Goal: Task Accomplishment & Management: Manage account settings

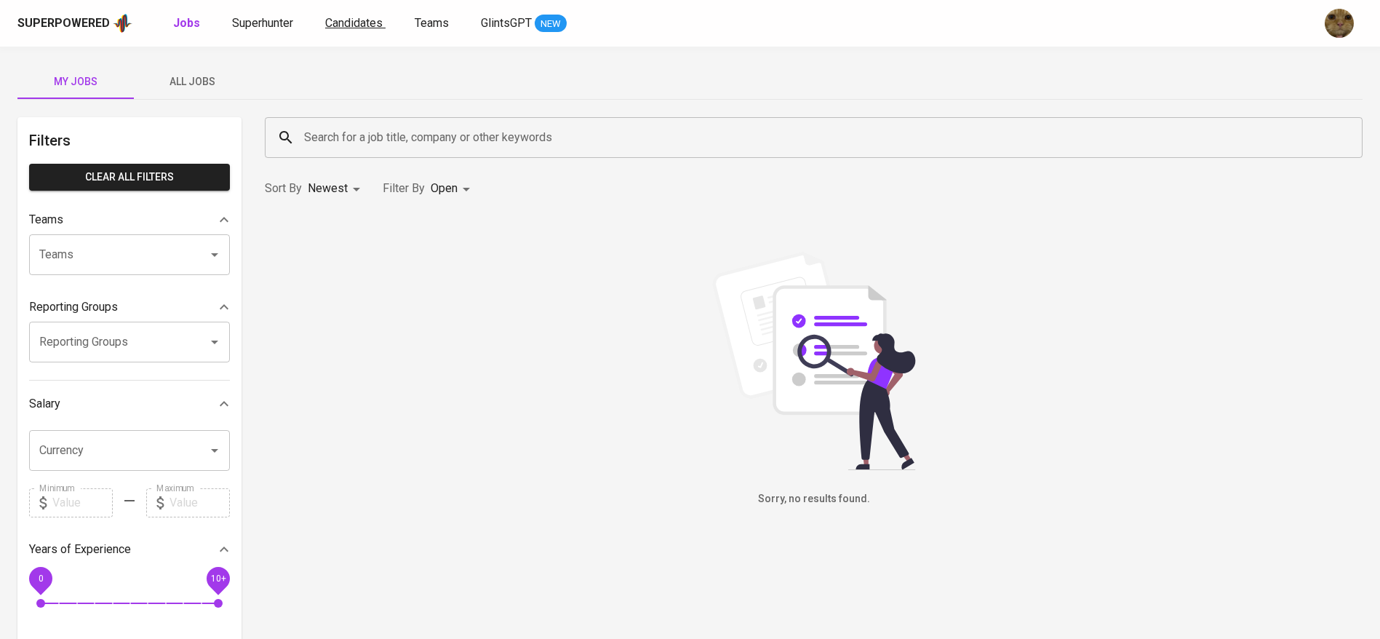
click at [338, 23] on span "Candidates" at bounding box center [353, 23] width 57 height 14
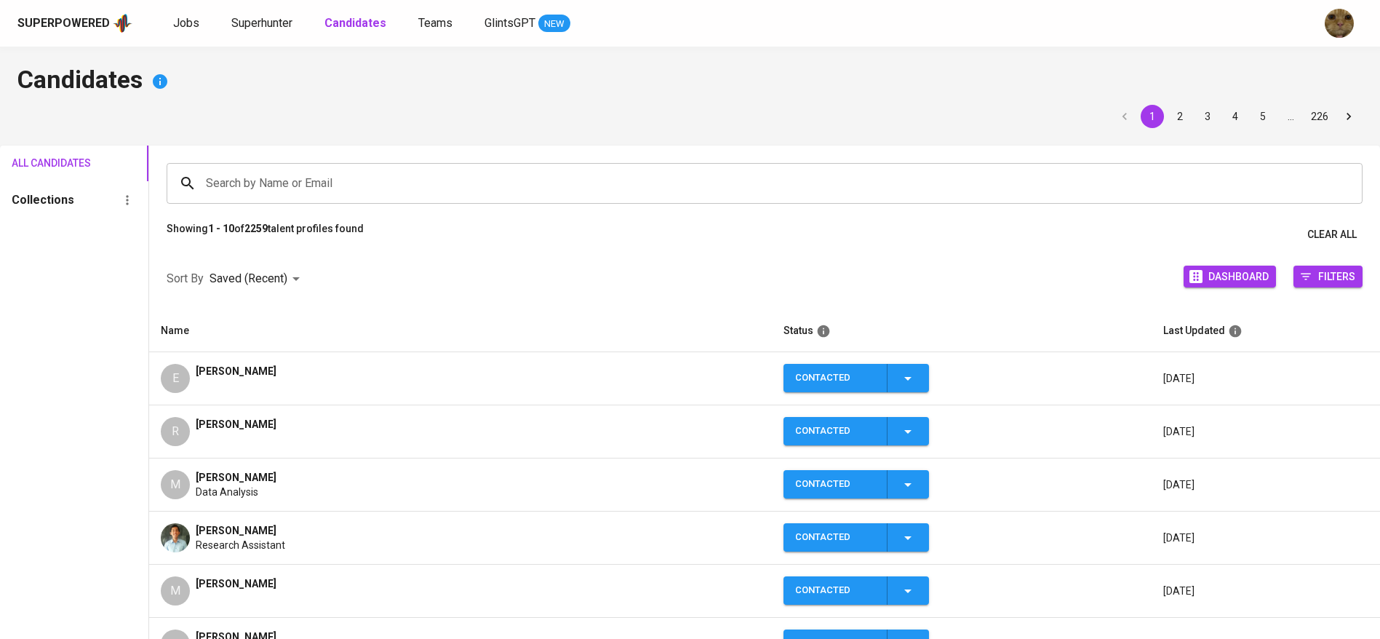
click at [253, 170] on input "Search by Name or Email" at bounding box center [768, 184] width 1132 height 28
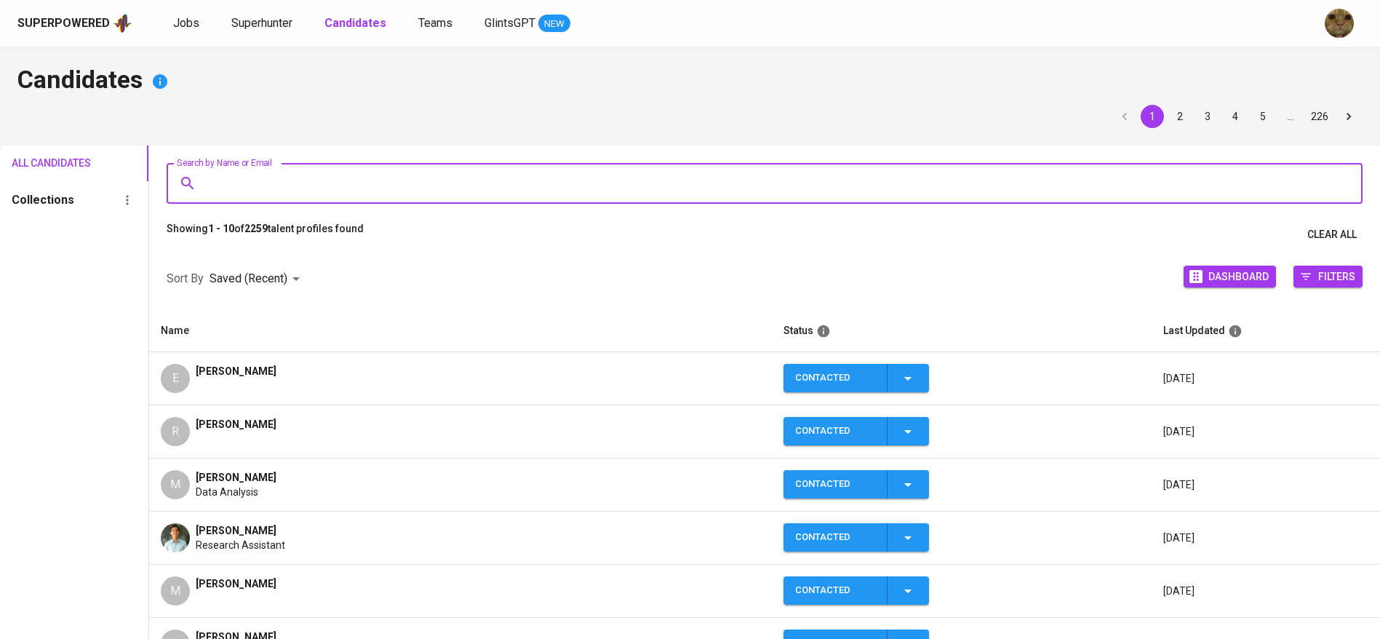
click at [211, 387] on div "[PERSON_NAME]" at bounding box center [236, 378] width 81 height 29
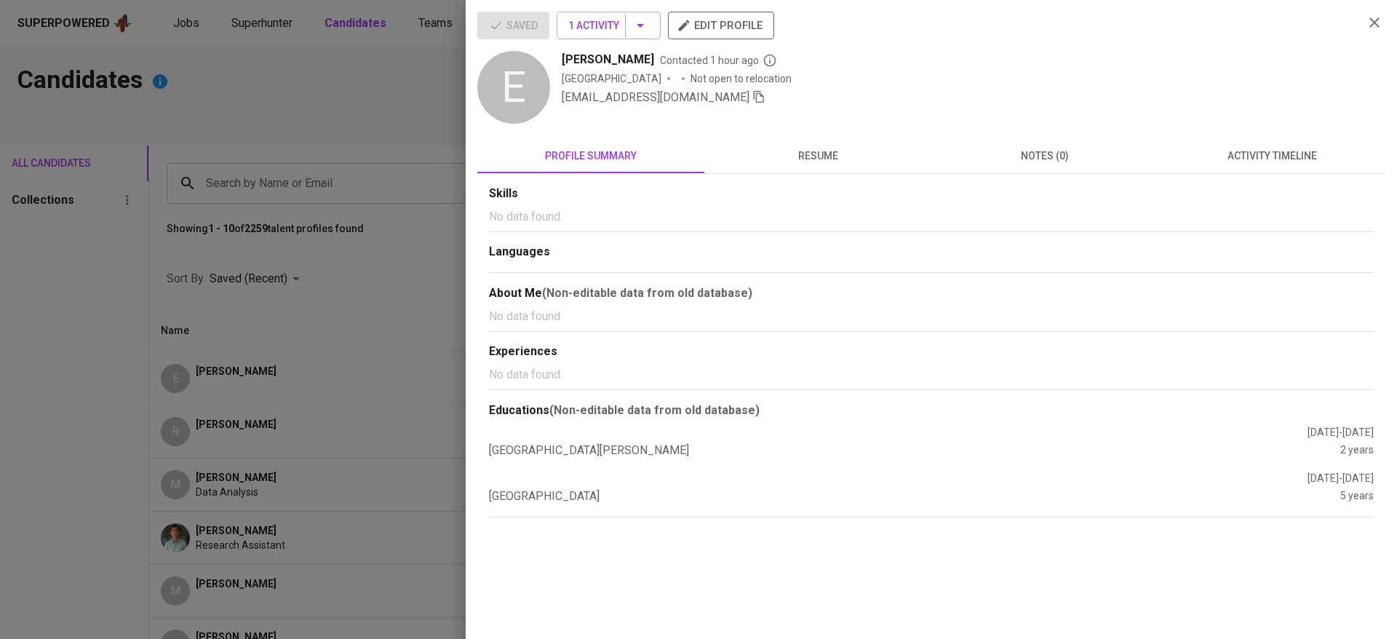
click at [752, 101] on icon "button" at bounding box center [758, 96] width 13 height 13
click at [401, 116] on div at bounding box center [698, 319] width 1397 height 639
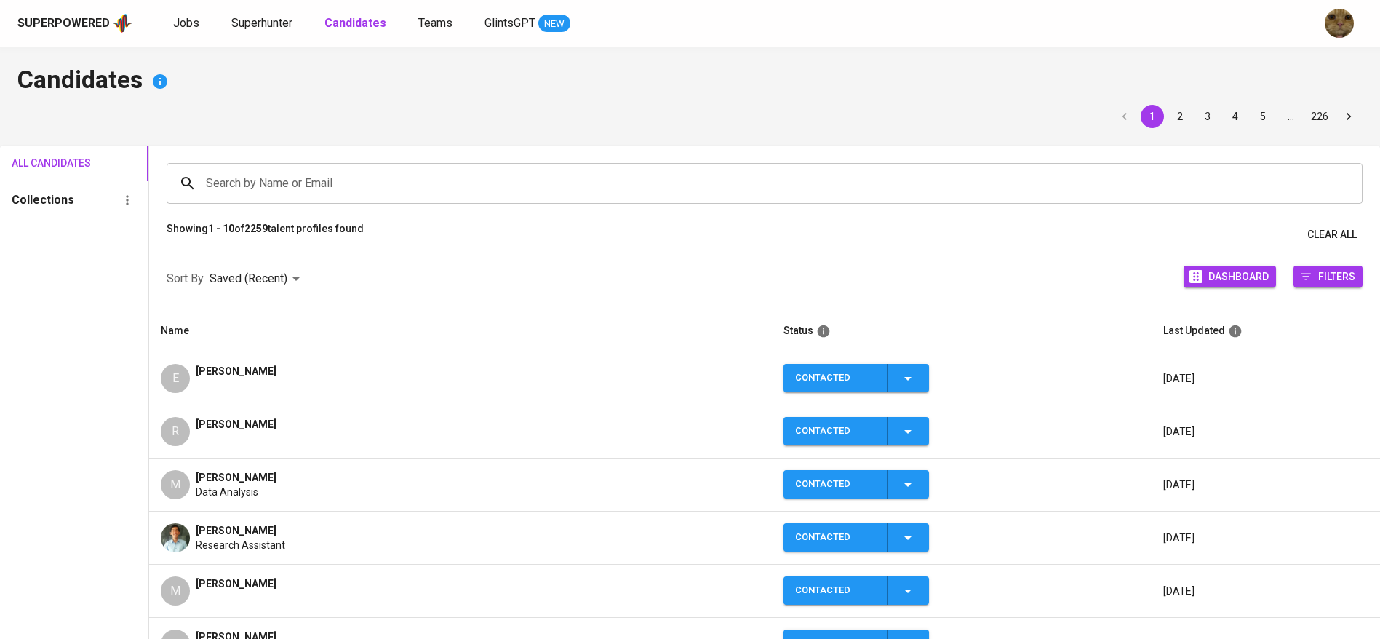
click at [233, 39] on div "Superpowered Jobs Superhunter Candidates Teams GlintsGPT NEW" at bounding box center [690, 23] width 1380 height 47
click at [231, 22] on span "Superhunter" at bounding box center [261, 23] width 61 height 14
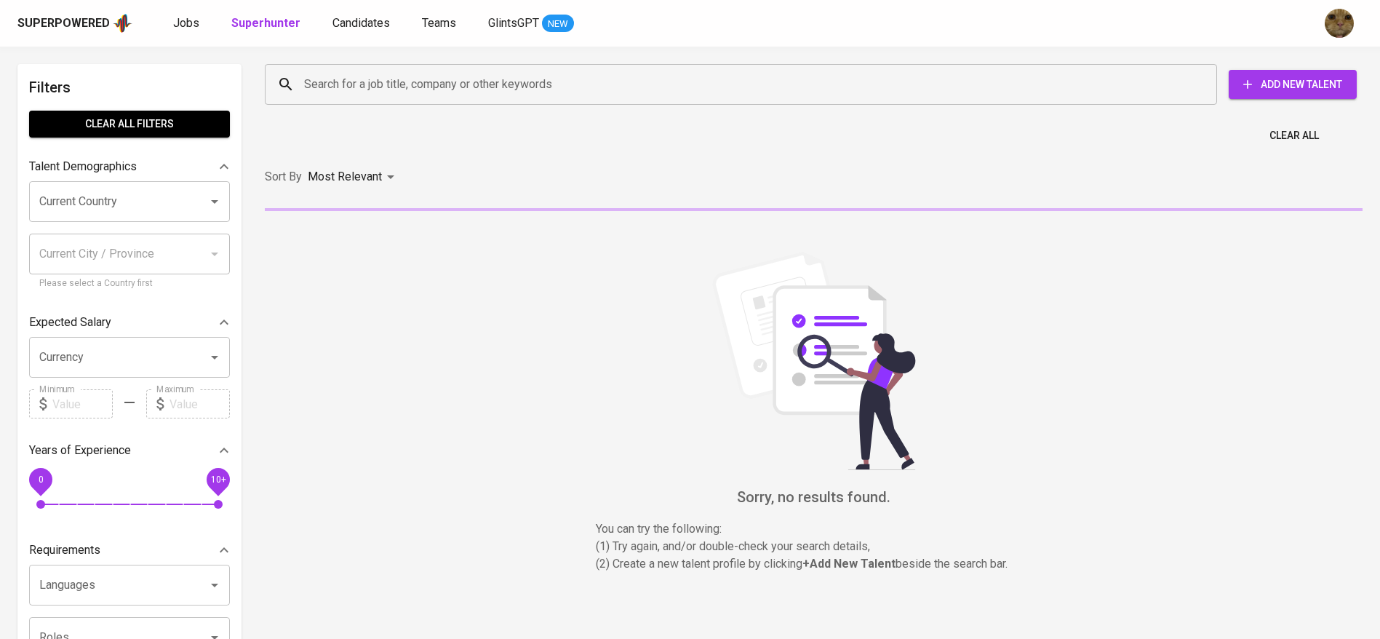
click at [438, 86] on input "Search for a job title, company or other keywords" at bounding box center [745, 85] width 889 height 28
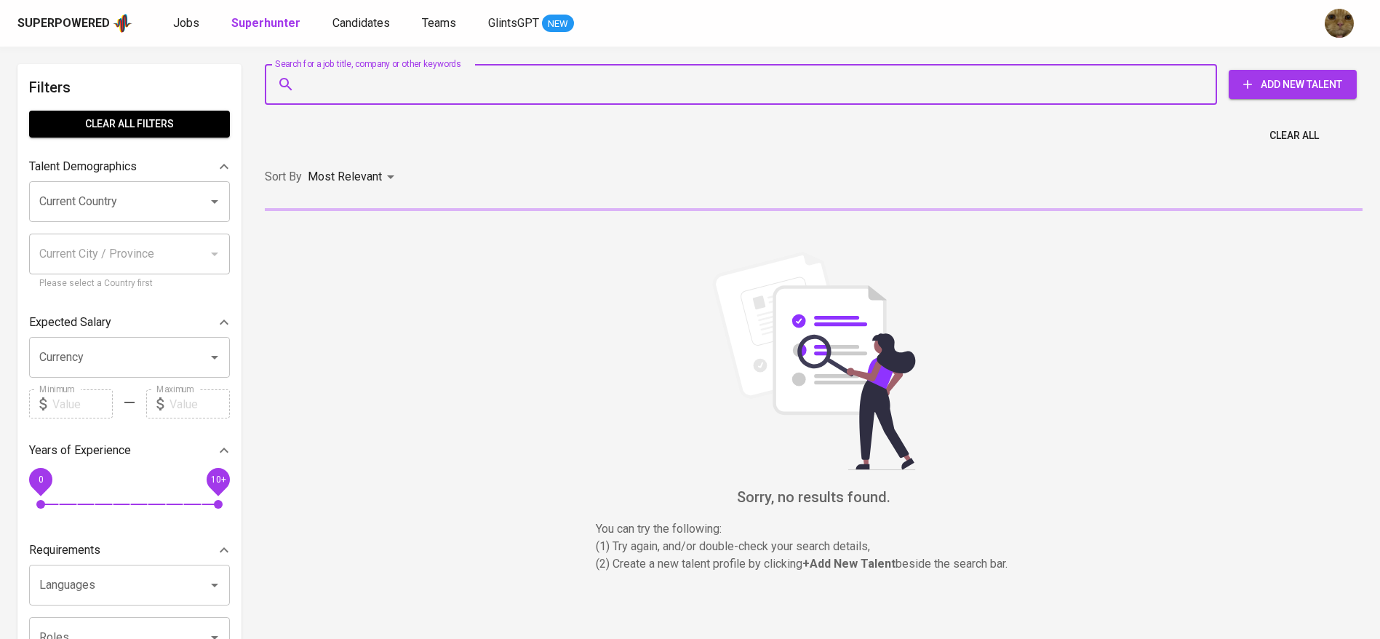
paste input "[EMAIL_ADDRESS][DOMAIN_NAME]"
type input "[EMAIL_ADDRESS][DOMAIN_NAME]"
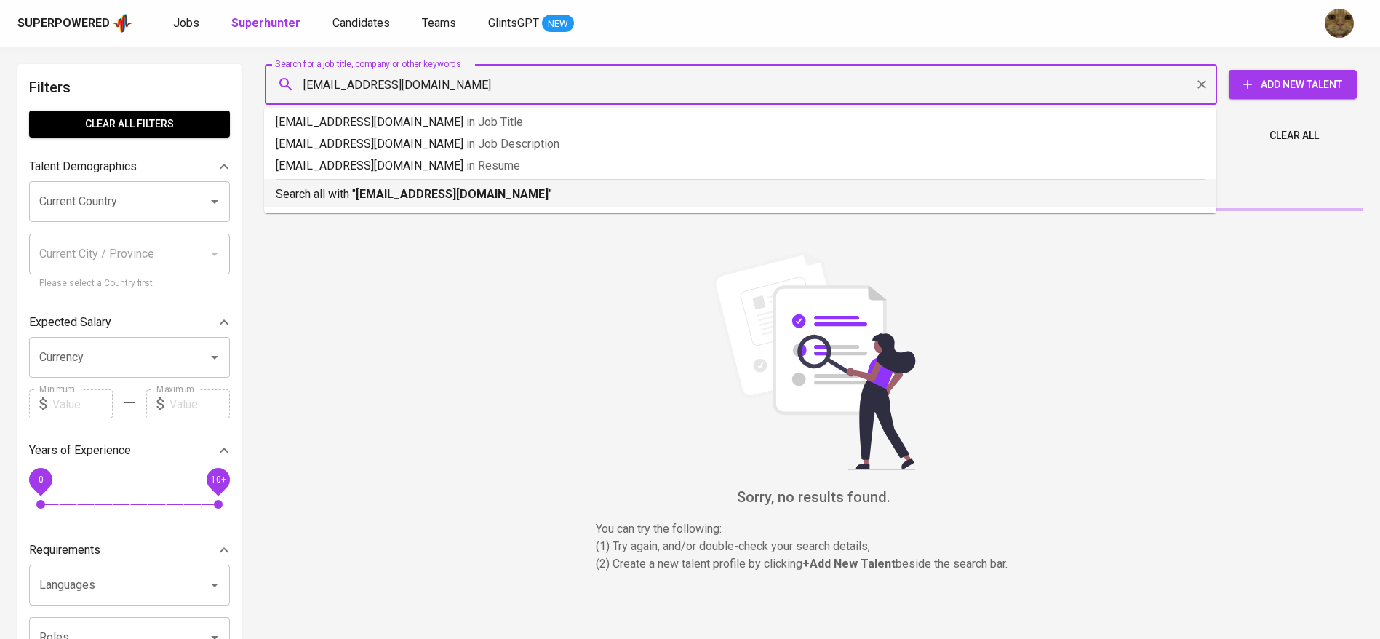
click at [380, 202] on p "Search all with " eva.marpaoeng@gmail.com "" at bounding box center [740, 194] width 929 height 17
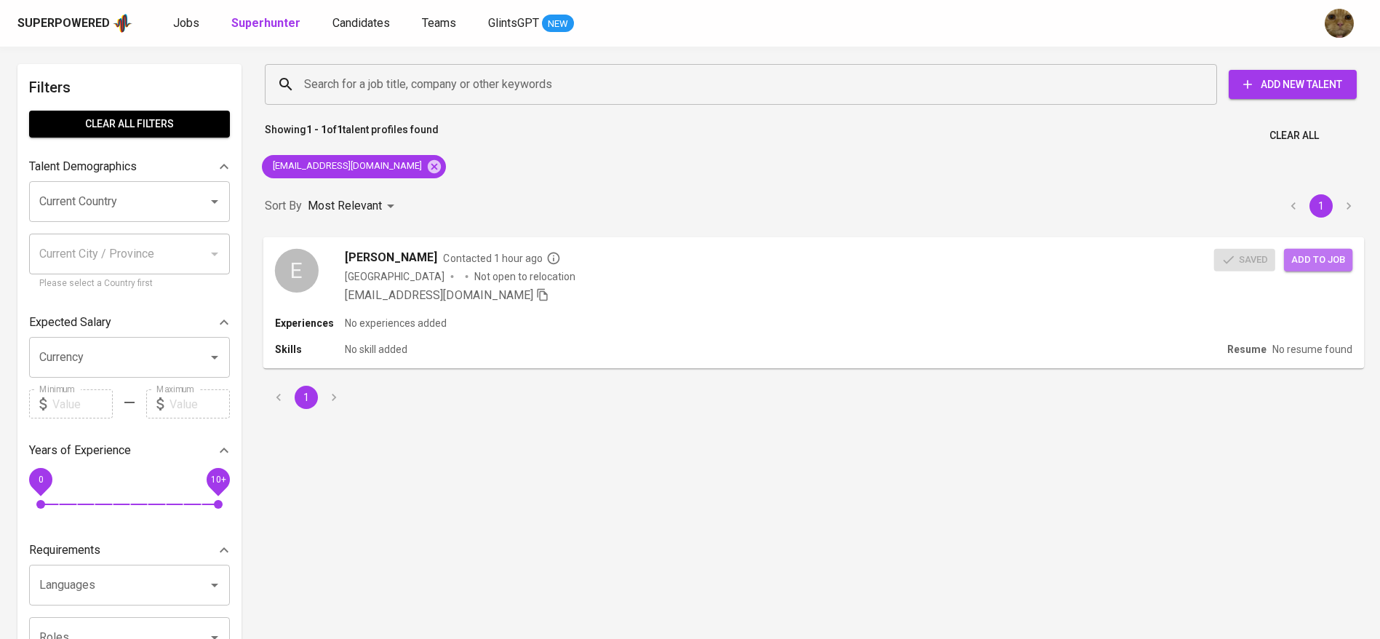
click at [1320, 260] on span "Add to job" at bounding box center [1319, 259] width 54 height 17
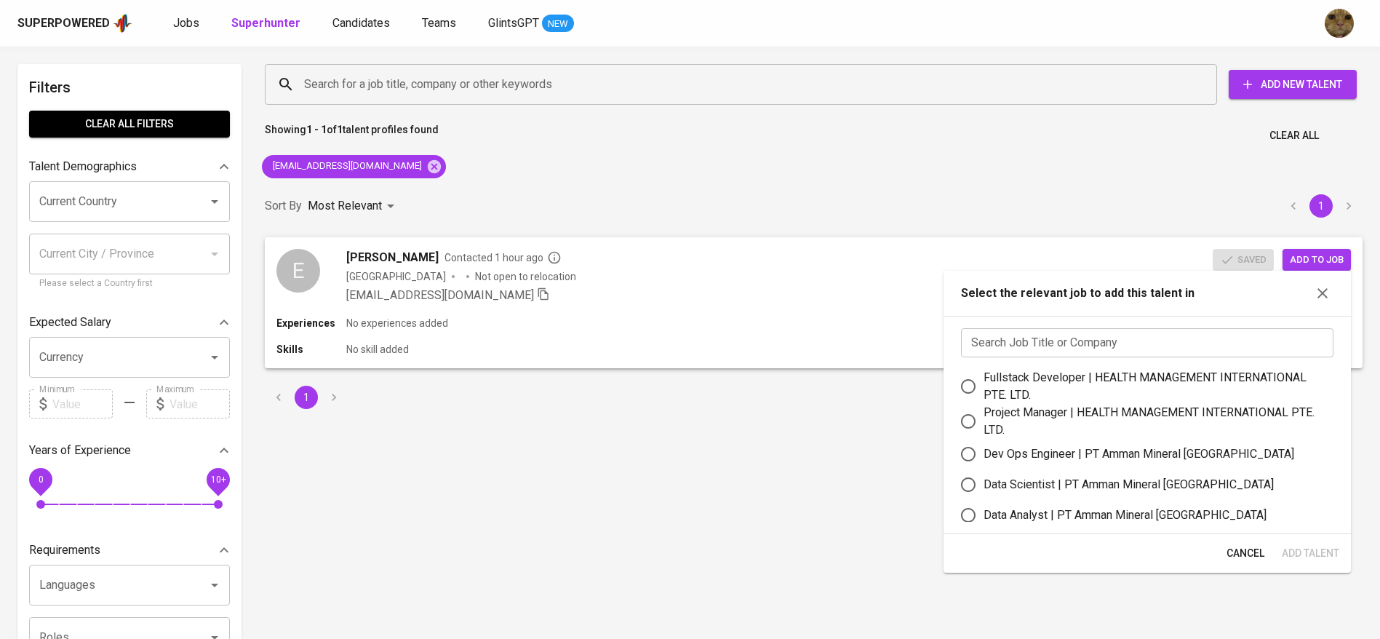
click at [997, 331] on input "text" at bounding box center [1147, 342] width 373 height 29
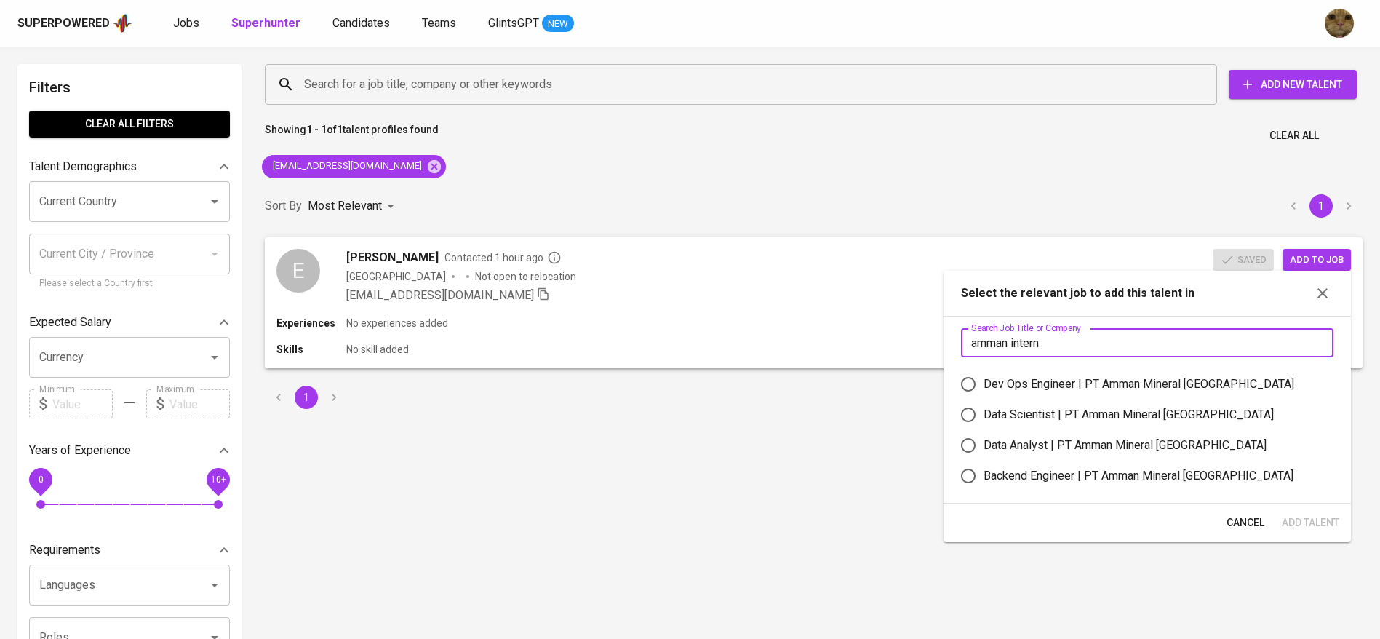
type input "amman interna"
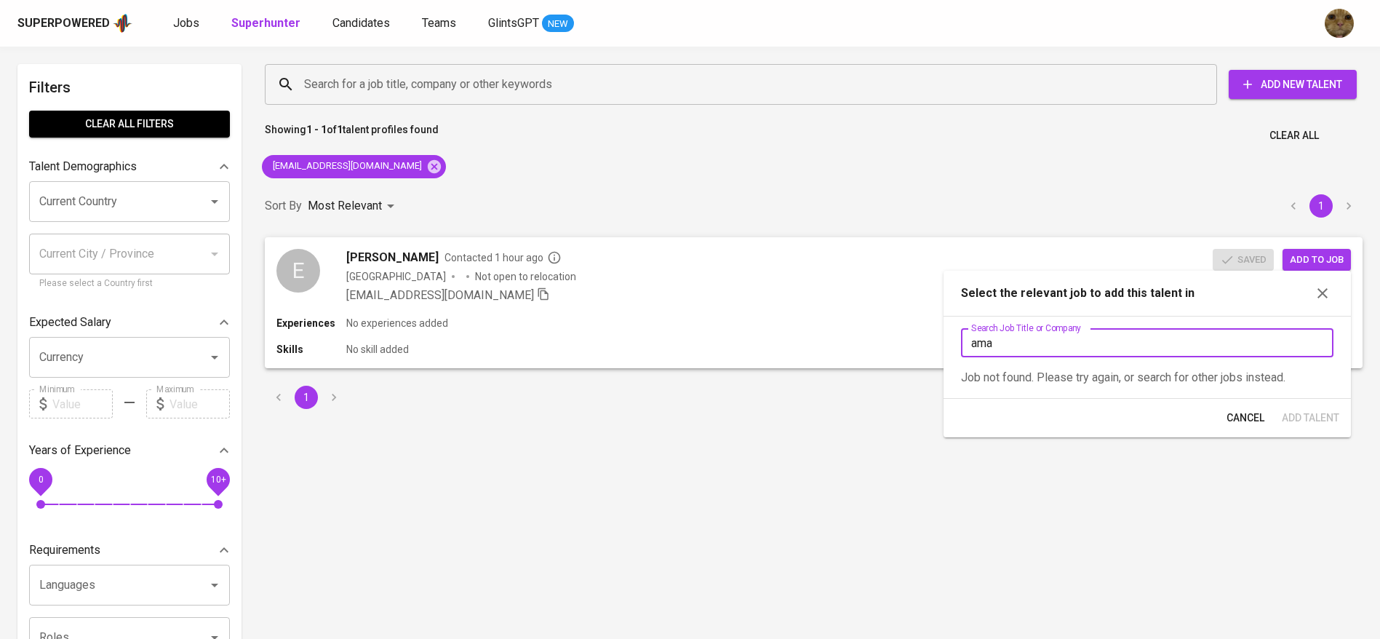
type input "aman"
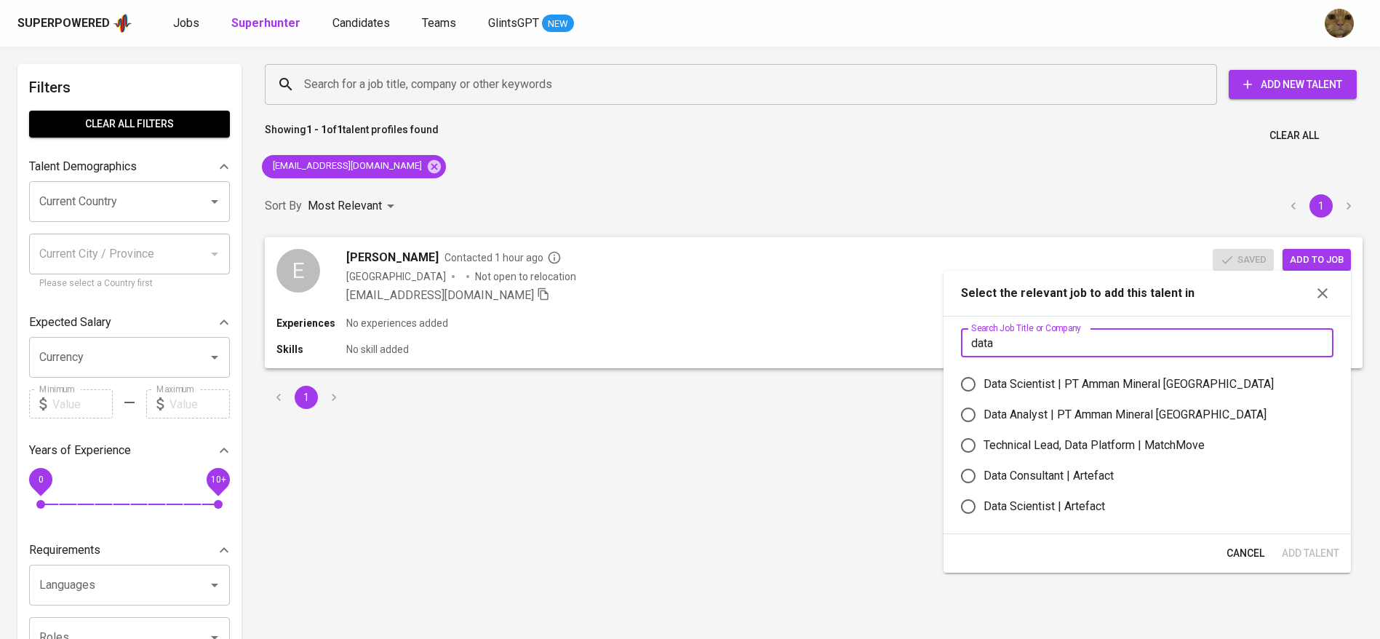
type input "data"
click at [1001, 420] on div "Data Analyst | PT Amman Mineral Nusa Tenggara" at bounding box center [1125, 414] width 283 height 17
click at [984, 420] on input "Data Analyst | PT Amman Mineral Nusa Tenggara" at bounding box center [968, 415] width 31 height 31
radio input "true"
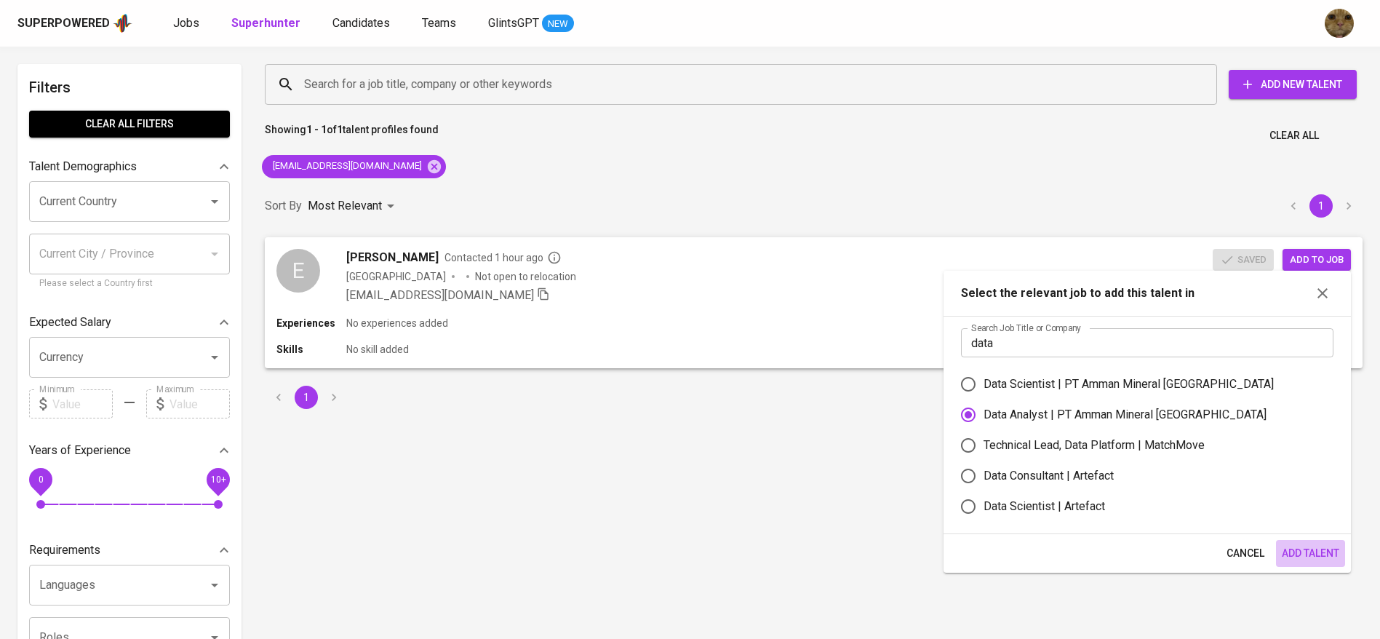
click at [1304, 544] on span "Add Talent" at bounding box center [1310, 553] width 57 height 18
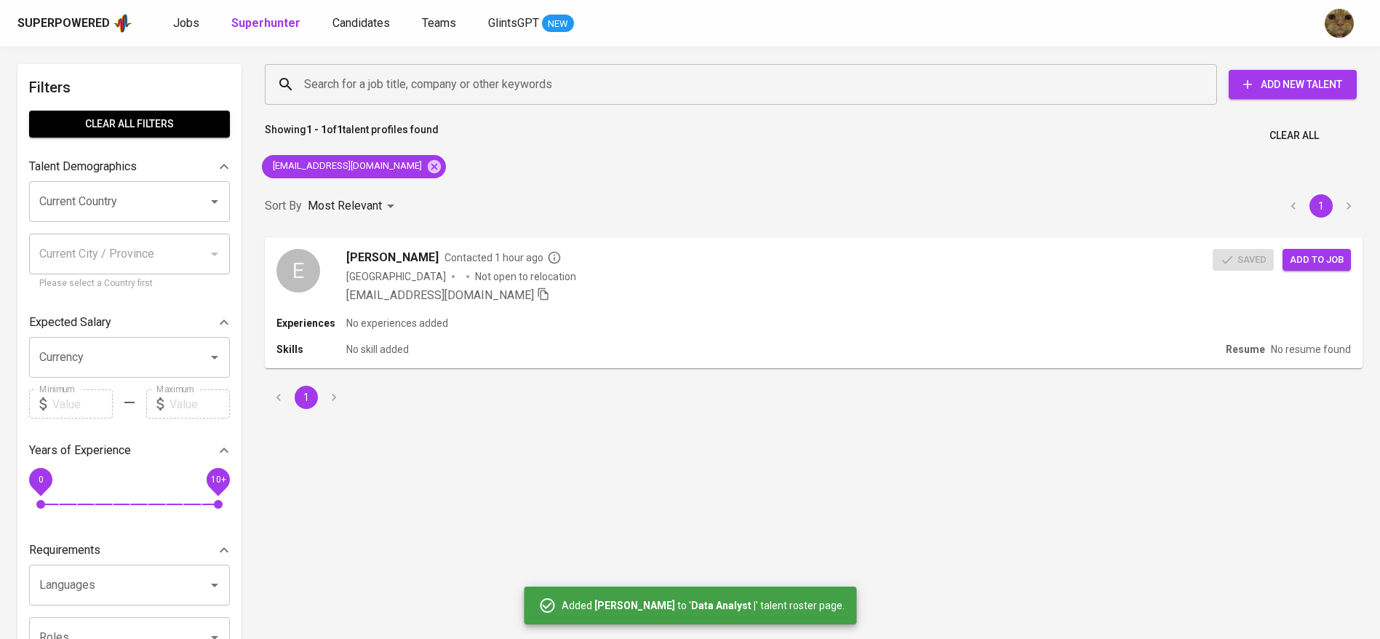
click at [186, 44] on div "Superpowered Jobs Superhunter Candidates Teams GlintsGPT NEW" at bounding box center [690, 23] width 1380 height 47
click at [176, 22] on span "Jobs" at bounding box center [186, 23] width 26 height 14
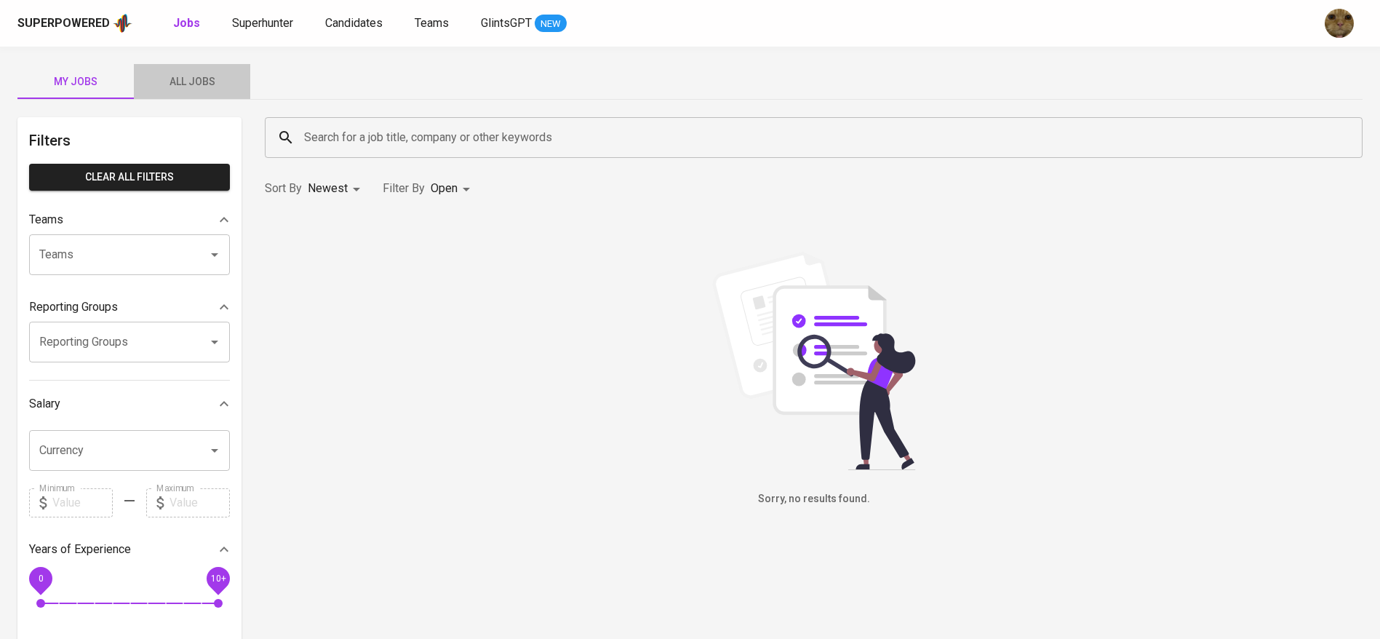
click at [182, 65] on button "All Jobs" at bounding box center [192, 81] width 116 height 35
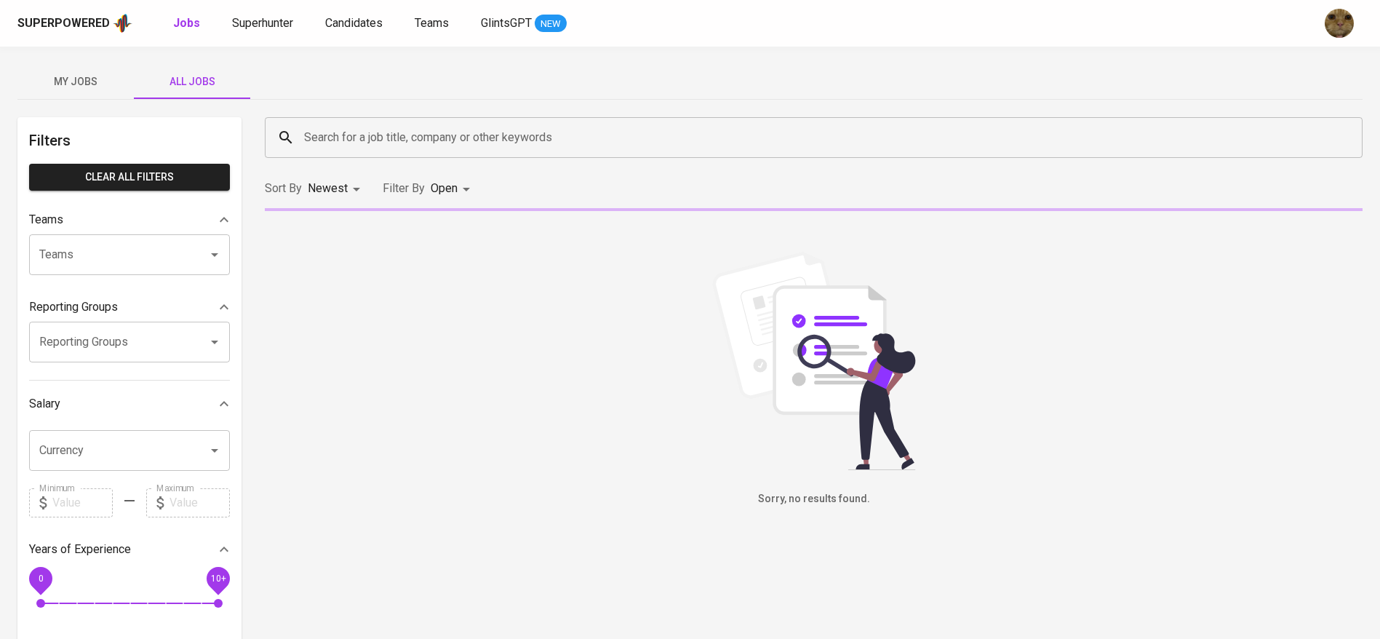
click at [370, 117] on div "Search for a job title, company or other keywords" at bounding box center [814, 137] width 1098 height 41
click at [330, 141] on input "Search for a job title, company or other keywords" at bounding box center [818, 138] width 1034 height 28
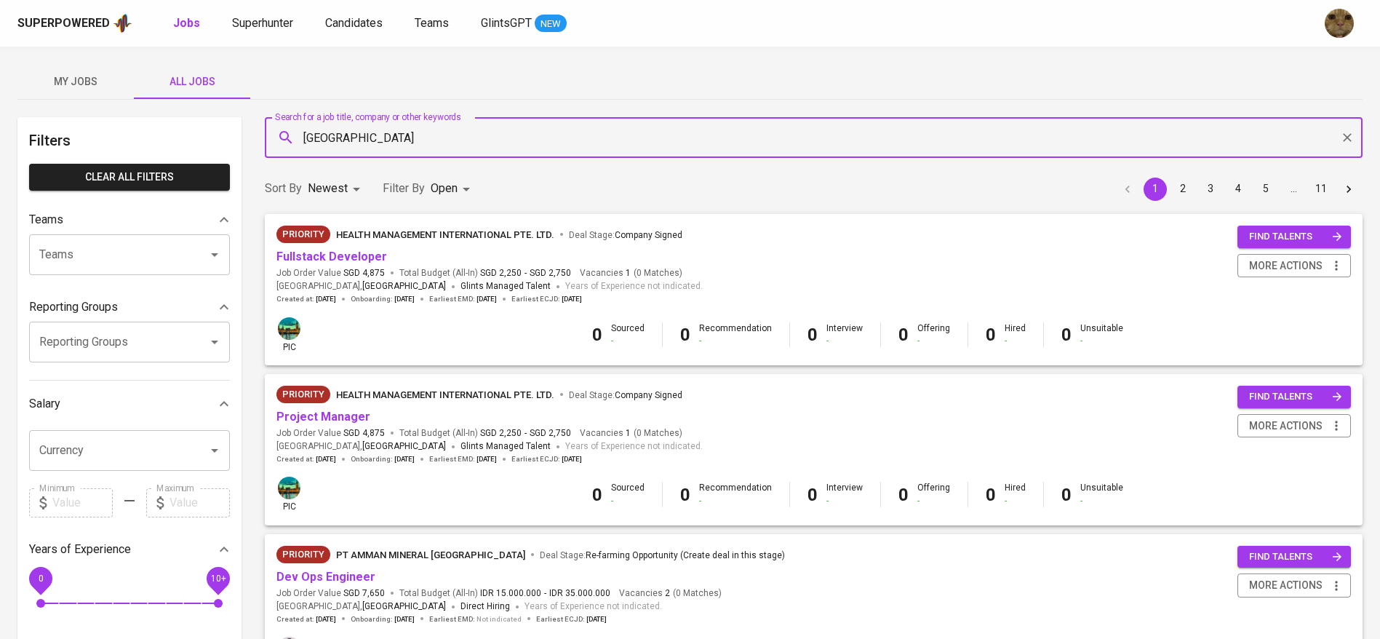
type input "amman"
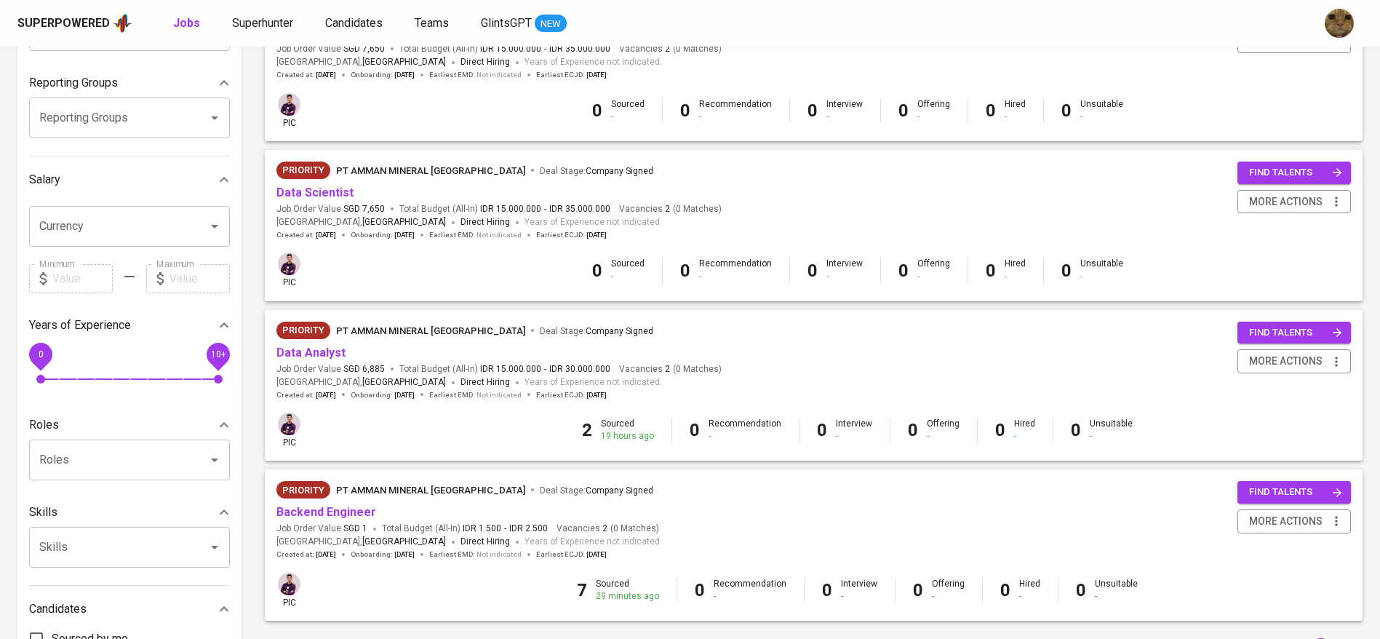
scroll to position [225, 0]
click at [303, 346] on link "Data Analyst" at bounding box center [311, 352] width 69 height 14
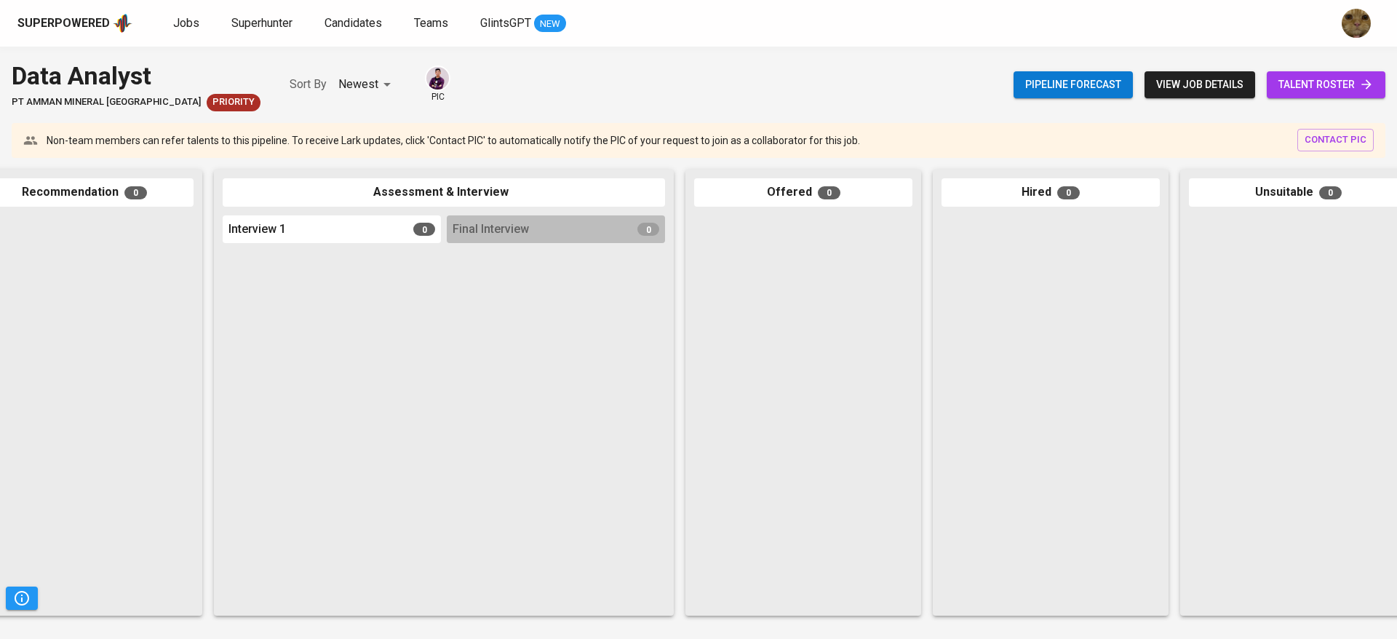
scroll to position [0, 295]
click at [1285, 81] on span "talent roster" at bounding box center [1326, 85] width 95 height 18
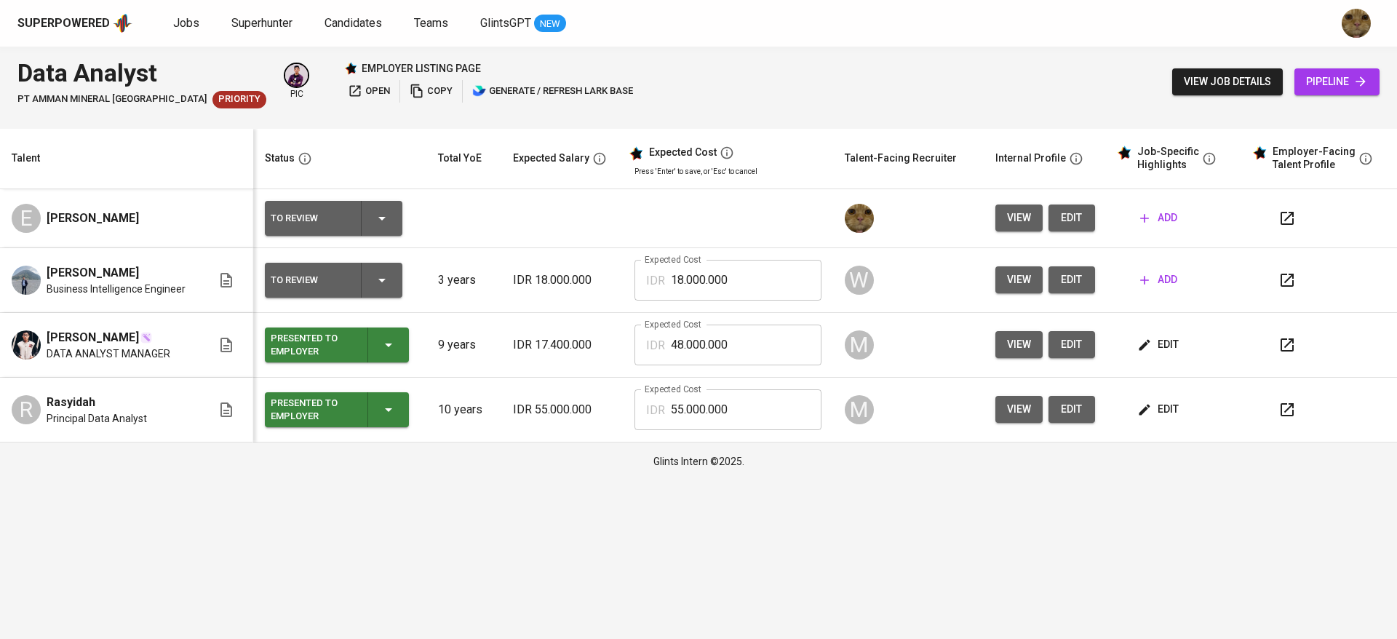
click at [1073, 216] on span "edit" at bounding box center [1071, 218] width 23 height 18
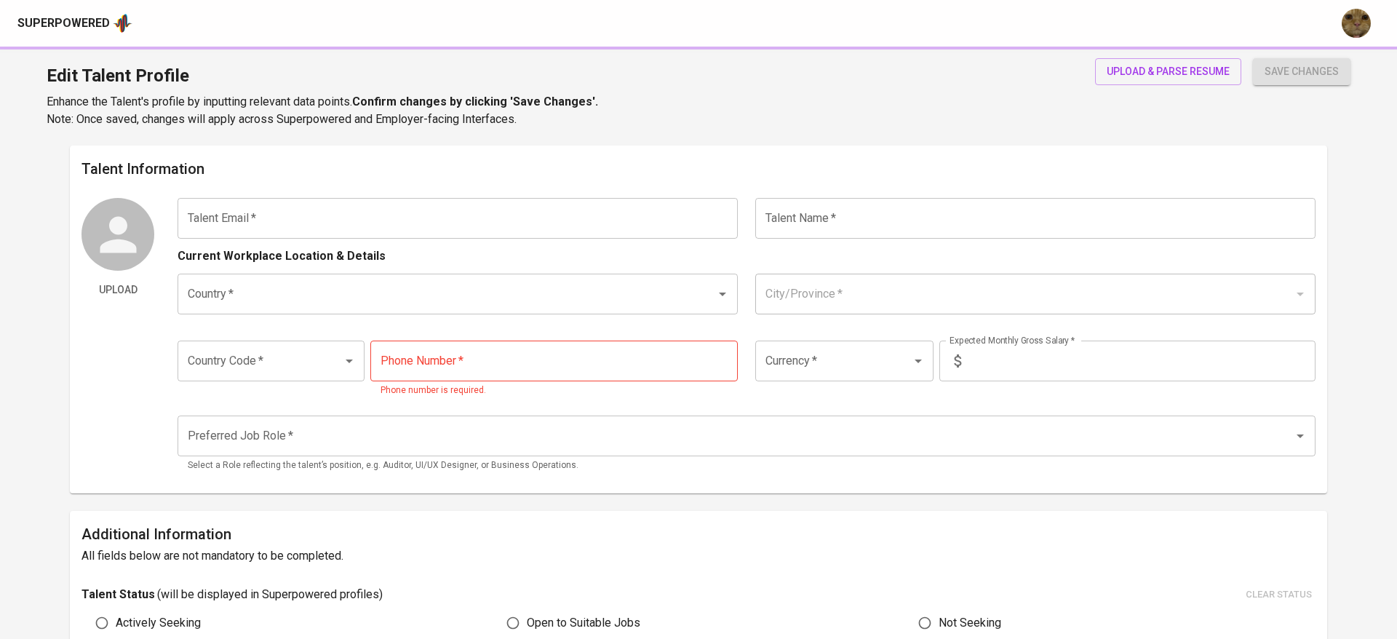
type input "[EMAIL_ADDRESS][DOMAIN_NAME]"
type input "[PERSON_NAME]"
type input "Indonesia"
type input "+62"
type input "IDR"
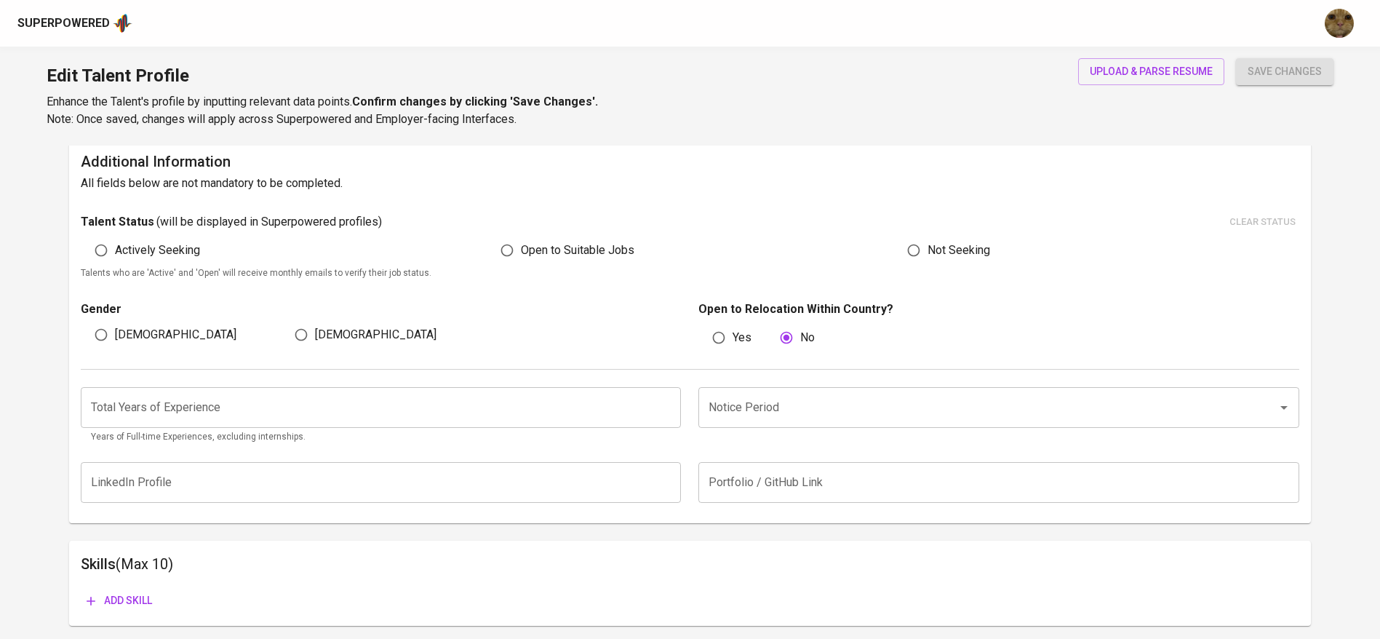
scroll to position [373, 0]
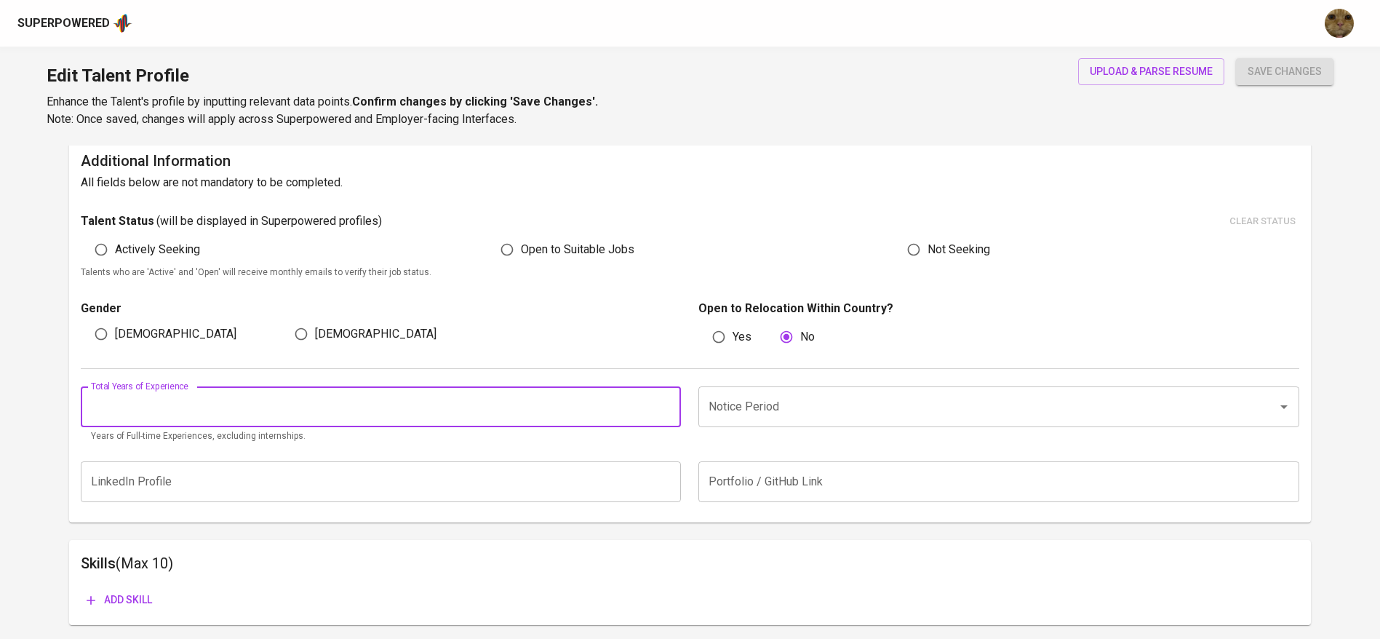
click at [269, 409] on input "number" at bounding box center [381, 406] width 601 height 41
type input "11"
click at [600, 344] on div "Male Female" at bounding box center [381, 334] width 601 height 28
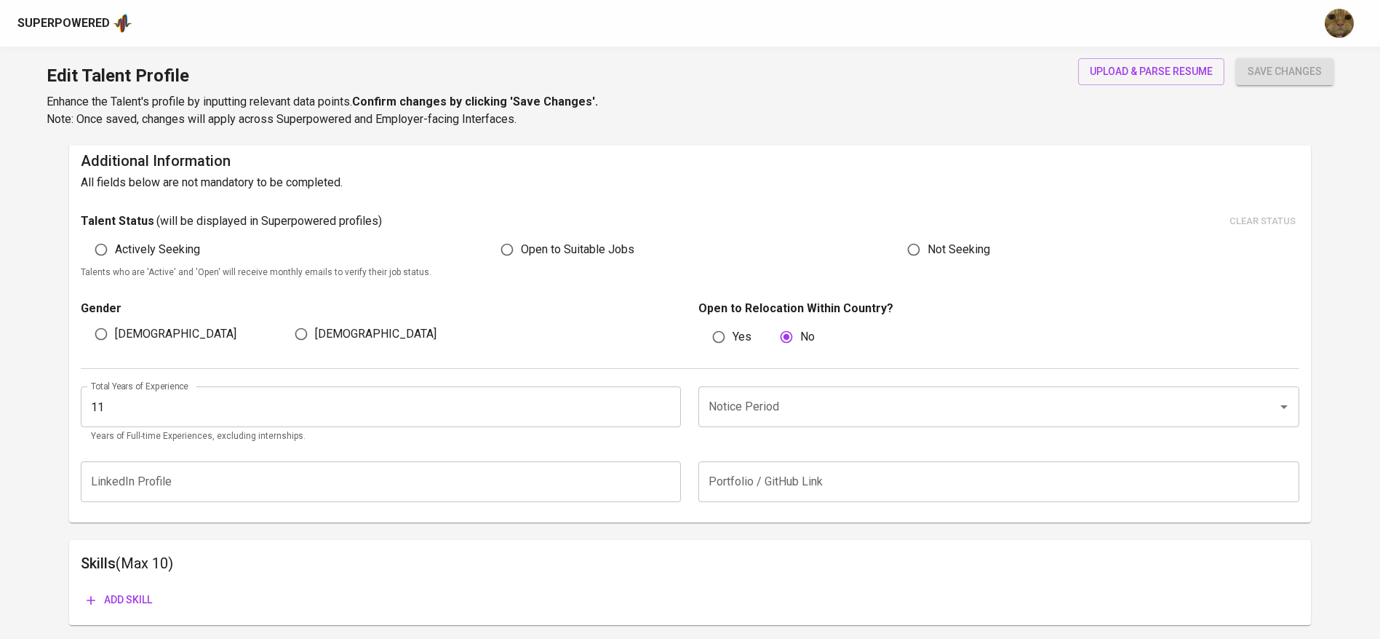
click at [835, 429] on div "Notice Period Notice Period" at bounding box center [995, 414] width 610 height 57
click at [874, 401] on input "Notice Period" at bounding box center [978, 407] width 547 height 28
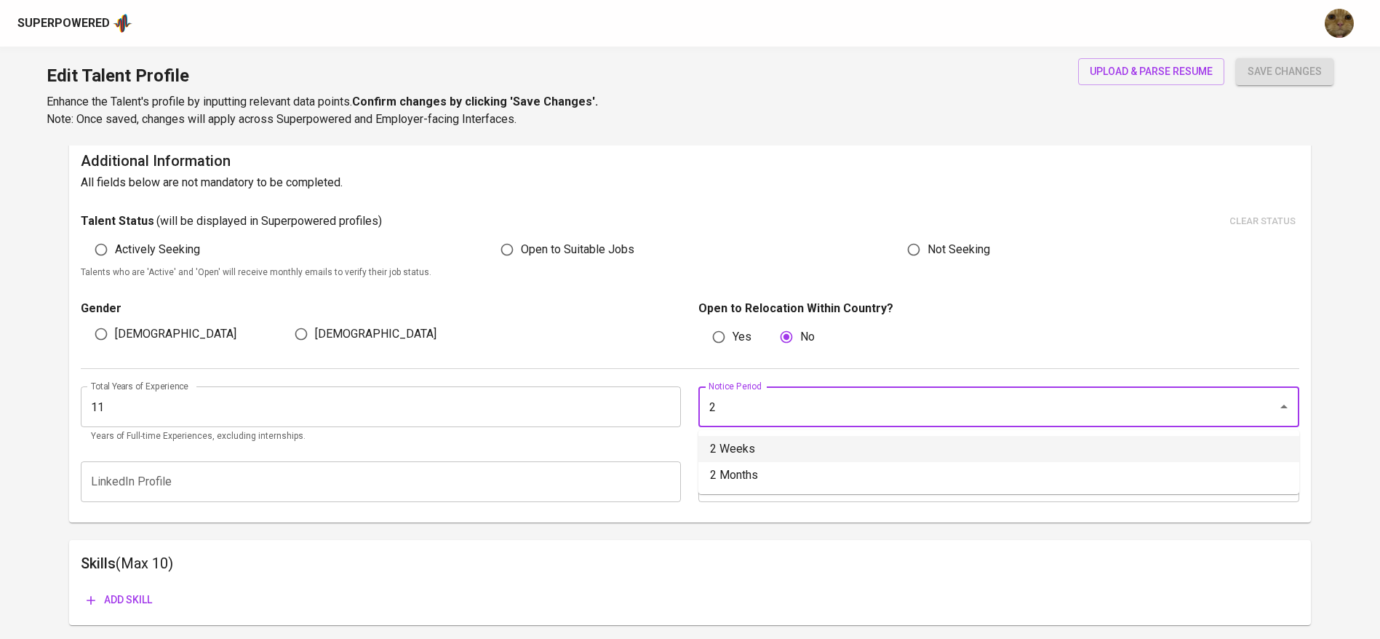
click at [801, 456] on li "2 Weeks" at bounding box center [999, 449] width 601 height 26
type input "2 Weeks"
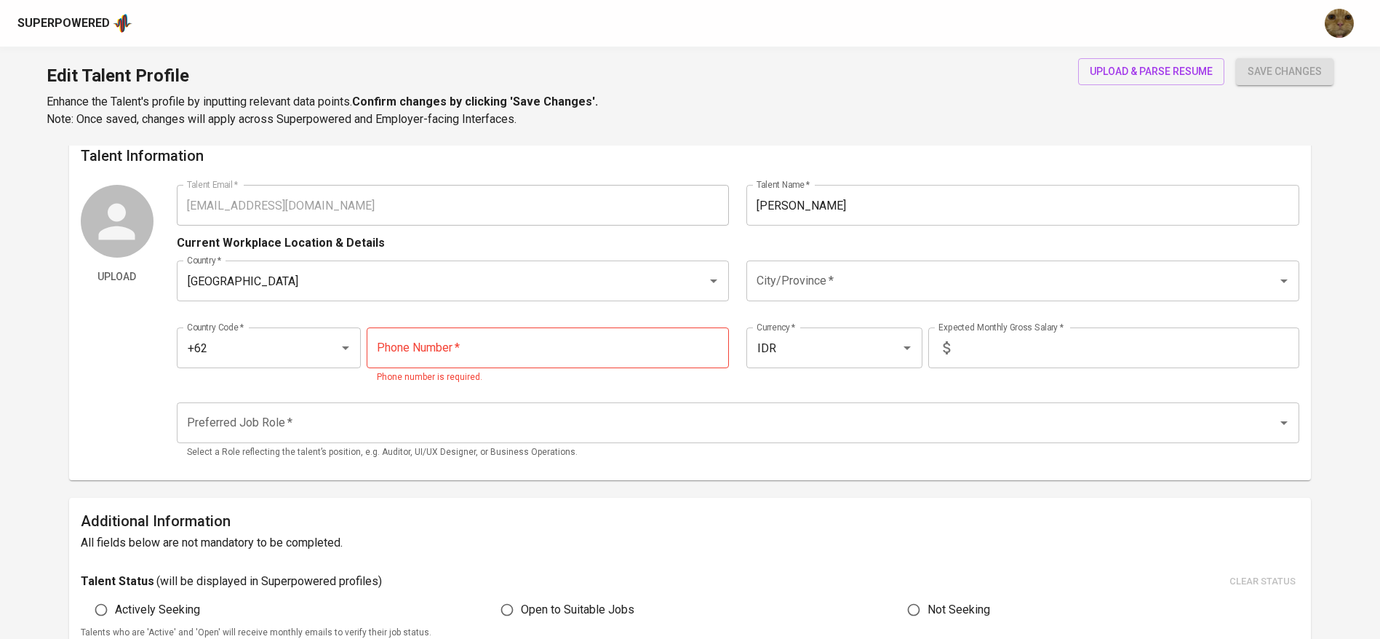
scroll to position [11, 0]
click at [514, 351] on input "tel" at bounding box center [548, 350] width 362 height 41
paste input "[PHONE_NUMBER]"
type input "[PHONE_NUMBER]"
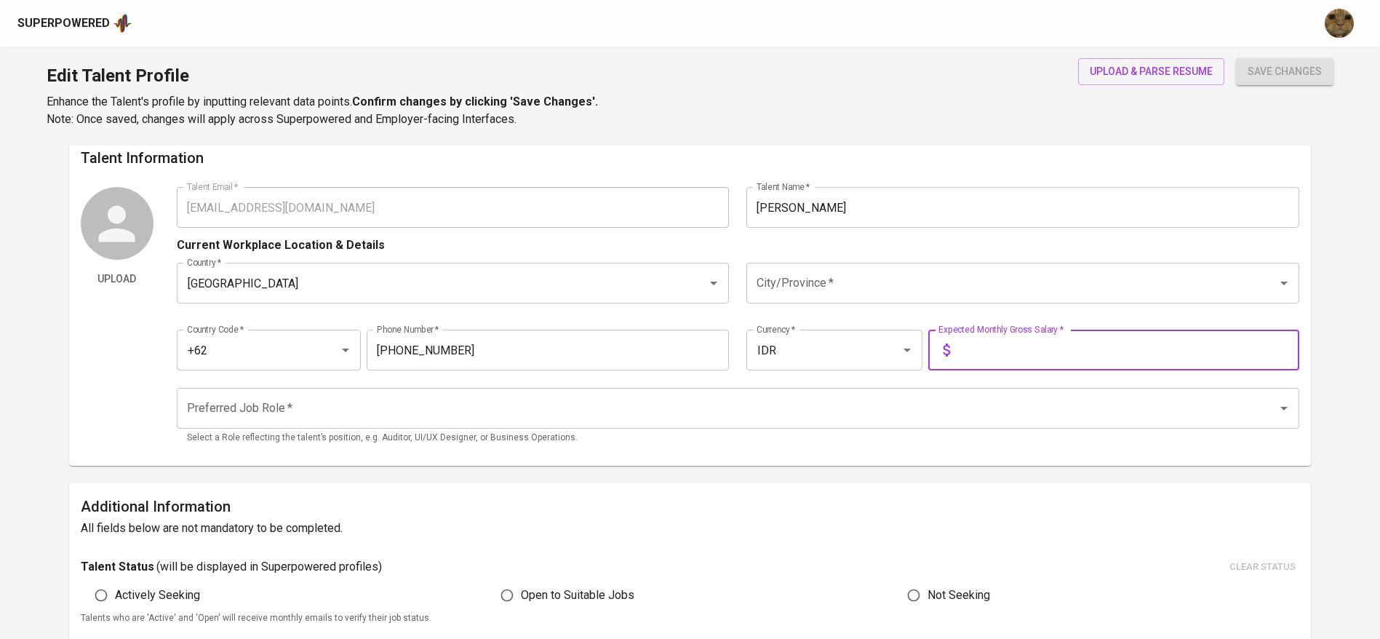
click at [992, 359] on input "text" at bounding box center [1127, 350] width 343 height 41
click at [783, 334] on div "IDR Currency *" at bounding box center [834, 350] width 175 height 41
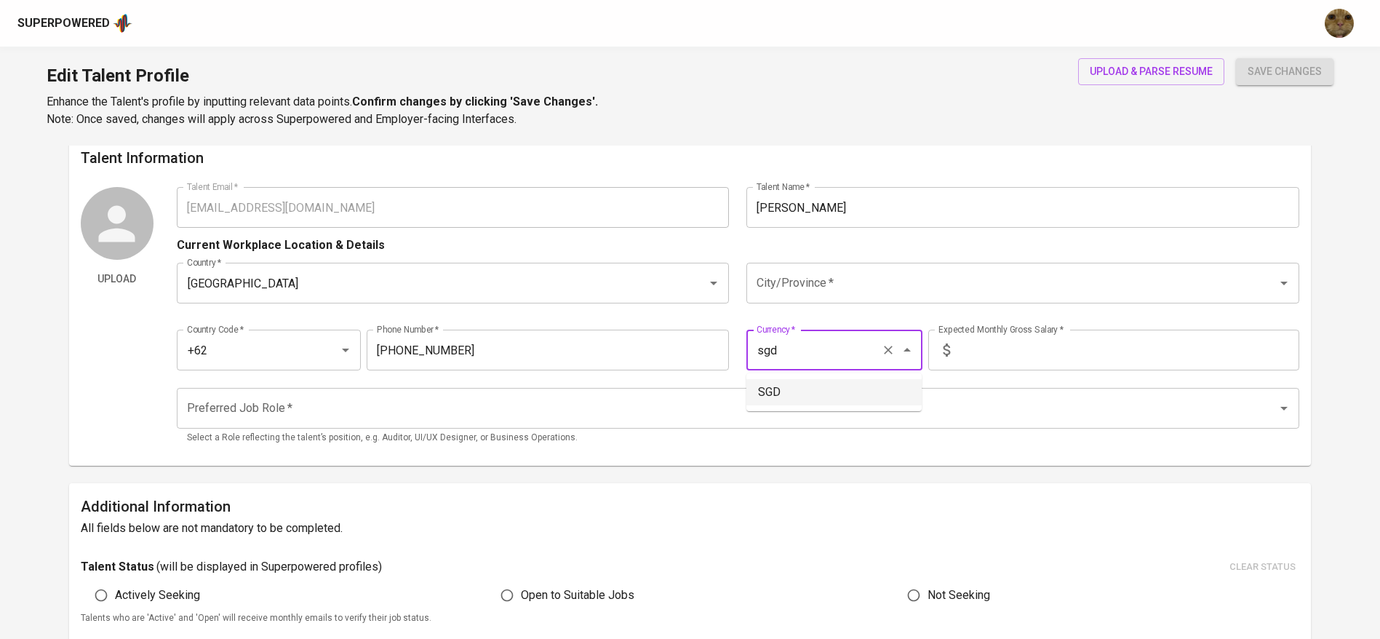
click at [764, 385] on li "SGD" at bounding box center [834, 392] width 175 height 26
type input "SGD"
click at [804, 379] on li "IDR" at bounding box center [834, 392] width 175 height 26
type input "IDR"
click at [995, 348] on input "text" at bounding box center [1127, 350] width 343 height 41
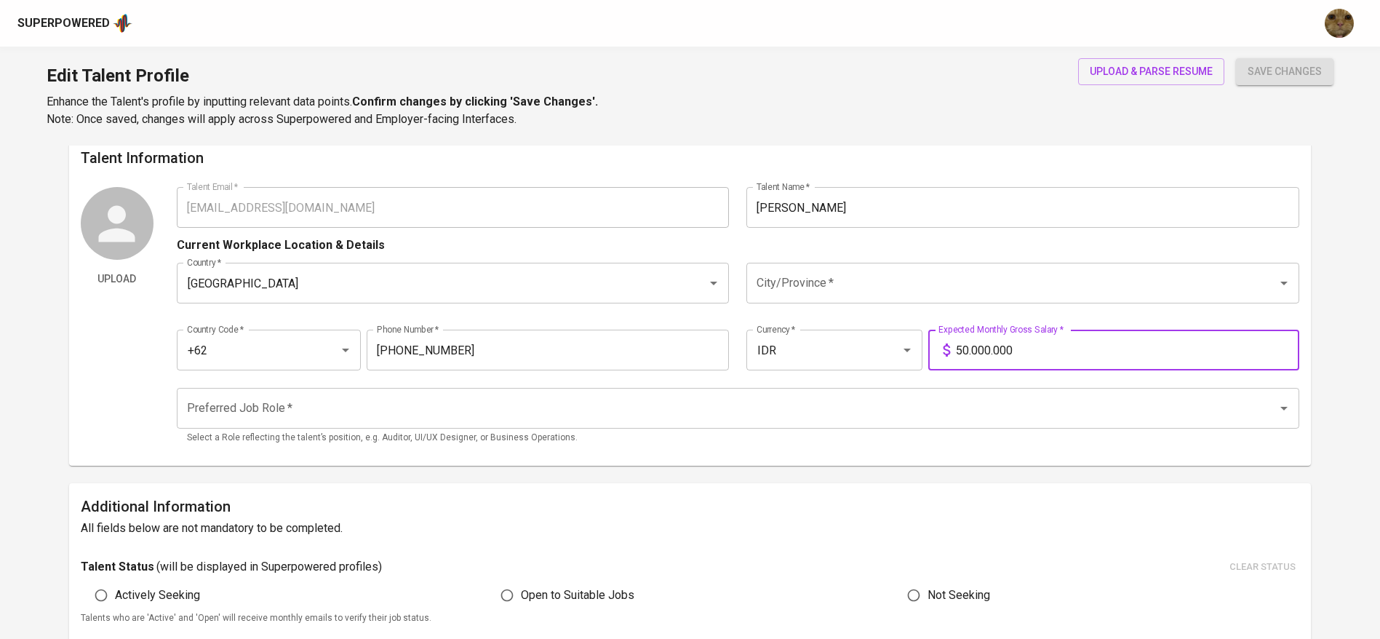
type input "50.000.000"
click at [1236, 58] on button "save changes" at bounding box center [1285, 71] width 98 height 27
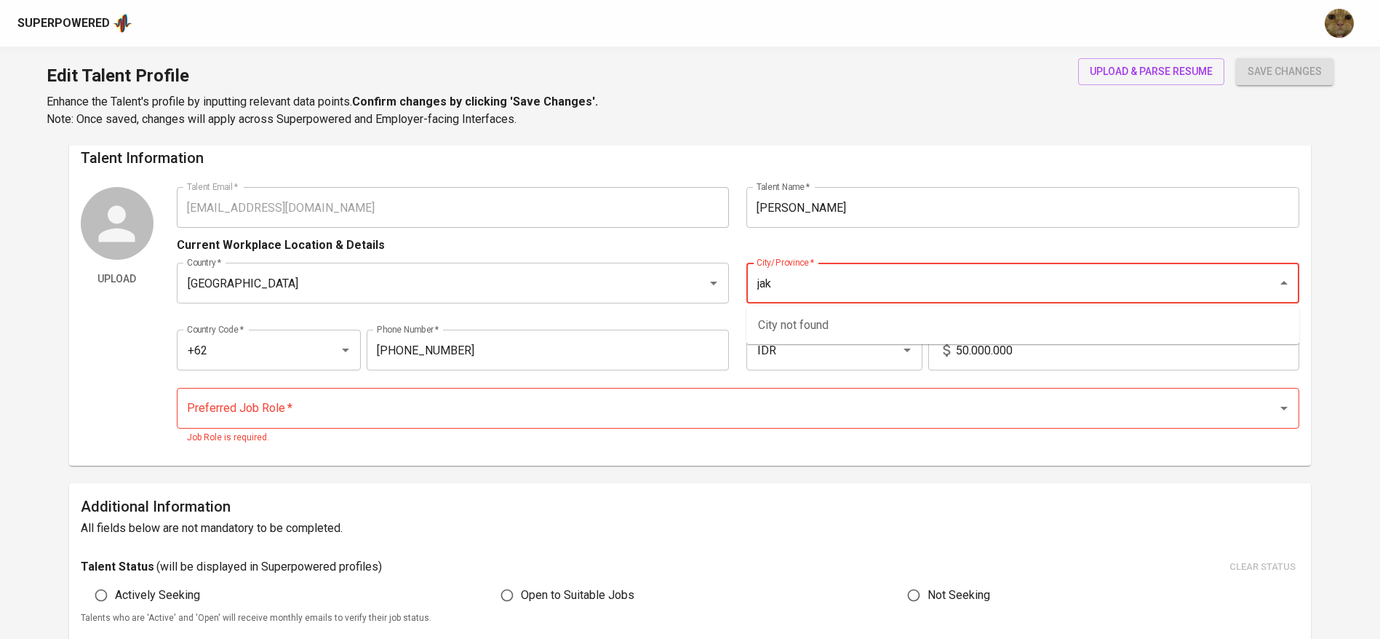
type input "jaka"
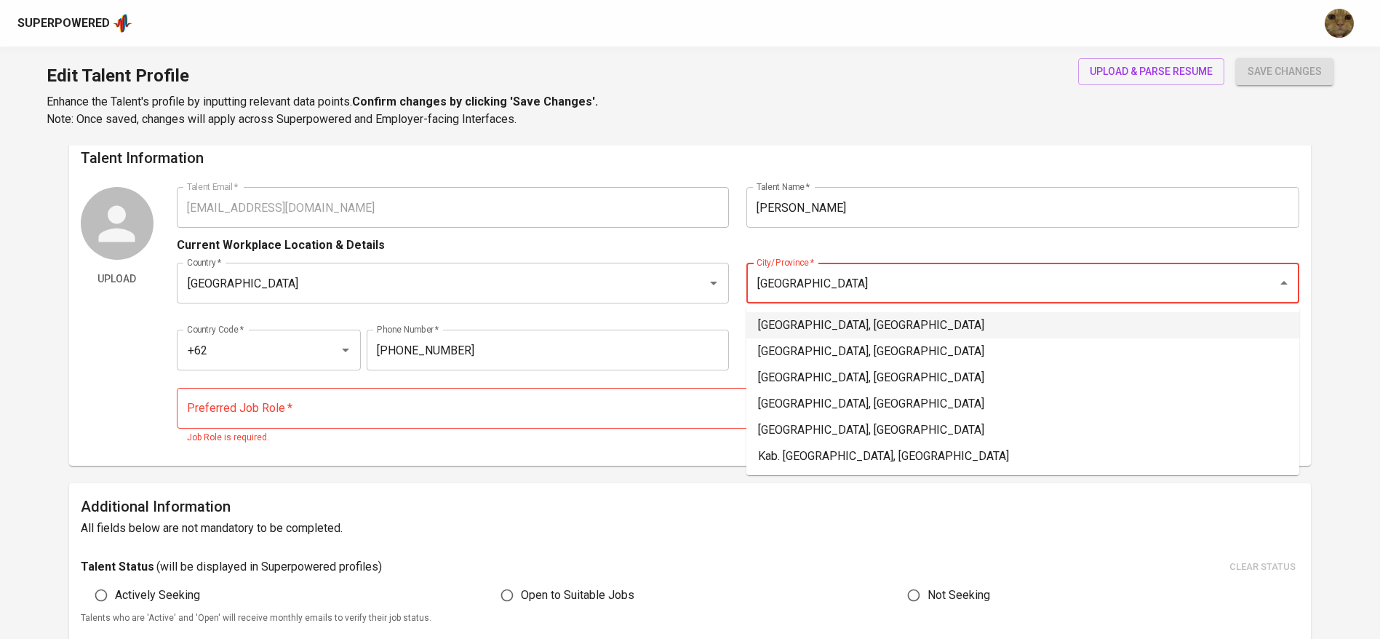
click at [914, 320] on li "Jakarta Selatan, DKI Jakarta" at bounding box center [1023, 325] width 553 height 26
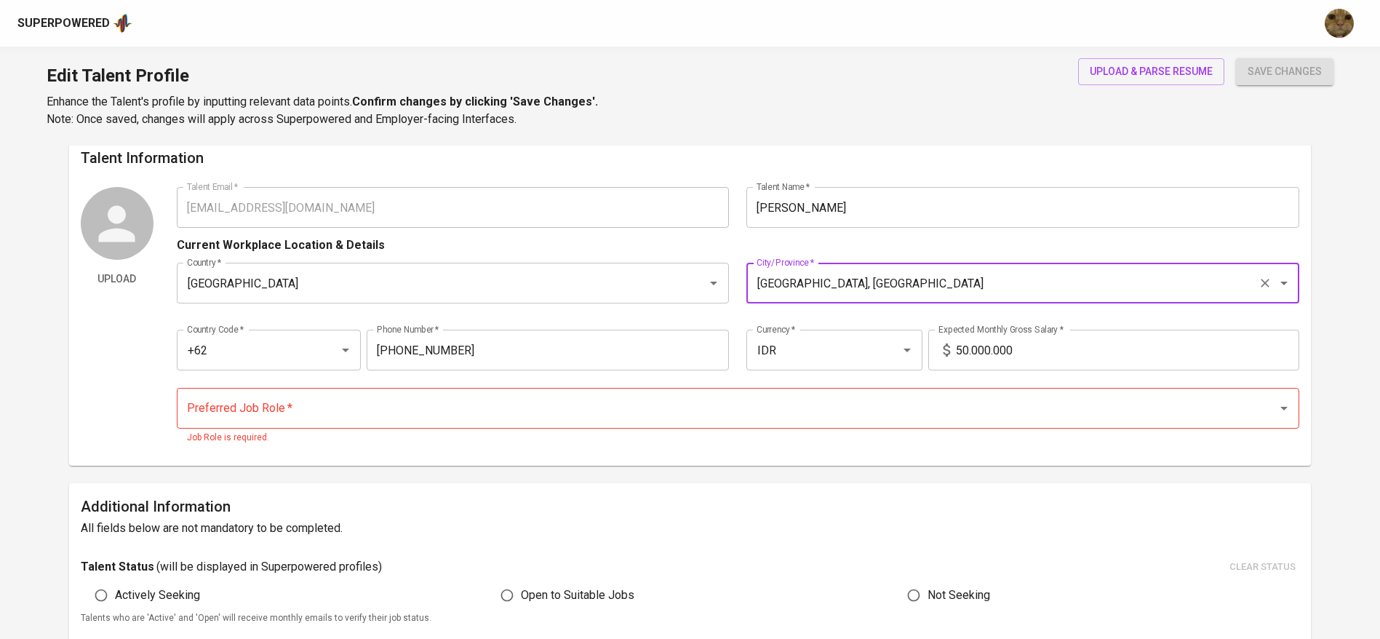
type input "Jakarta Selatan, DKI Jakarta"
click at [301, 414] on input "Preferred Job Role   *" at bounding box center [717, 408] width 1069 height 28
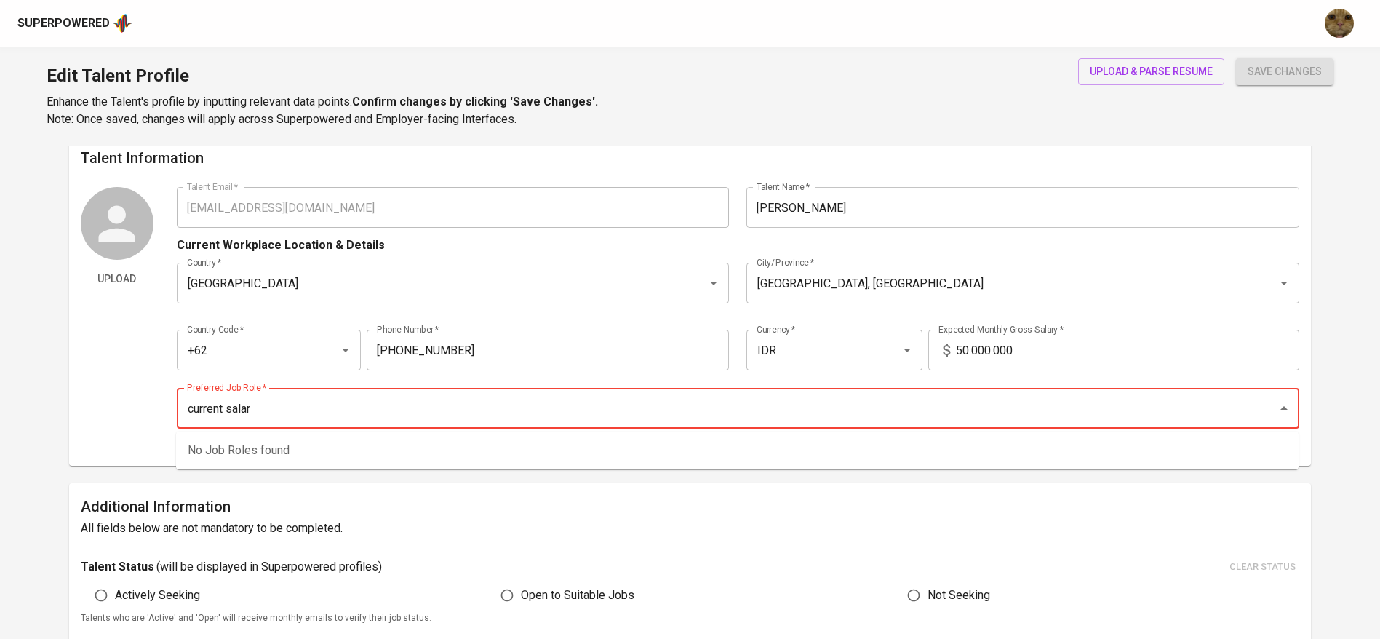
type input "current salary"
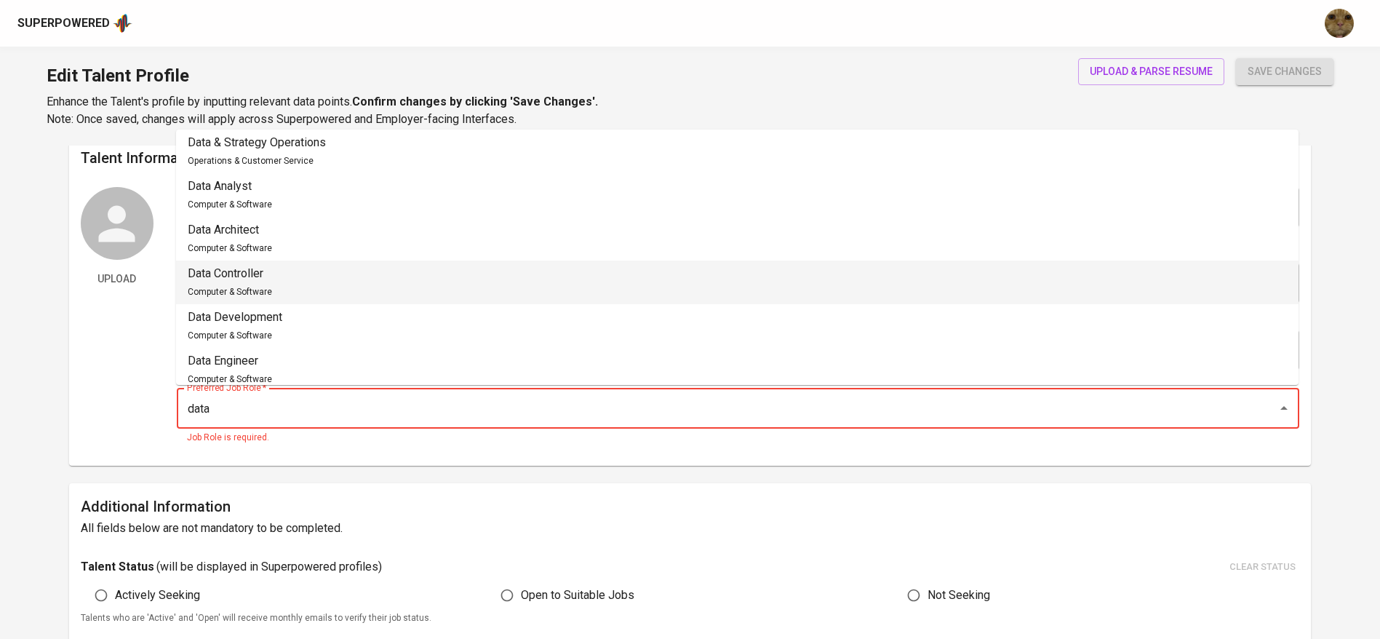
scroll to position [55, 0]
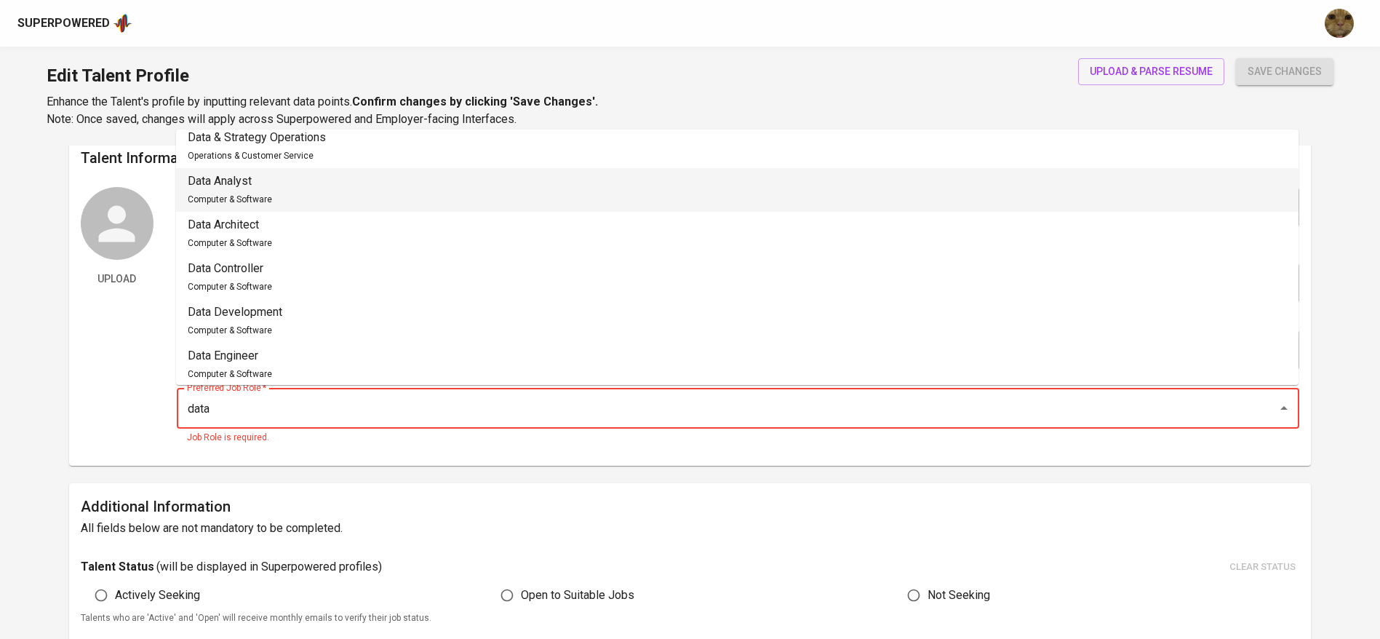
click at [227, 189] on div "Data Analyst Computer & Software" at bounding box center [230, 189] width 84 height 35
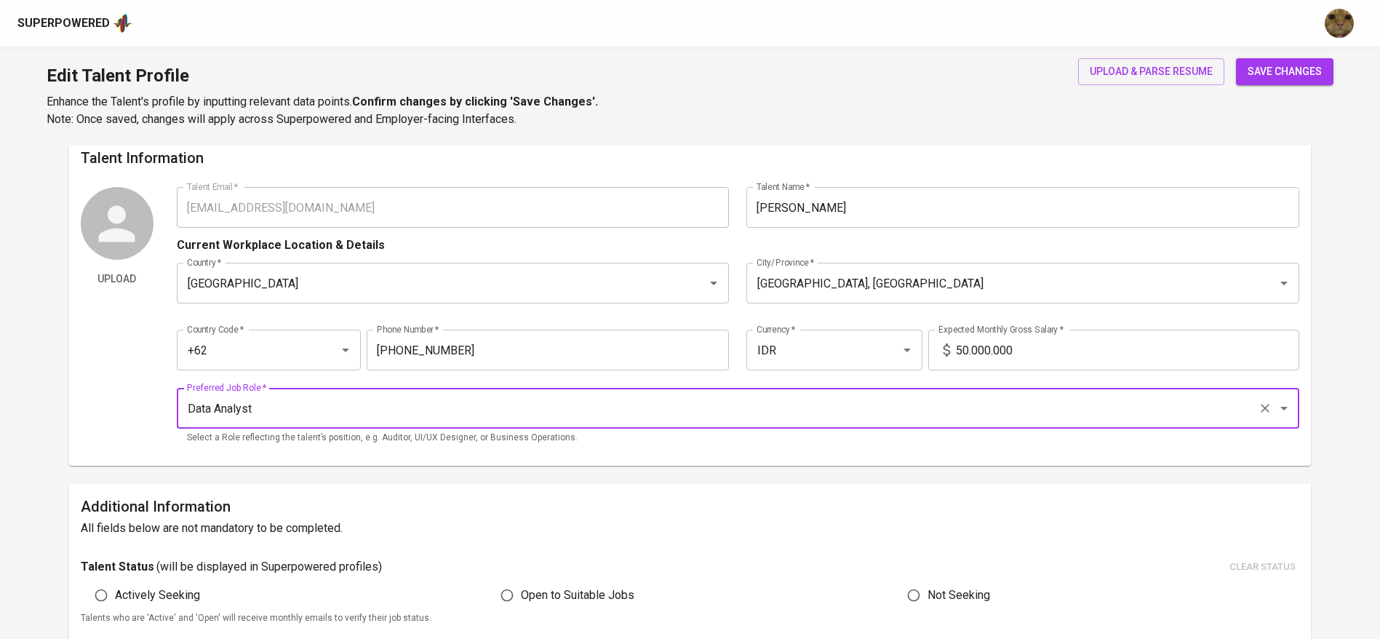
type input "Data Analyst"
click at [1299, 73] on span "save changes" at bounding box center [1285, 72] width 74 height 18
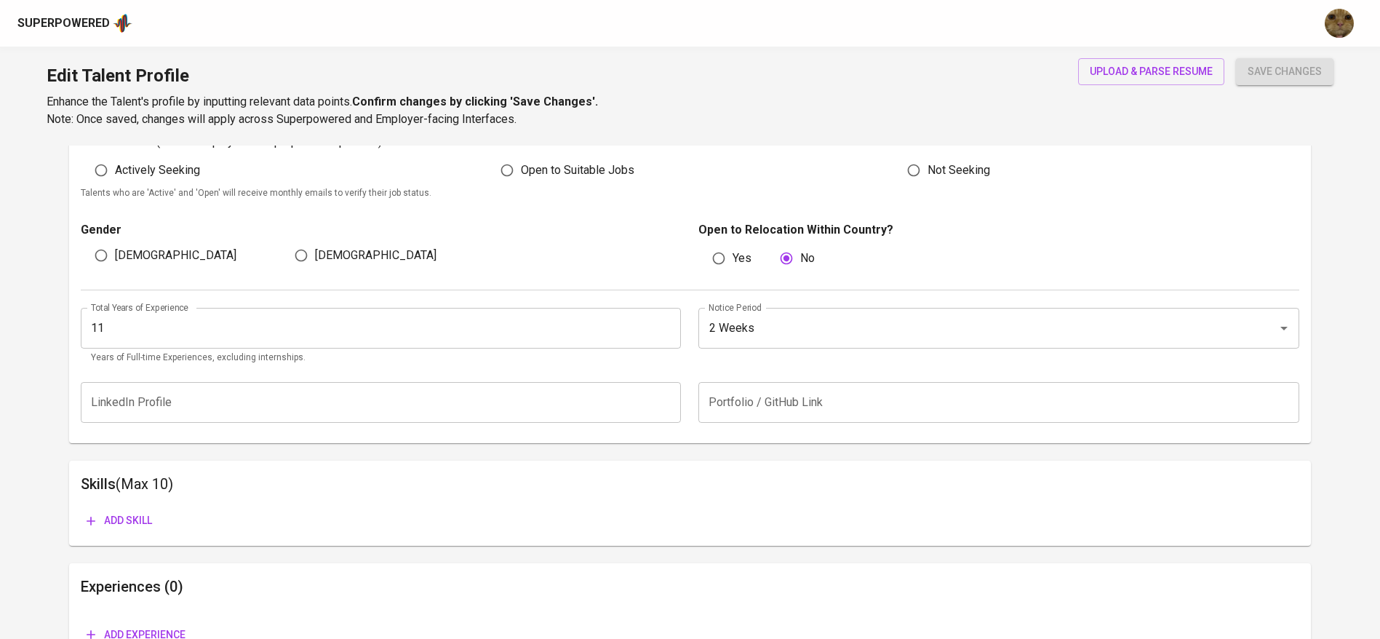
scroll to position [520, 0]
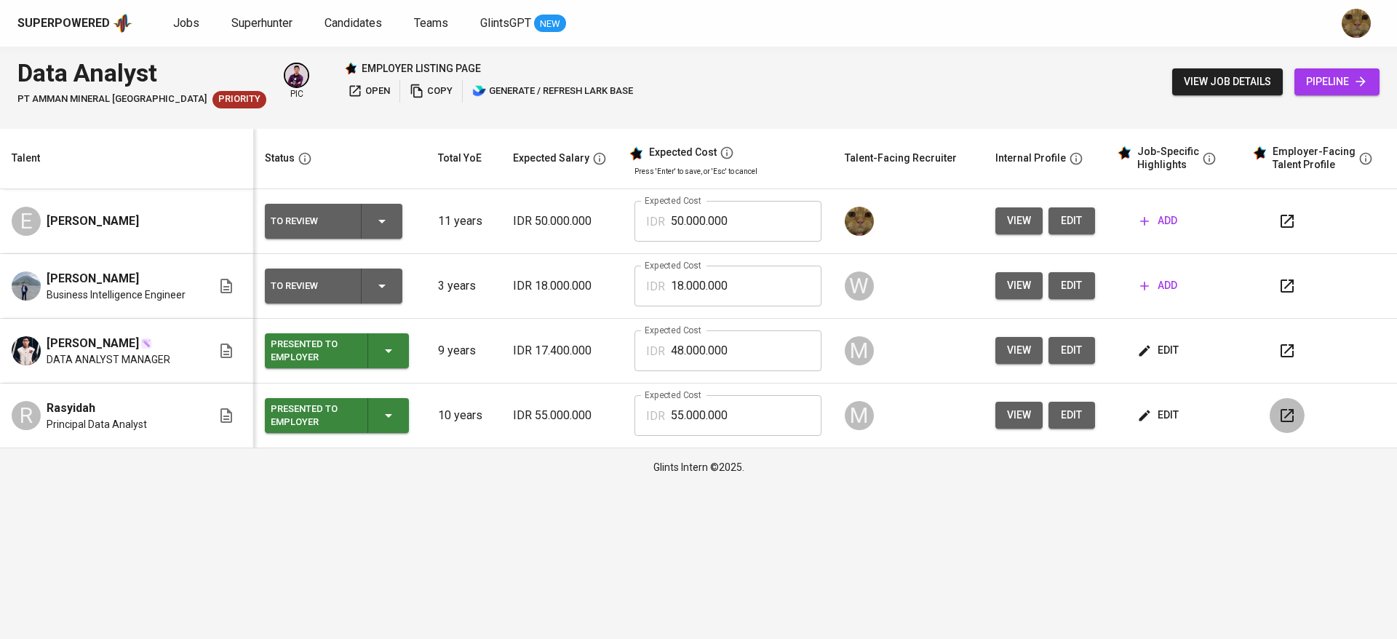
click at [1290, 412] on icon "button" at bounding box center [1287, 415] width 13 height 13
drag, startPoint x: 747, startPoint y: 224, endPoint x: 644, endPoint y: 225, distance: 102.6
click at [644, 225] on div "IDR 50.000.000 Expected Cost" at bounding box center [728, 221] width 187 height 41
type input "45.000.000"
click at [1073, 221] on span "edit" at bounding box center [1071, 221] width 23 height 18
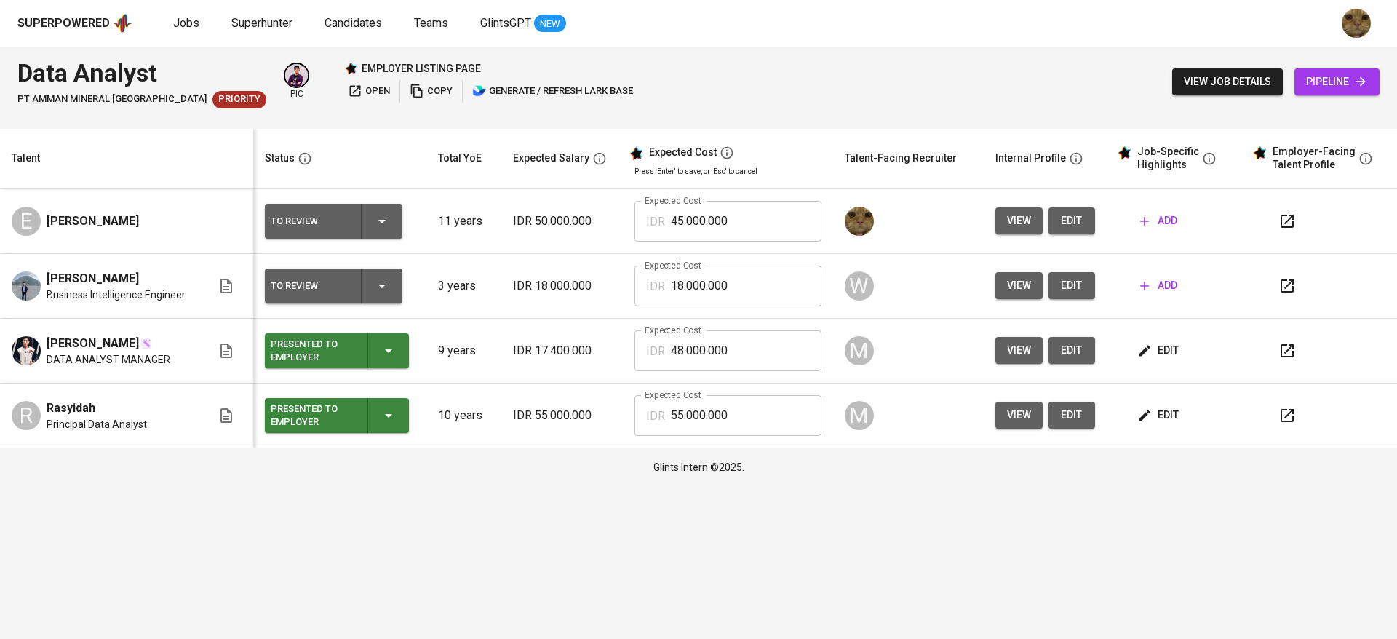
click at [1289, 216] on icon "button" at bounding box center [1287, 221] width 13 height 13
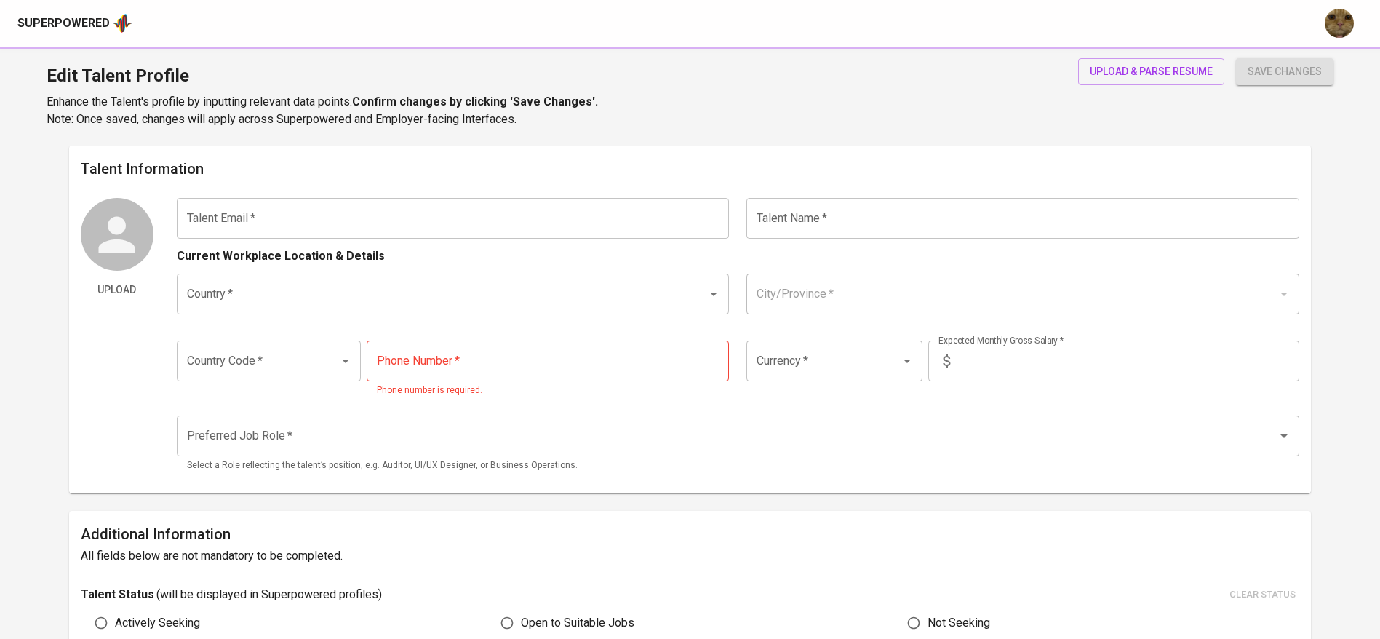
type input "[EMAIL_ADDRESS][DOMAIN_NAME]"
type input "[PERSON_NAME]"
type input "[GEOGRAPHIC_DATA]"
type input "[GEOGRAPHIC_DATA], [GEOGRAPHIC_DATA]"
type input "+62"
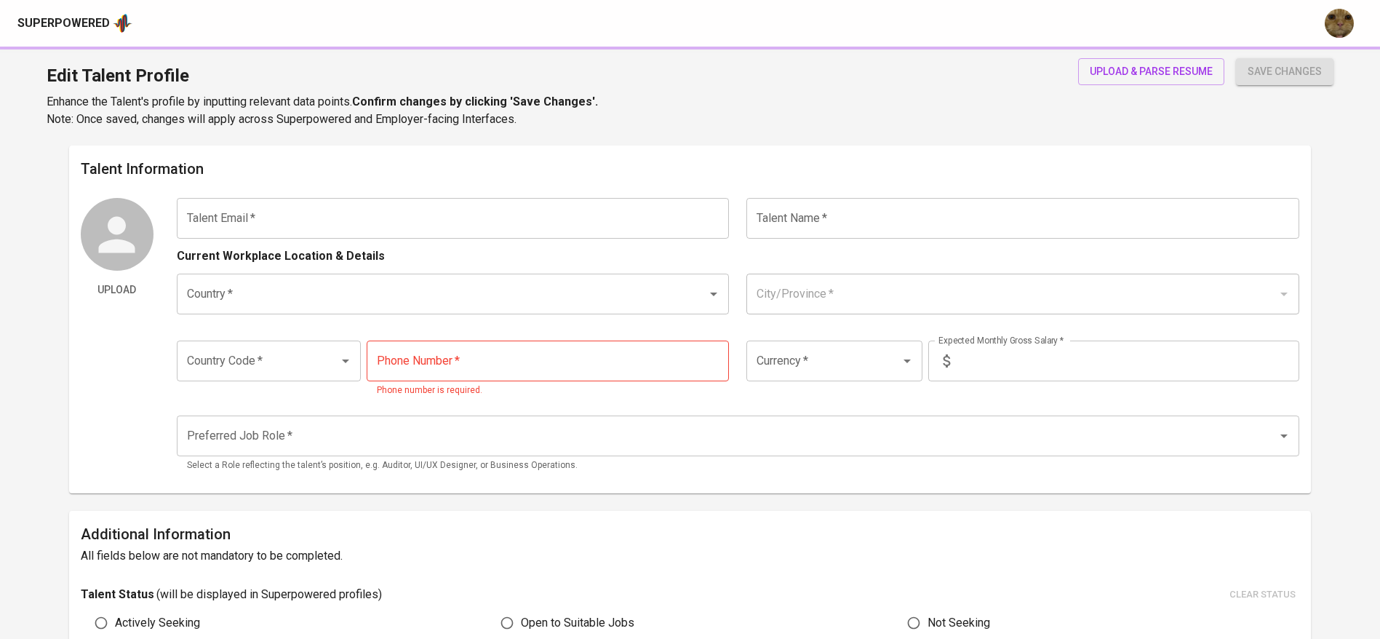
type input "[PHONE_NUMBER]"
type input "IDR"
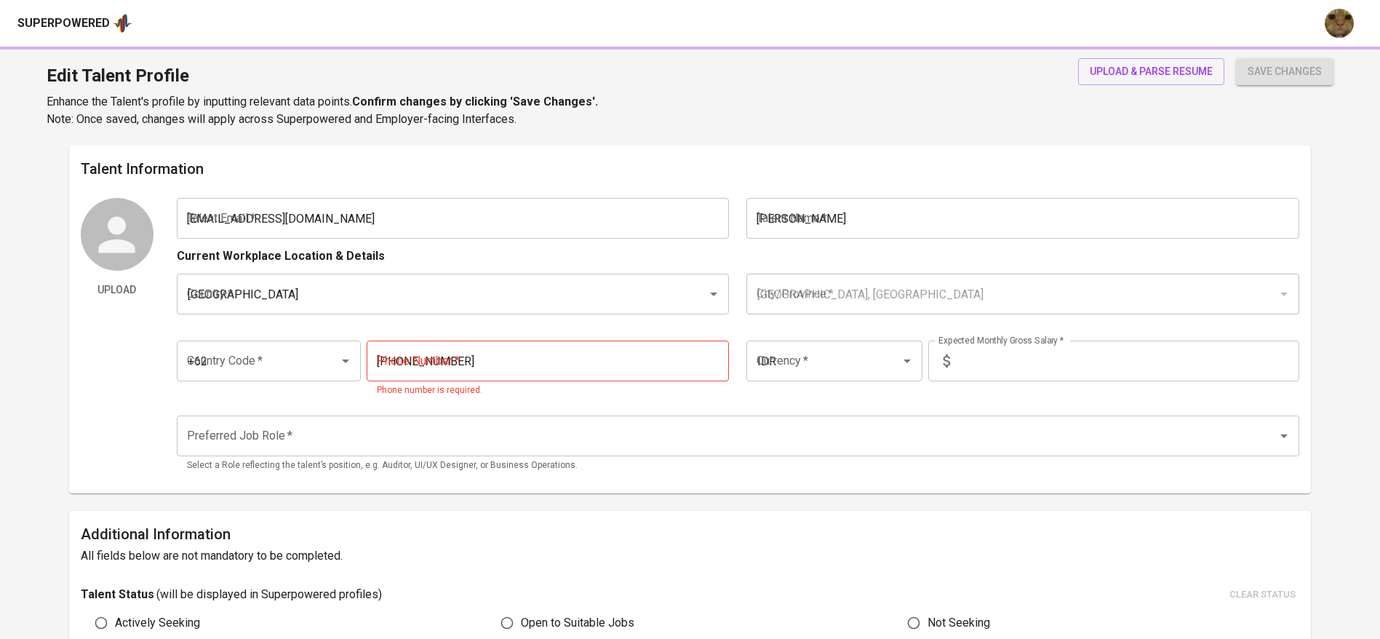
type input "Data Analyst"
type input "11"
type input "2 Weeks"
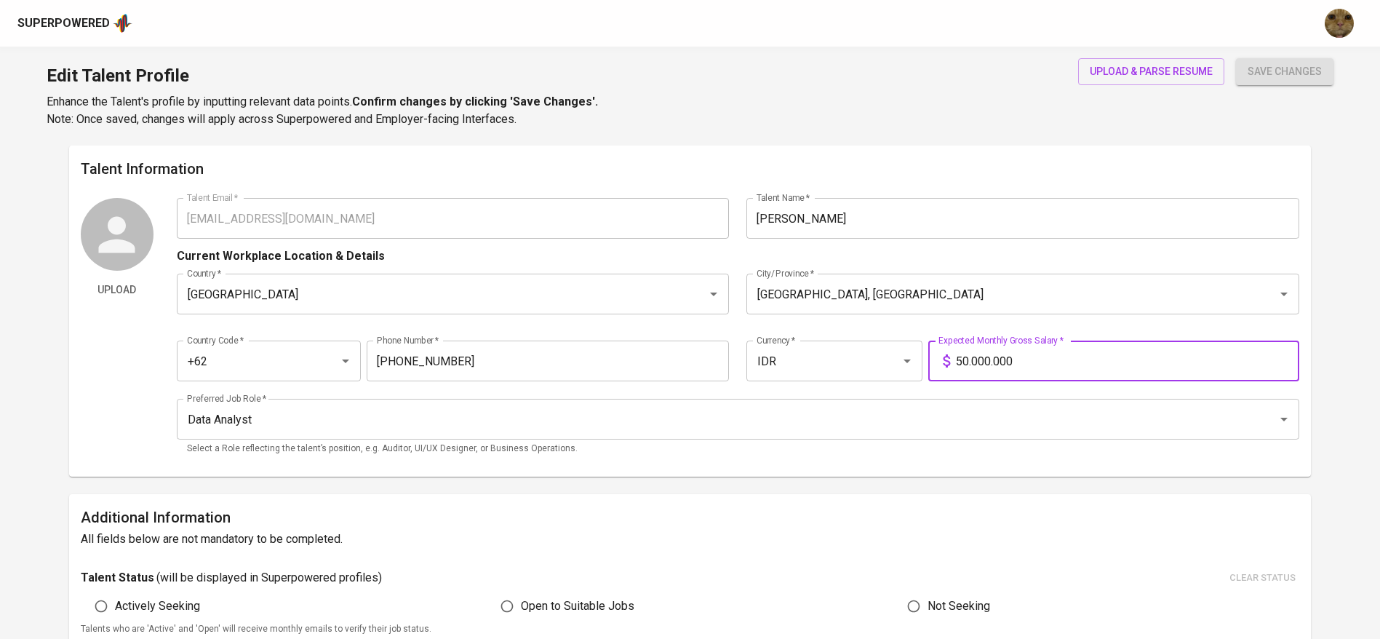
drag, startPoint x: 998, startPoint y: 365, endPoint x: 931, endPoint y: 368, distance: 67.0
click at [931, 368] on div "50.000.000 Expected Monthly Gross Salary *" at bounding box center [1114, 361] width 371 height 41
type input "0"
type input "2"
type input "45.000.000"
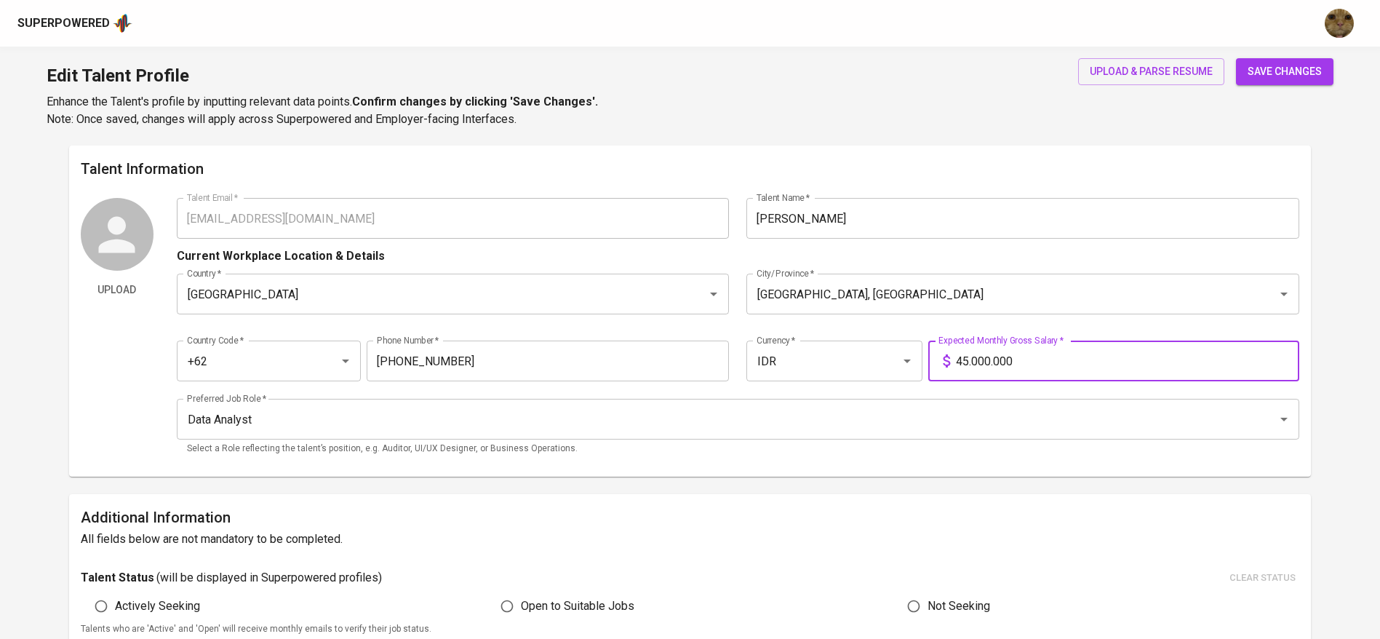
click at [1236, 58] on button "save changes" at bounding box center [1285, 71] width 98 height 27
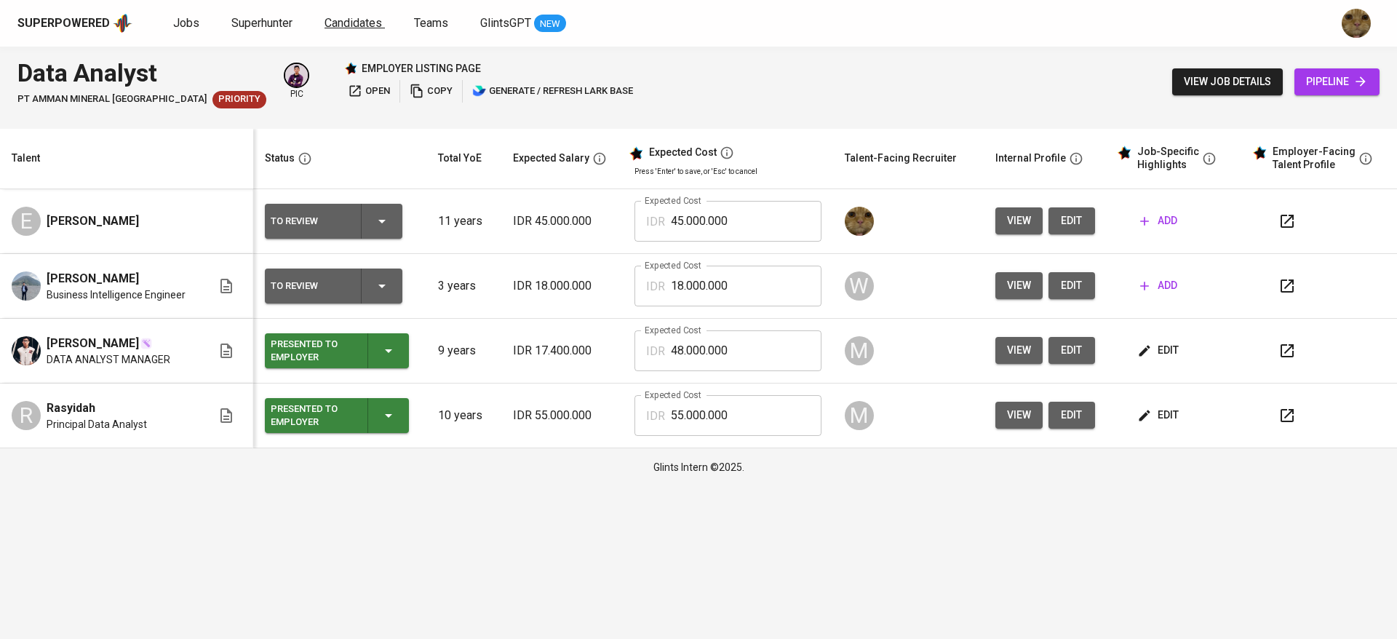
click at [350, 15] on link "Candidates" at bounding box center [355, 24] width 60 height 18
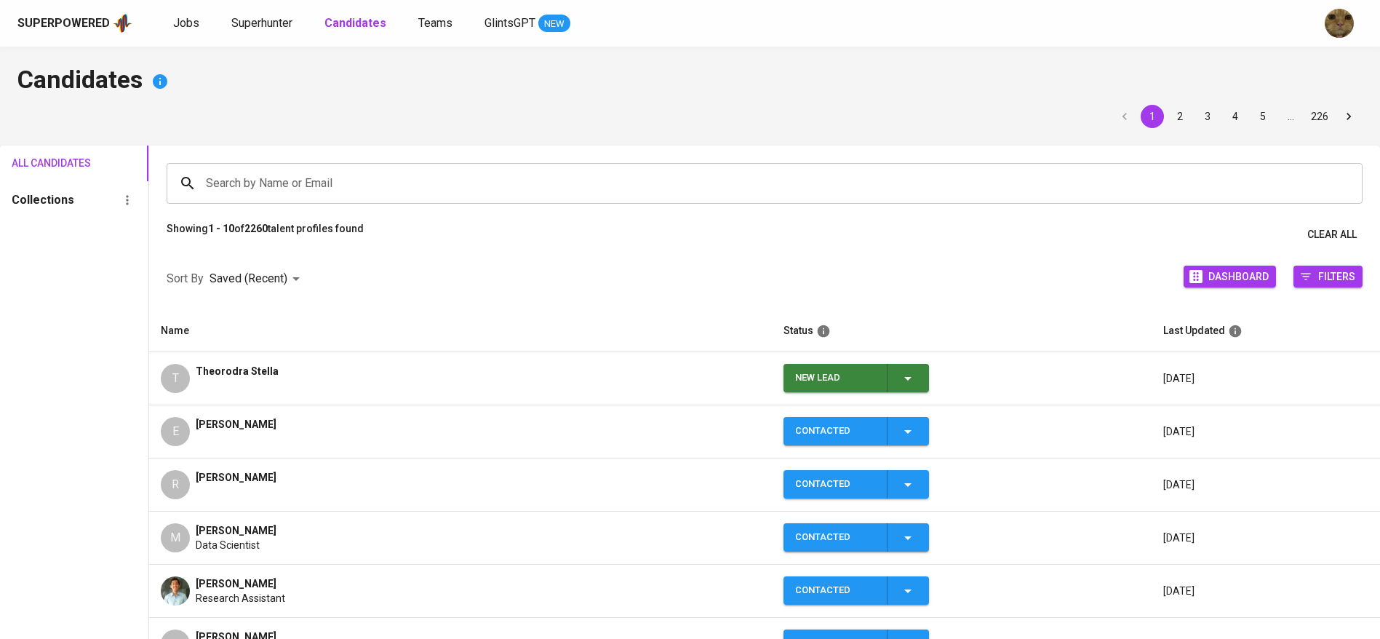
click at [910, 367] on div "New Lead" at bounding box center [856, 378] width 122 height 28
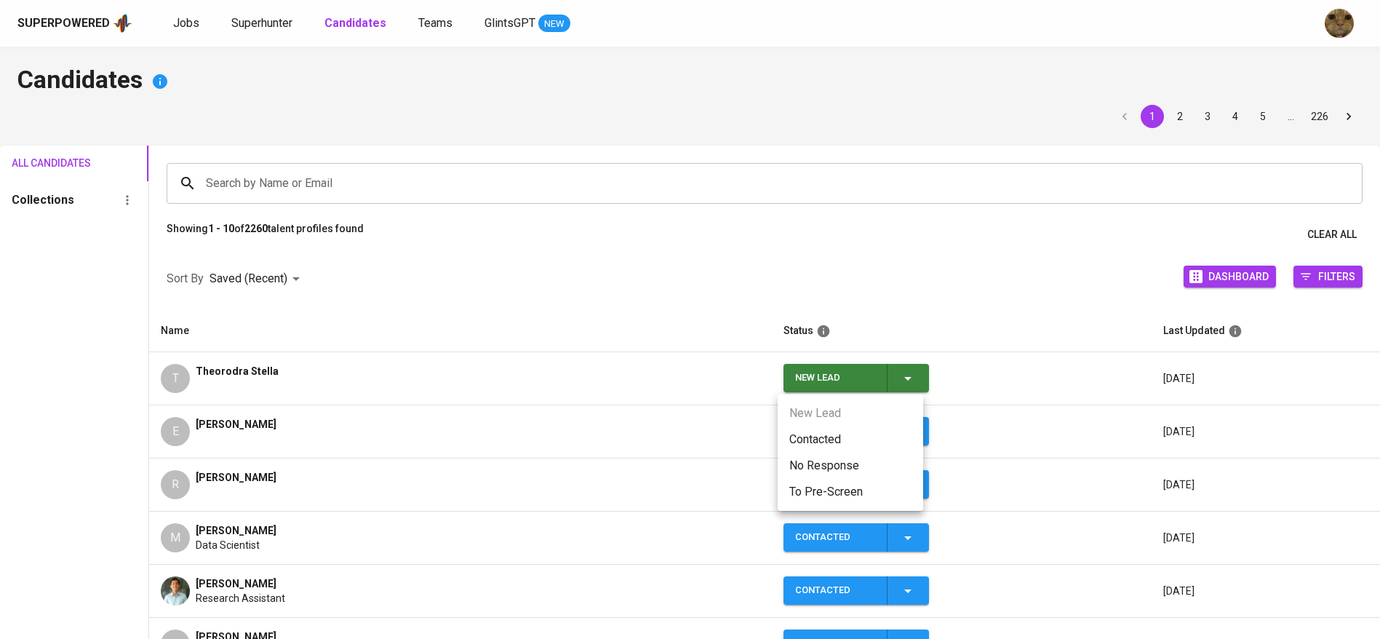
click at [825, 442] on li "Contacted" at bounding box center [851, 439] width 146 height 26
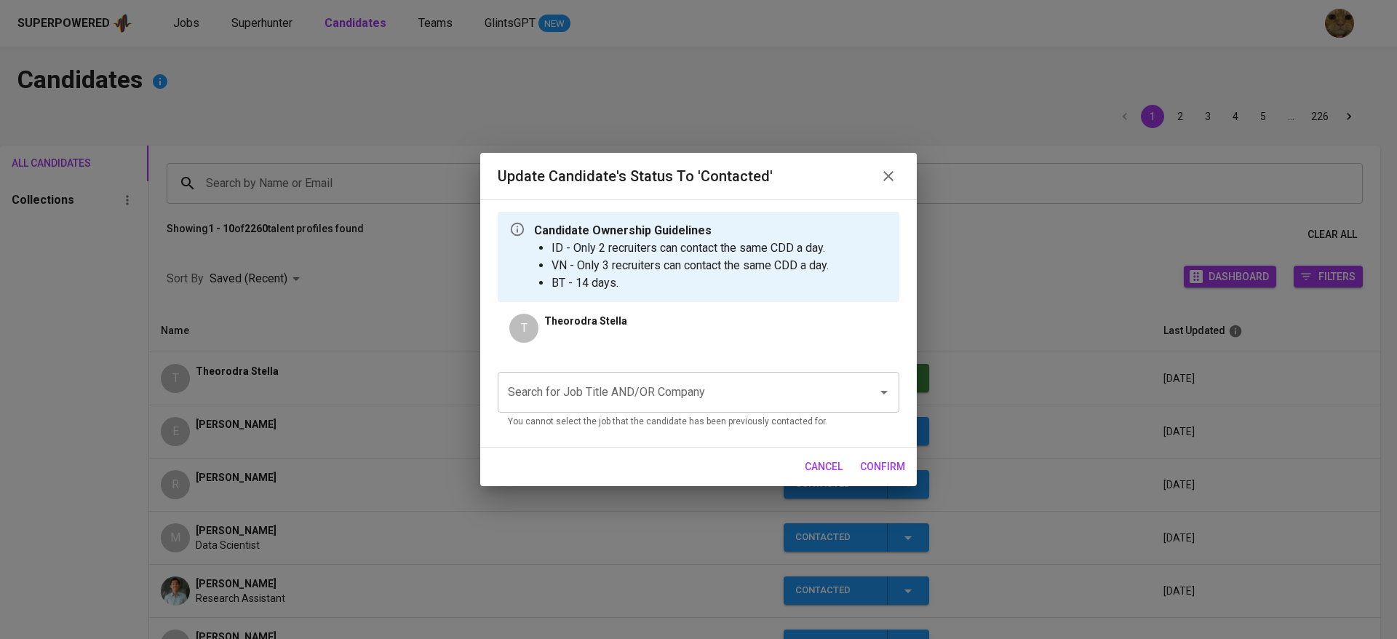
click at [572, 397] on input "Search for Job Title AND/OR Company" at bounding box center [678, 392] width 348 height 28
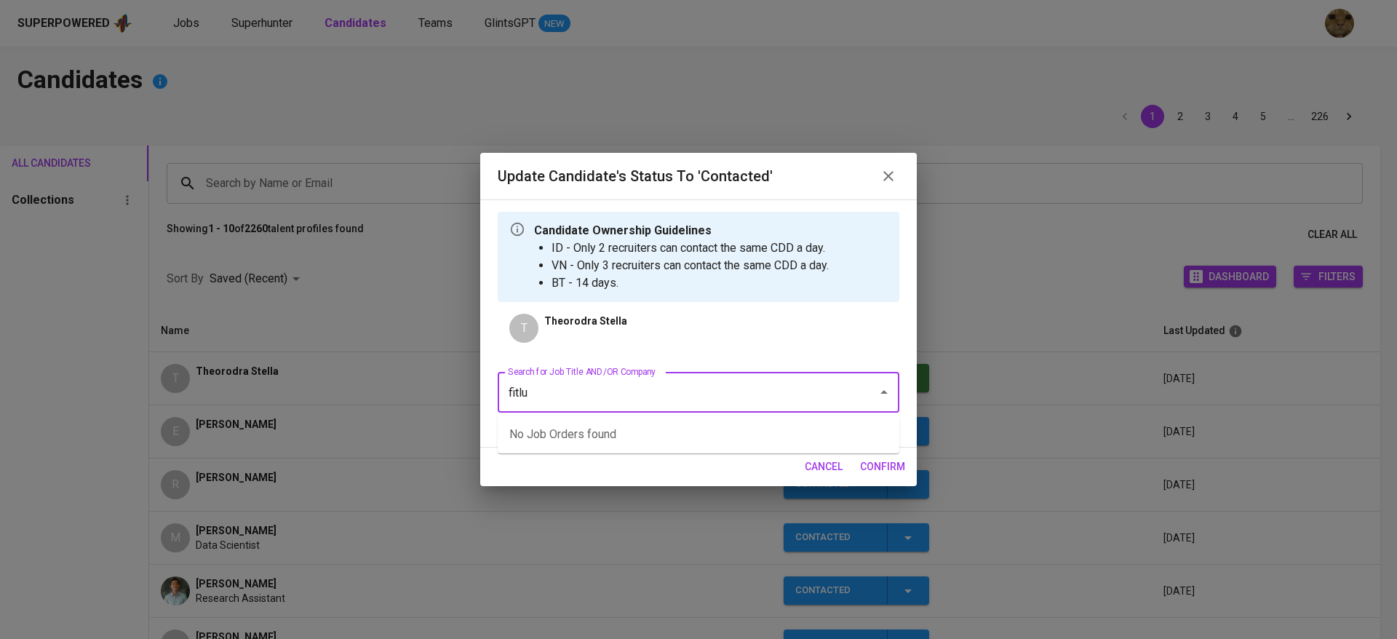
type input "fitluc"
click at [591, 427] on li "Social Media Operation (Sinocare)" at bounding box center [699, 434] width 402 height 26
type input "social"
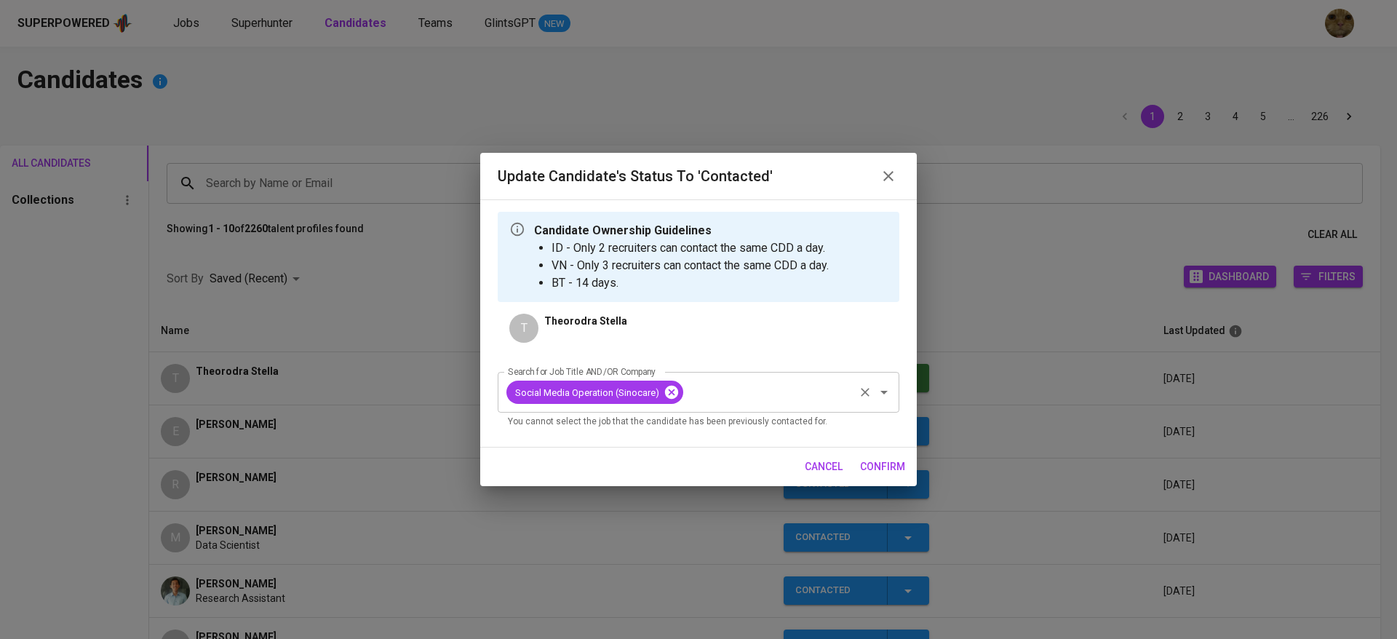
click at [672, 392] on icon at bounding box center [672, 392] width 16 height 16
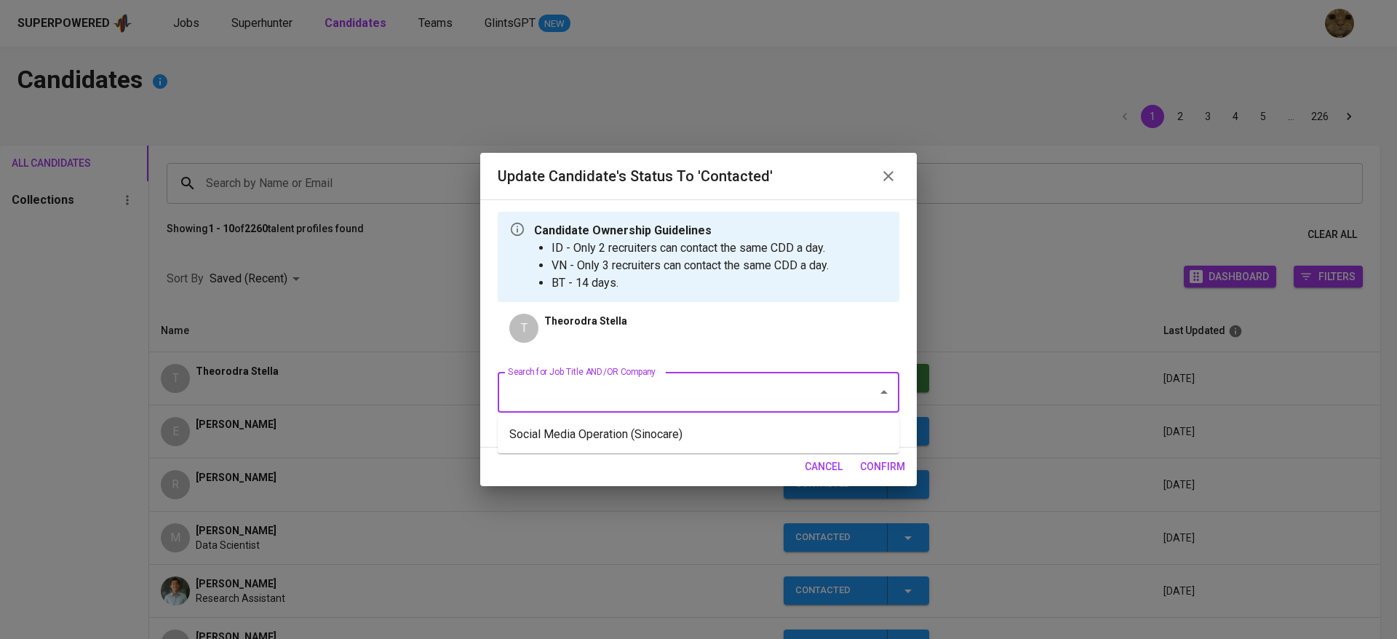
click at [617, 400] on input "Search for Job Title AND/OR Company" at bounding box center [678, 392] width 348 height 28
type input "fit"
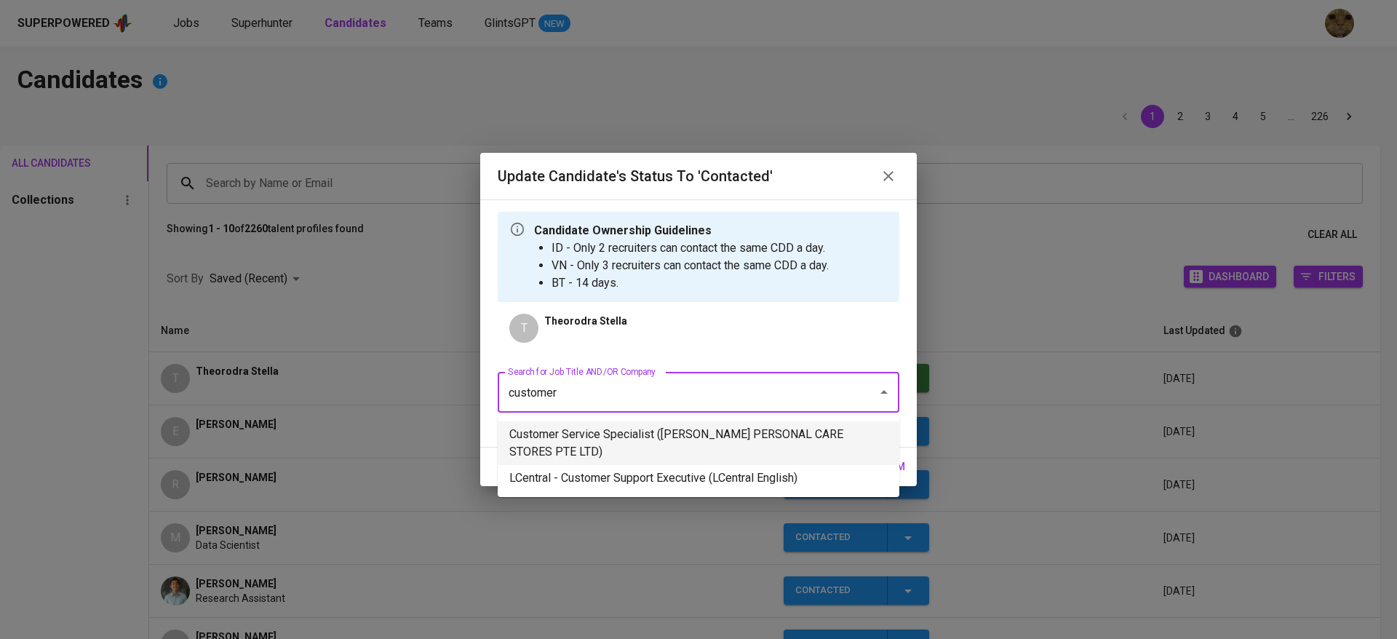
click at [540, 436] on li "Customer Service Specialist (WATSON’S PERSONAL CARE STORES PTE LTD)" at bounding box center [699, 443] width 402 height 44
type input "customer"
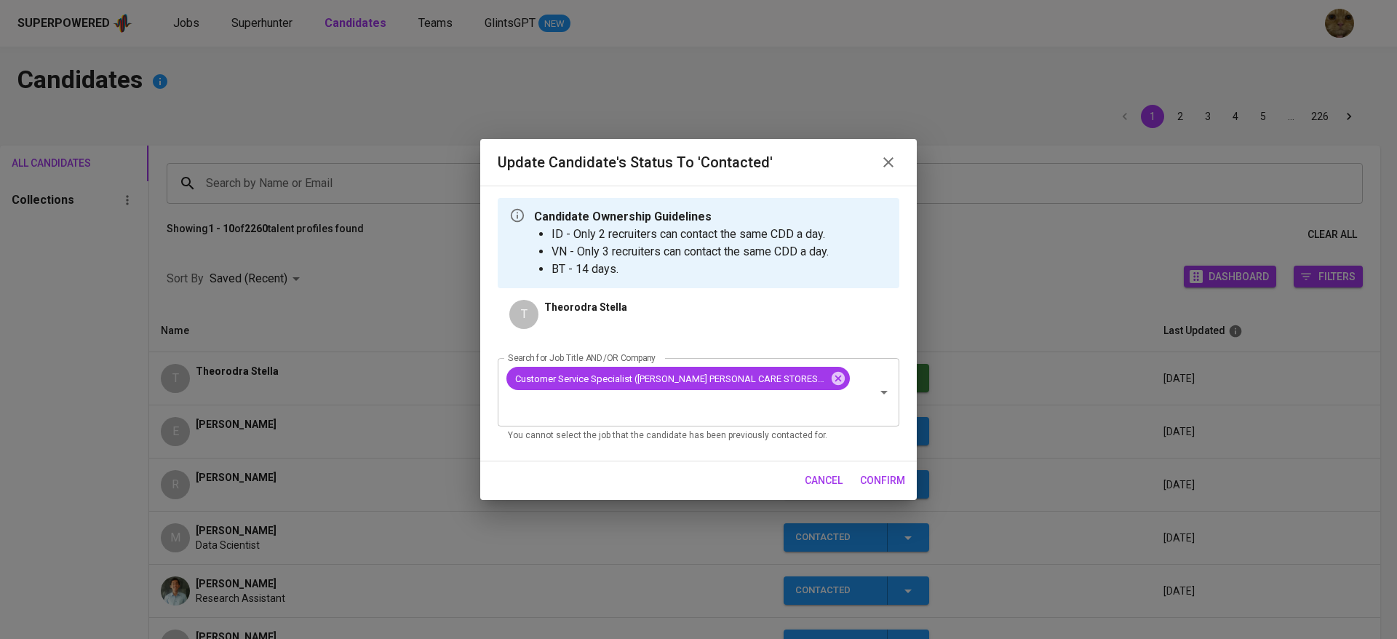
click at [860, 469] on button "confirm" at bounding box center [882, 480] width 57 height 27
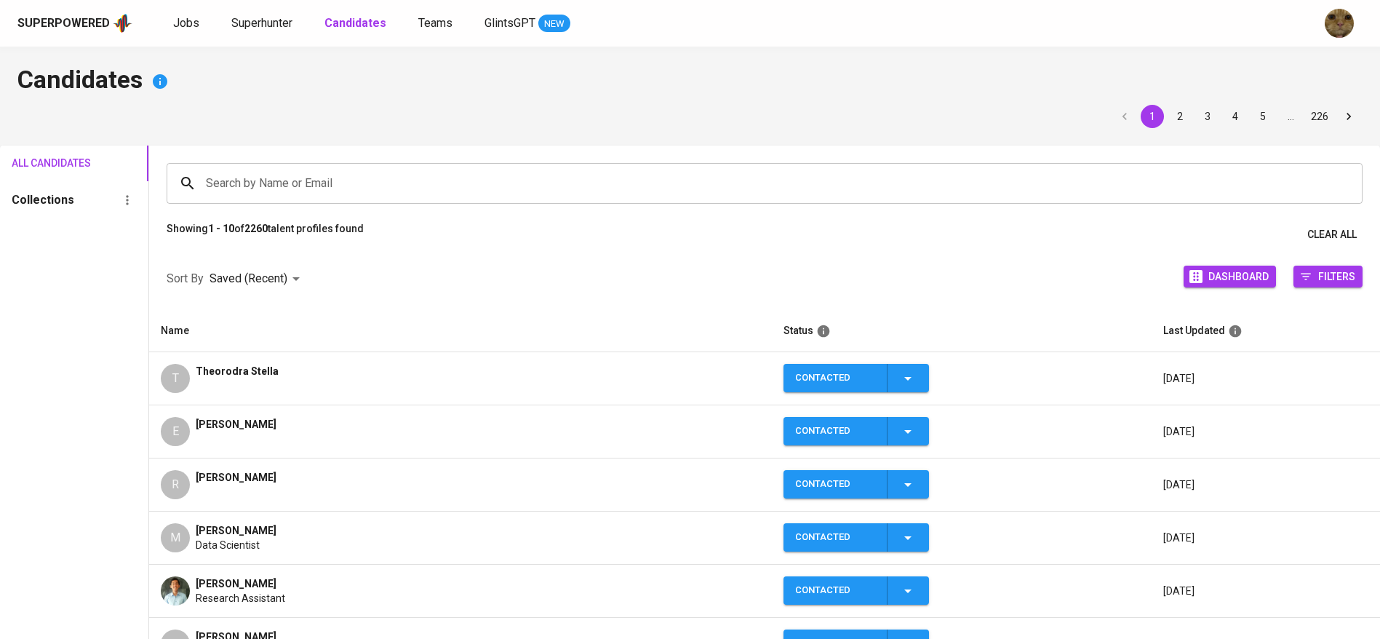
click at [509, 360] on td "T Theorodra Stella" at bounding box center [460, 378] width 623 height 53
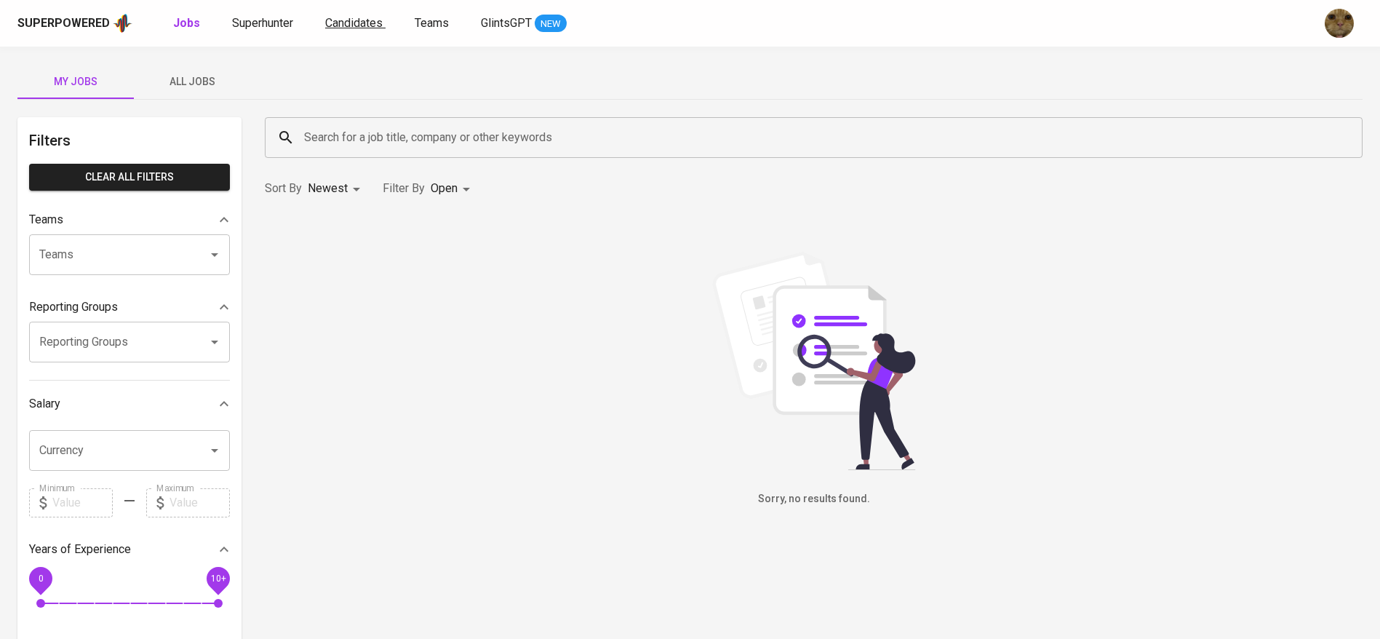
click at [369, 31] on link "Candidates" at bounding box center [355, 24] width 60 height 18
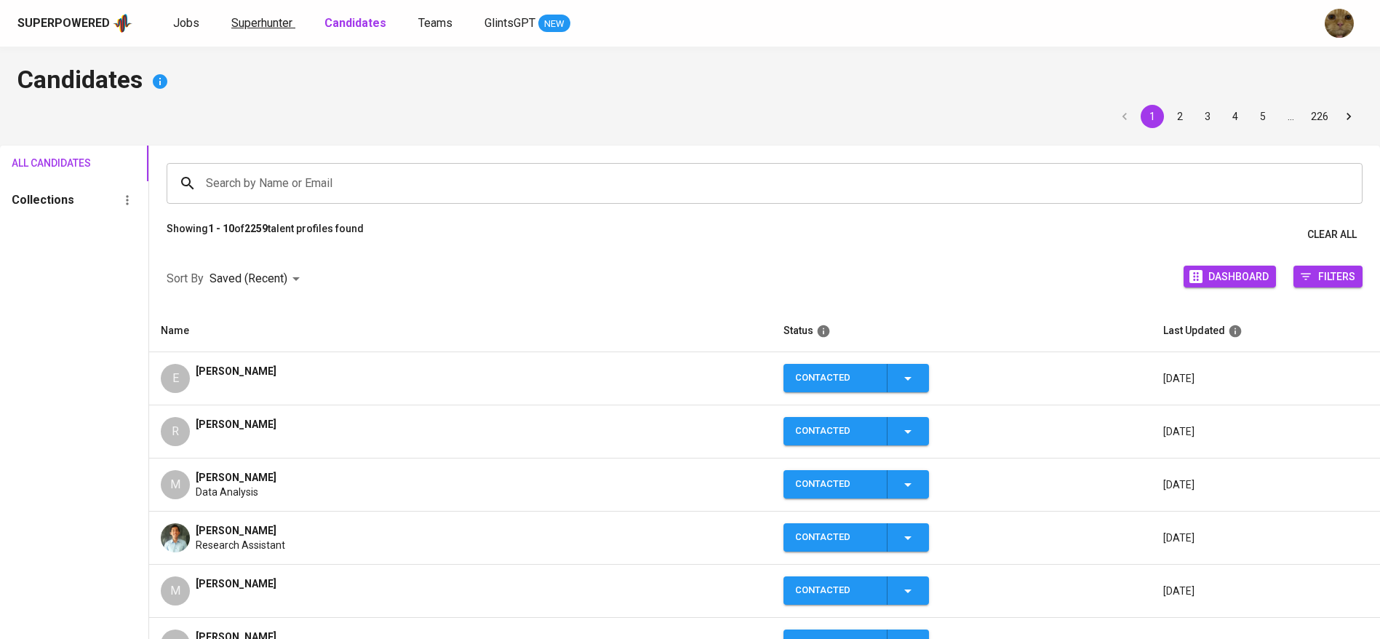
click at [271, 25] on span "Superhunter" at bounding box center [261, 23] width 61 height 14
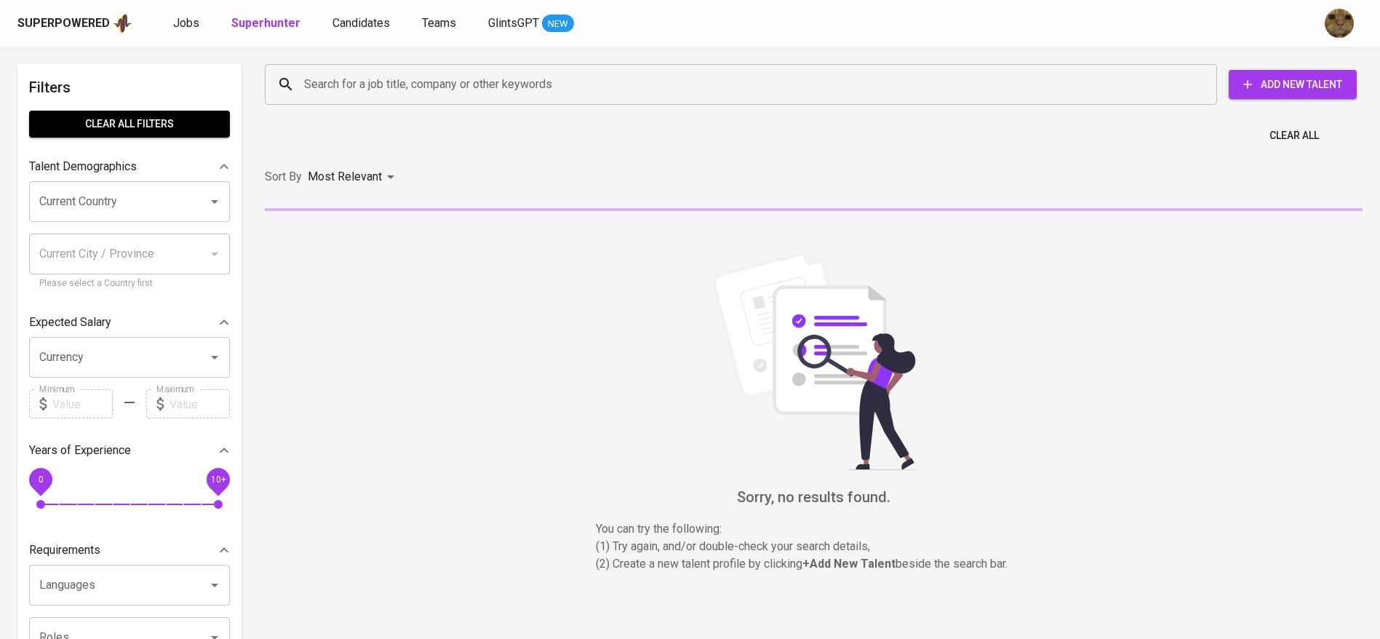
click at [367, 62] on div "Search for a job title, company or other keywords Search for a job title, compa…" at bounding box center [811, 84] width 1098 height 47
click at [325, 87] on input "Search for a job title, company or other keywords" at bounding box center [745, 85] width 889 height 28
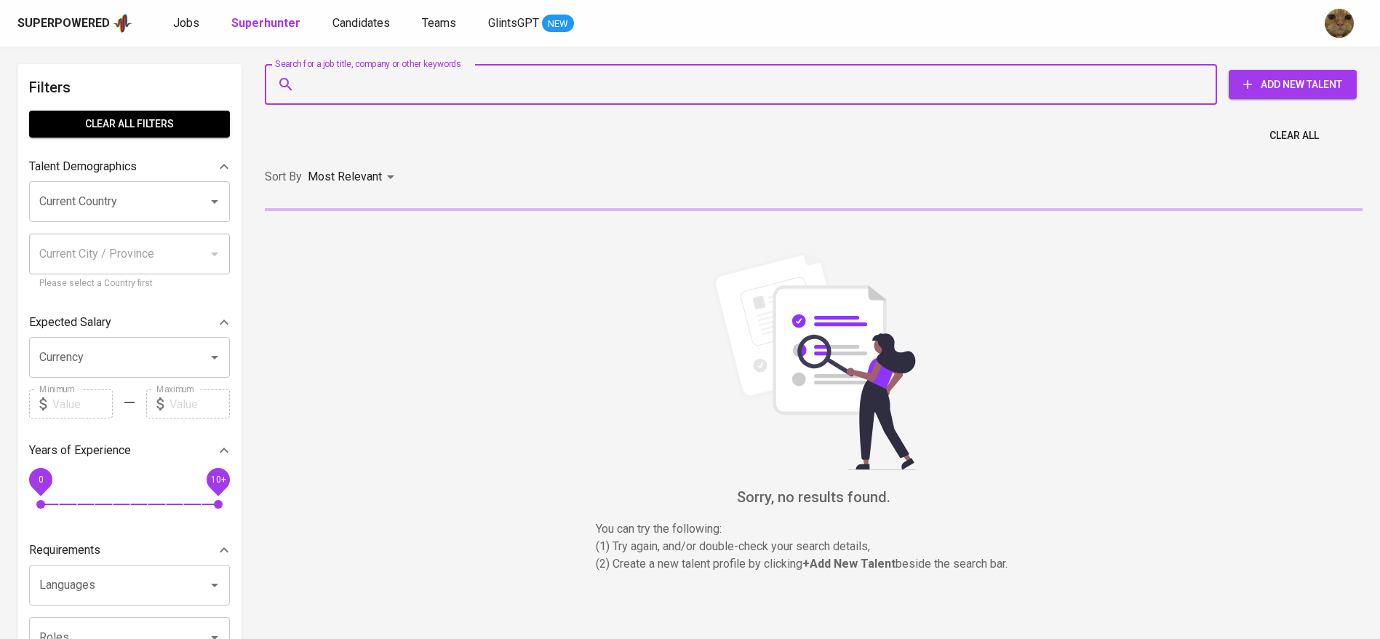
paste input "[EMAIL_ADDRESS][DOMAIN_NAME]"
type input "[EMAIL_ADDRESS][DOMAIN_NAME]"
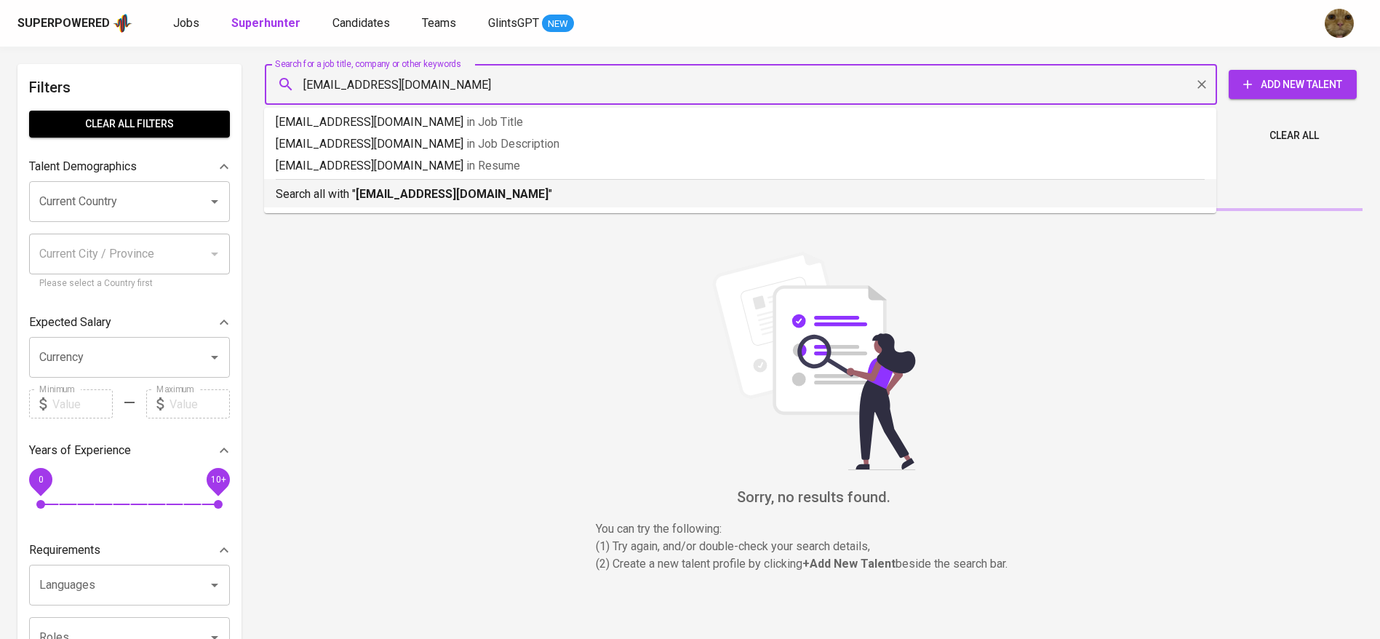
click at [336, 201] on p "Search all with " [EMAIL_ADDRESS][DOMAIN_NAME] "" at bounding box center [740, 194] width 929 height 17
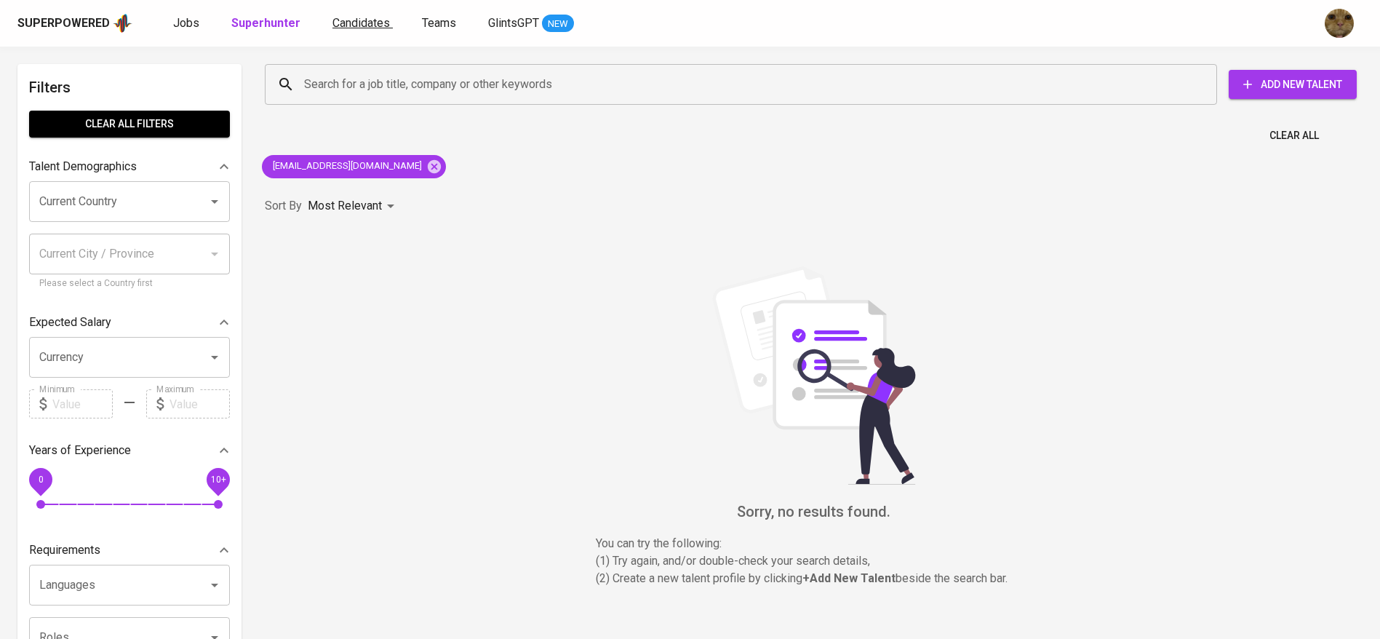
click at [370, 23] on span "Candidates" at bounding box center [361, 23] width 57 height 14
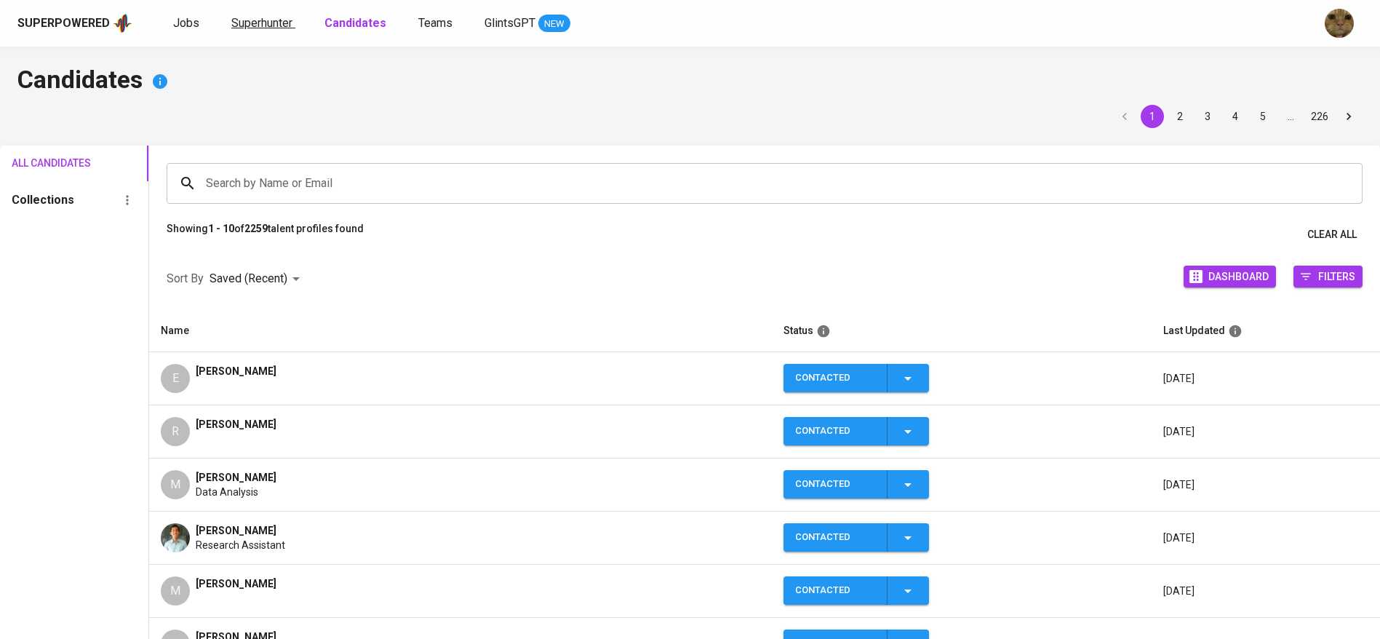
click at [251, 20] on span "Superhunter" at bounding box center [261, 23] width 61 height 14
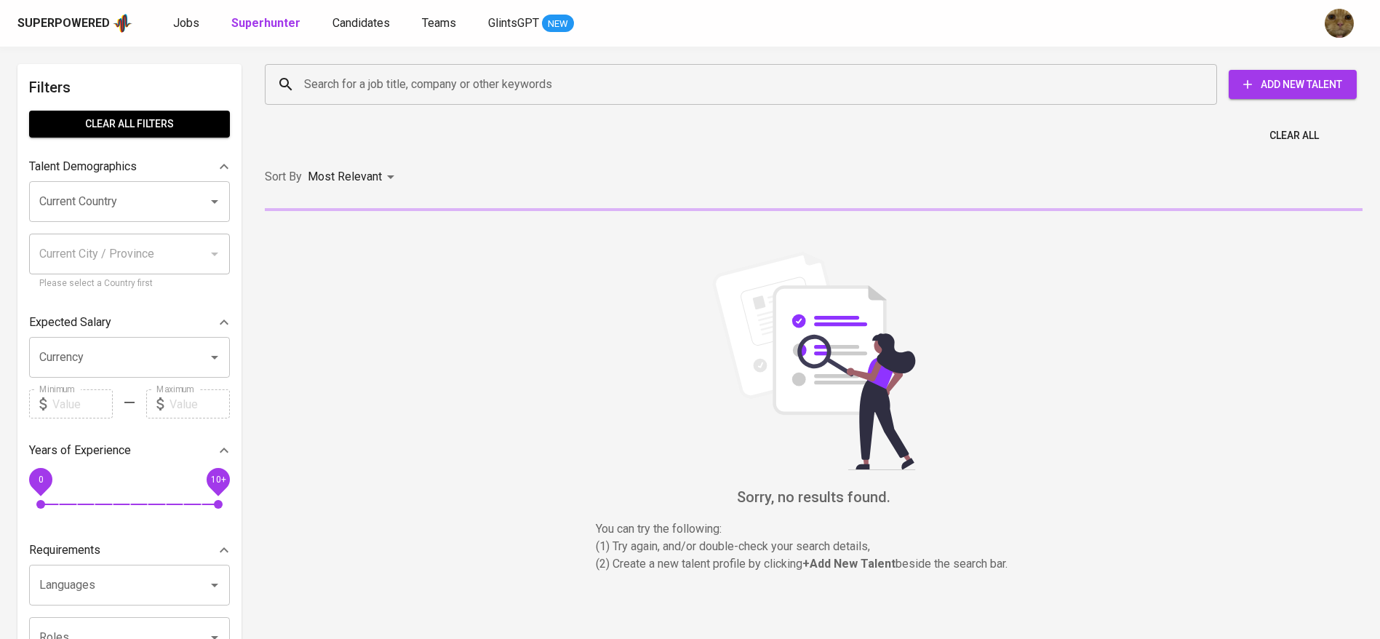
click at [1321, 82] on span "Add New Talent" at bounding box center [1293, 85] width 105 height 18
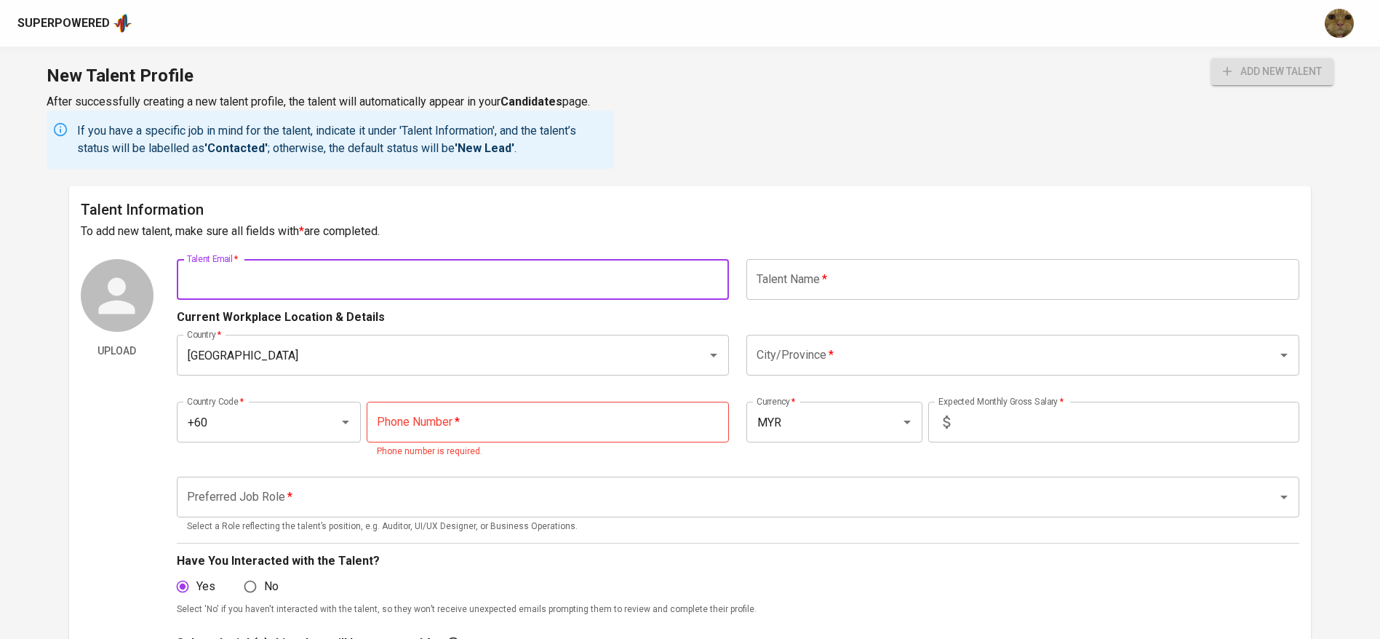
click at [376, 287] on input "text" at bounding box center [453, 279] width 553 height 41
paste input "theodoraesthella13@gmail.com"
type input "theodoraesthella13@gmail.com"
click at [798, 293] on input "text" at bounding box center [1023, 279] width 553 height 41
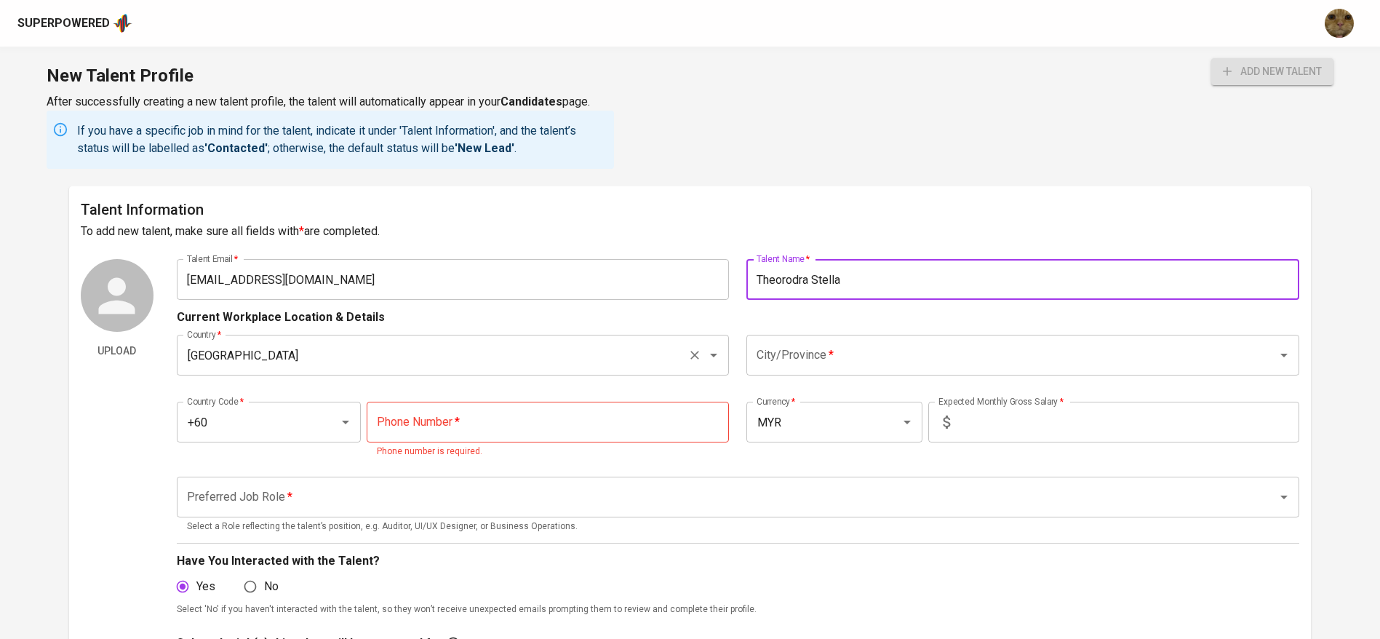
type input "Theorodra Stella"
click at [513, 364] on input "Malaysia" at bounding box center [432, 355] width 499 height 28
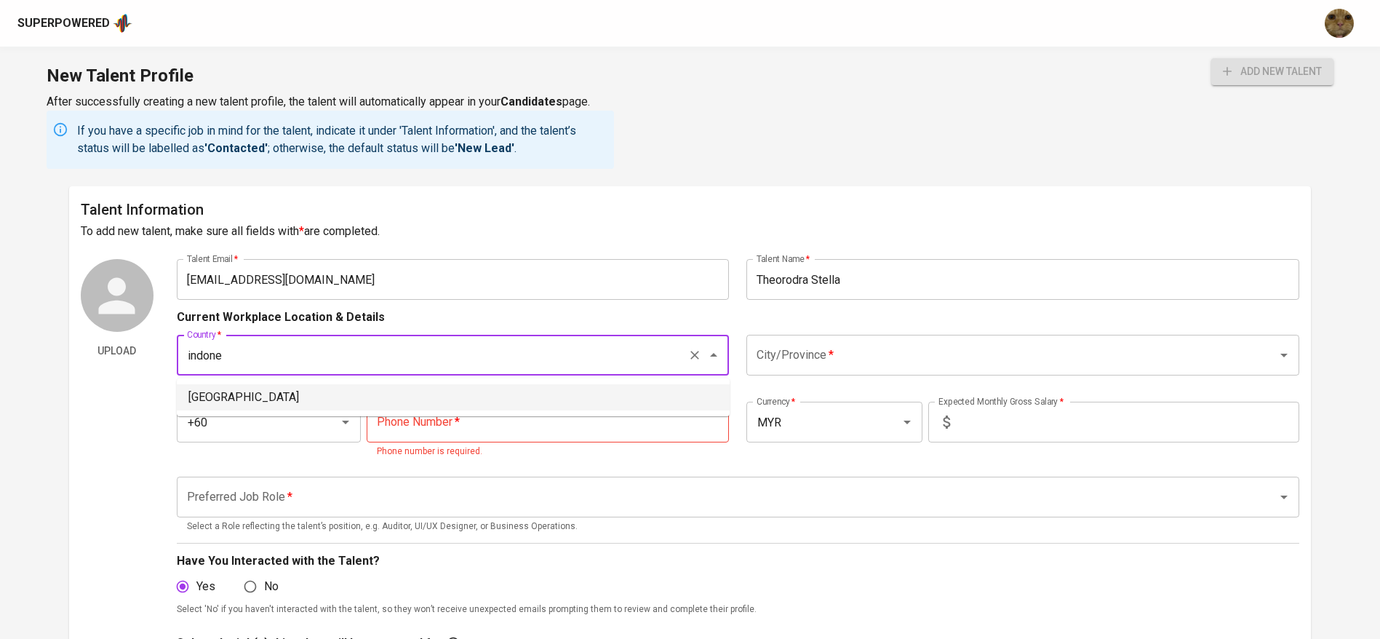
click at [437, 393] on li "Indonesia" at bounding box center [453, 397] width 553 height 26
type input "[GEOGRAPHIC_DATA]"
click at [812, 377] on div "Country   * Indonesia Country * City/Province   * City/Province *" at bounding box center [738, 355] width 1123 height 58
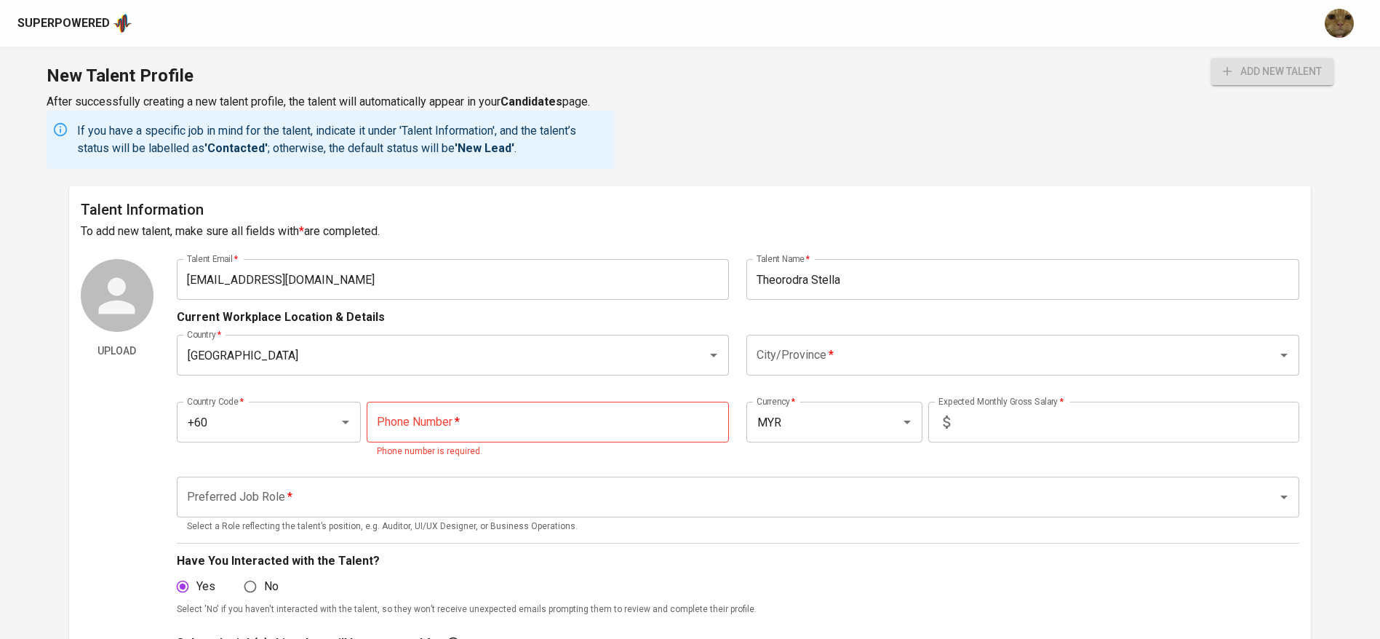
click at [795, 362] on input "City/Province   *" at bounding box center [1002, 355] width 499 height 28
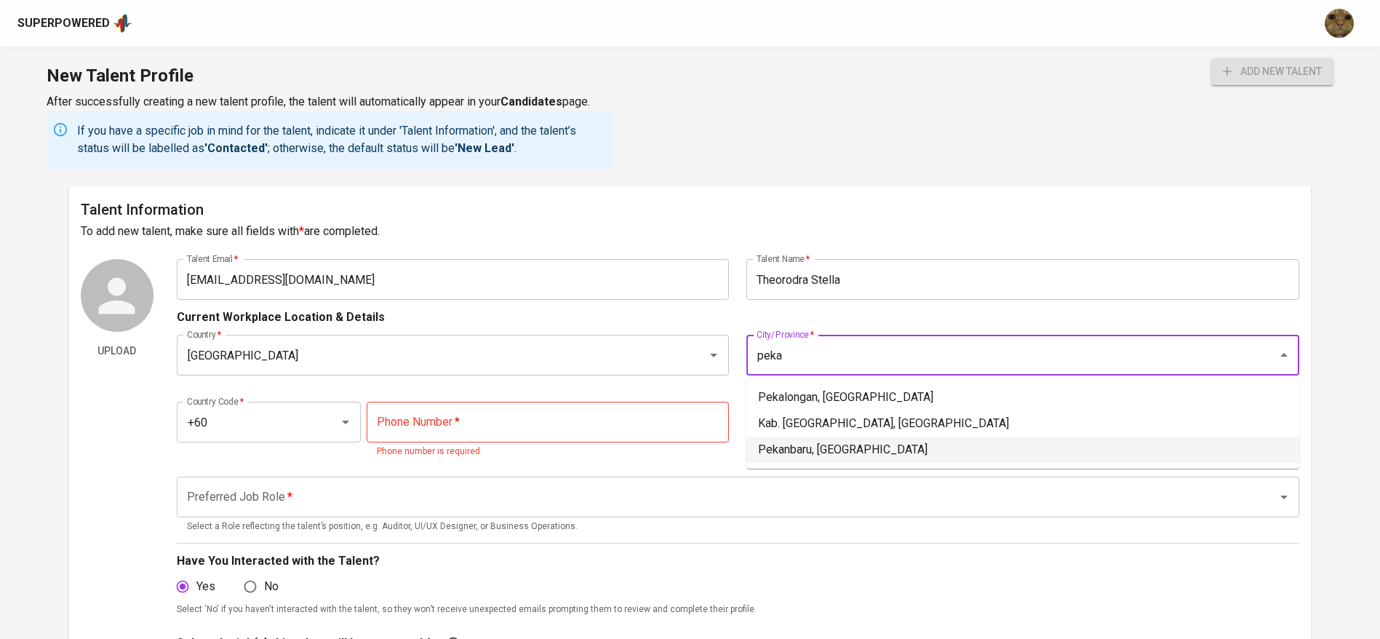
click at [810, 440] on li "Pekanbaru, Riau" at bounding box center [1023, 450] width 553 height 26
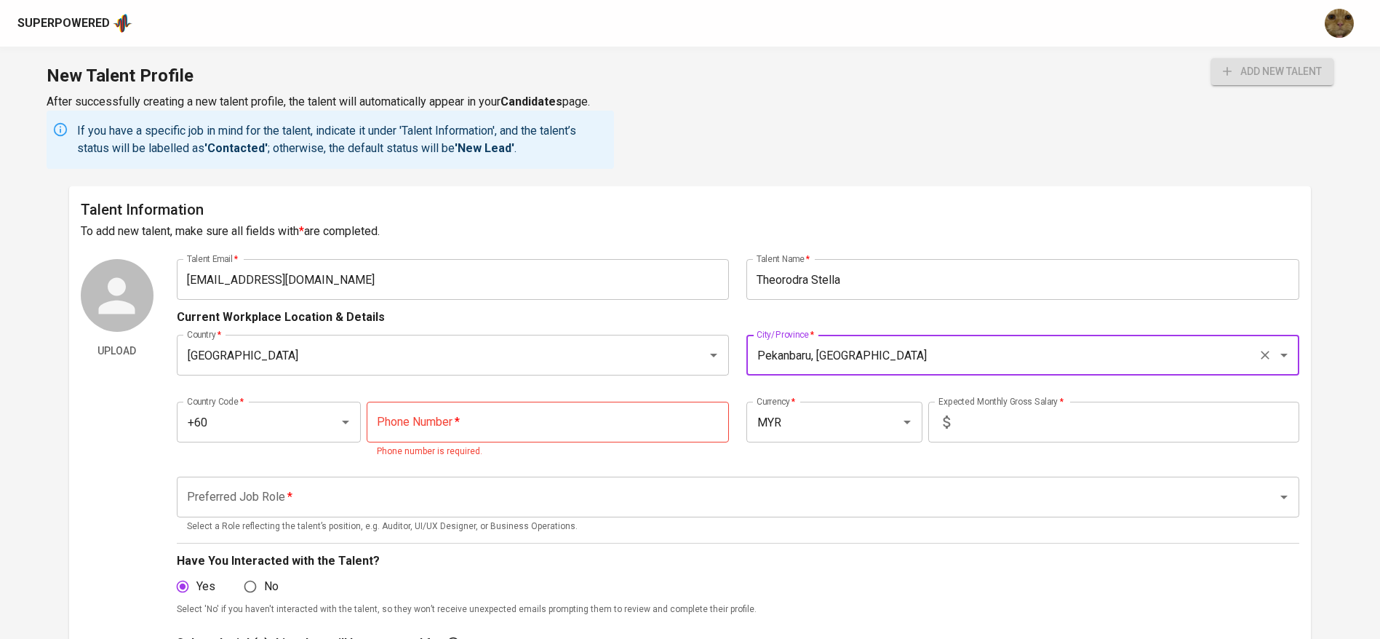
type input "Pekanbaru, Riau"
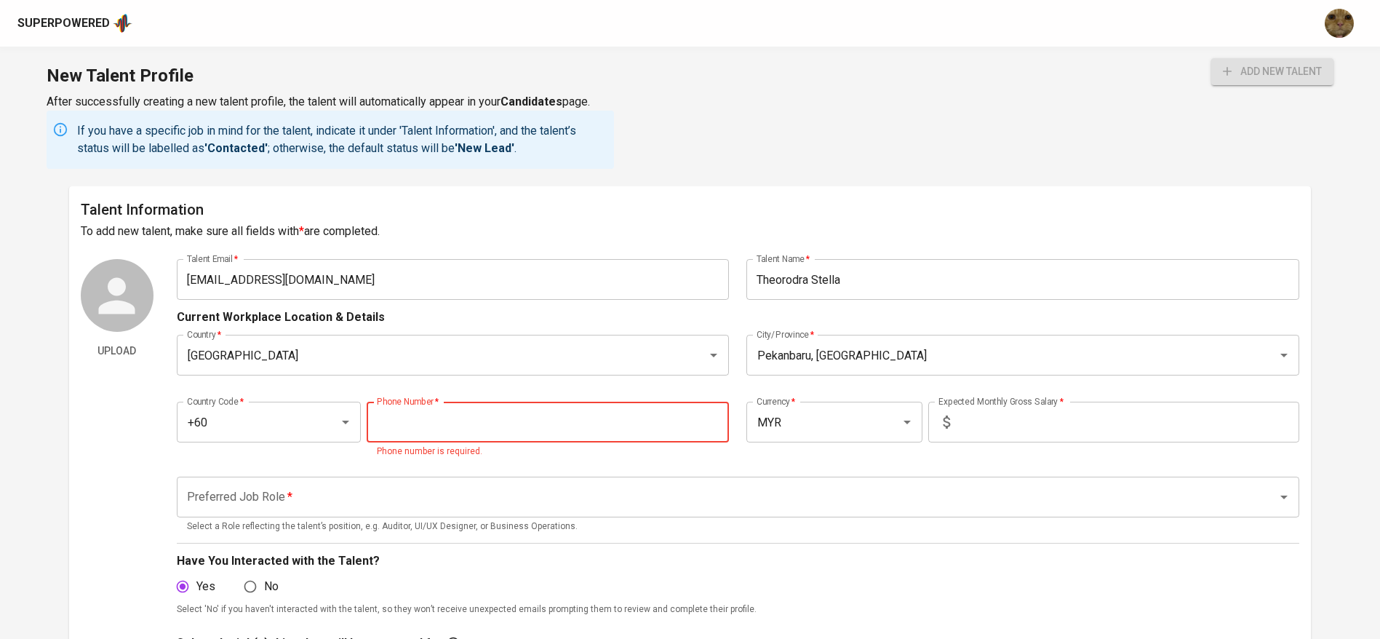
click at [475, 418] on input "tel" at bounding box center [548, 422] width 362 height 41
paste input "81285658181"
type input "81285658181"
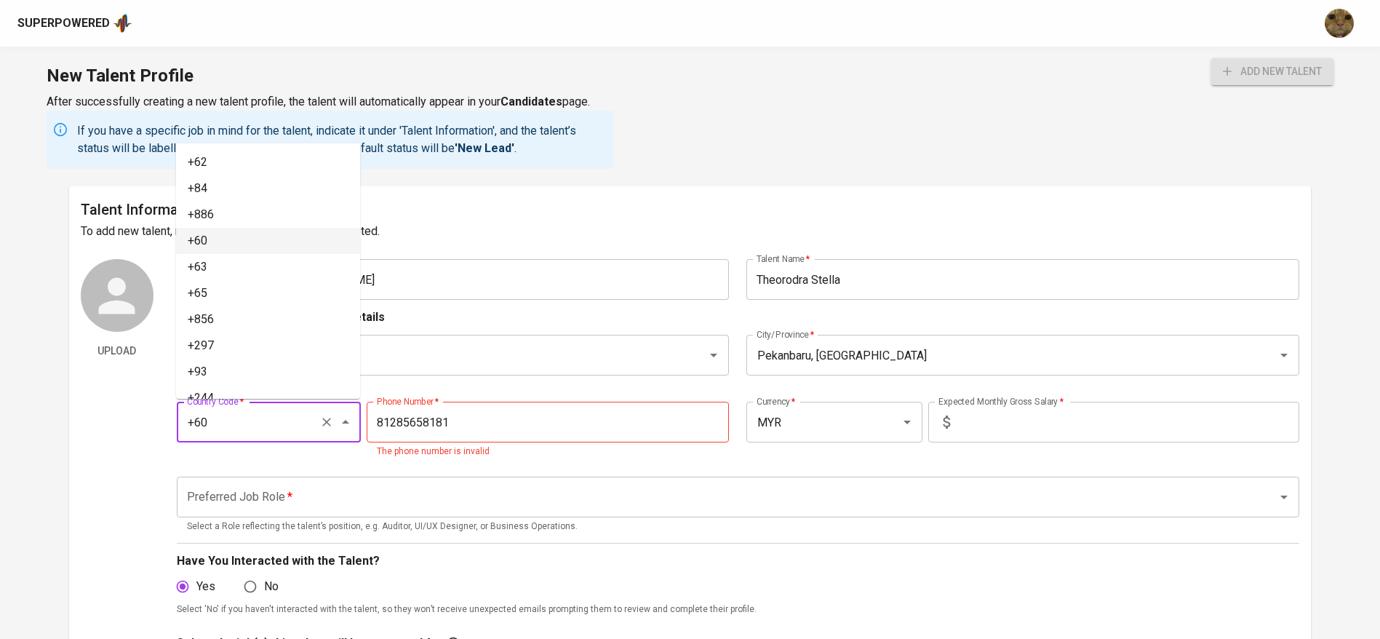
click at [245, 416] on input "+60" at bounding box center [248, 422] width 130 height 28
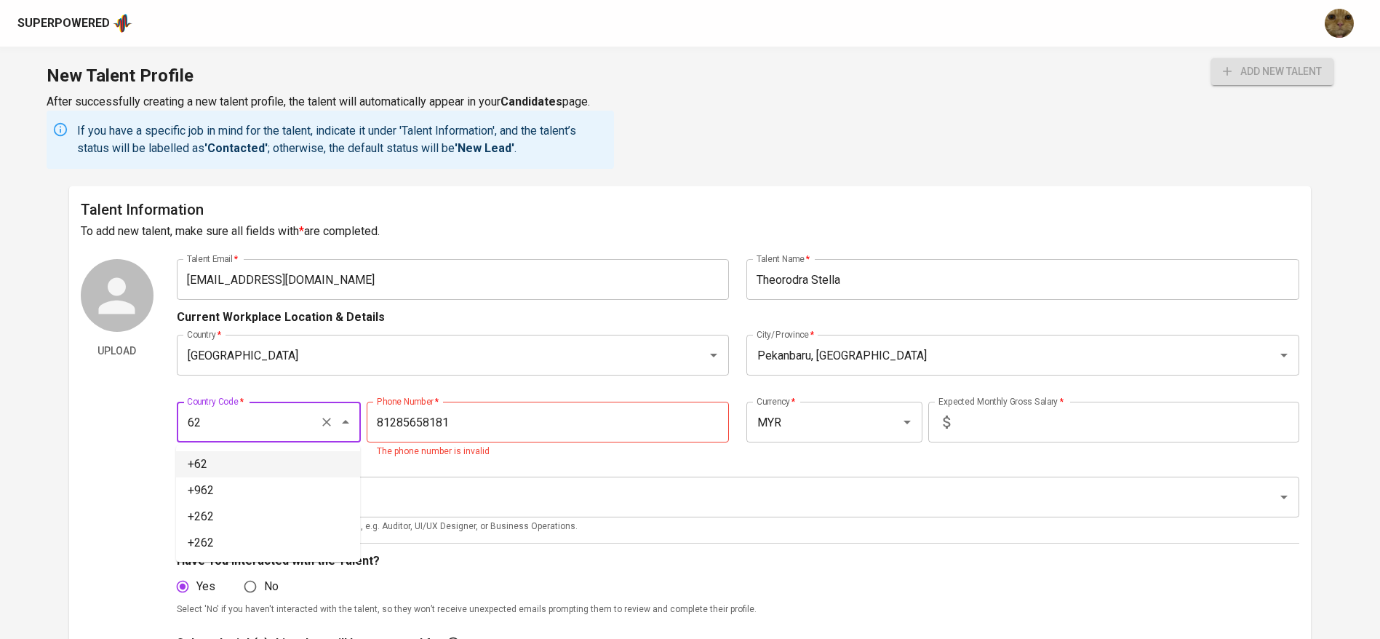
click at [199, 453] on li "+62" at bounding box center [268, 464] width 184 height 26
type input "+62"
type input "812-8565-8181"
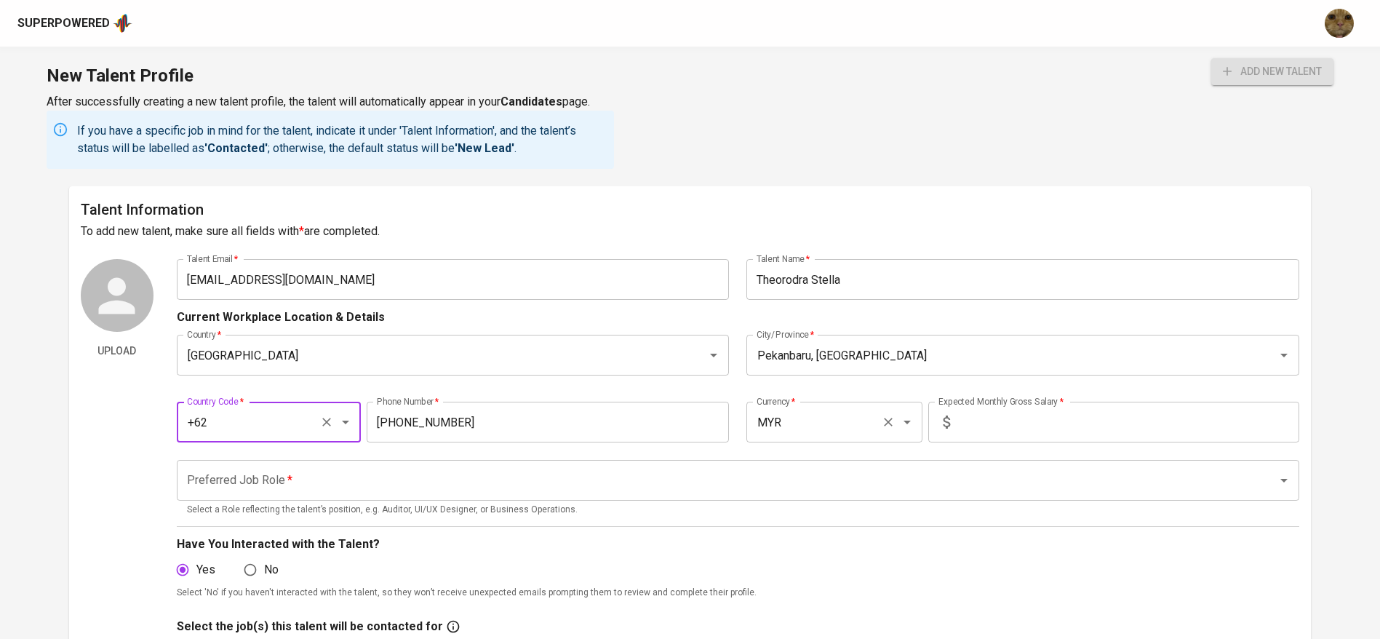
type input "+62"
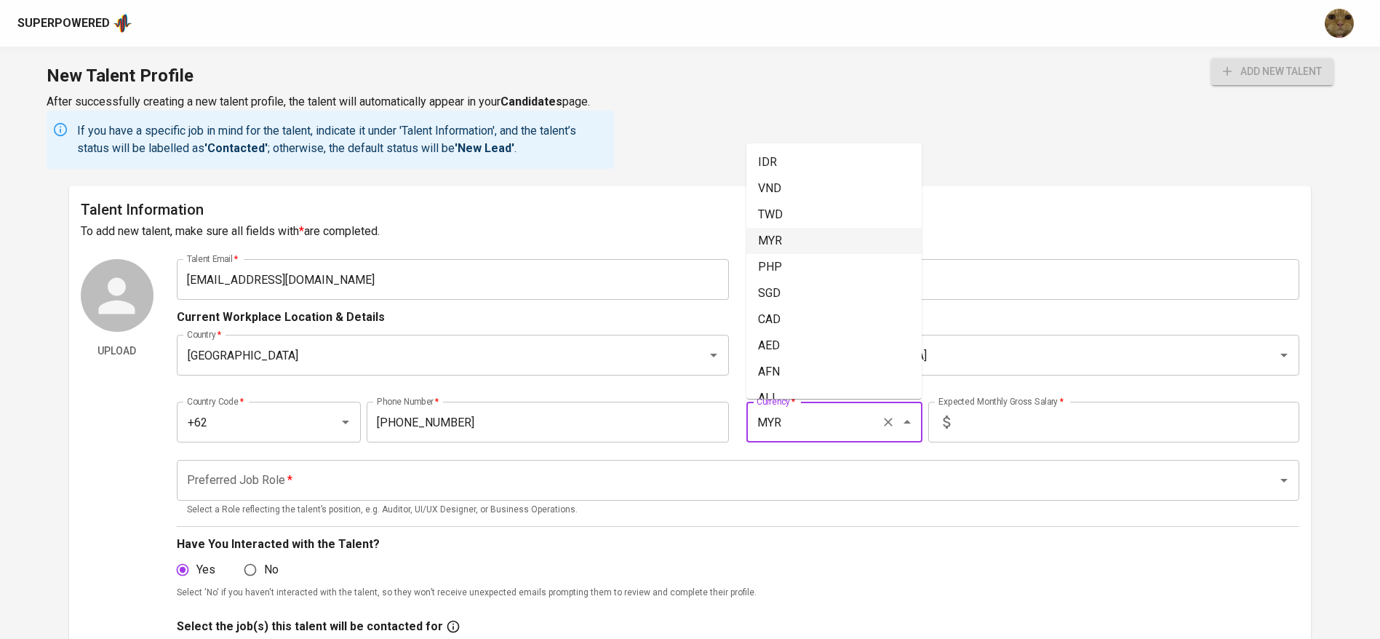
click at [812, 419] on input "MYR" at bounding box center [814, 422] width 122 height 28
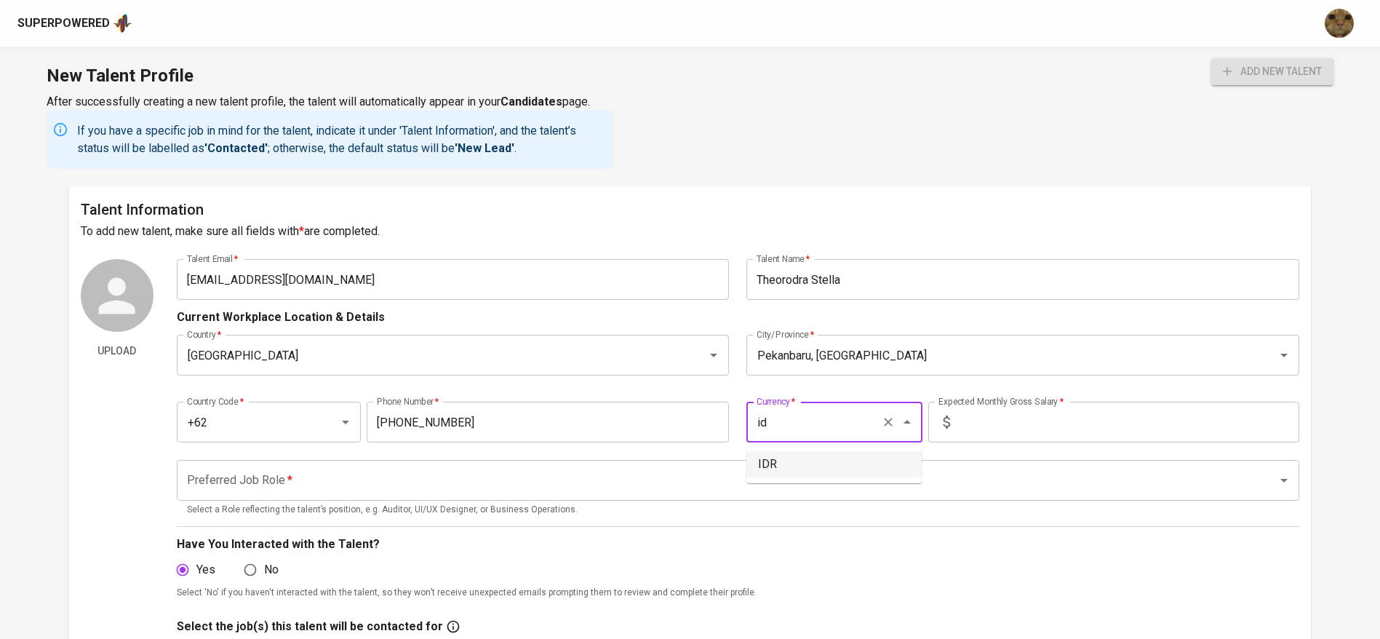
click at [778, 452] on li "IDR" at bounding box center [834, 464] width 175 height 26
type input "IDR"
click at [982, 426] on input "text" at bounding box center [1127, 422] width 343 height 41
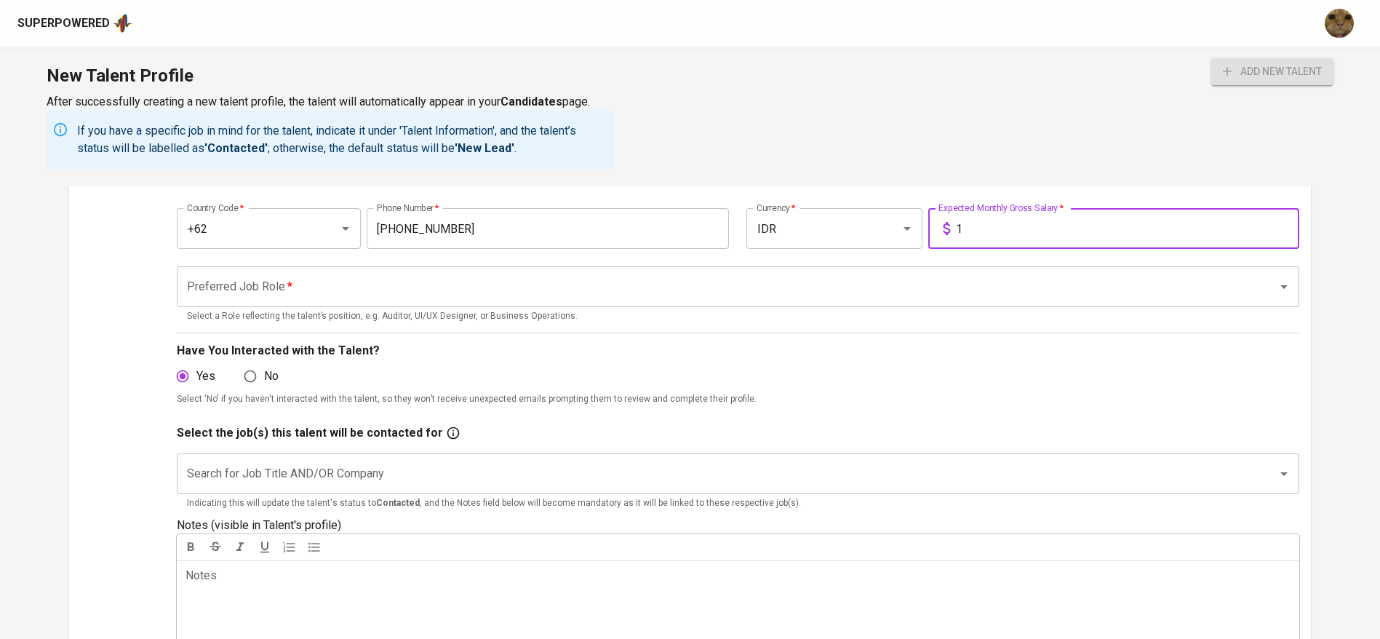
scroll to position [196, 0]
type input "1"
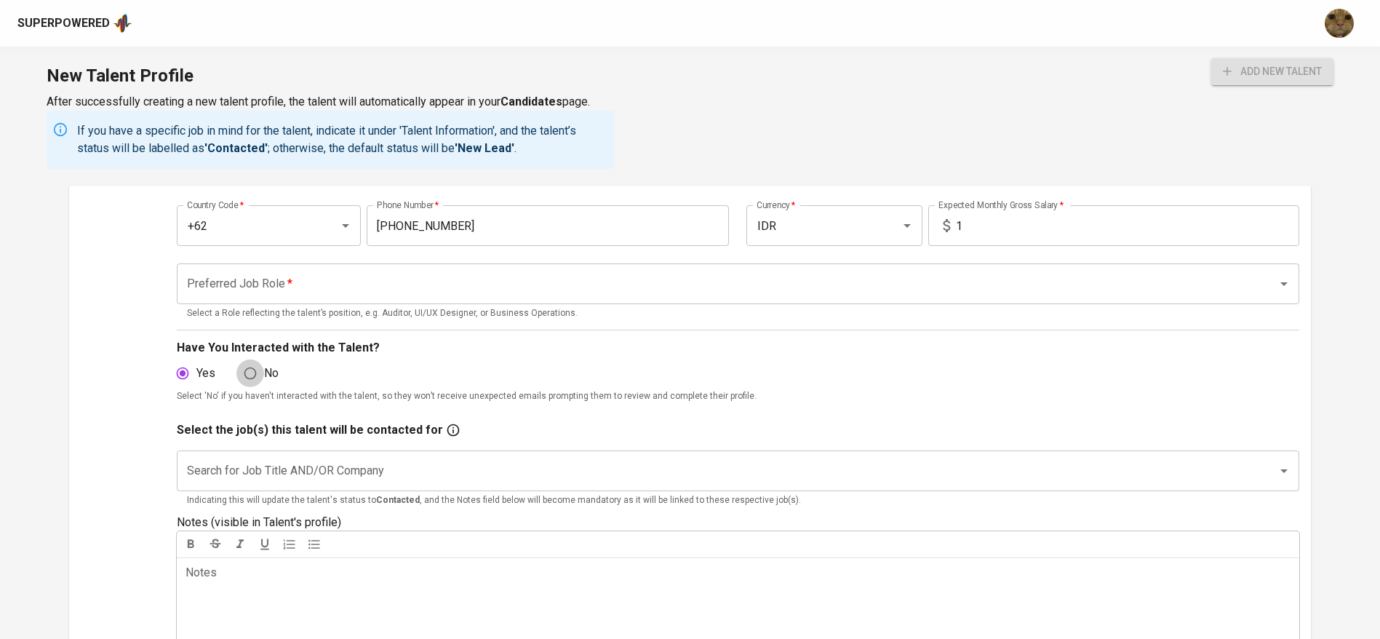
click at [252, 370] on input "No" at bounding box center [250, 373] width 28 height 28
radio input "true"
click at [238, 297] on input "Preferred Job Role   *" at bounding box center [717, 284] width 1069 height 28
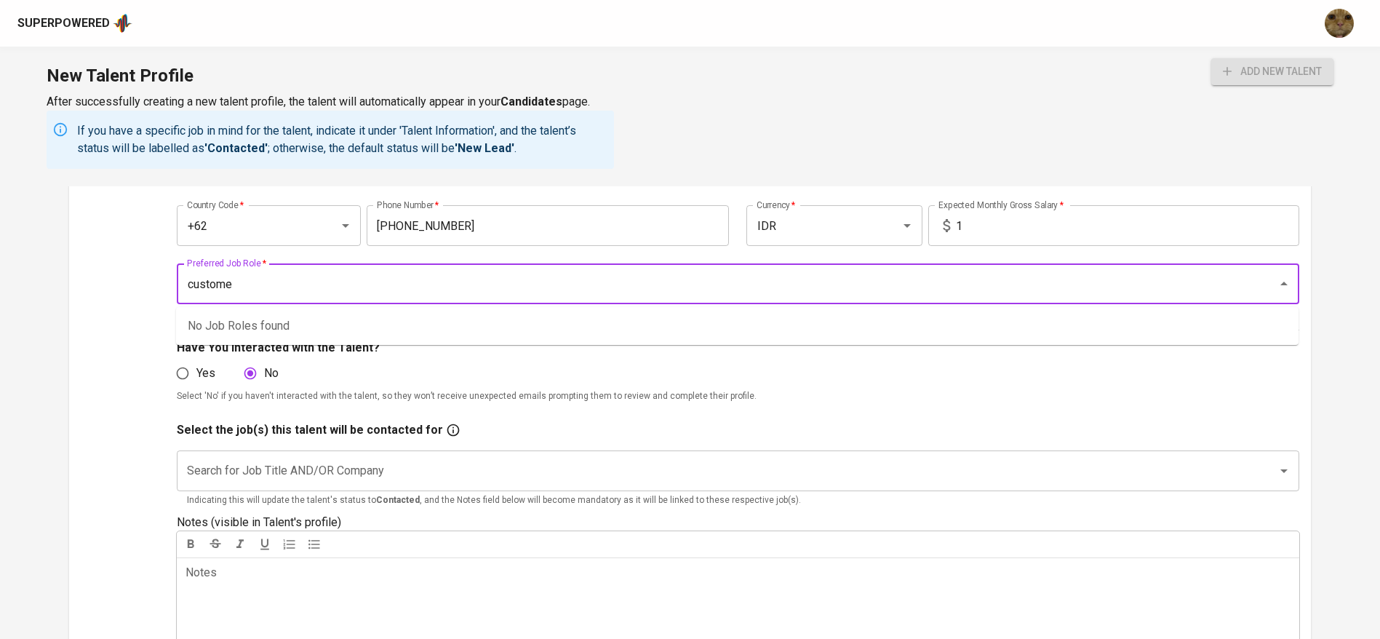
type input "customer"
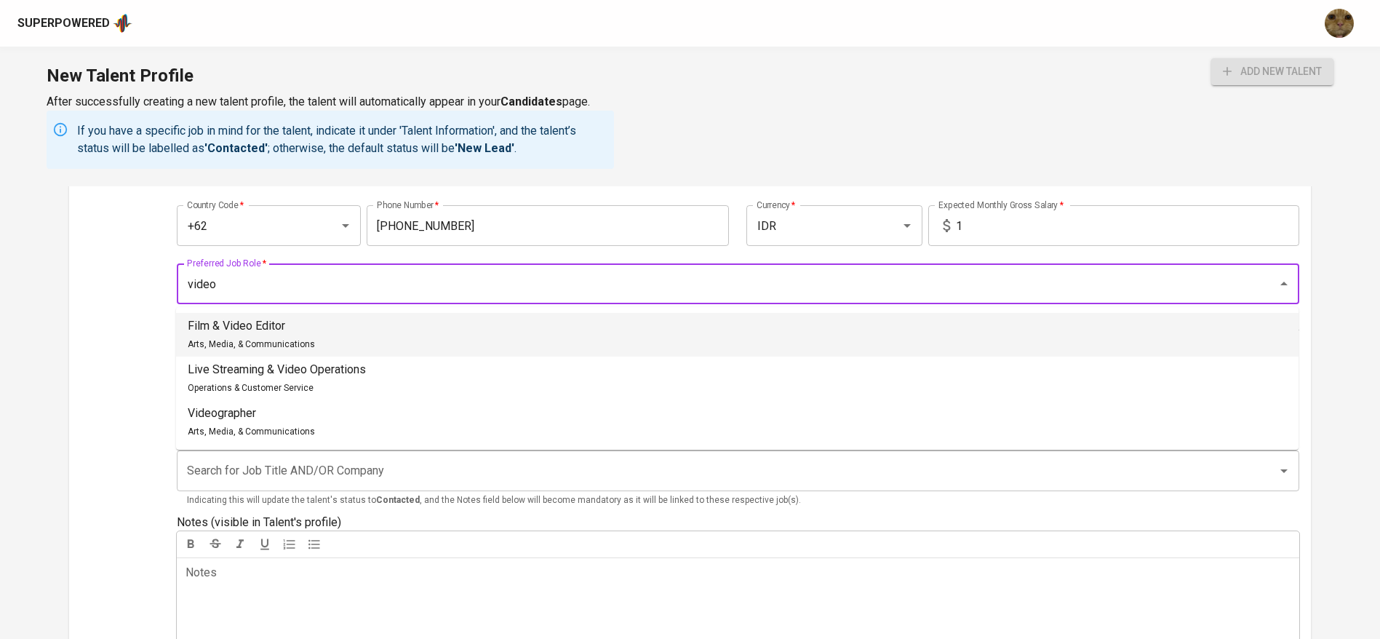
click at [260, 334] on div "Film & Video Editor Arts, Media, & Communications" at bounding box center [251, 334] width 127 height 35
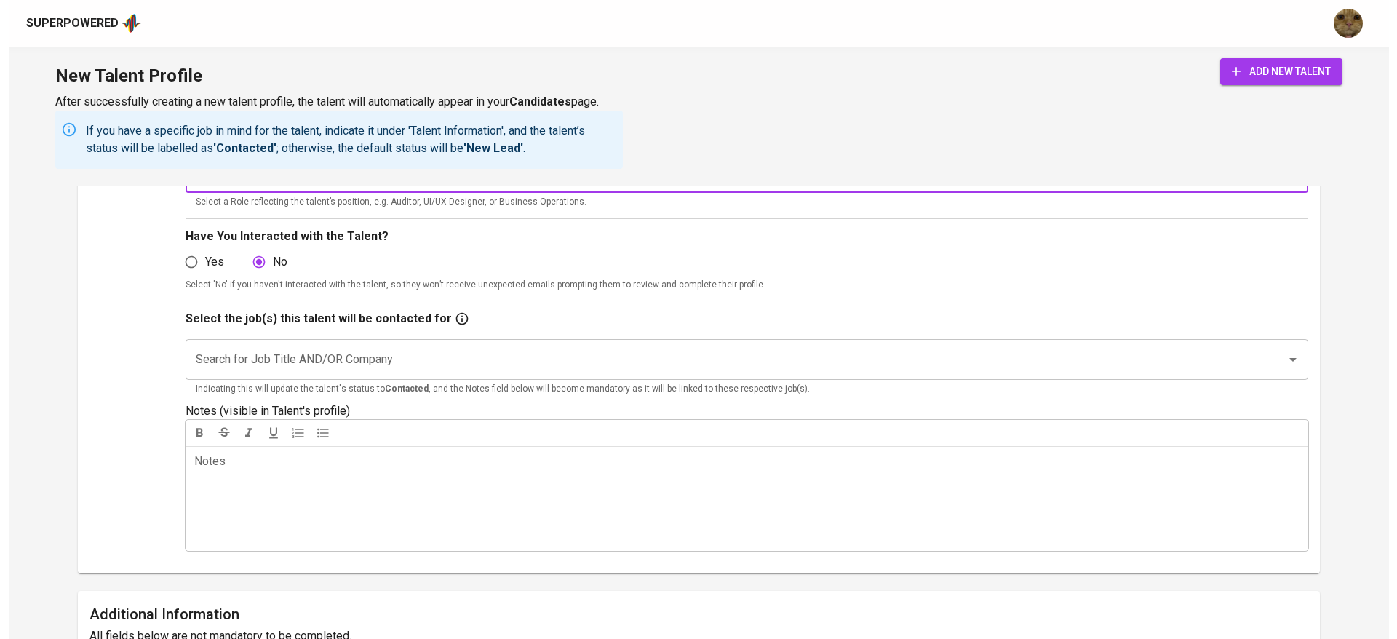
scroll to position [309, 0]
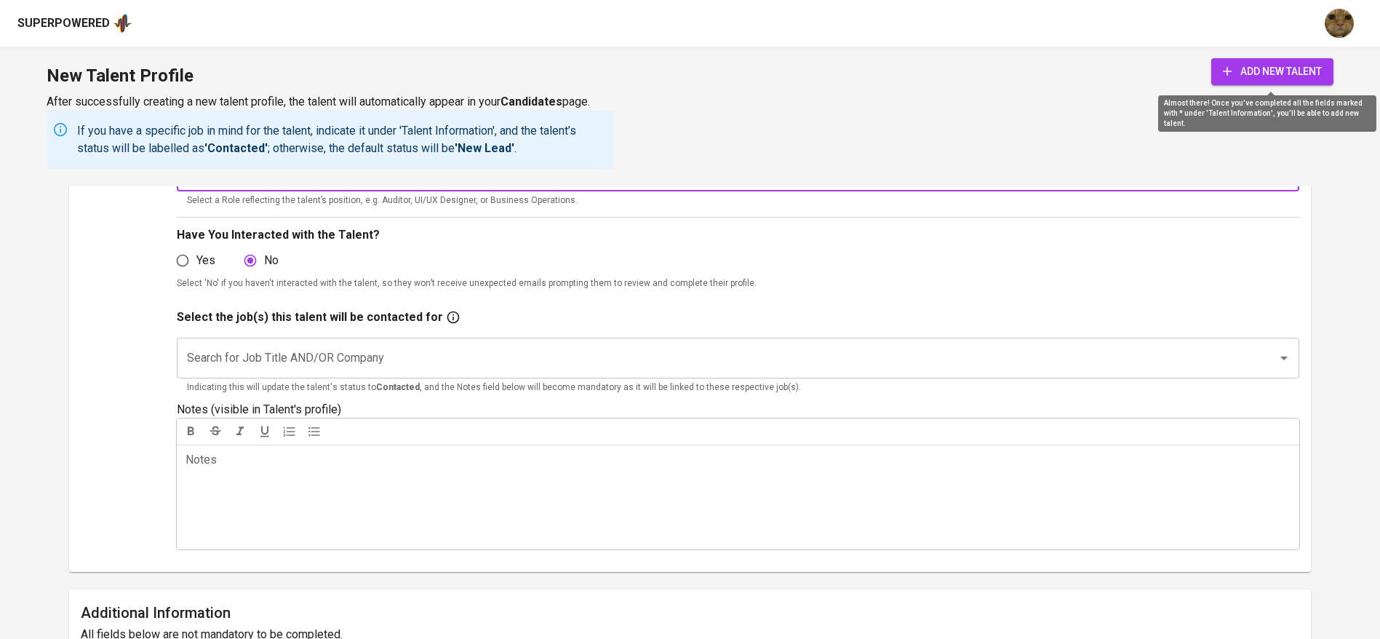
type input "Film & Video Editor"
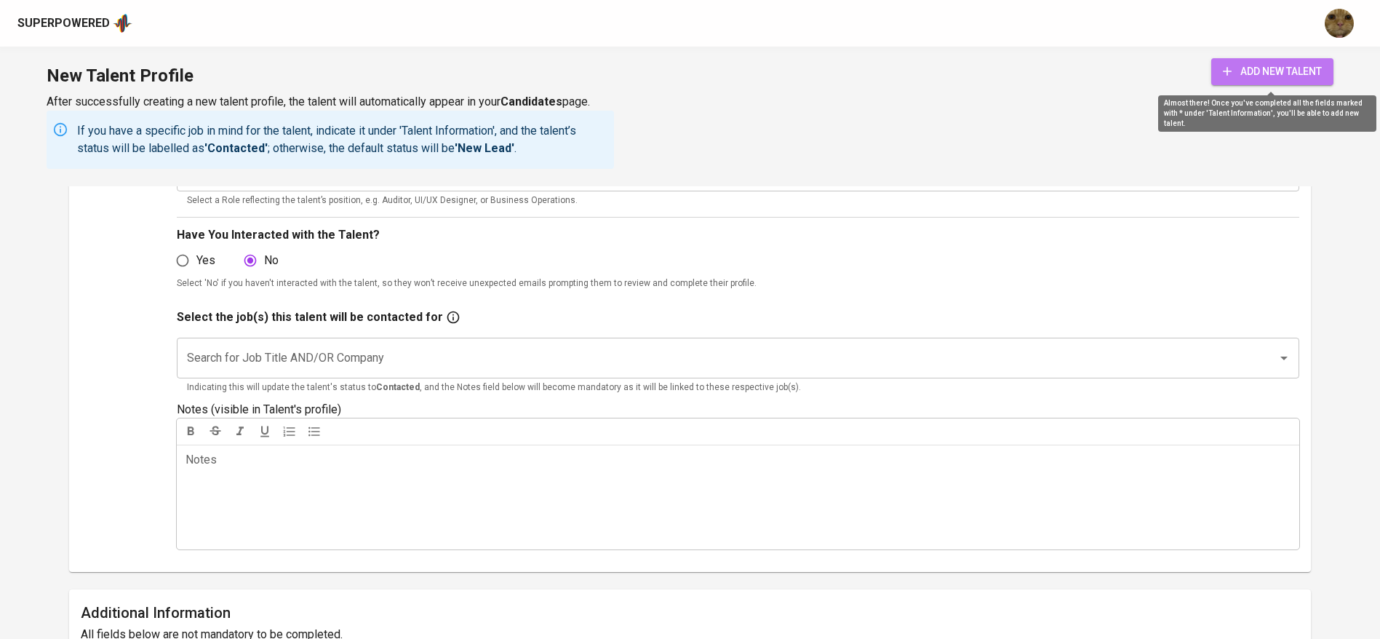
click at [1256, 63] on span "add new talent" at bounding box center [1272, 72] width 99 height 18
radio input "true"
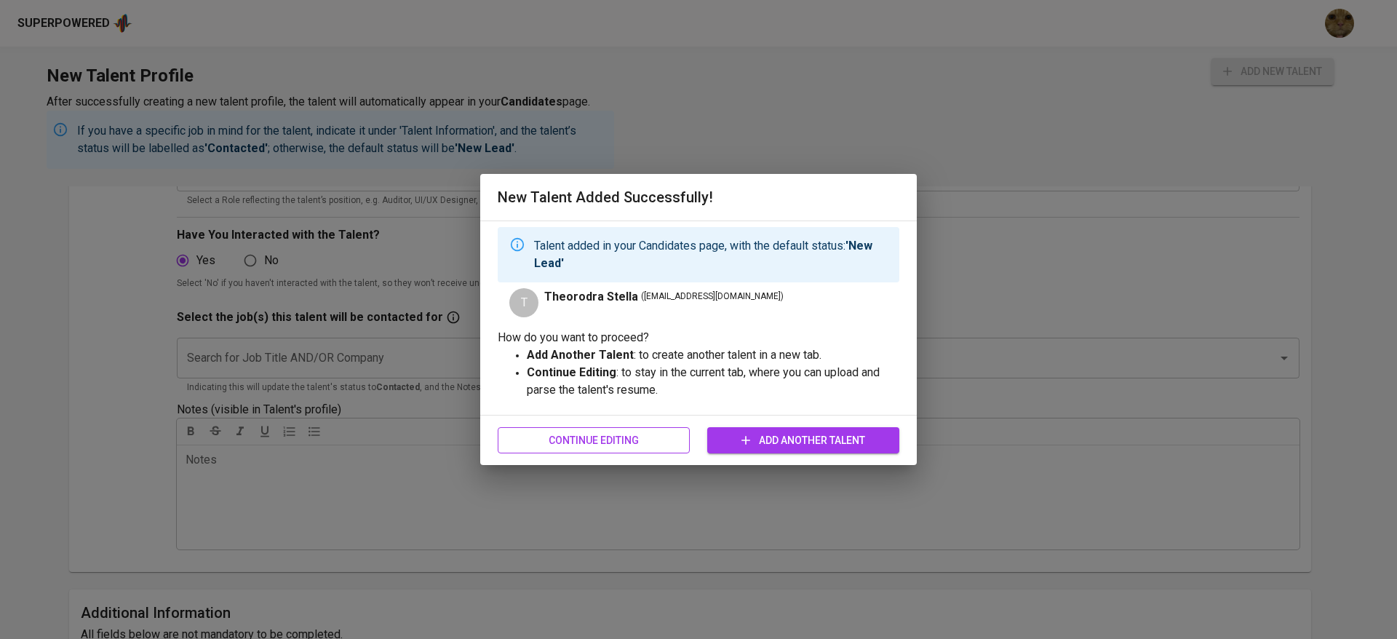
click at [623, 427] on button "Continue Editing" at bounding box center [594, 440] width 192 height 27
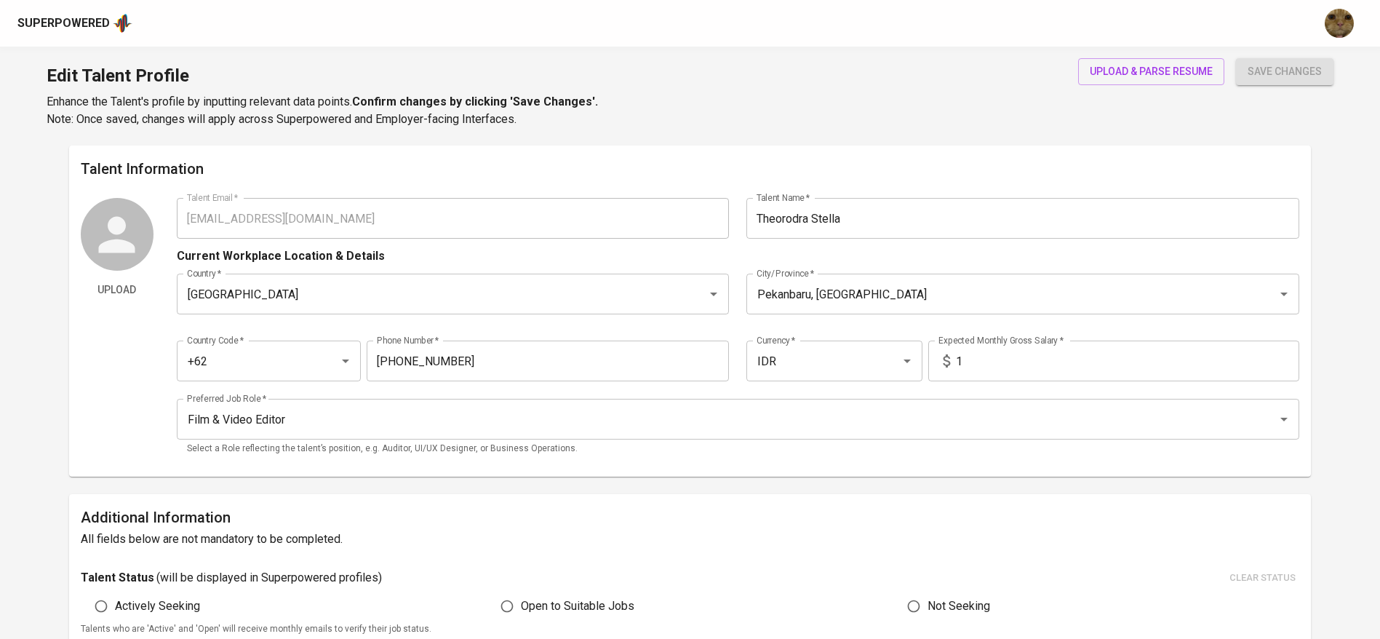
type input "theodoraesthella13@gmail.com"
type input "Theorodra Stella"
type input "[GEOGRAPHIC_DATA]"
type input "Pekanbaru, Riau"
type input "+62"
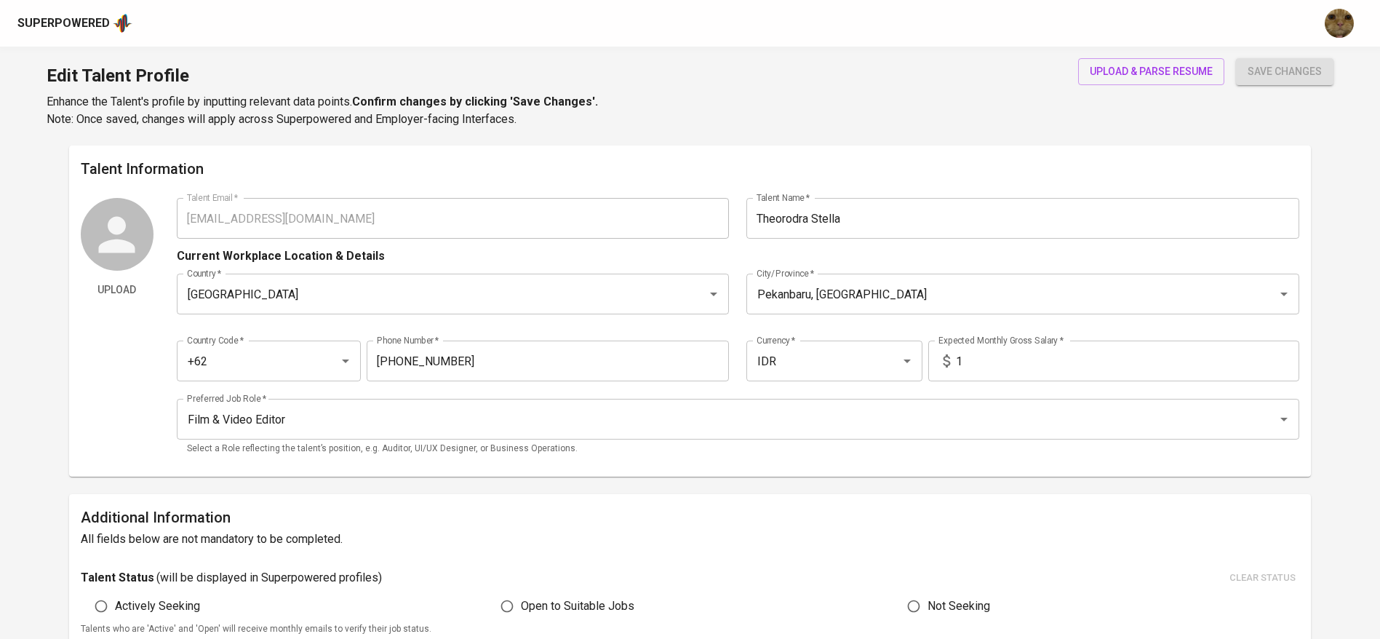
type input "812-8565-8181"
type input "IDR"
type input "Film & Video Editor"
drag, startPoint x: 518, startPoint y: 367, endPoint x: 356, endPoint y: 349, distance: 163.4
click at [356, 349] on div "Country Code   * +62 Country Code * Phone Number   * 812-8565-8181 Phone Number…" at bounding box center [738, 356] width 1123 height 67
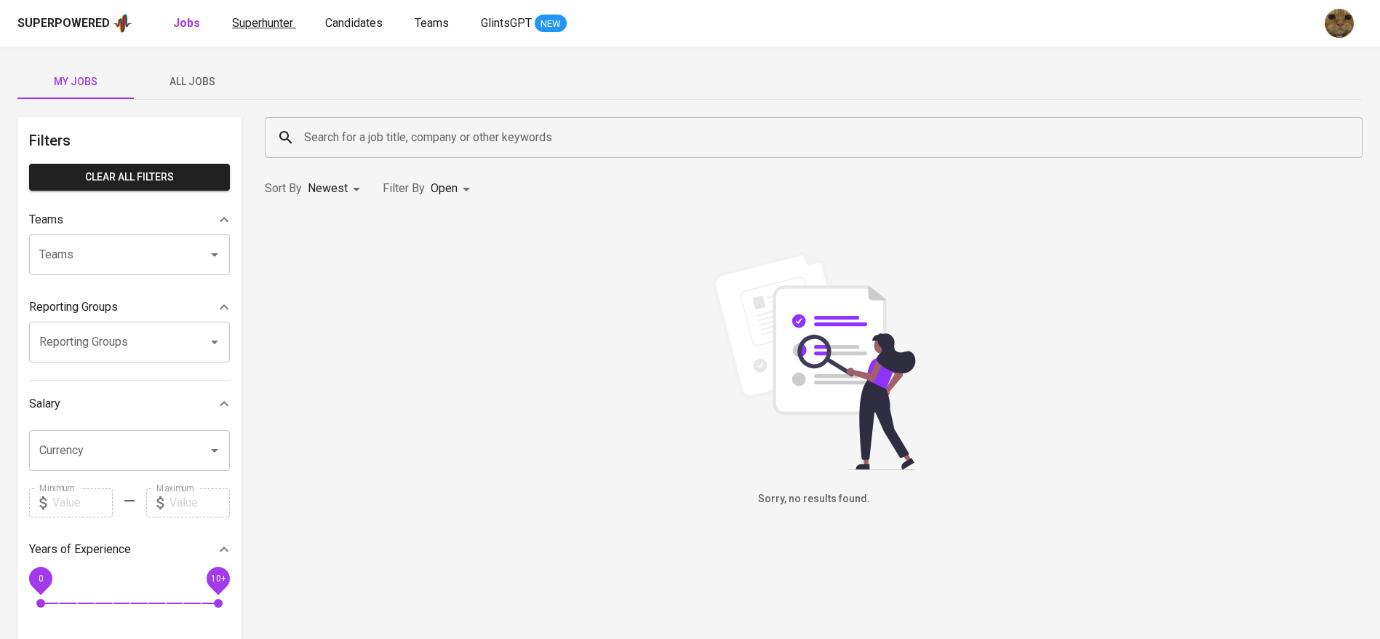
click at [245, 25] on span "Superhunter" at bounding box center [262, 23] width 61 height 14
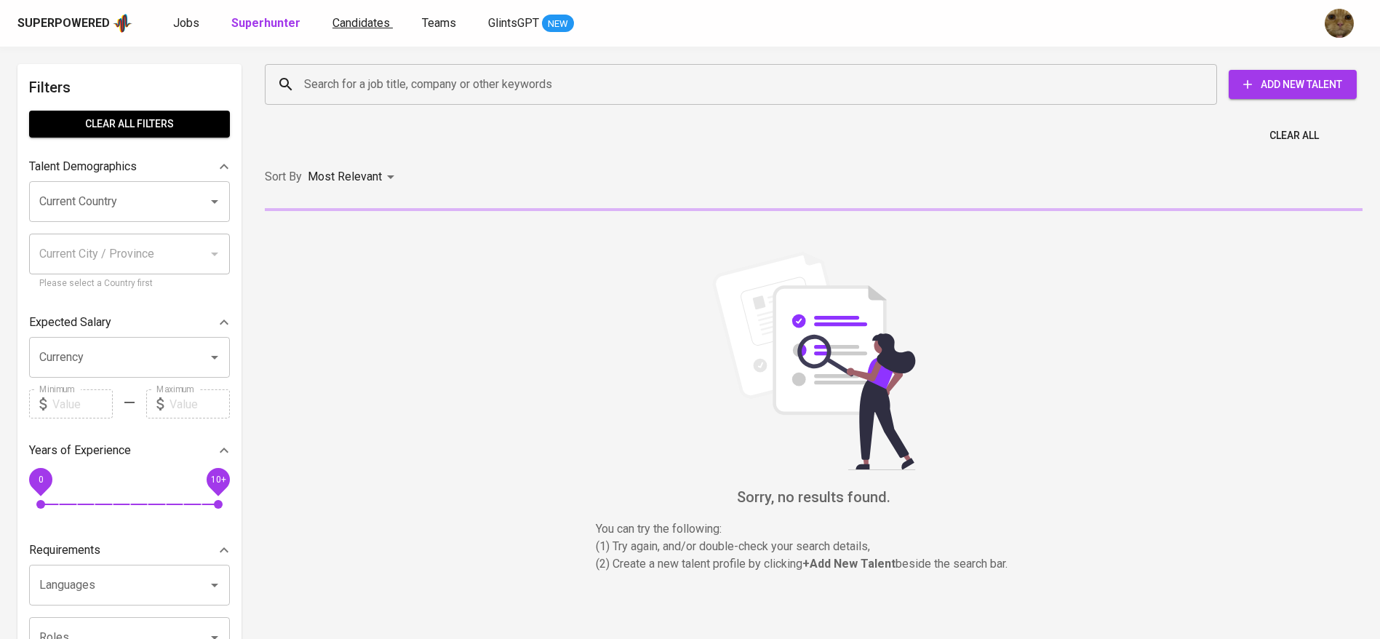
click at [357, 30] on link "Candidates" at bounding box center [363, 24] width 60 height 18
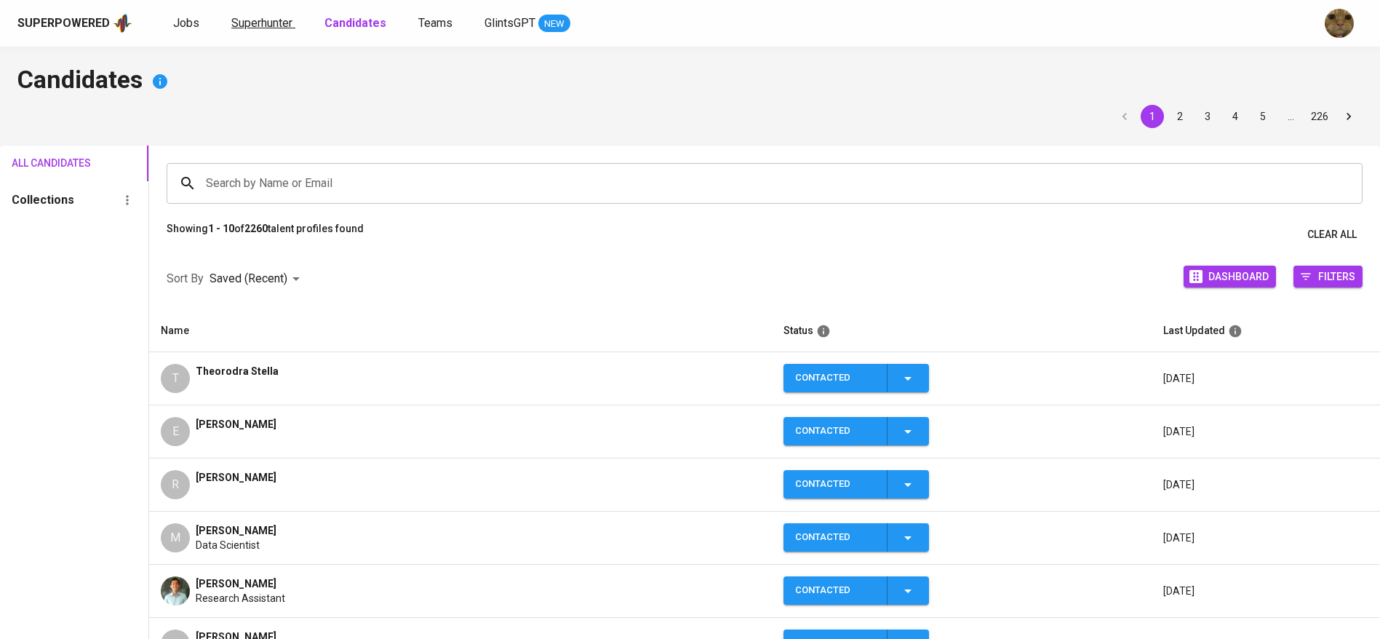
click at [239, 28] on span "Superhunter" at bounding box center [261, 23] width 61 height 14
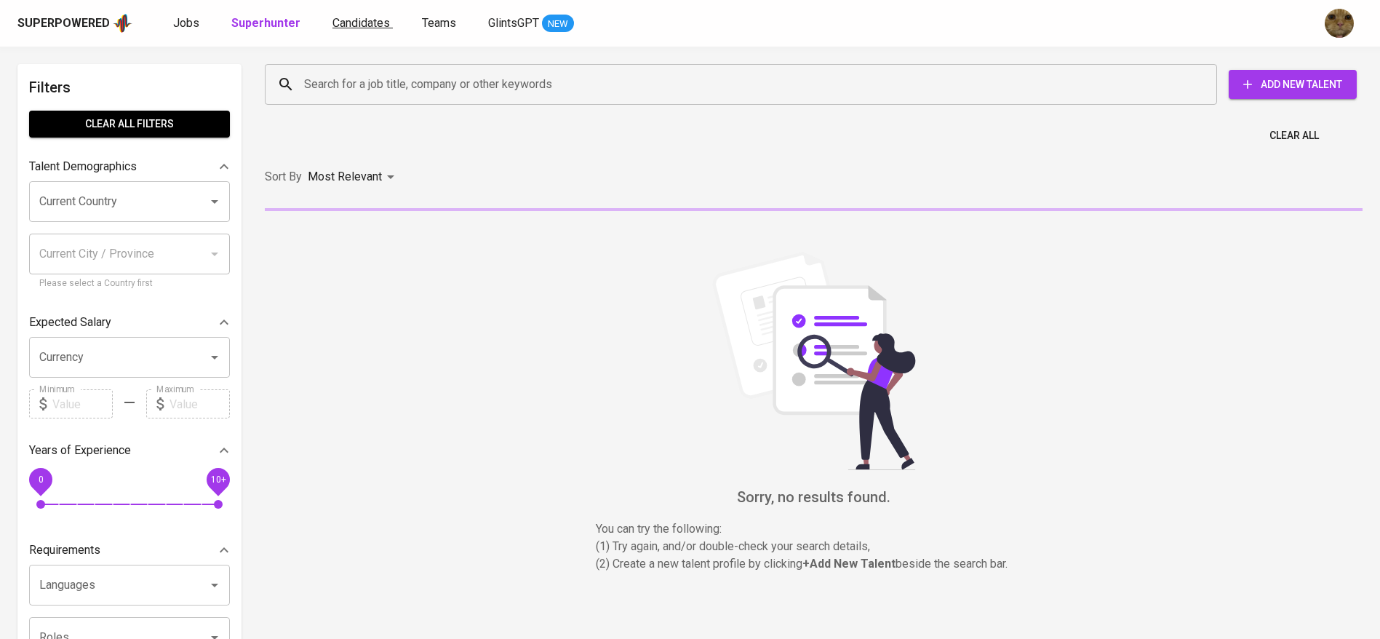
click at [343, 16] on span "Candidates" at bounding box center [361, 23] width 57 height 14
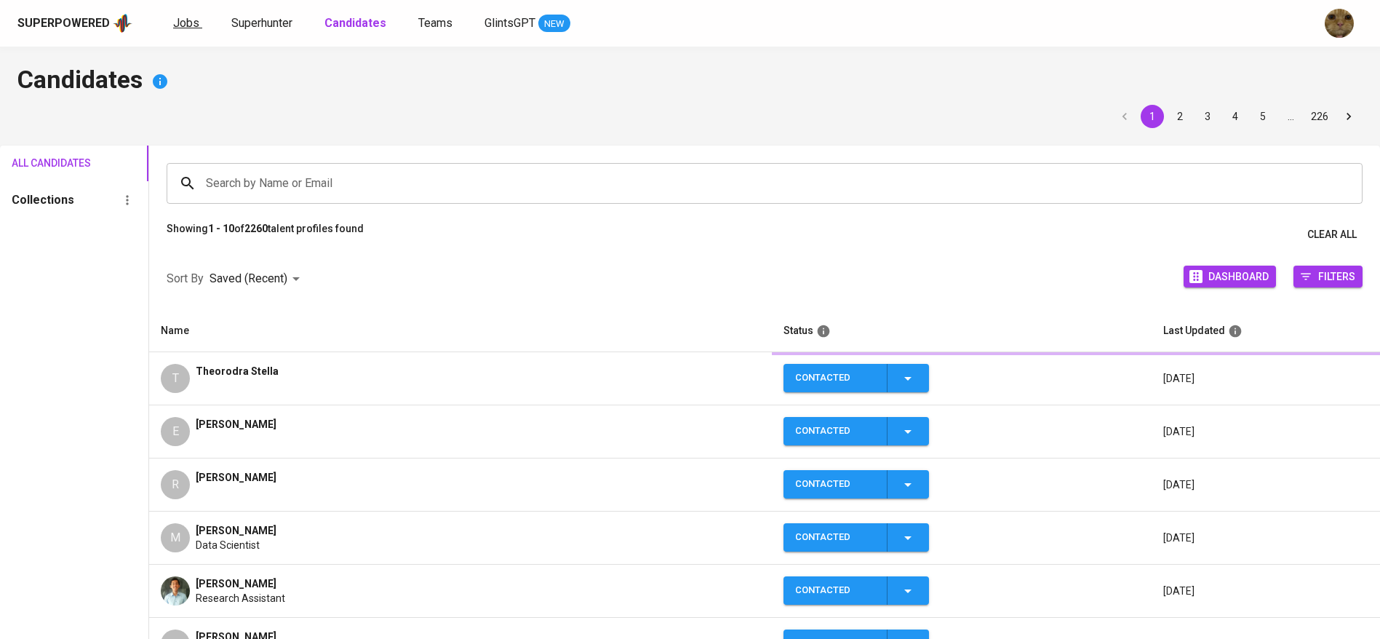
click at [194, 16] on span "Jobs" at bounding box center [186, 23] width 26 height 14
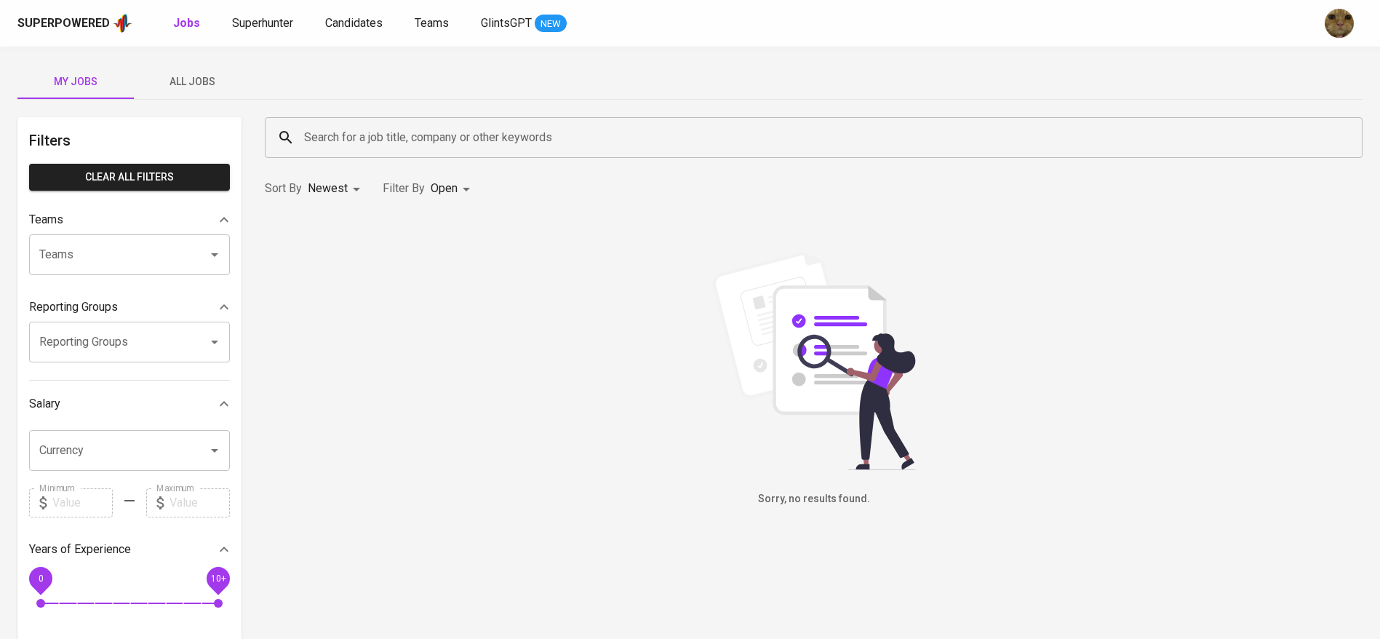
click at [364, 7] on div "Superpowered Jobs Superhunter Candidates Teams GlintsGPT NEW" at bounding box center [690, 23] width 1380 height 47
click at [342, 19] on span "Candidates" at bounding box center [353, 23] width 57 height 14
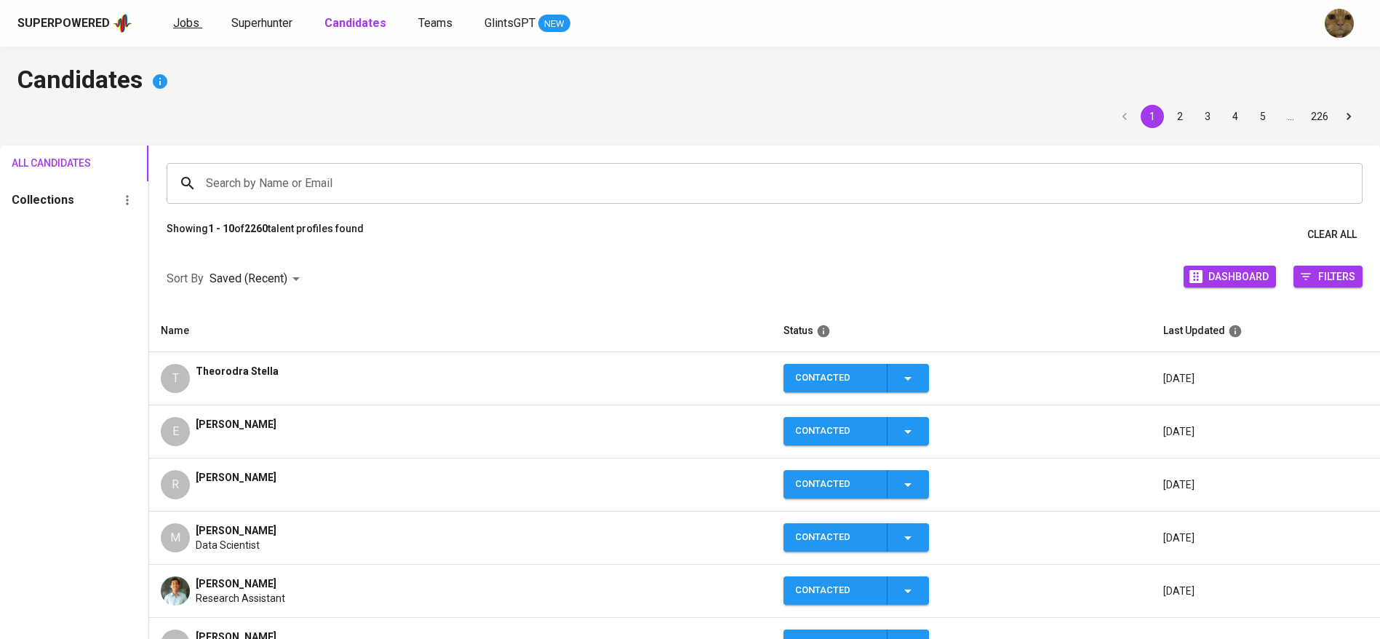
click at [175, 17] on span "Jobs" at bounding box center [186, 23] width 26 height 14
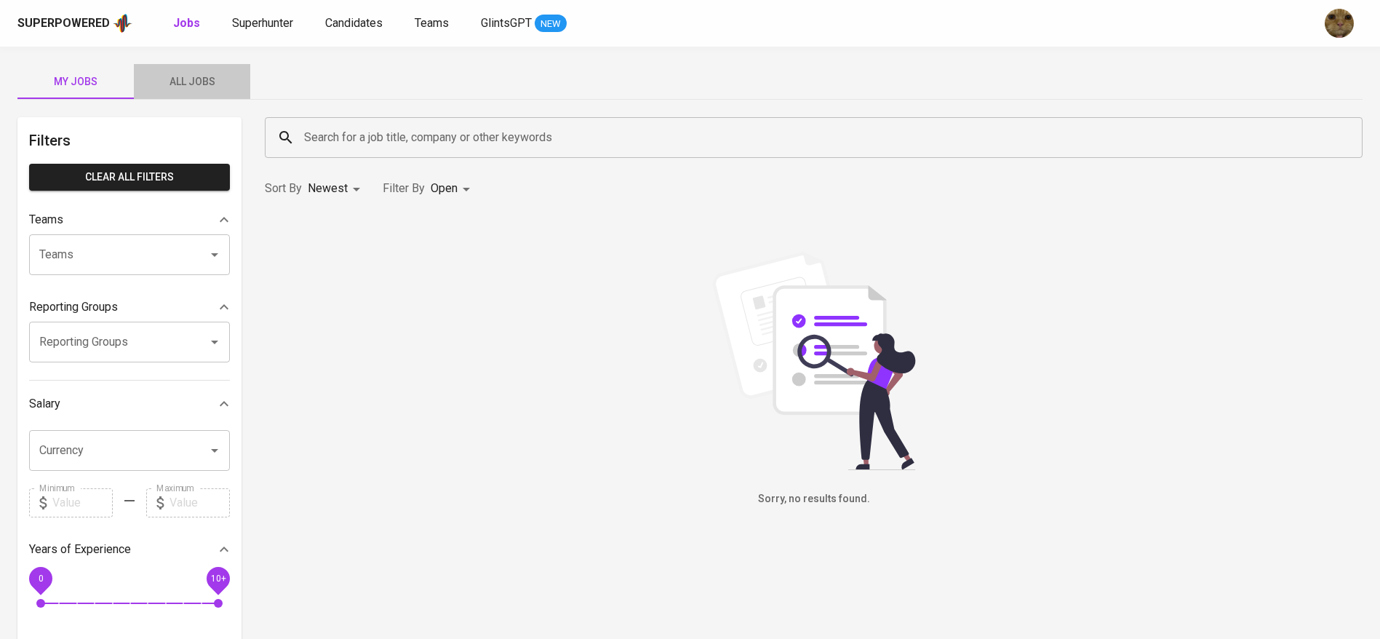
click at [195, 70] on button "All Jobs" at bounding box center [192, 81] width 116 height 35
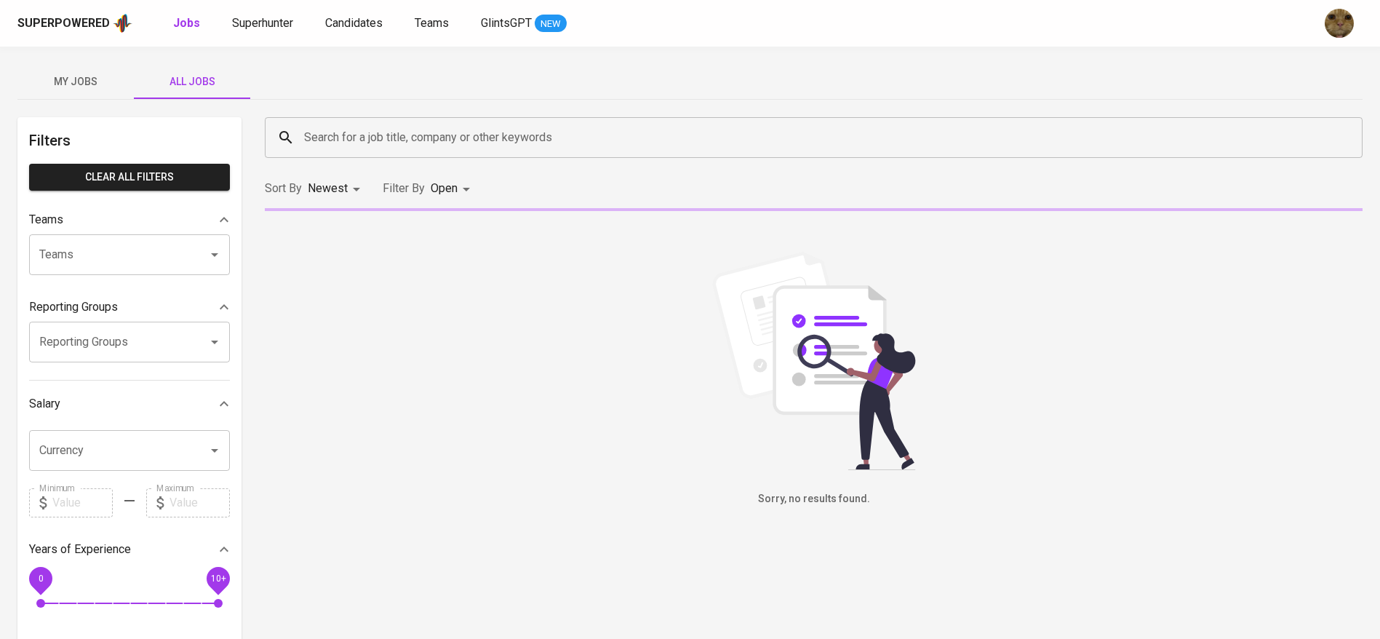
click at [358, 125] on input "Search for a job title, company or other keywords" at bounding box center [818, 138] width 1034 height 28
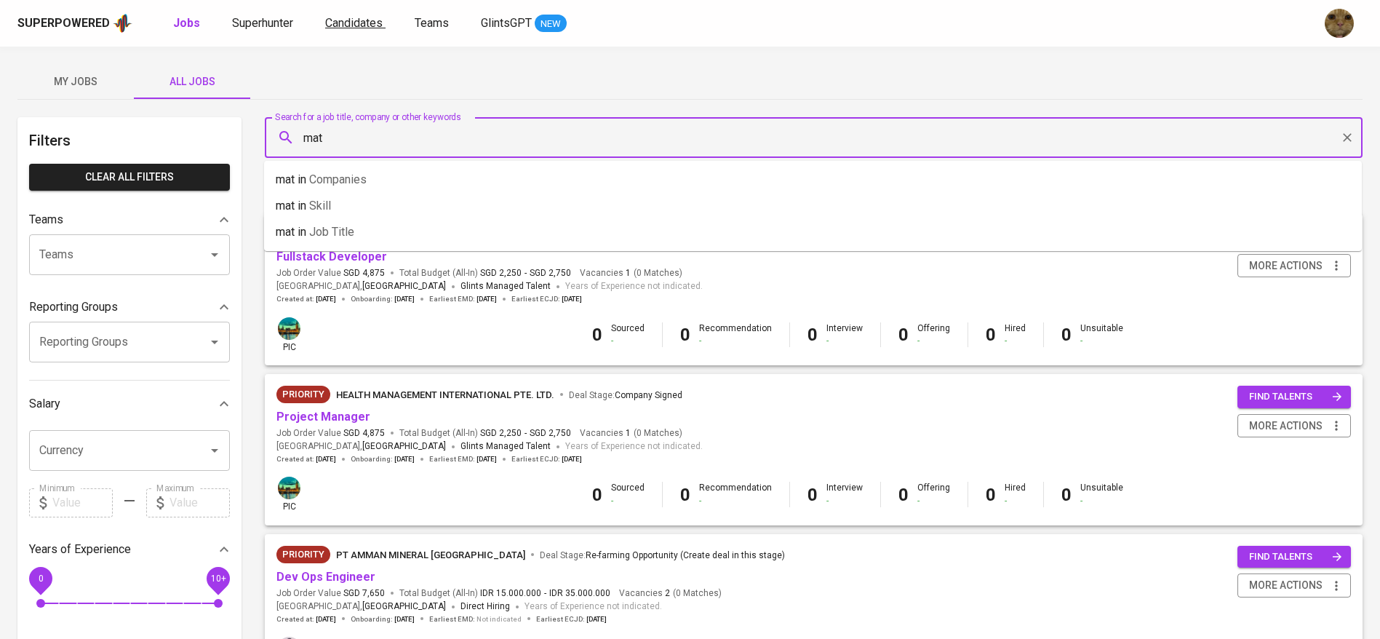
type input "mat"
click at [347, 16] on span "Candidates" at bounding box center [353, 23] width 57 height 14
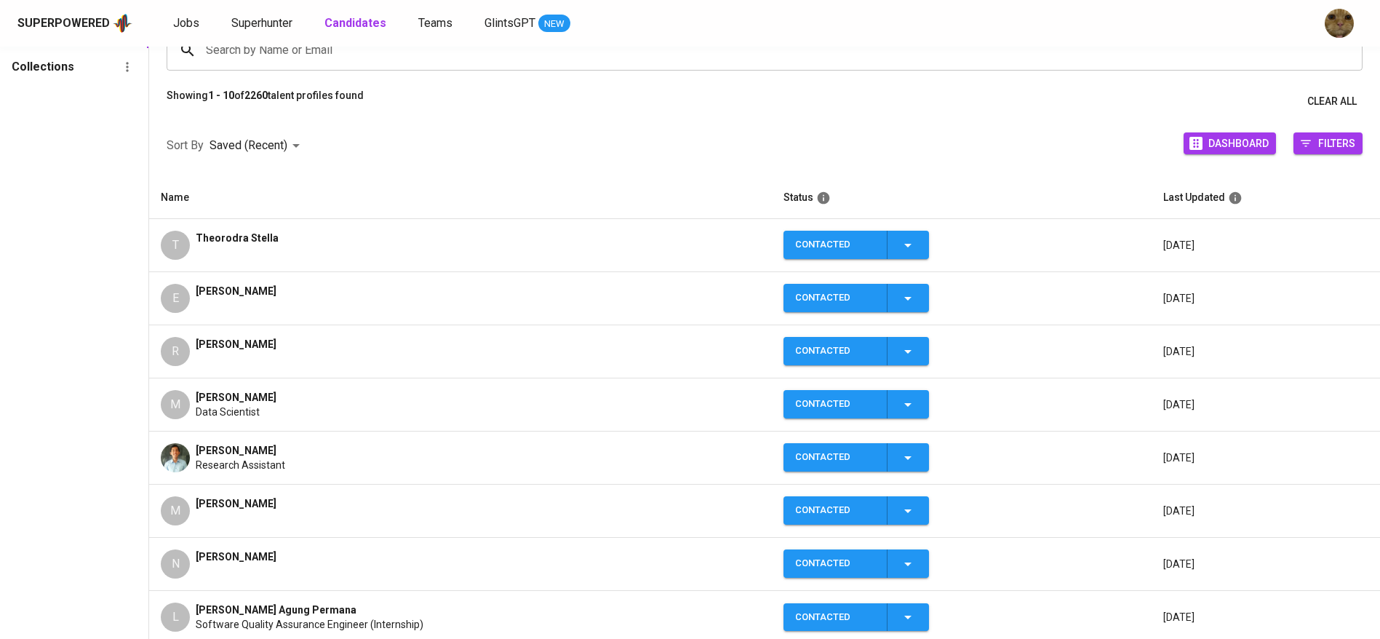
scroll to position [135, 0]
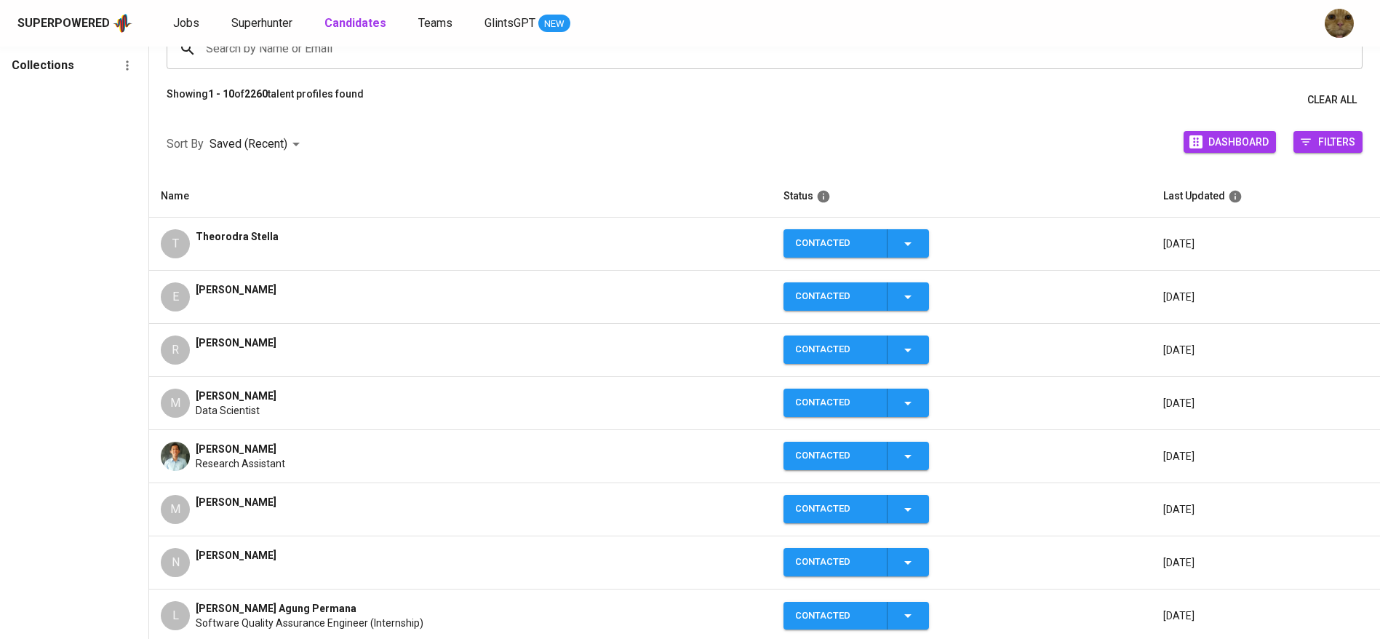
click at [271, 352] on div "[PERSON_NAME]" at bounding box center [236, 349] width 81 height 29
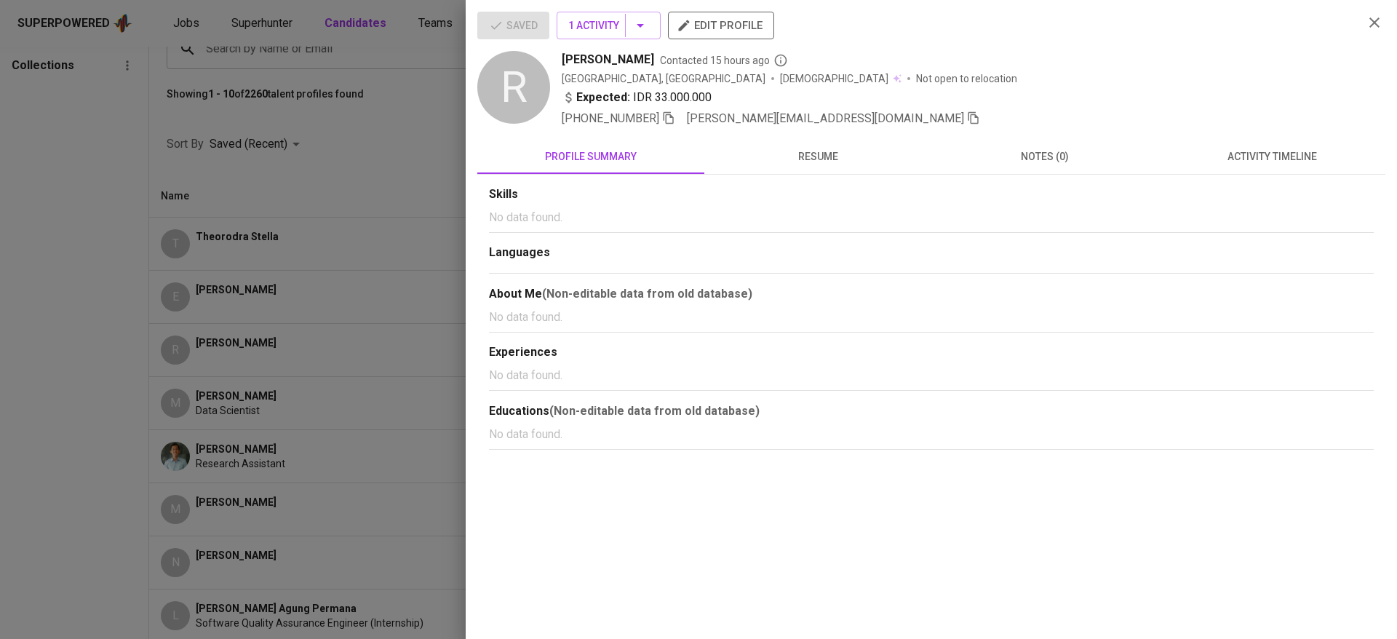
click at [969, 114] on icon "button" at bounding box center [974, 118] width 10 height 12
click at [330, 87] on div at bounding box center [698, 319] width 1397 height 639
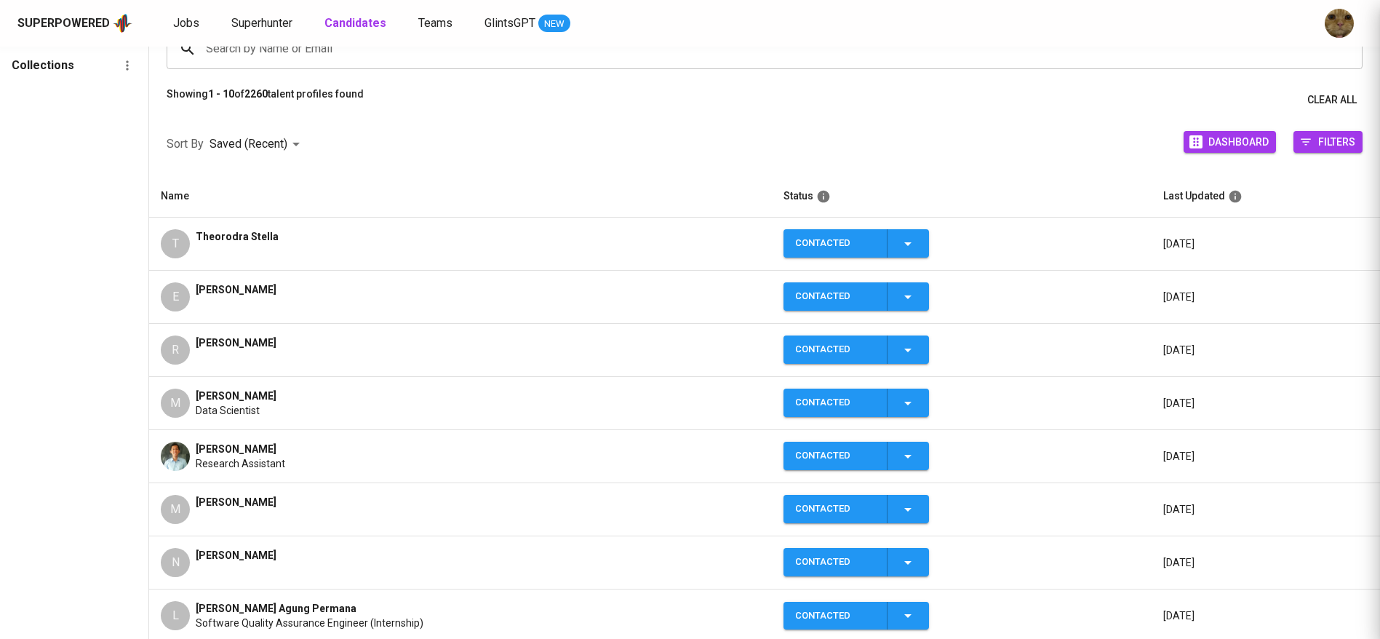
scroll to position [0, 0]
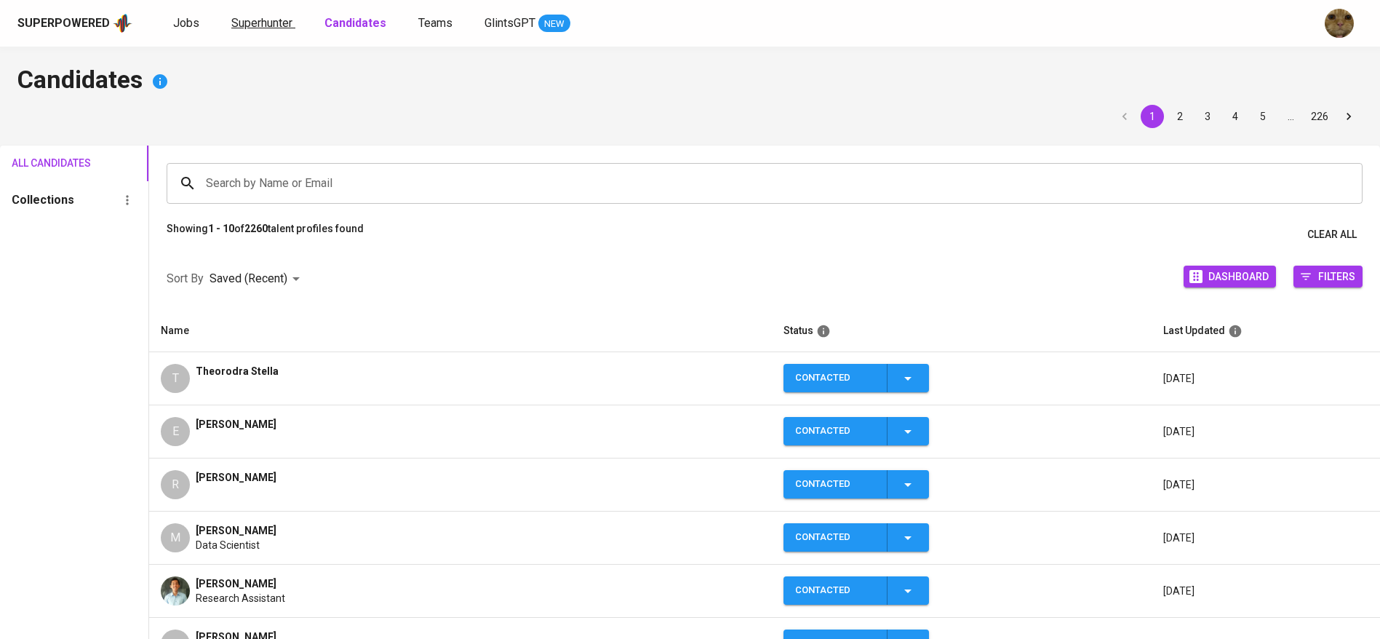
click at [261, 26] on span "Superhunter" at bounding box center [261, 23] width 61 height 14
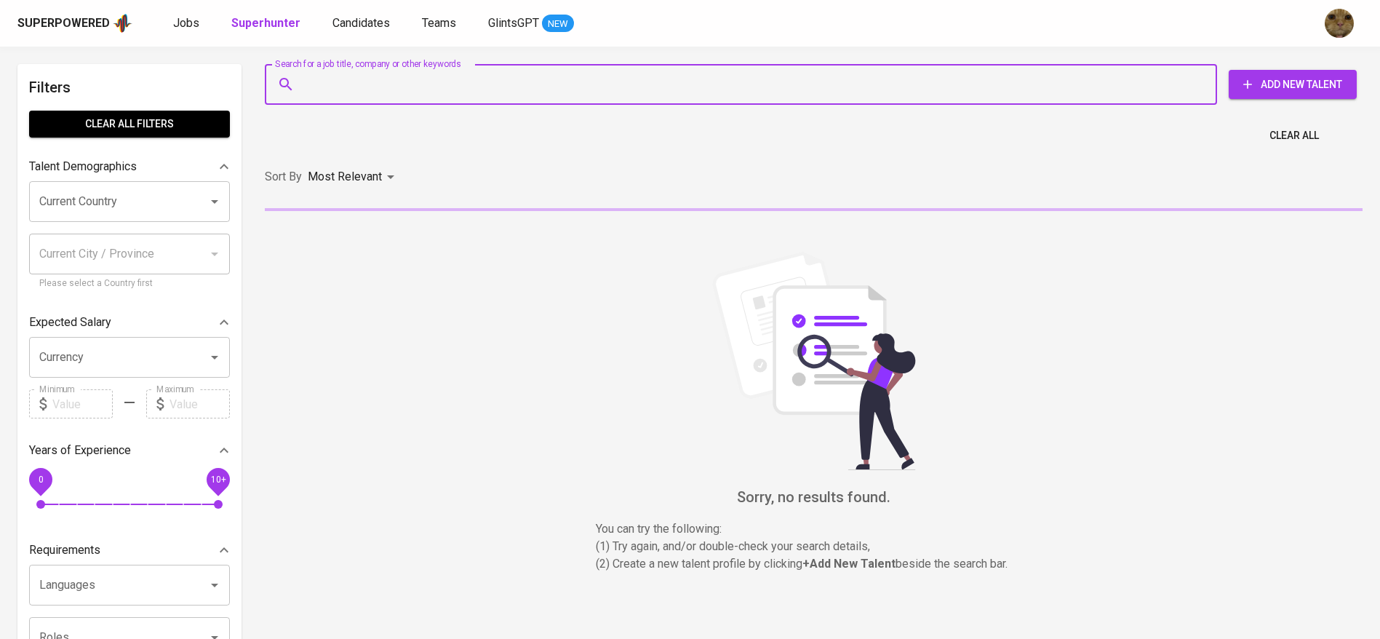
click at [410, 79] on input "Search for a job title, company or other keywords" at bounding box center [745, 85] width 889 height 28
paste input "[PERSON_NAME][EMAIL_ADDRESS][DOMAIN_NAME]"
type input "[PERSON_NAME][EMAIL_ADDRESS][DOMAIN_NAME]"
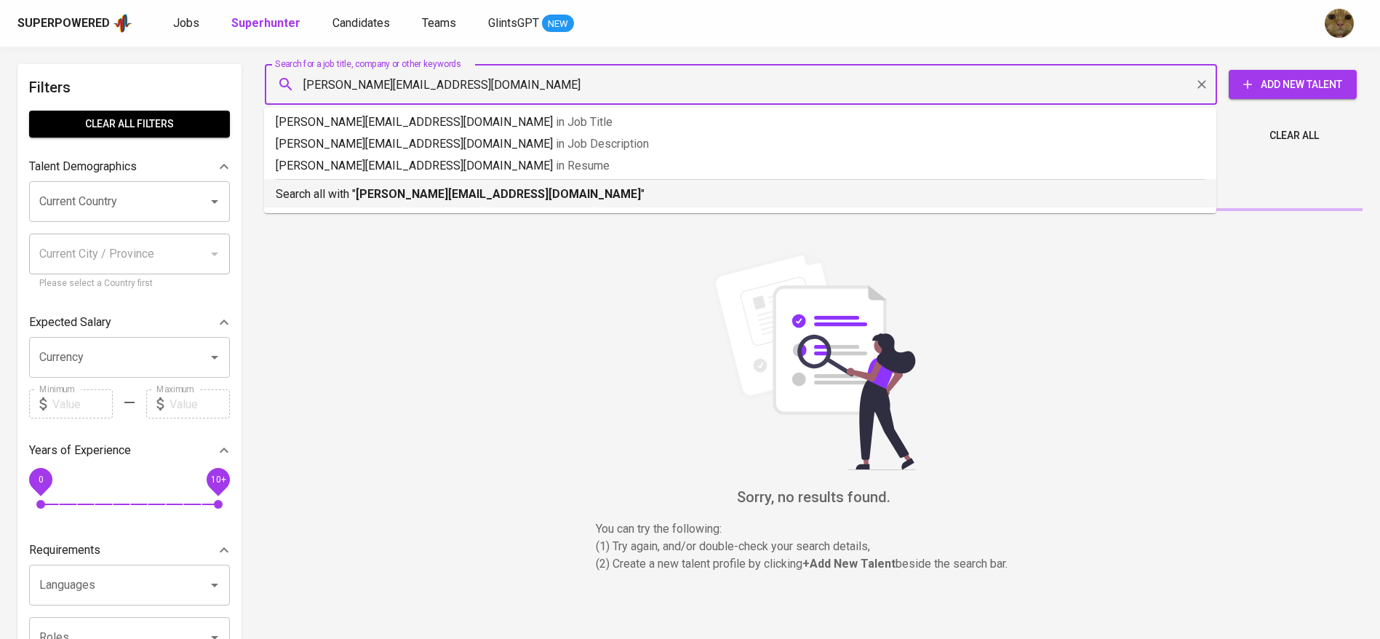
click at [349, 196] on p "Search all with " reynald.guntjoro@gmail.com "" at bounding box center [740, 194] width 929 height 17
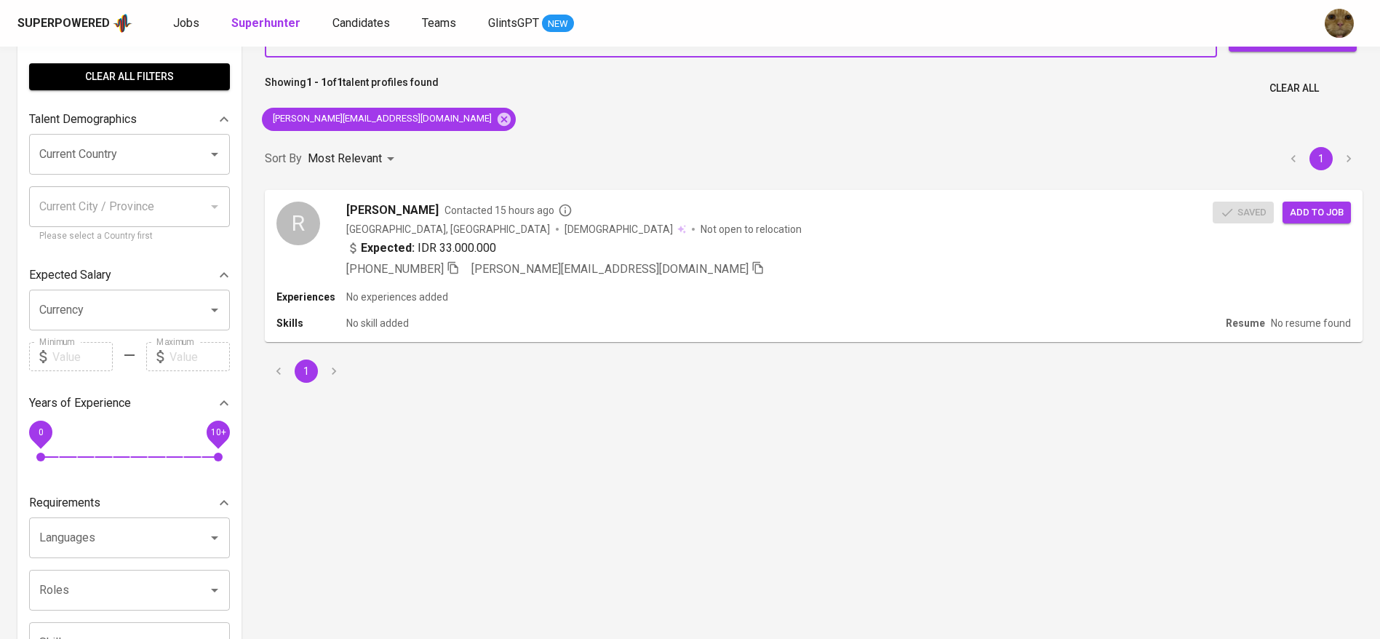
scroll to position [49, 0]
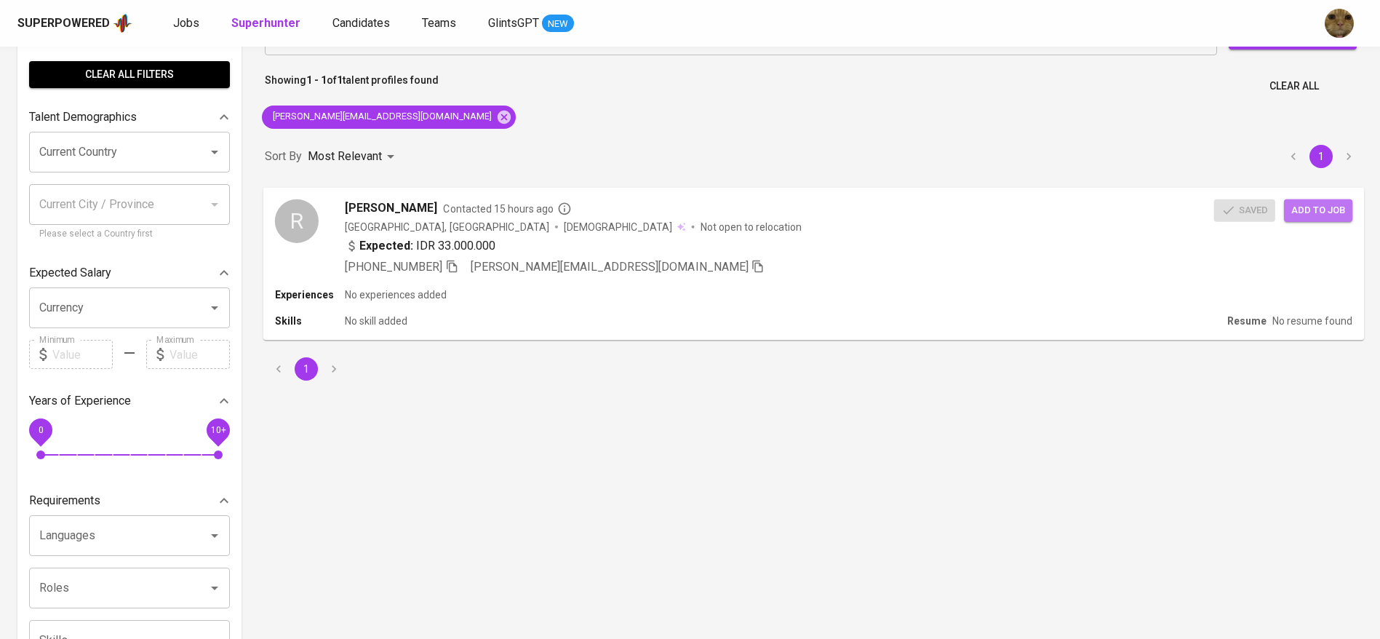
click at [1337, 204] on span "Add to job" at bounding box center [1319, 210] width 54 height 17
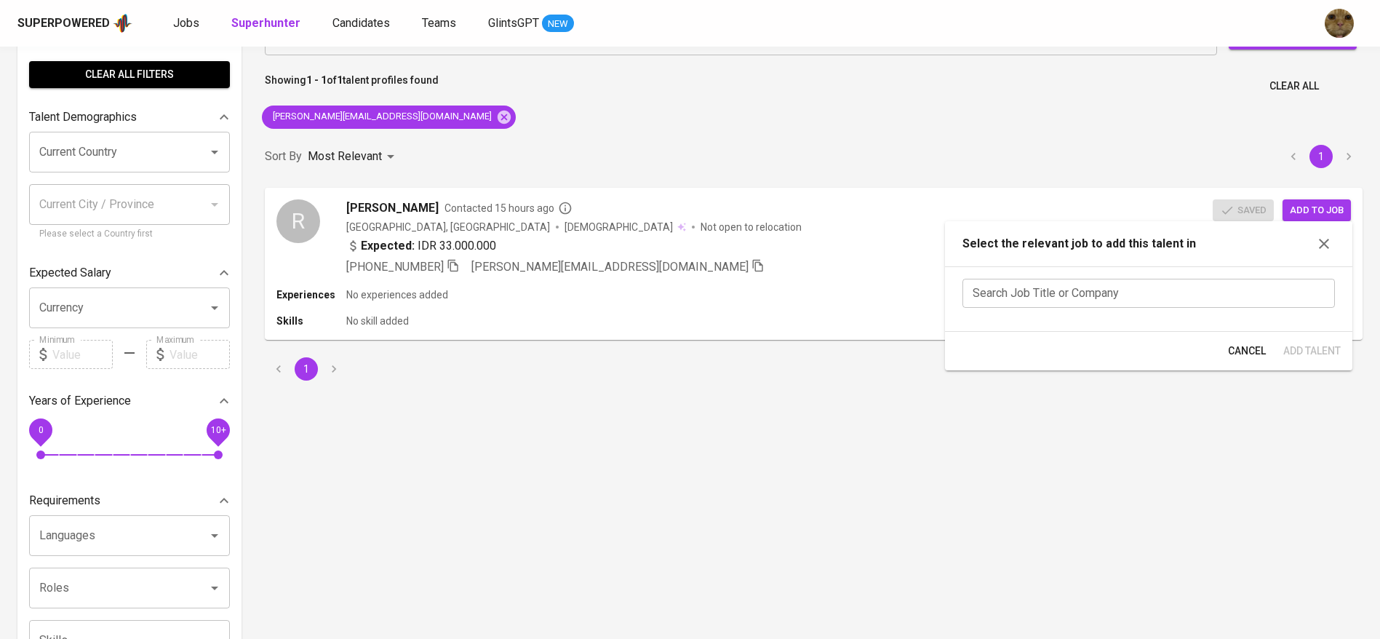
click at [1003, 292] on input "text" at bounding box center [1149, 293] width 373 height 29
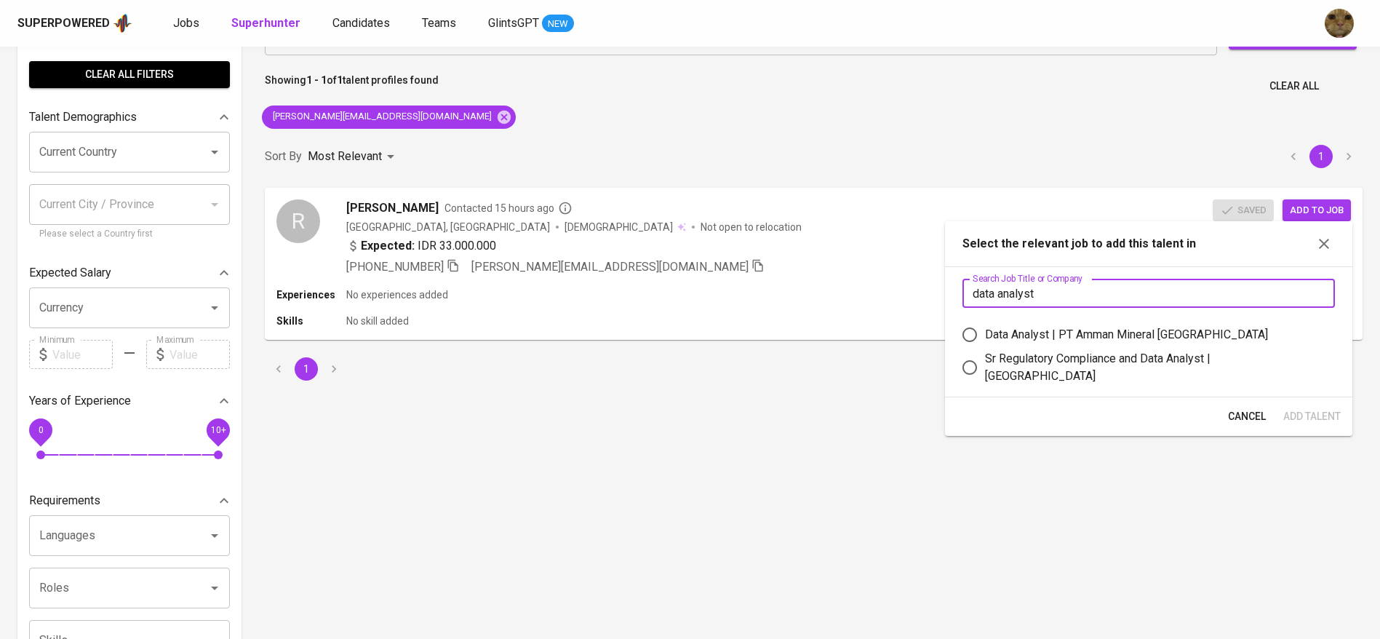
type input "data analyst"
click at [1040, 332] on div "Data Analyst | PT Amman Mineral Nusa Tenggara" at bounding box center [1126, 334] width 283 height 17
click at [985, 332] on input "Data Analyst | PT Amman Mineral Nusa Tenggara" at bounding box center [970, 334] width 31 height 31
radio input "true"
click at [1313, 413] on span "Add Talent" at bounding box center [1310, 417] width 57 height 18
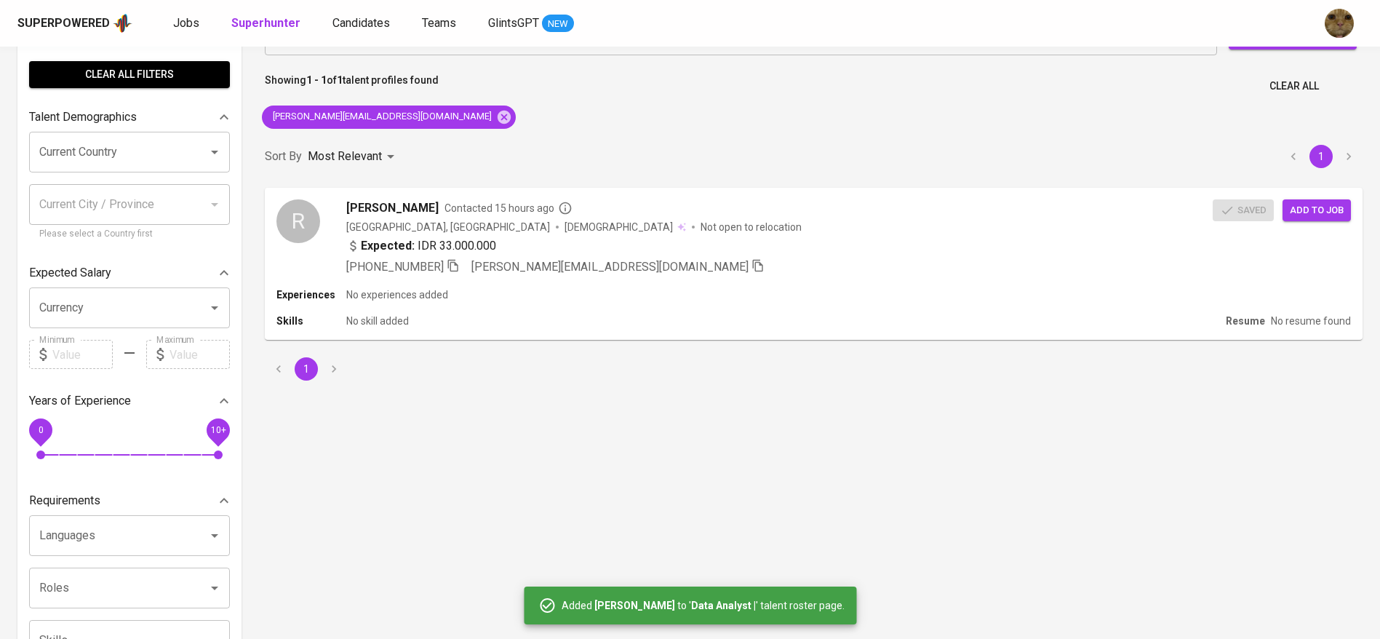
click at [204, 24] on div "Jobs Superhunter Candidates Teams GlintsGPT NEW" at bounding box center [373, 24] width 401 height 18
click at [188, 22] on span "Jobs" at bounding box center [186, 23] width 26 height 14
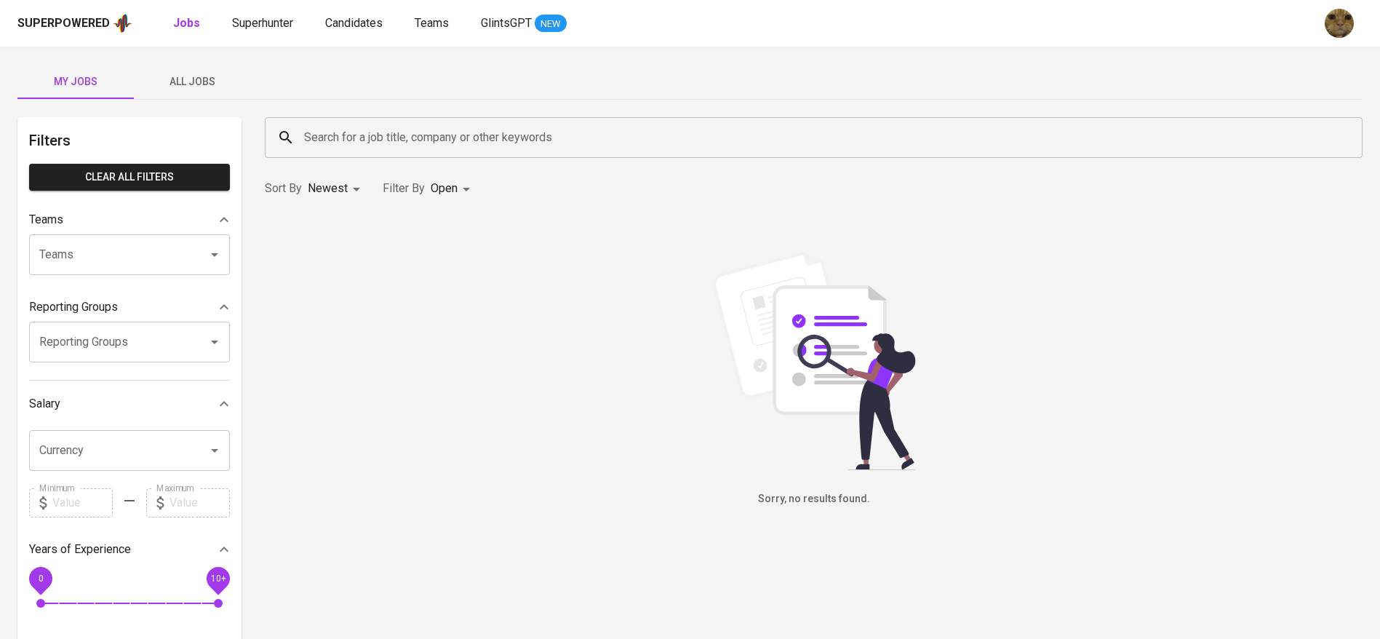
click at [183, 78] on span "All Jobs" at bounding box center [192, 82] width 99 height 18
click at [355, 133] on input "Search for a job title, company or other keywords" at bounding box center [818, 138] width 1034 height 28
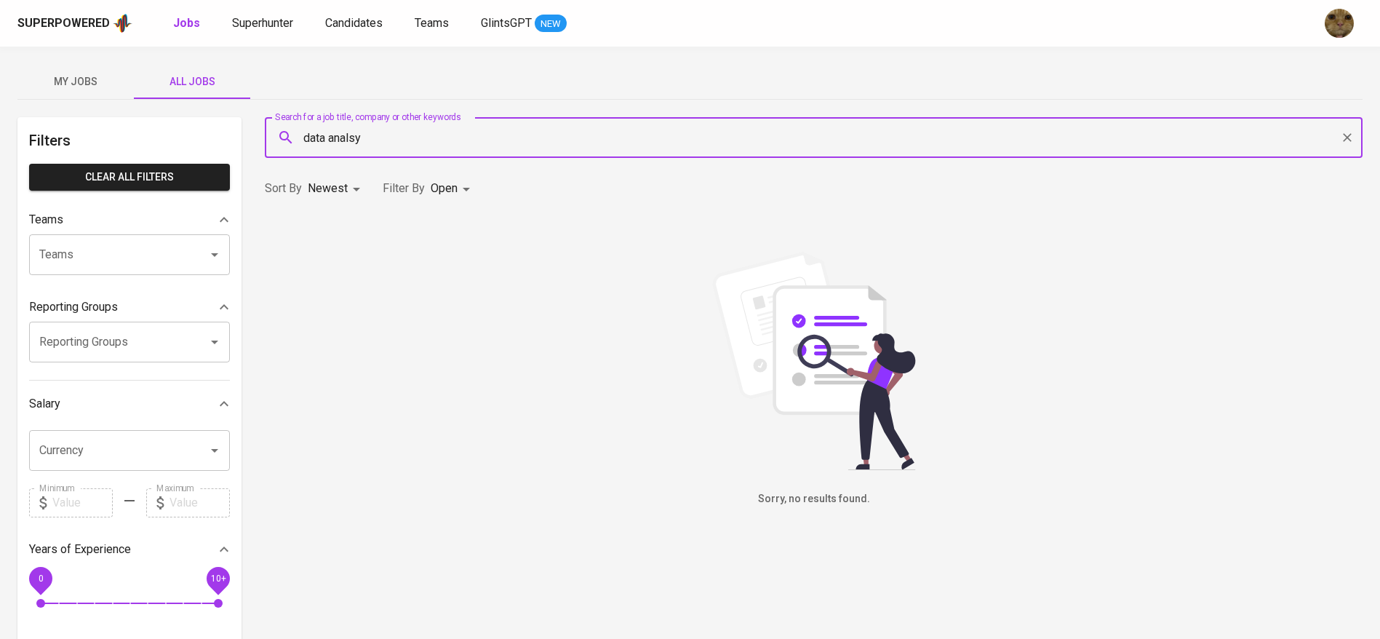
click at [362, 138] on input "data analsy" at bounding box center [818, 138] width 1034 height 28
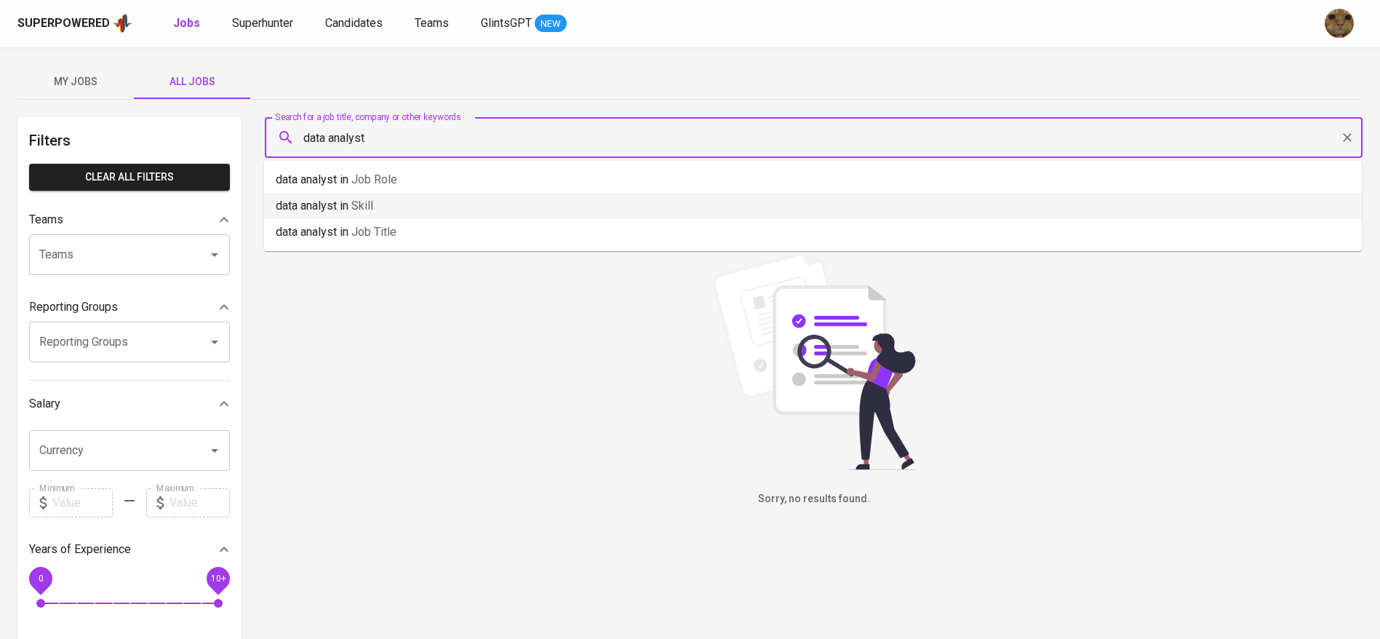
click at [312, 194] on li "data analyst in Skill" at bounding box center [813, 206] width 1098 height 26
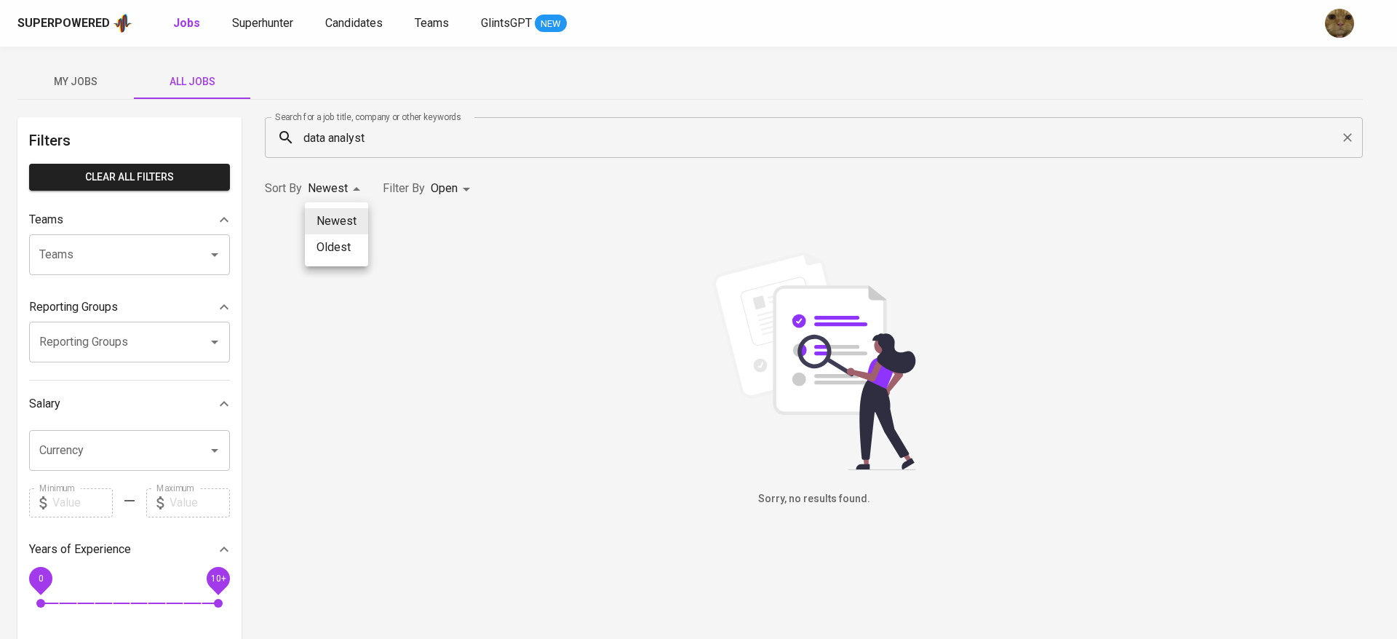
click at [312, 194] on body "Superpowered Jobs Superhunter Candidates Teams GlintsGPT NEW My Jobs All Jobs F…" at bounding box center [698, 496] width 1397 height 993
click at [392, 135] on div at bounding box center [698, 319] width 1397 height 639
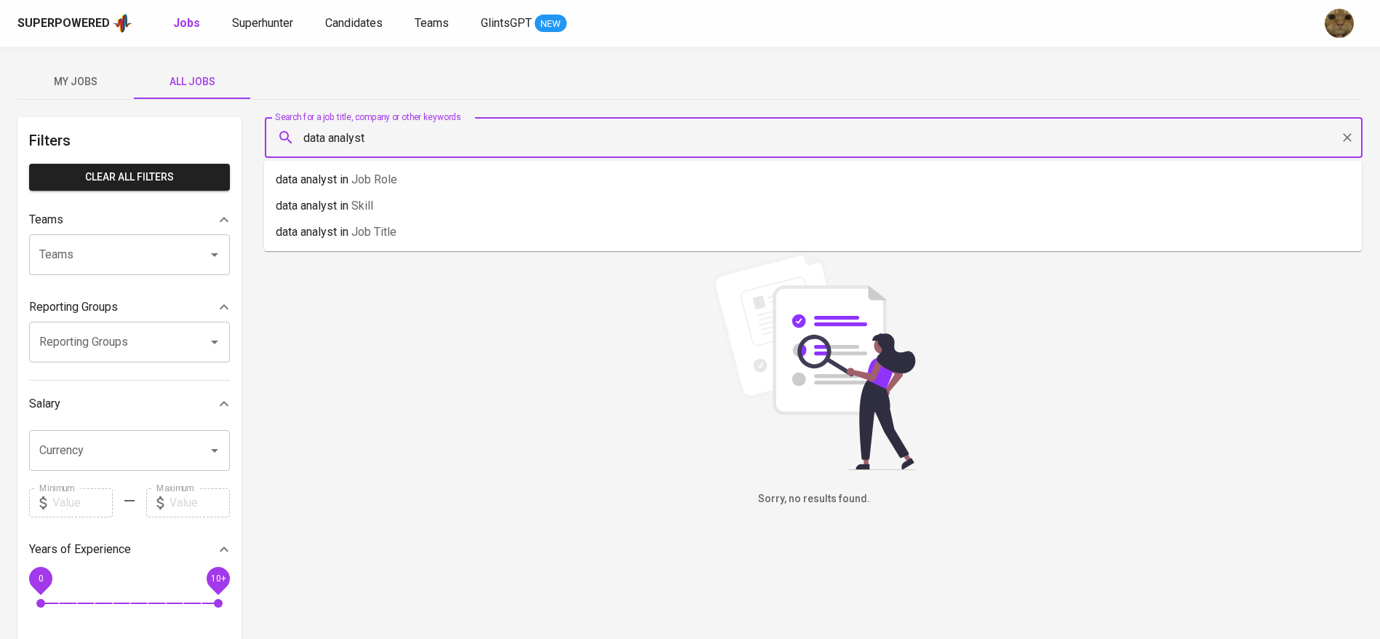
click at [373, 137] on input "data analyst" at bounding box center [818, 138] width 1034 height 28
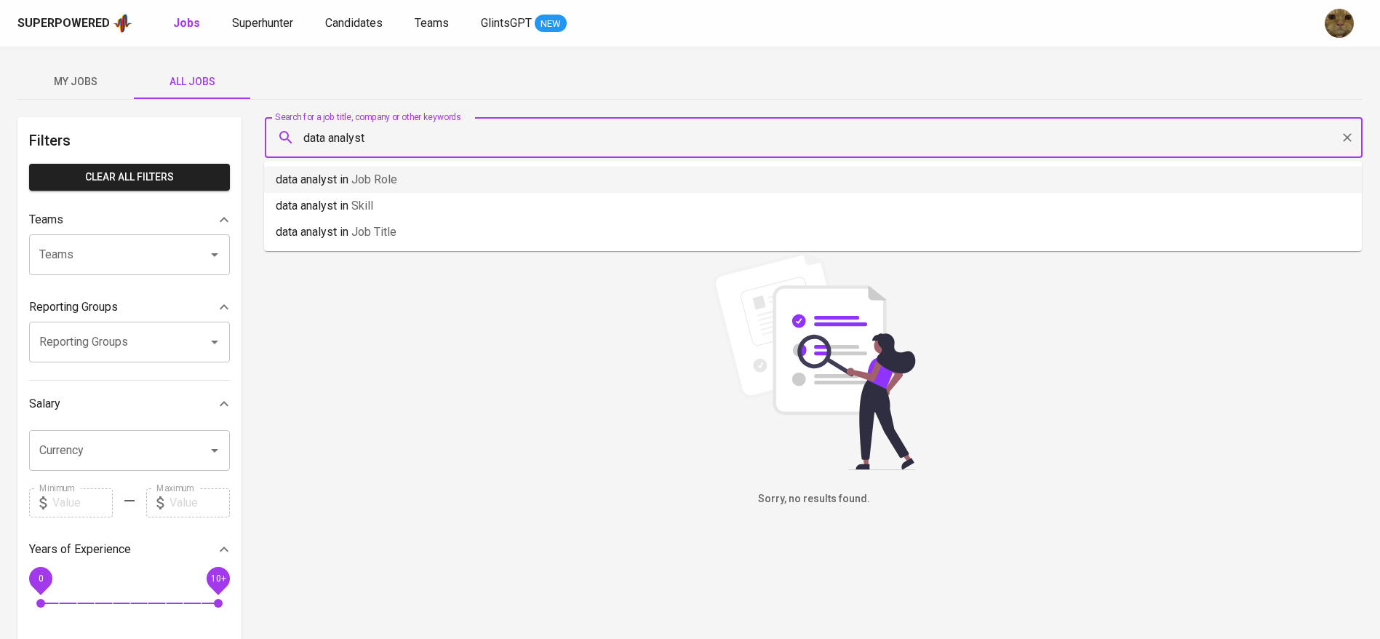
click at [346, 169] on li "data analyst in Job Role" at bounding box center [813, 180] width 1098 height 26
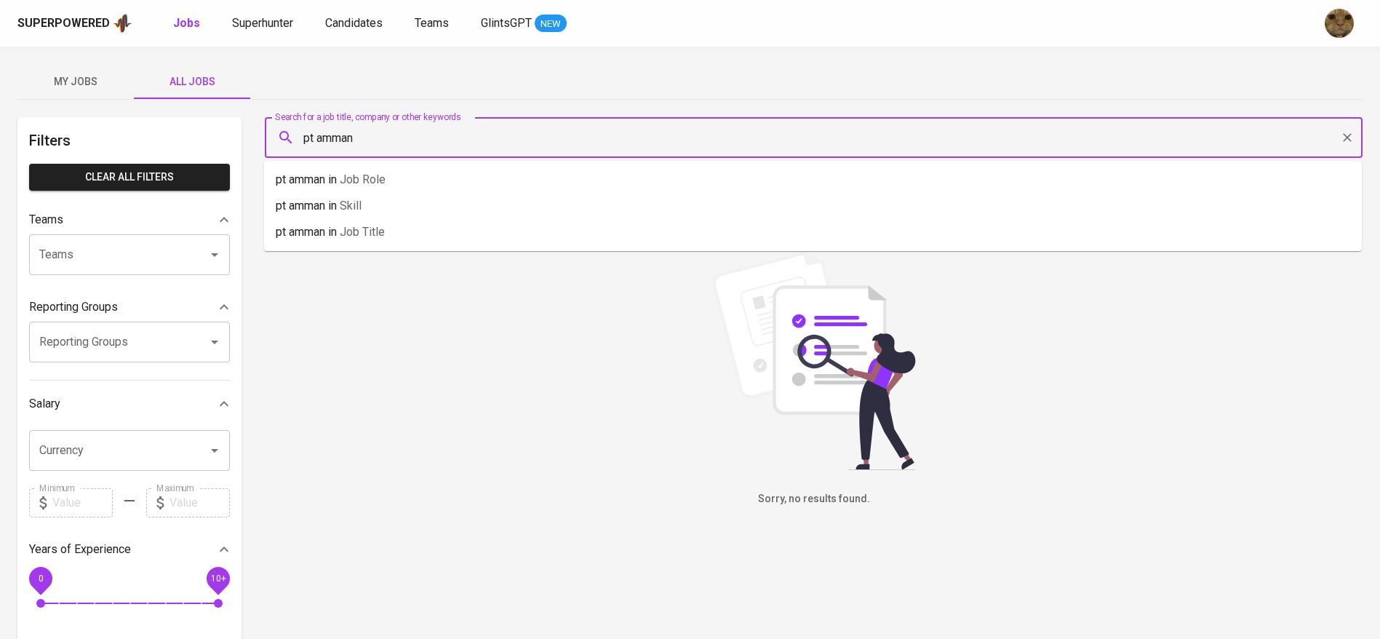
type input "pt amman"
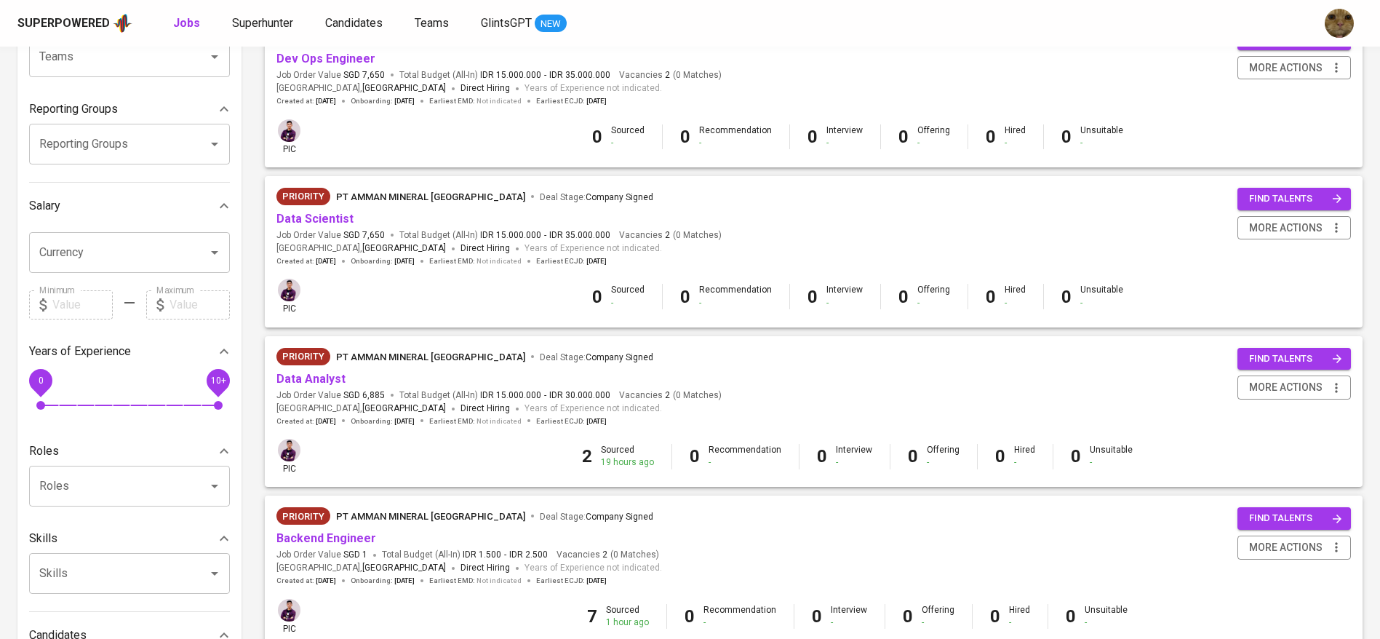
scroll to position [199, 0]
click at [303, 377] on link "Data Analyst" at bounding box center [311, 378] width 69 height 14
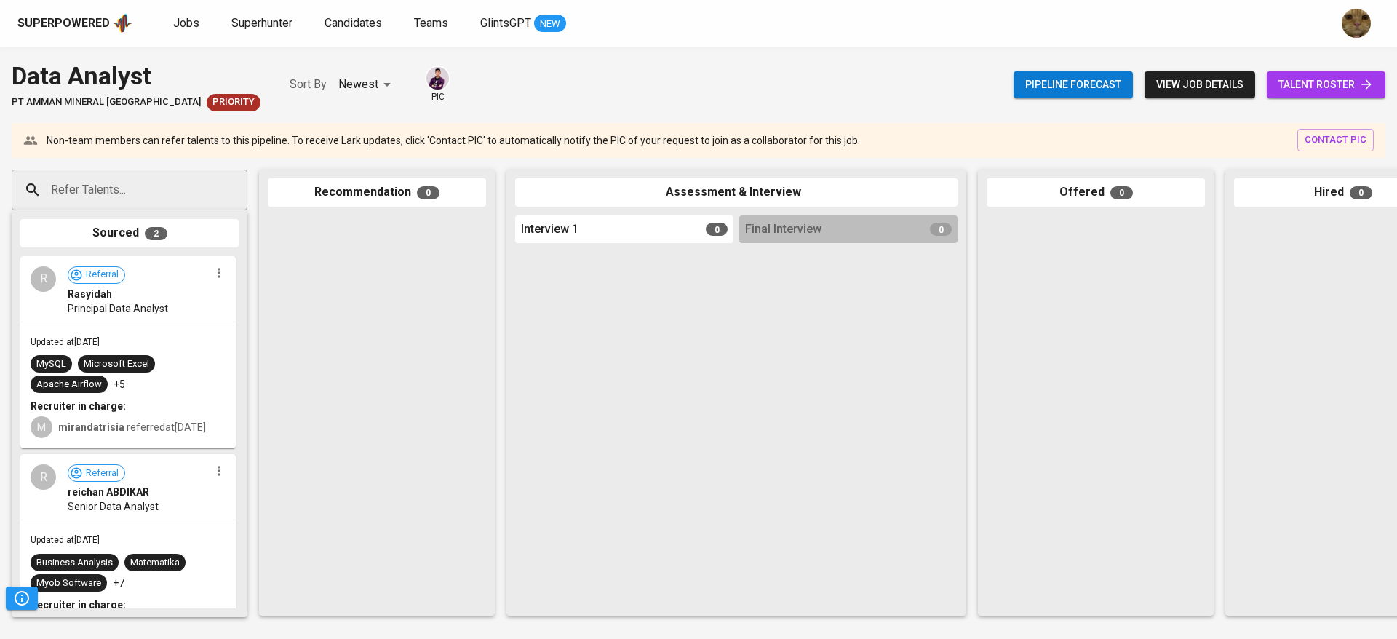
click at [1308, 82] on span "talent roster" at bounding box center [1326, 85] width 95 height 18
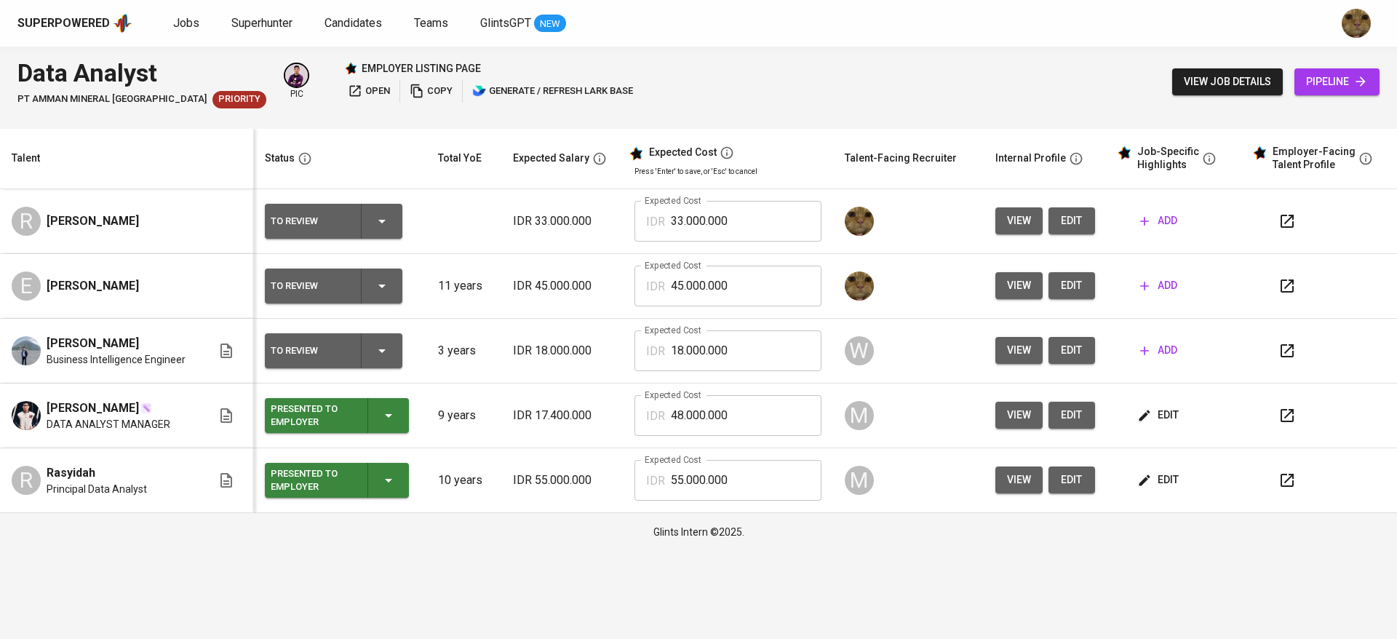
click at [1059, 209] on button "edit" at bounding box center [1072, 220] width 47 height 27
click at [1138, 219] on icon "button" at bounding box center [1144, 221] width 15 height 15
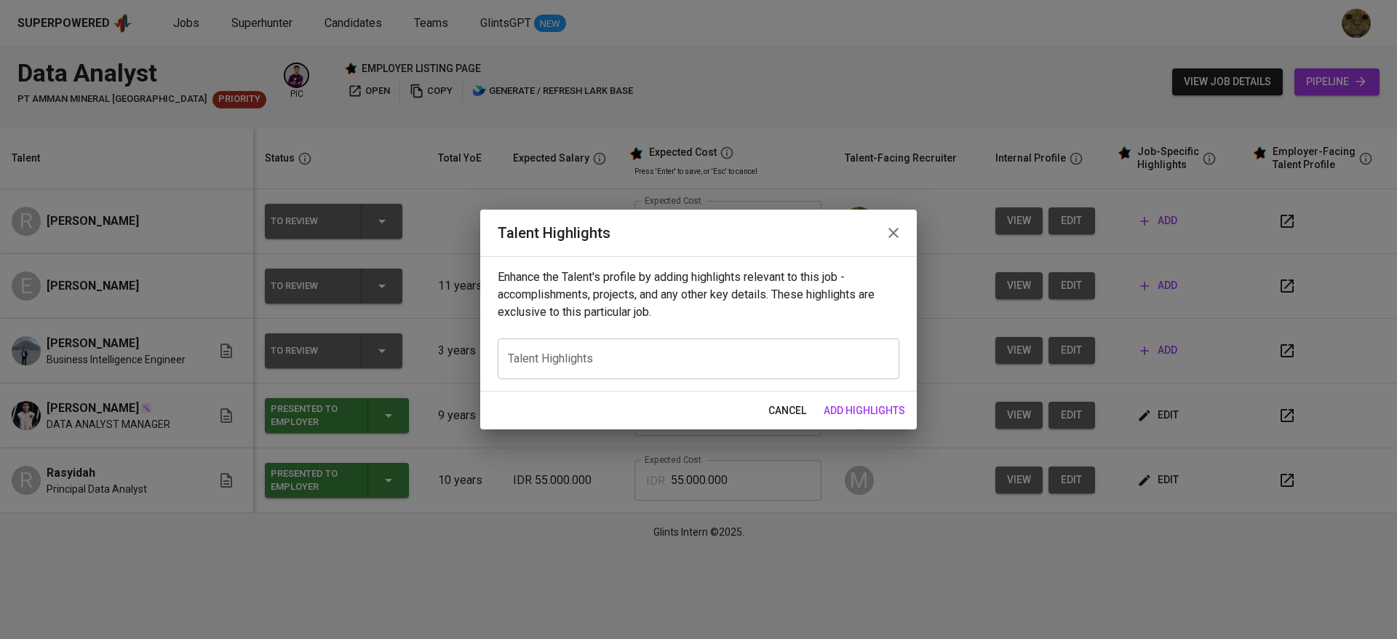
click at [695, 350] on div "x Talent Highlights" at bounding box center [699, 358] width 402 height 41
paste textarea "https://glints.sg.larksuite.com/file/FVP3bjCj7oSpCQxGLz8lrVfsgMh?from=from_copy…"
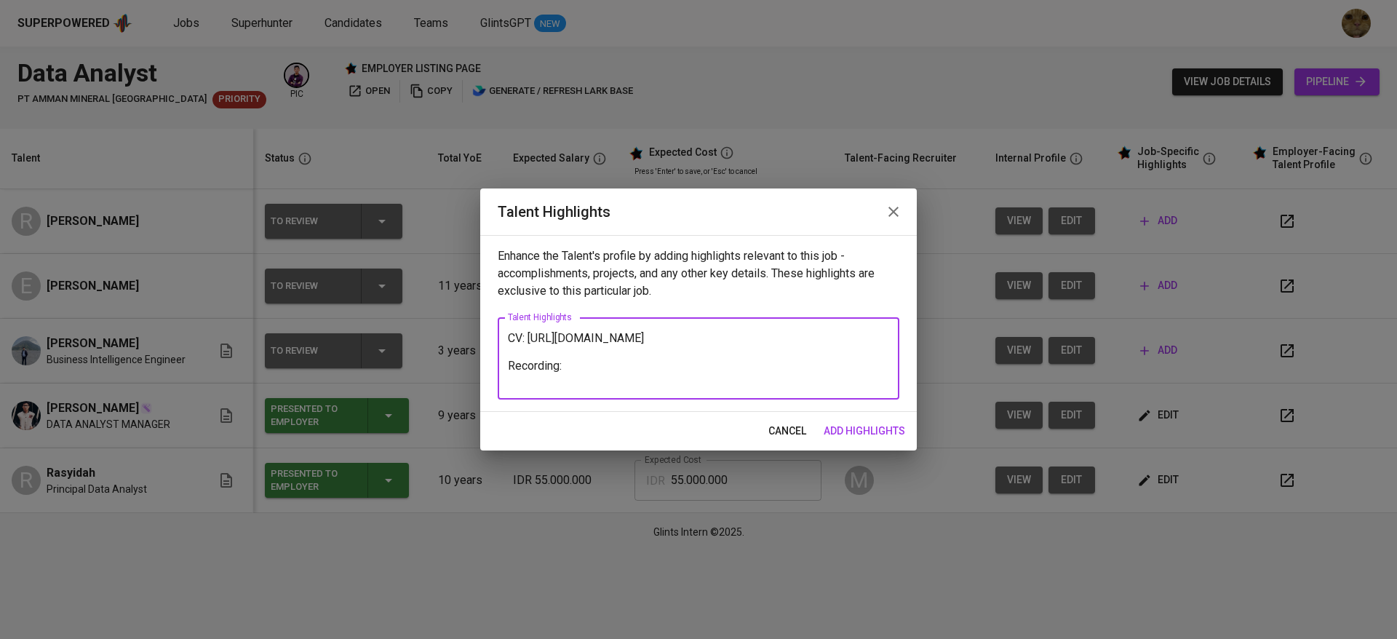
paste textarea "https://glints.sg.larksuite.com/minutes/obsgwnvbg54551g313htv3k2?from=from_copy…"
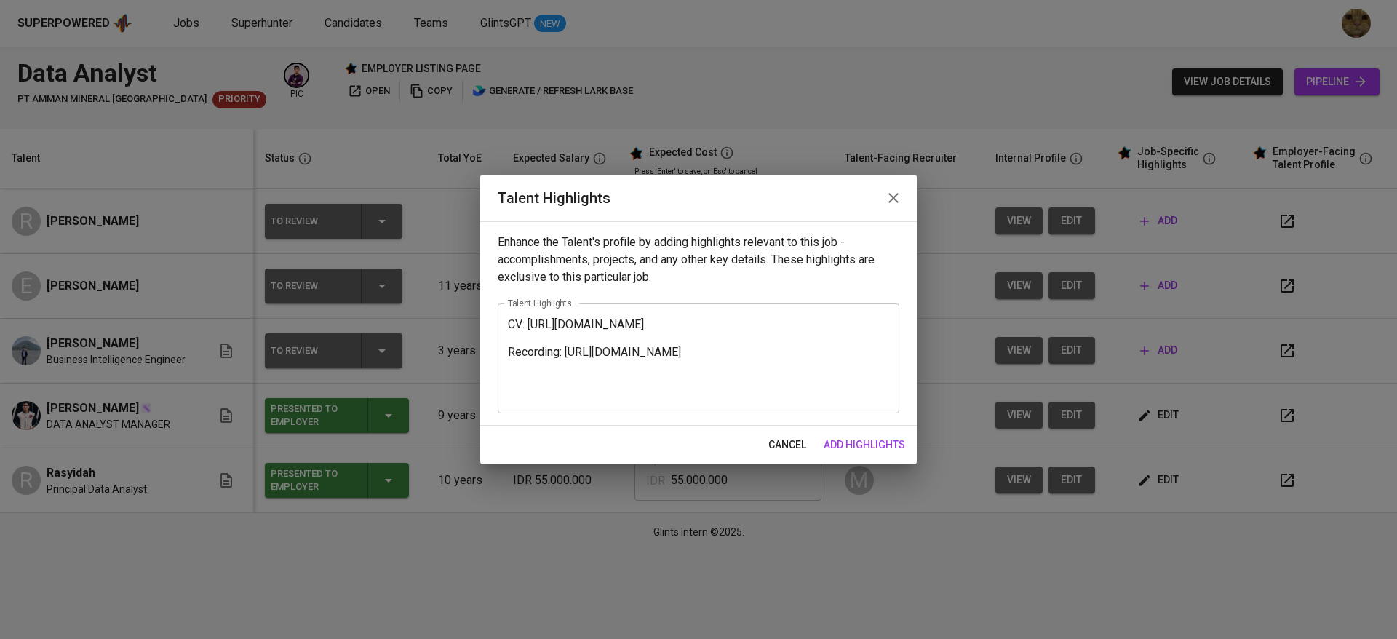
click at [505, 327] on div "CV: https://glints.sg.larksuite.com/file/FVP3bjCj7oSpCQxGLz8lrVfsgMh?from=from_…" at bounding box center [699, 358] width 402 height 110
click at [506, 327] on div "CV: https://glints.sg.larksuite.com/file/FVP3bjCj7oSpCQxGLz8lrVfsgMh?from=from_…" at bounding box center [699, 358] width 402 height 110
click at [516, 327] on textarea "CV: https://glints.sg.larksuite.com/file/FVP3bjCj7oSpCQxGLz8lrVfsgMh?from=from_…" at bounding box center [698, 358] width 381 height 83
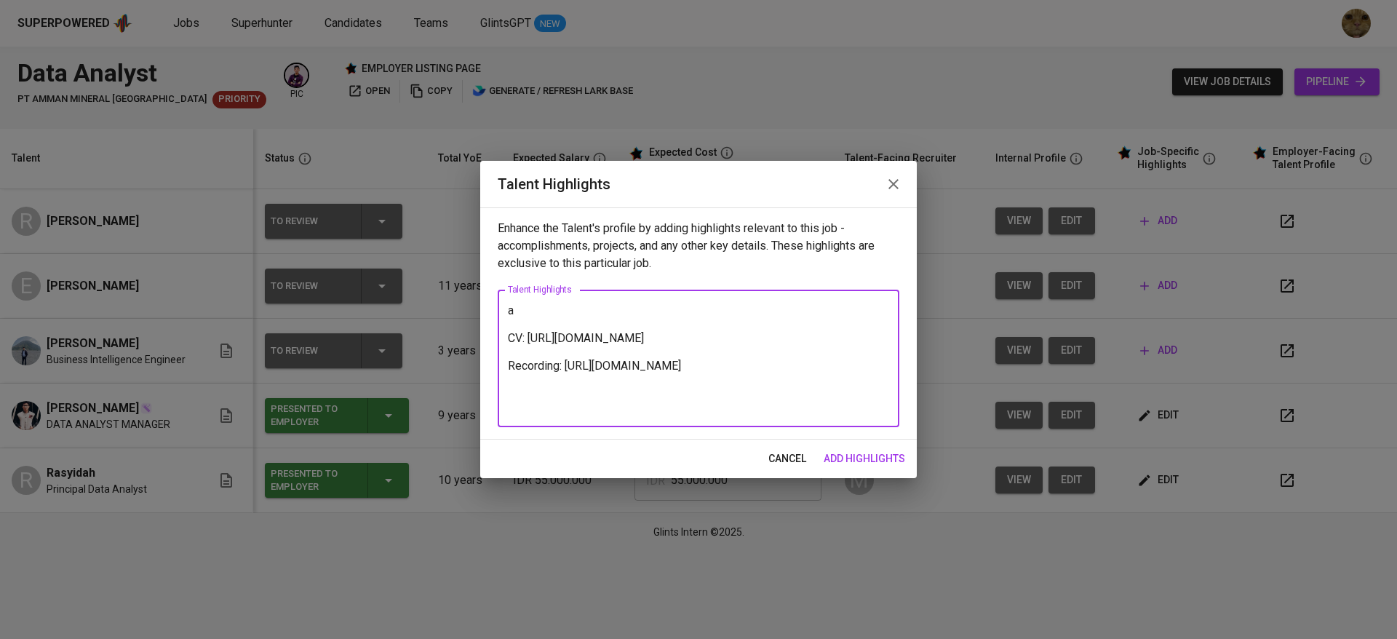
type textarea "a CV: https://glints.sg.larksuite.com/file/FVP3bjCj7oSpCQxGLz8lrVfsgMh?from=fro…"
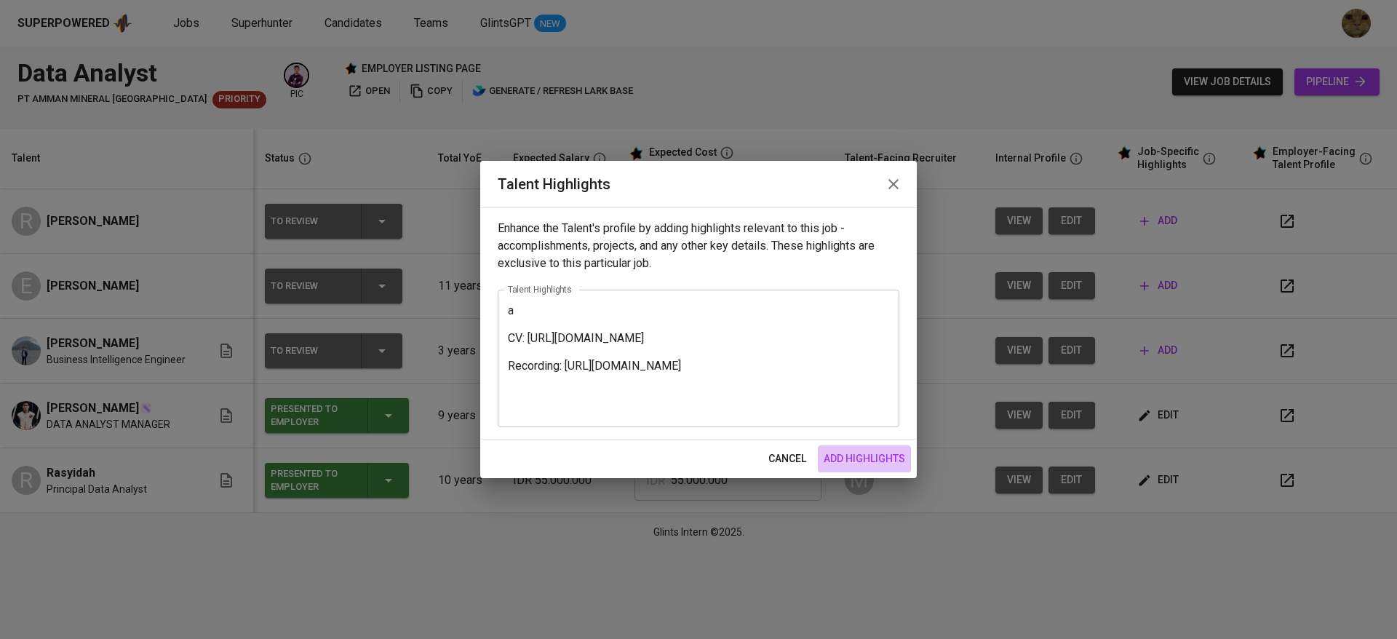
click at [824, 458] on span "add highlights" at bounding box center [865, 459] width 82 height 18
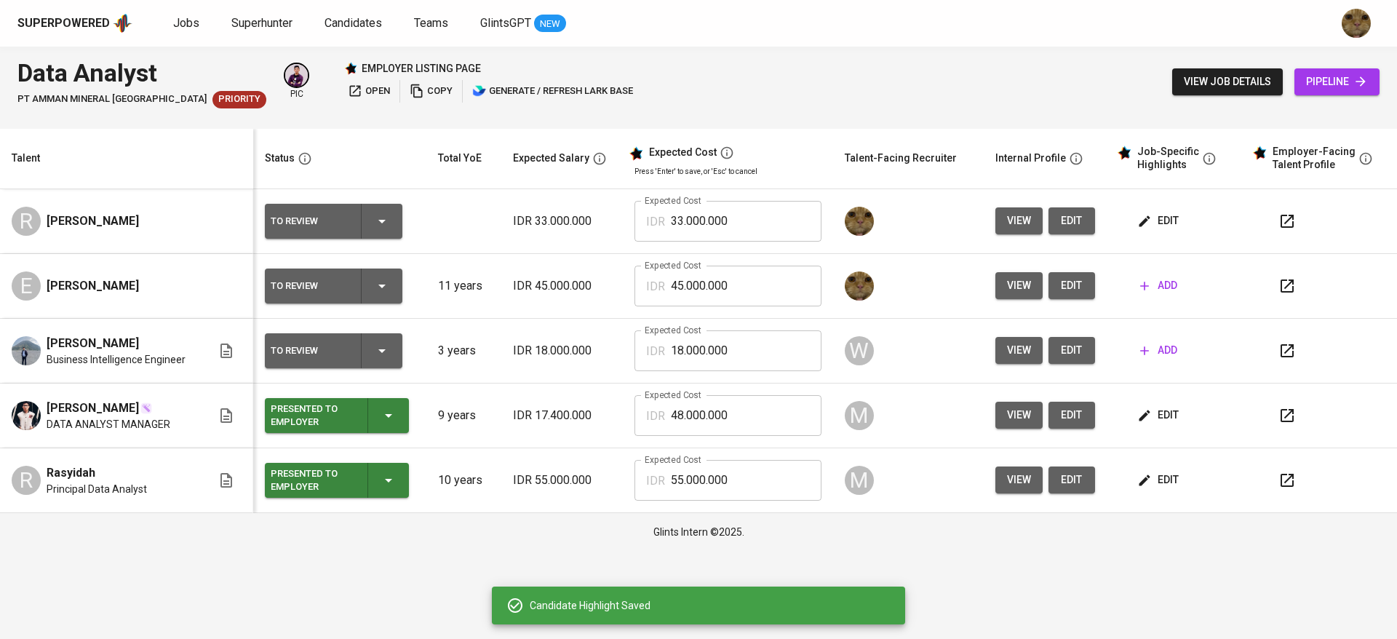
click at [1137, 206] on td "edit" at bounding box center [1178, 221] width 135 height 65
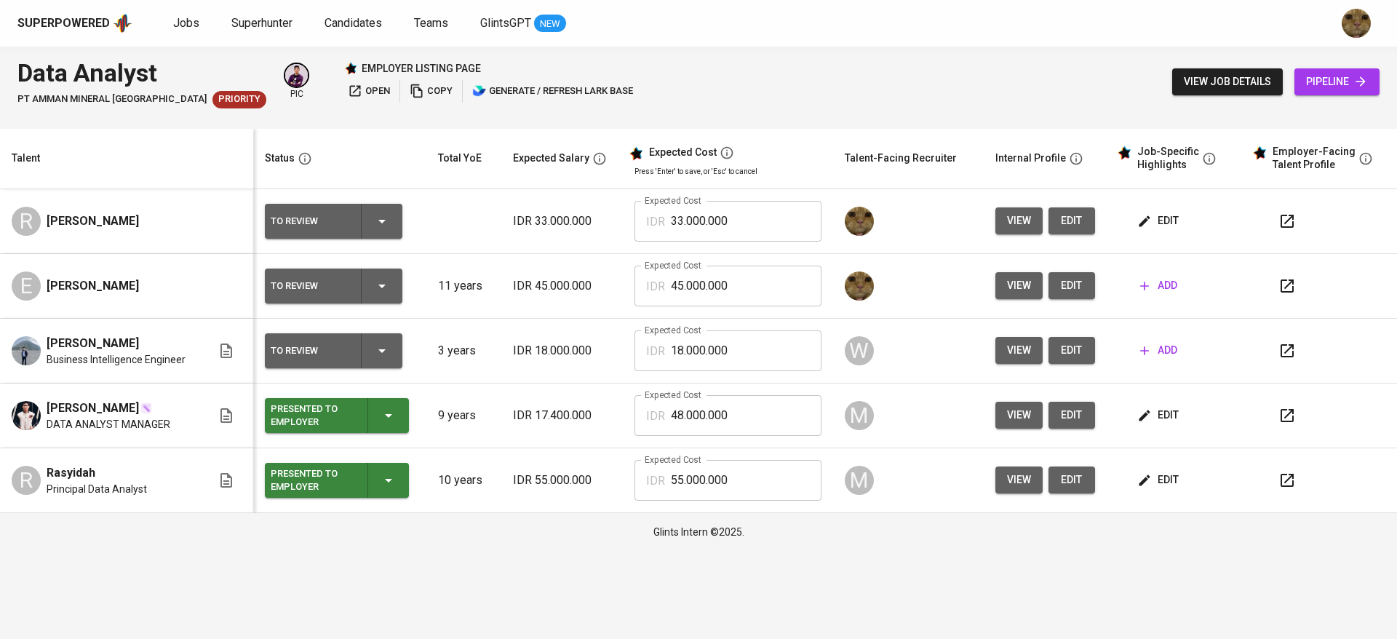
click at [1149, 217] on icon "button" at bounding box center [1144, 221] width 15 height 15
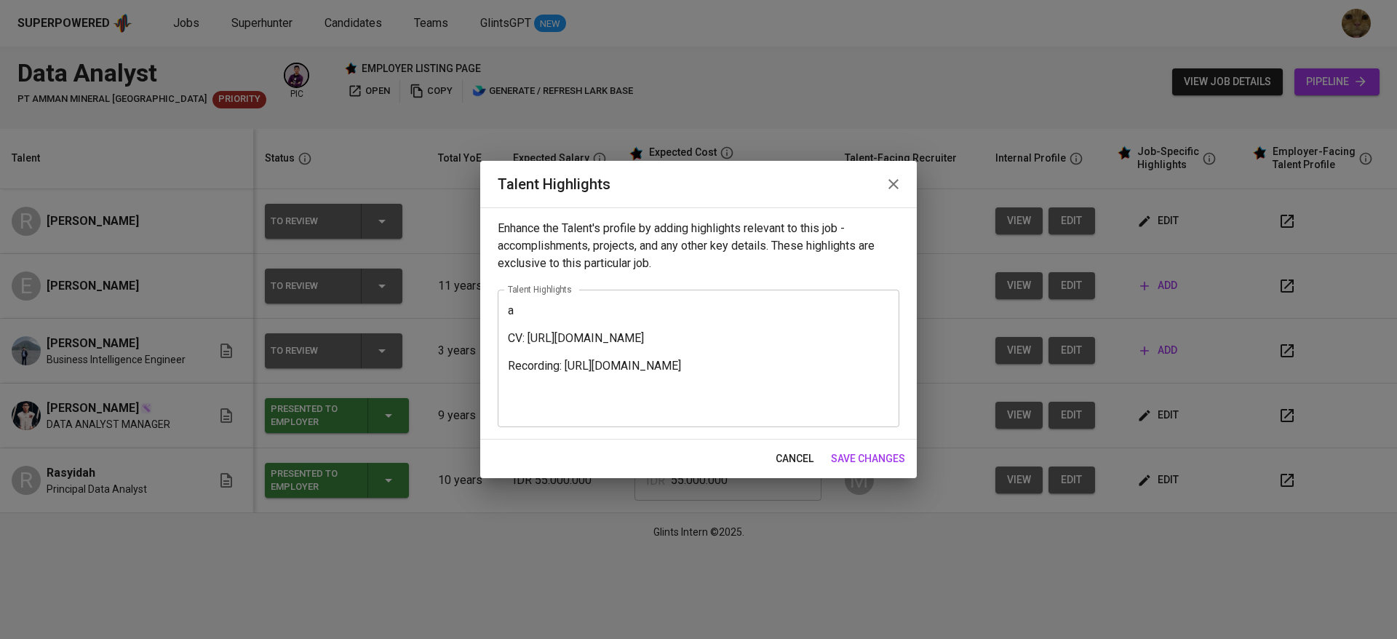
click at [526, 302] on div "a CV: https://glints.sg.larksuite.com/file/FVP3bjCj7oSpCQxGLz8lrVfsgMh?from=fro…" at bounding box center [699, 359] width 402 height 138
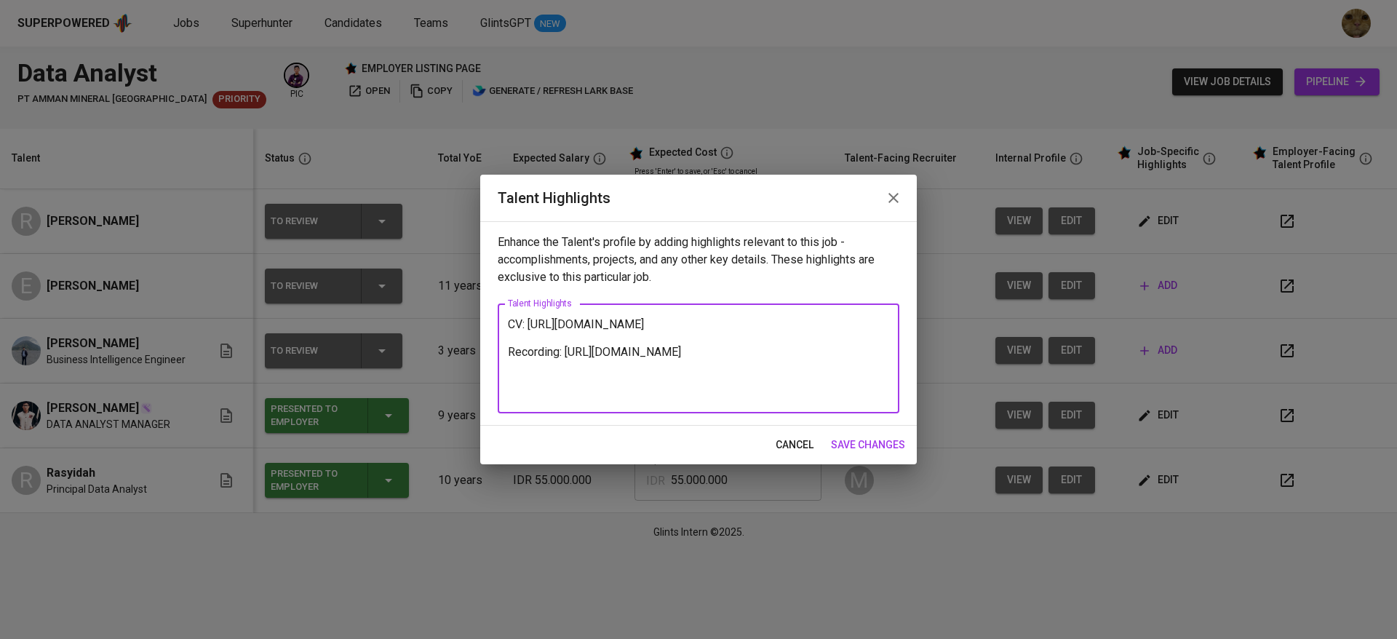
click at [511, 320] on textarea "CV: https://glints.sg.larksuite.com/file/FVP3bjCj7oSpCQxGLz8lrVfsgMh?from=from_…" at bounding box center [698, 358] width 381 height 83
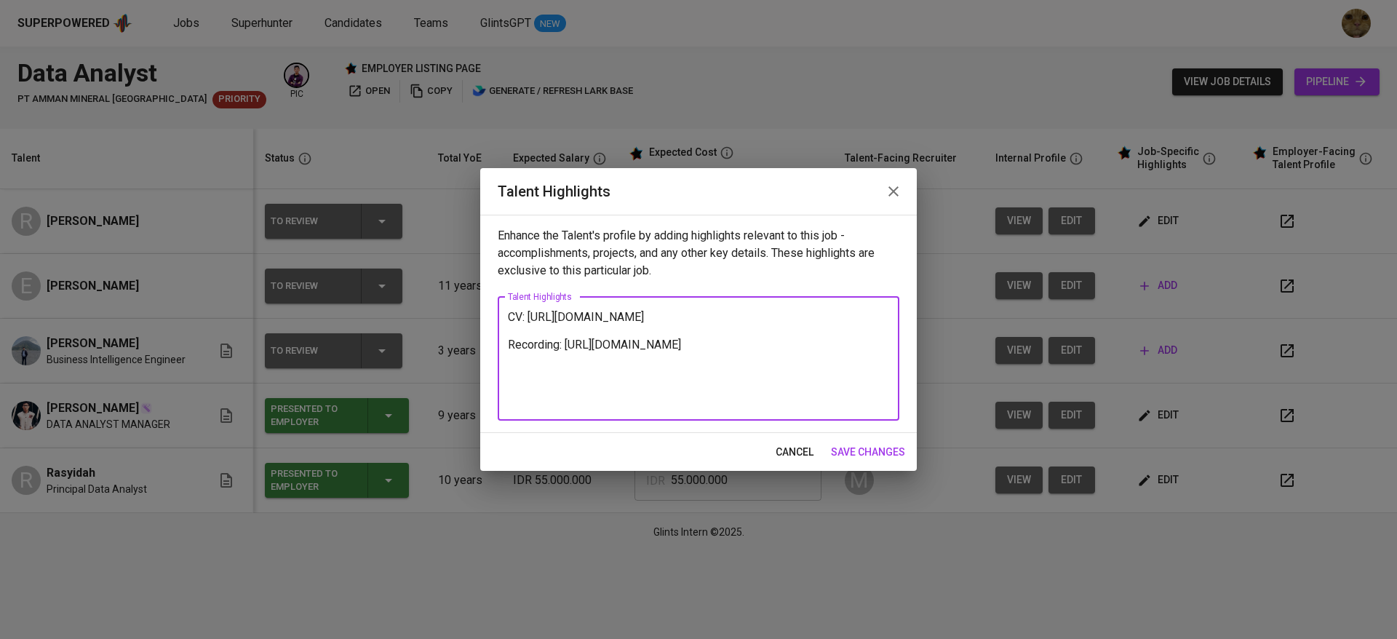
click at [511, 320] on textarea "CV: https://glints.sg.larksuite.com/file/FVP3bjCj7oSpCQxGLz8lrVfsgMh?from=from_…" at bounding box center [698, 358] width 381 height 97
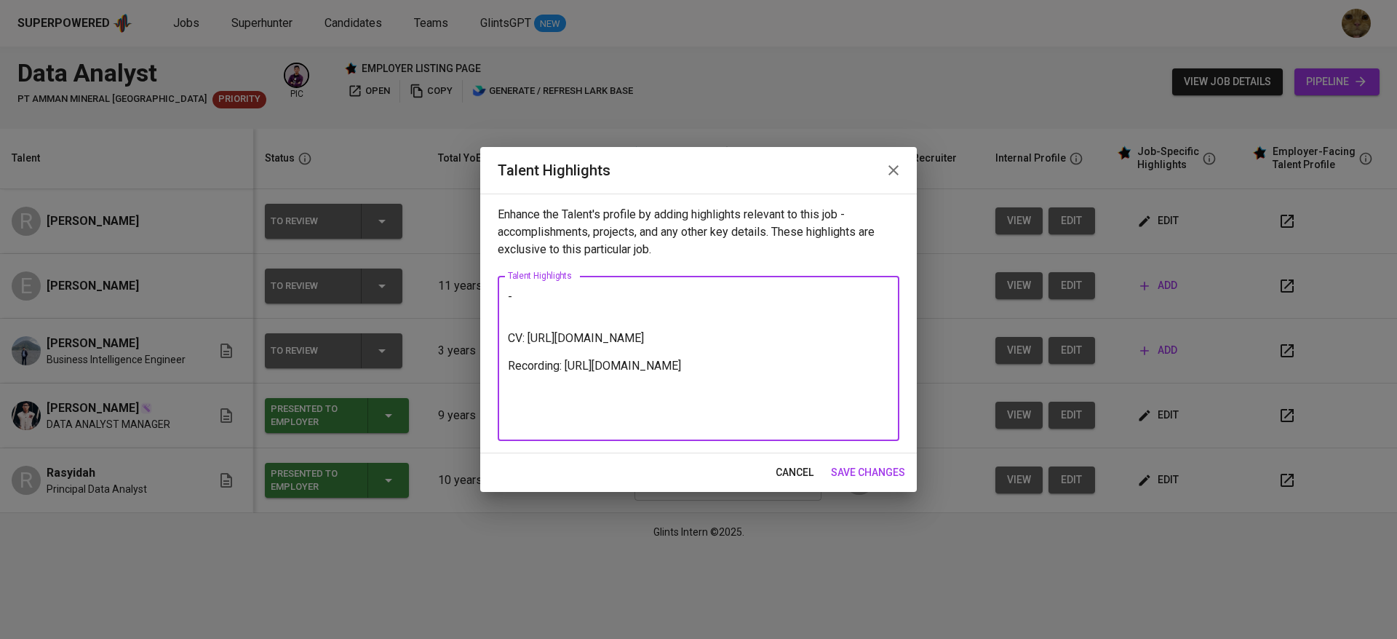
click at [527, 298] on textarea "- CV: https://glints.sg.larksuite.com/file/FVP3bjCj7oSpCQxGLz8lrVfsgMh?from=fro…" at bounding box center [698, 359] width 381 height 138
click at [793, 317] on textarea "- Reyanld has total of 11 years of professional experience, CV: https://glints.…" at bounding box center [698, 359] width 381 height 138
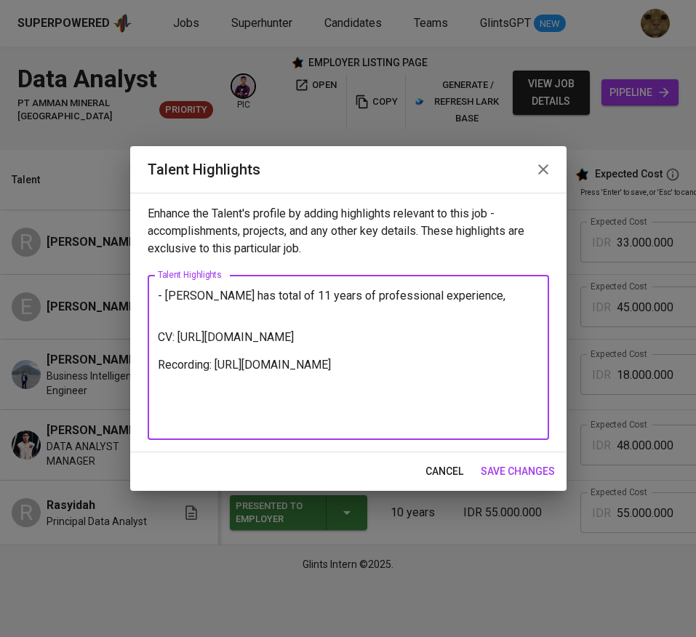
click at [453, 295] on textarea "- Reyanld has total of 11 years of professional experience, CV: https://glints.…" at bounding box center [348, 358] width 381 height 138
click at [475, 298] on textarea "- Reyanld has total of 11 years of professional experience, CV: https://glints.…" at bounding box center [348, 358] width 381 height 138
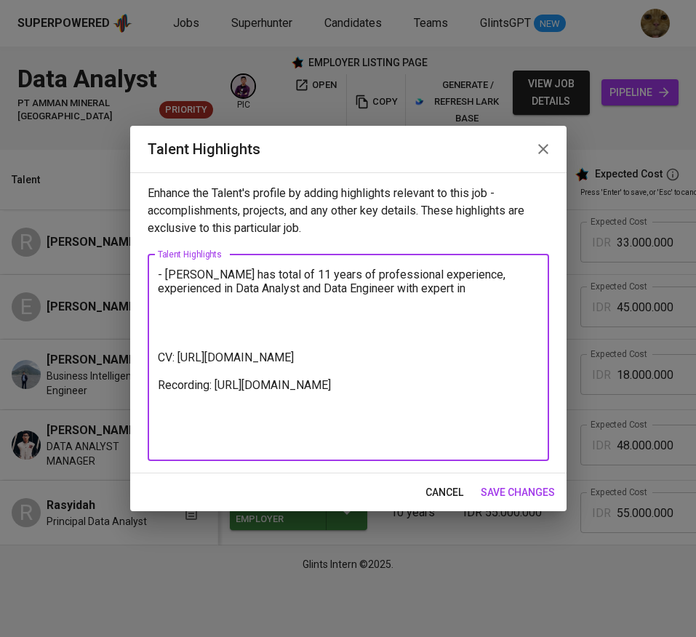
paste textarea "💻 Professional Journey I began my career as a Software Engineer at a trading co…"
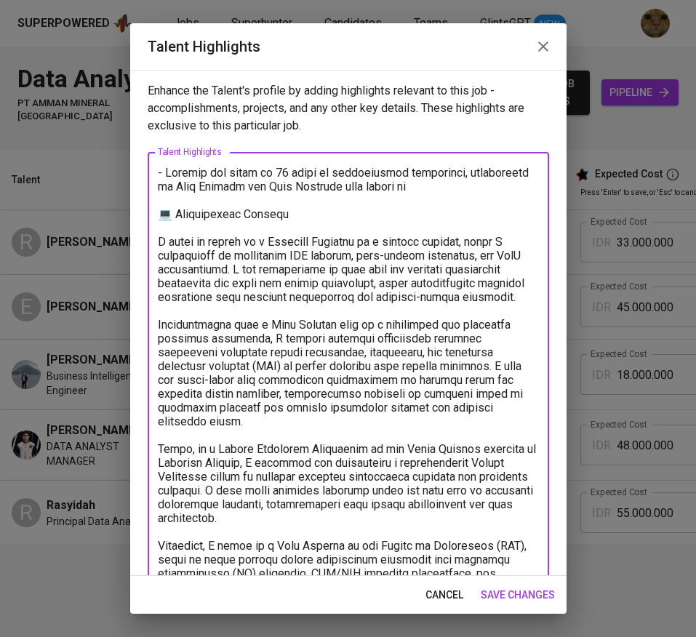
paste textarea "Agentic AI, Azure Cloud Data Solutions, and Advanced Analytics Driving Business…"
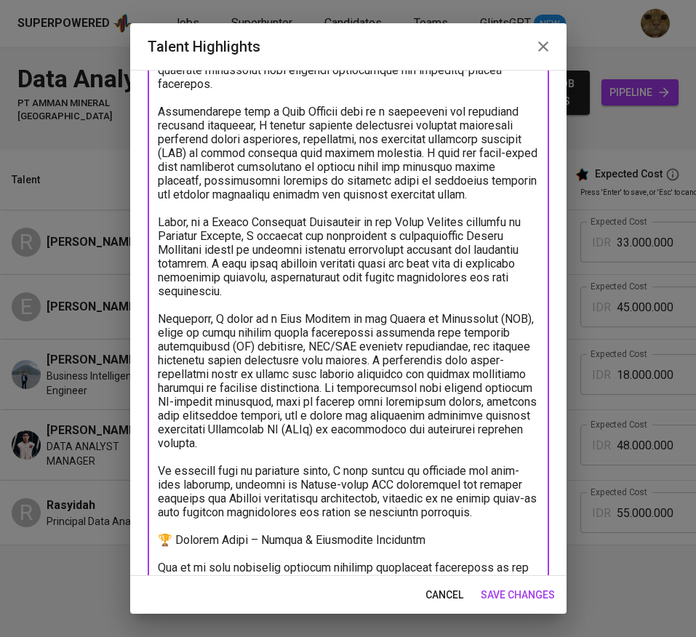
scroll to position [271, 0]
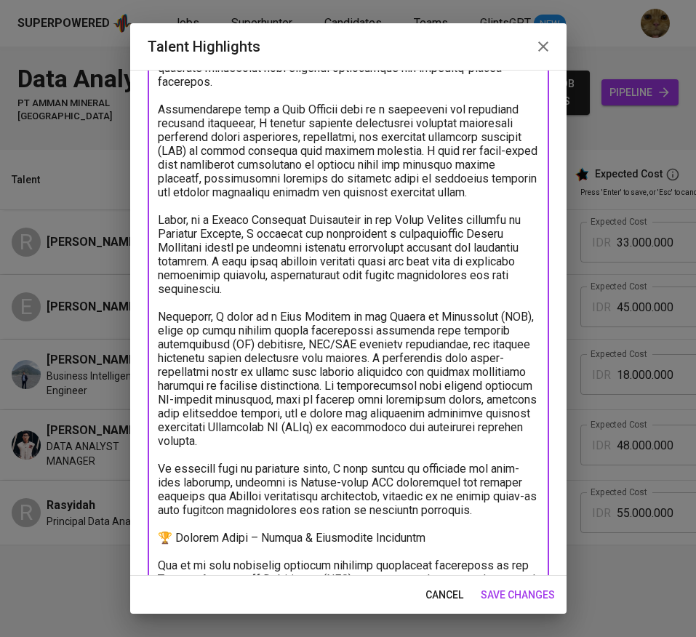
drag, startPoint x: 401, startPoint y: 449, endPoint x: 153, endPoint y: 319, distance: 280.3
click at [153, 319] on div "x Talent Highlights" at bounding box center [349, 420] width 402 height 1078
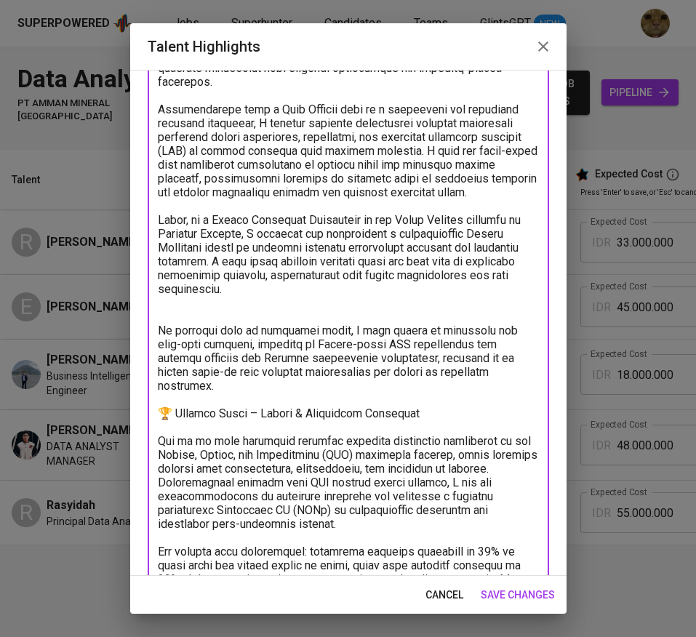
scroll to position [0, 0]
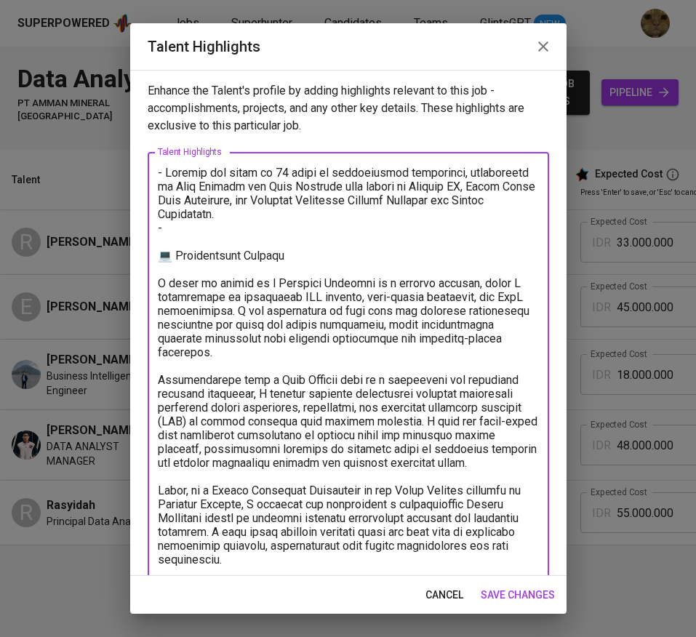
click at [179, 235] on textarea at bounding box center [348, 622] width 381 height 913
click at [172, 229] on textarea at bounding box center [348, 622] width 381 height 913
paste textarea "Currently, I serve as a Data Analyst in the Center of Excellence (COE), where m…"
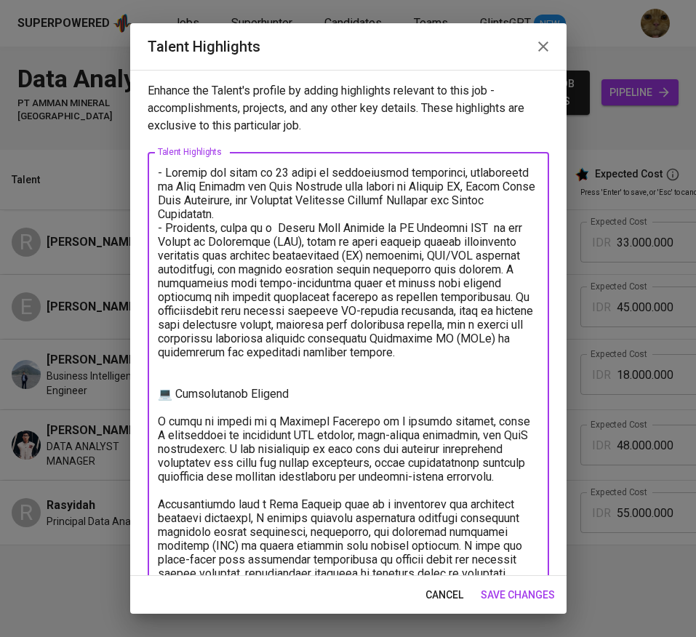
drag, startPoint x: 481, startPoint y: 226, endPoint x: 298, endPoint y: 243, distance: 183.4
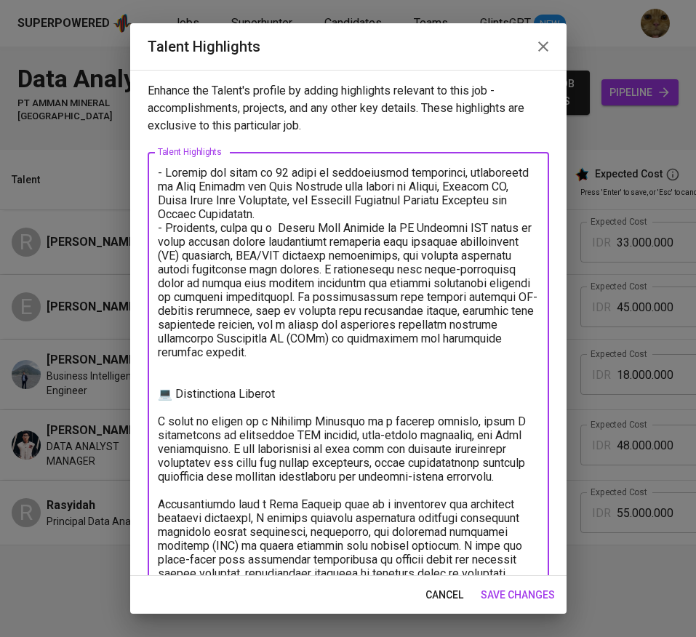
drag, startPoint x: 171, startPoint y: 246, endPoint x: 146, endPoint y: 246, distance: 24.7
click at [146, 246] on div "Enhance the Talent's profile by adding highlights relevant to this job - accomp…" at bounding box center [348, 323] width 437 height 506
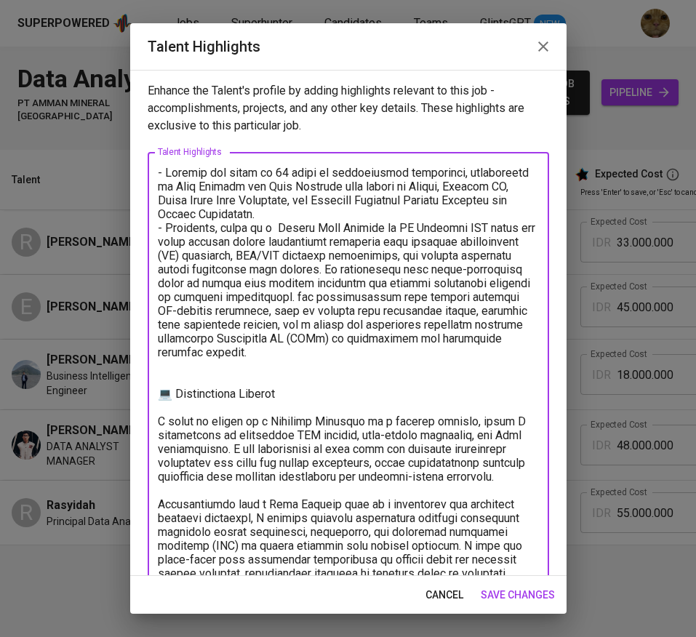
drag, startPoint x: 210, startPoint y: 243, endPoint x: 397, endPoint y: 354, distance: 216.7
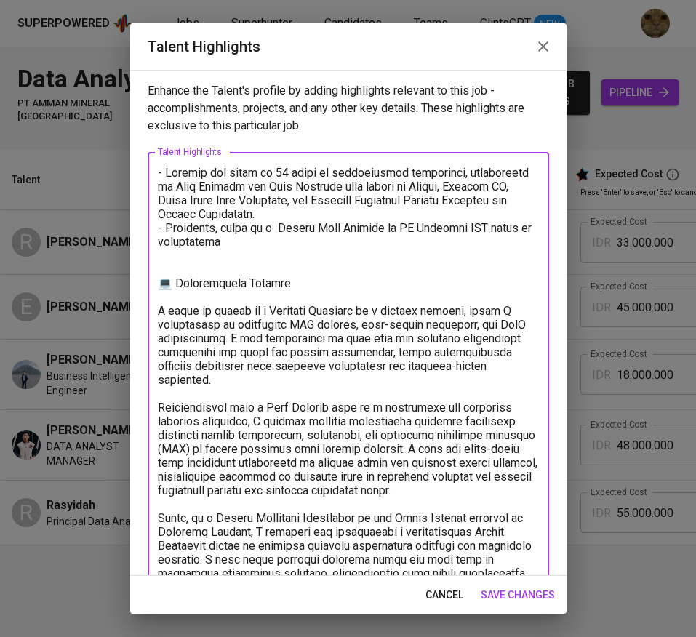
paste textarea "Improved Safety Datasheet data collection and reporting efficiency by 54% throu…"
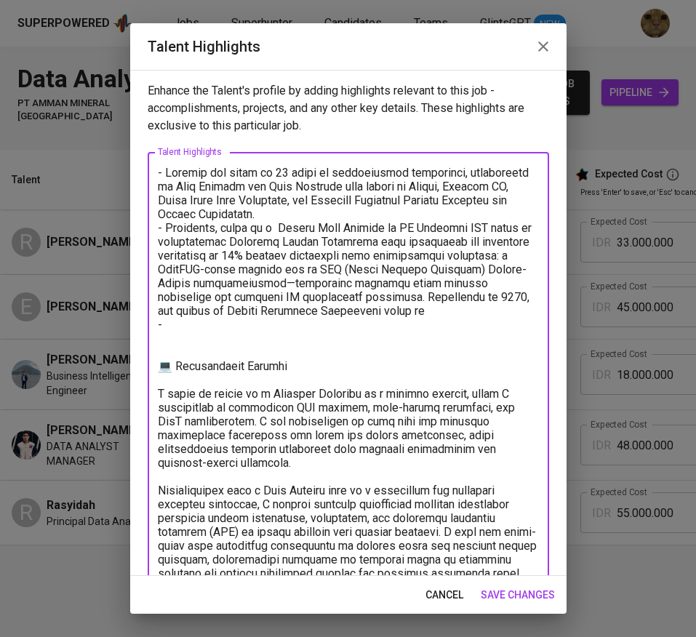
type textarea "- Reynald has total of 11 years of professional experience, experienced in Data…"
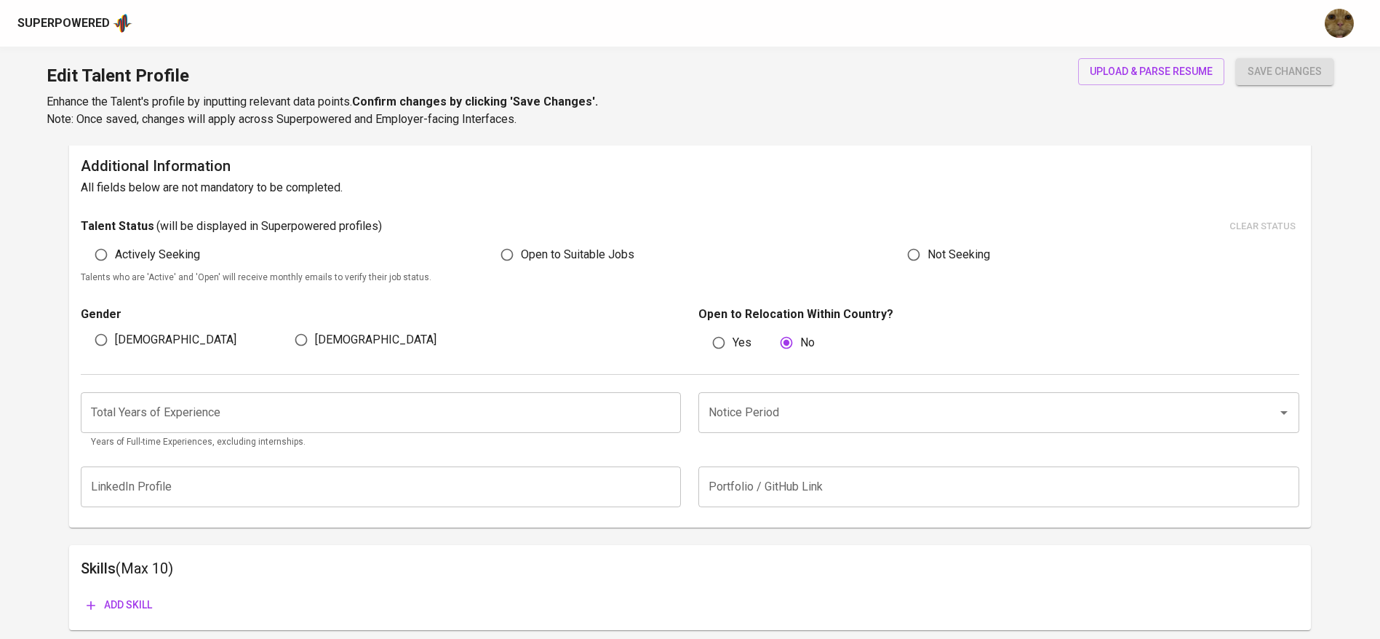
scroll to position [355, 0]
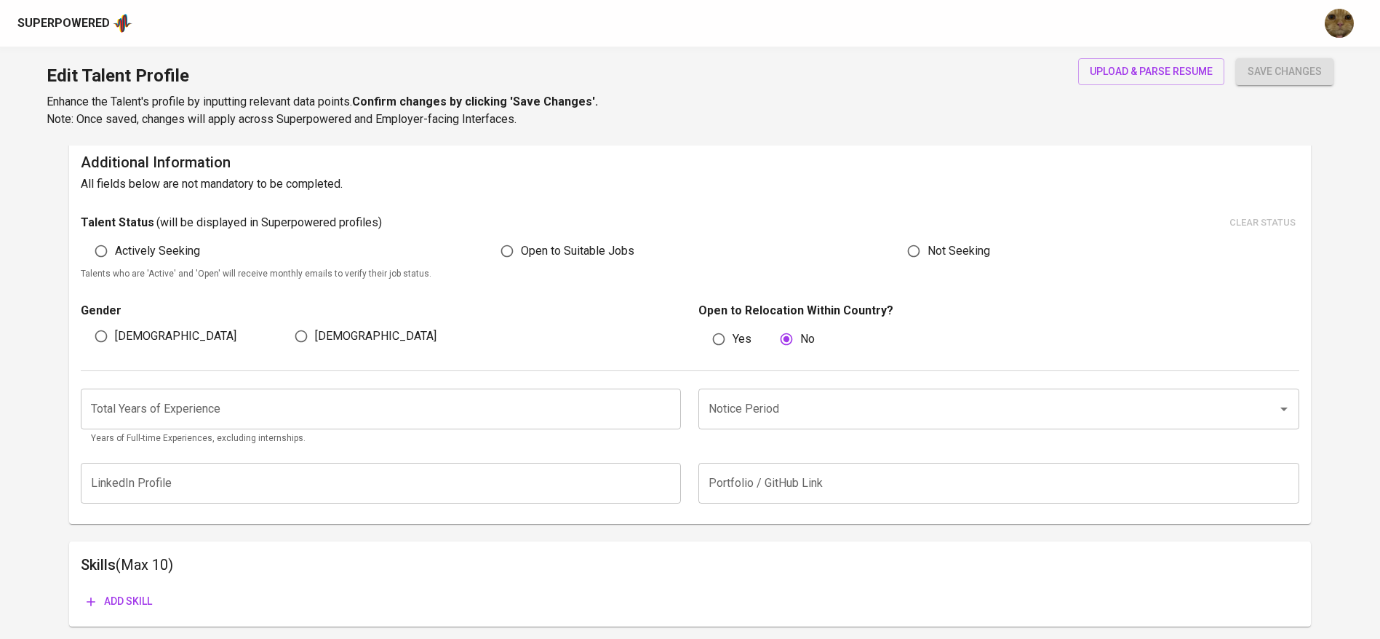
click at [389, 417] on input "number" at bounding box center [381, 409] width 601 height 41
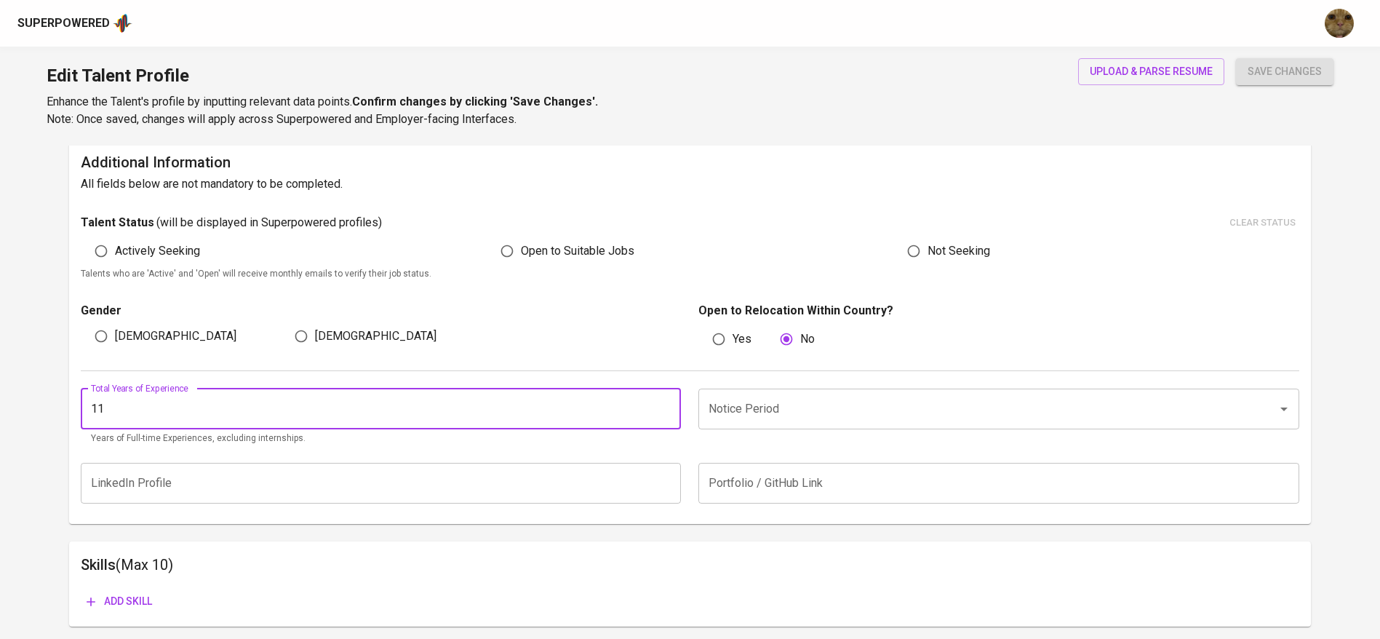
type input "11"
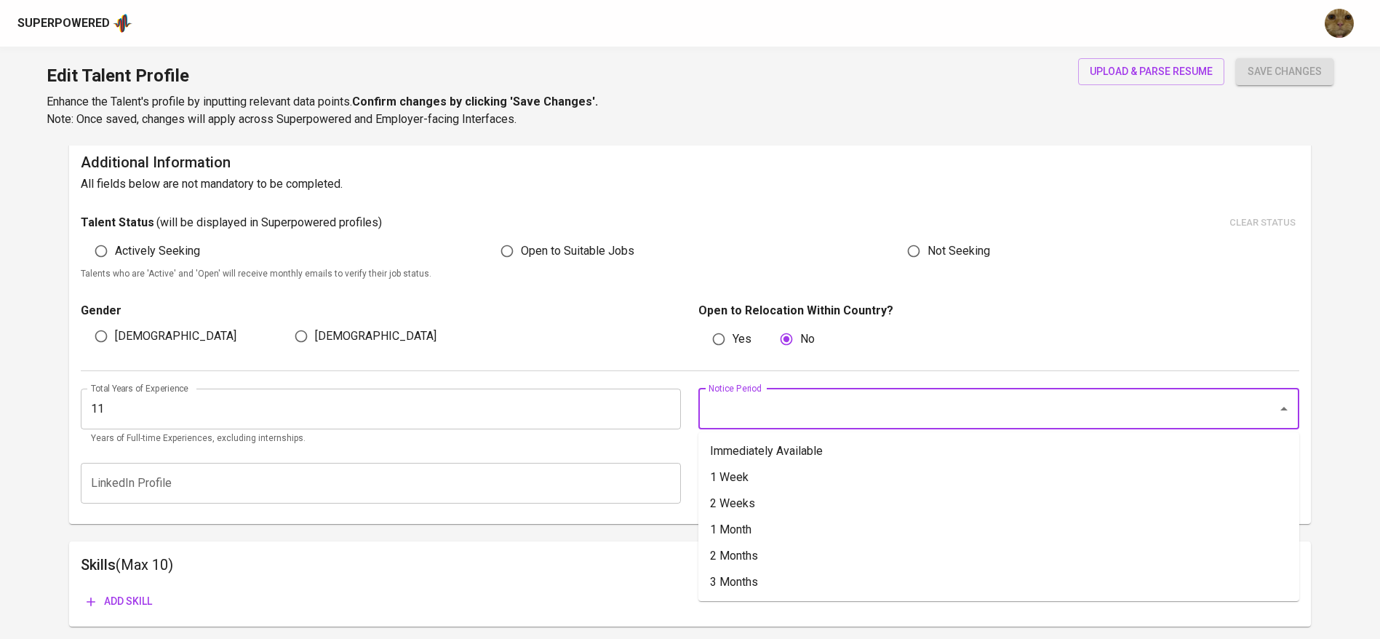
click at [773, 408] on input "Notice Period" at bounding box center [978, 409] width 547 height 28
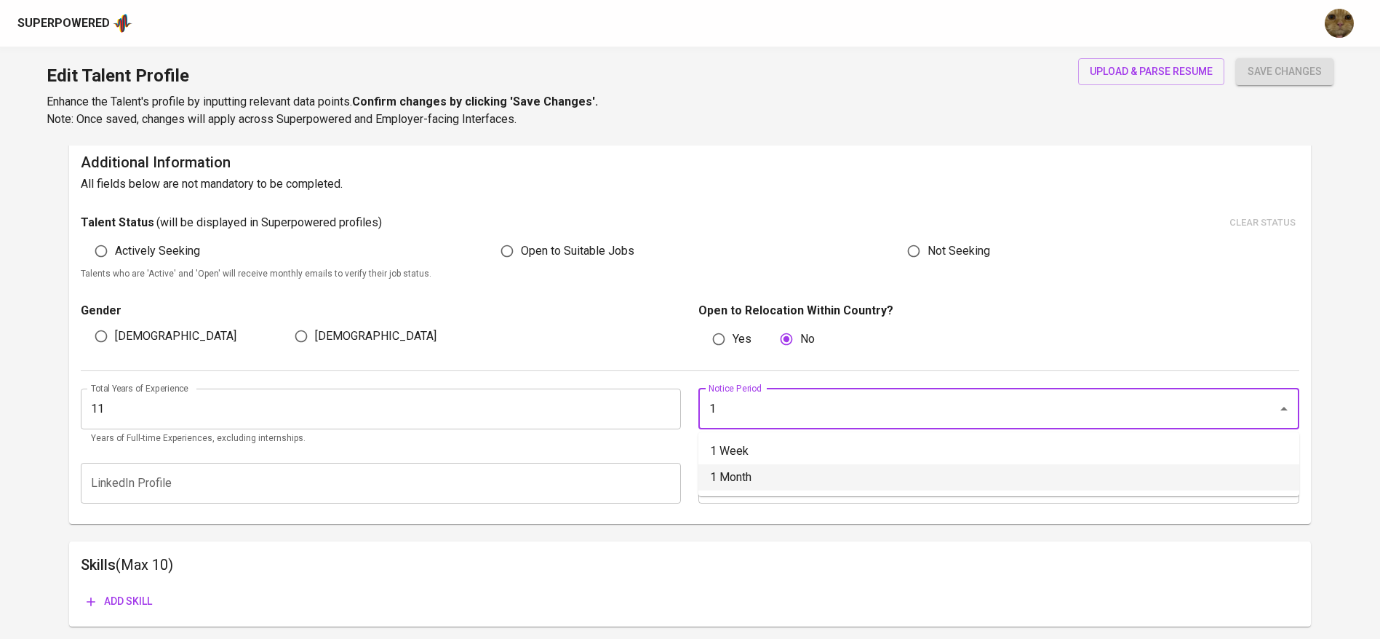
click at [745, 472] on li "1 Month" at bounding box center [999, 477] width 601 height 26
type input "1 Month"
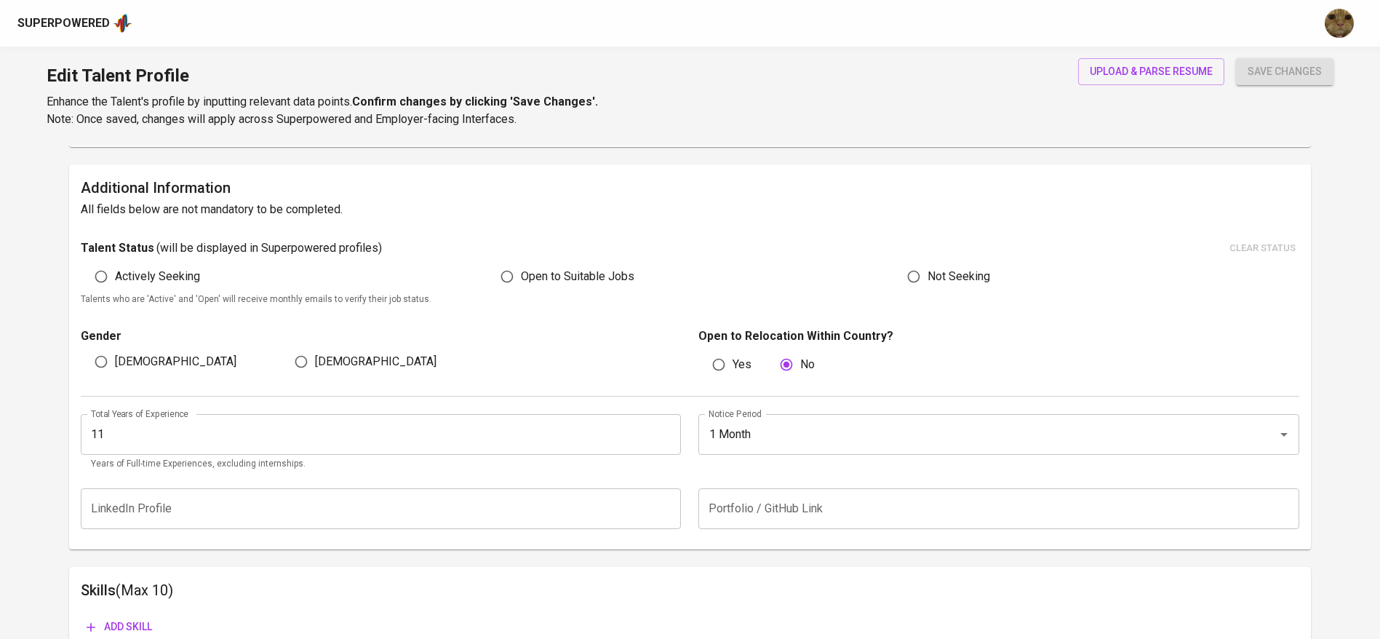
scroll to position [325, 0]
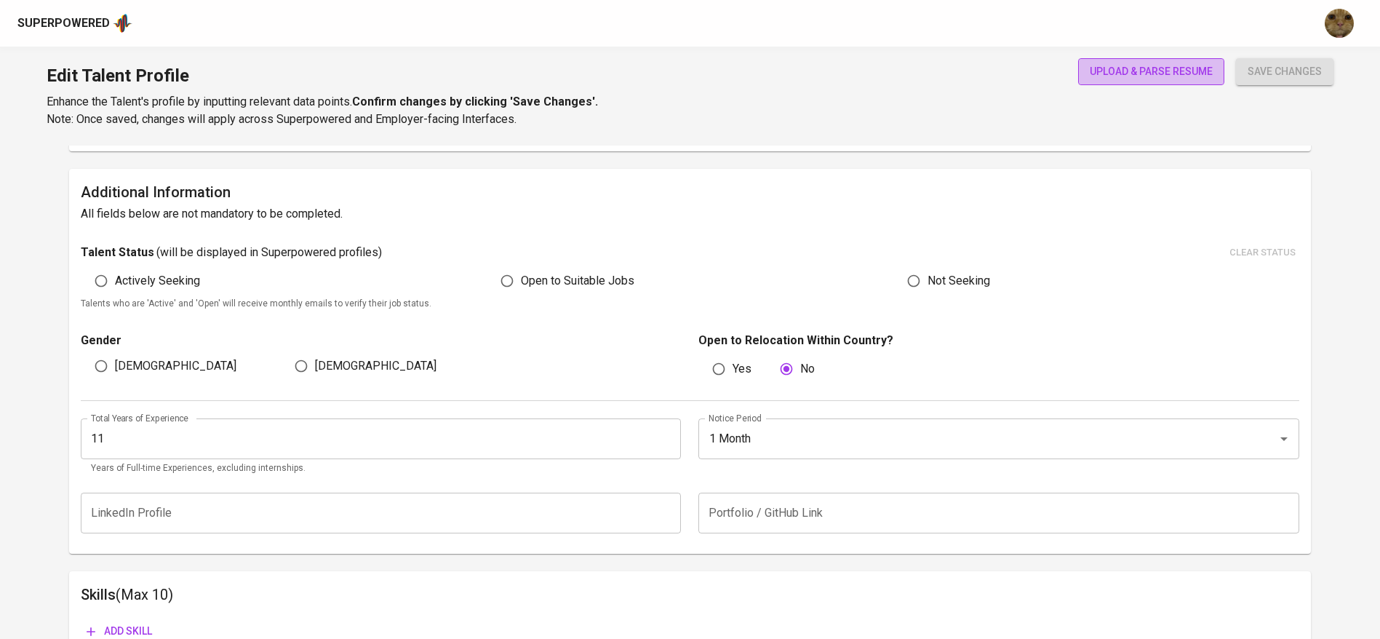
click at [1108, 64] on span "upload & parse resume" at bounding box center [1151, 72] width 123 height 18
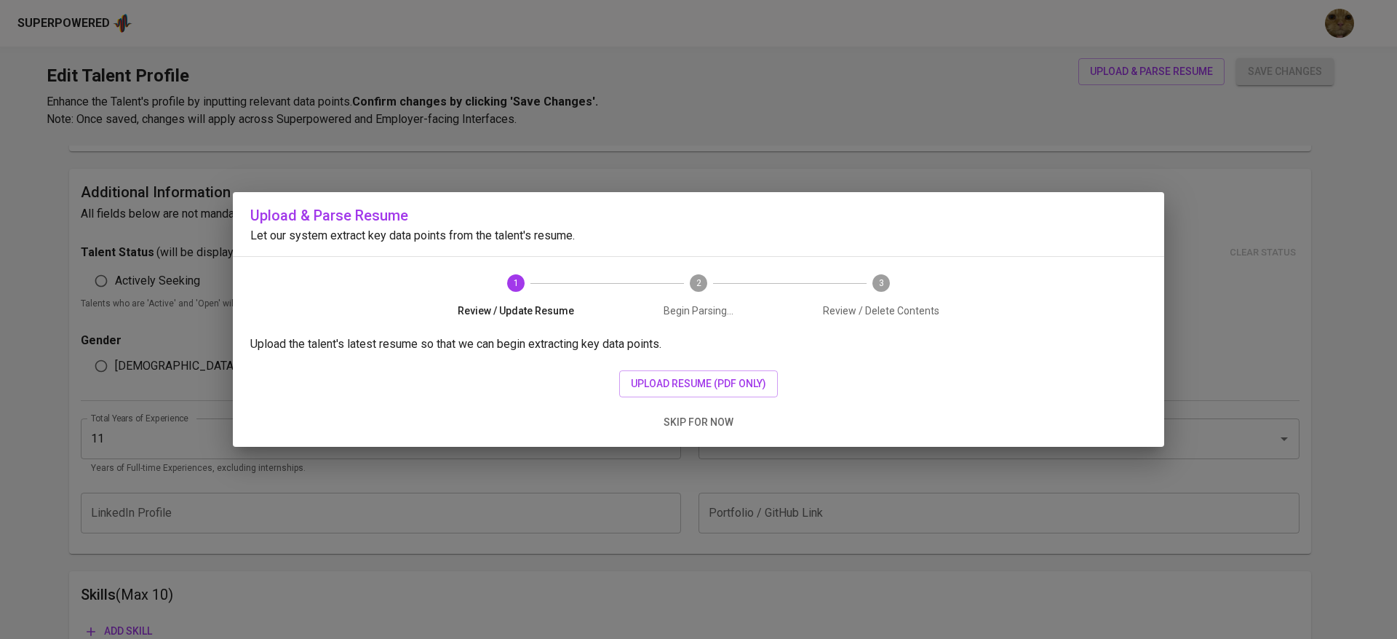
click at [684, 411] on button "skip for now" at bounding box center [699, 422] width 82 height 27
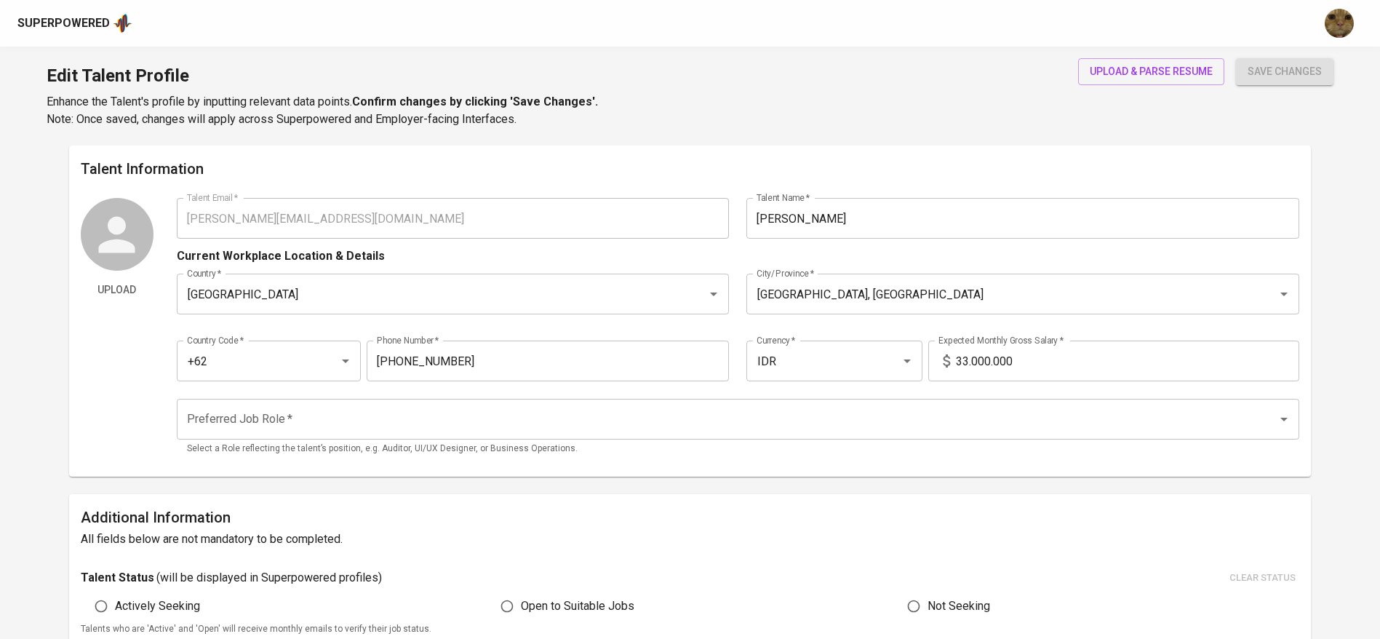
scroll to position [520, 0]
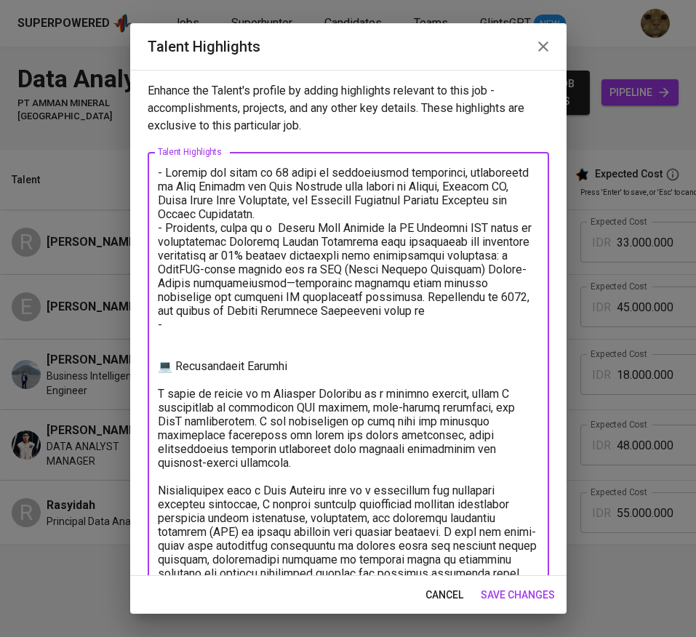
paste textarea "Developed and deployed a people analytics system to enhance employee performanc…"
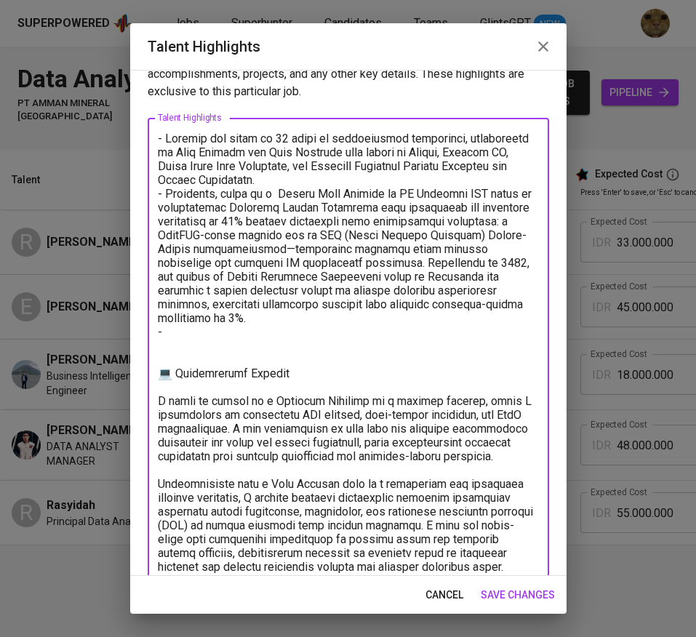
scroll to position [35, 0]
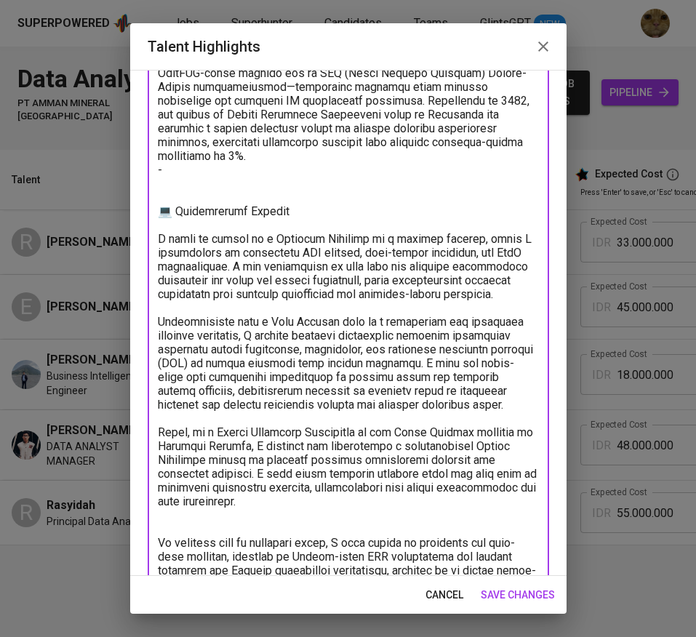
scroll to position [196, 0]
drag, startPoint x: 454, startPoint y: 382, endPoint x: 172, endPoint y: 167, distance: 354.7
click at [172, 167] on textarea at bounding box center [348, 502] width 381 height 1065
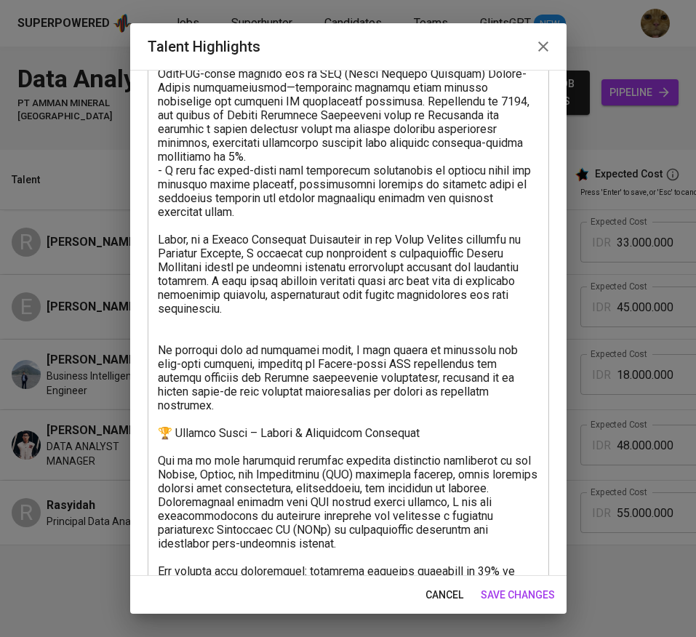
click at [163, 174] on textarea at bounding box center [348, 398] width 381 height 857
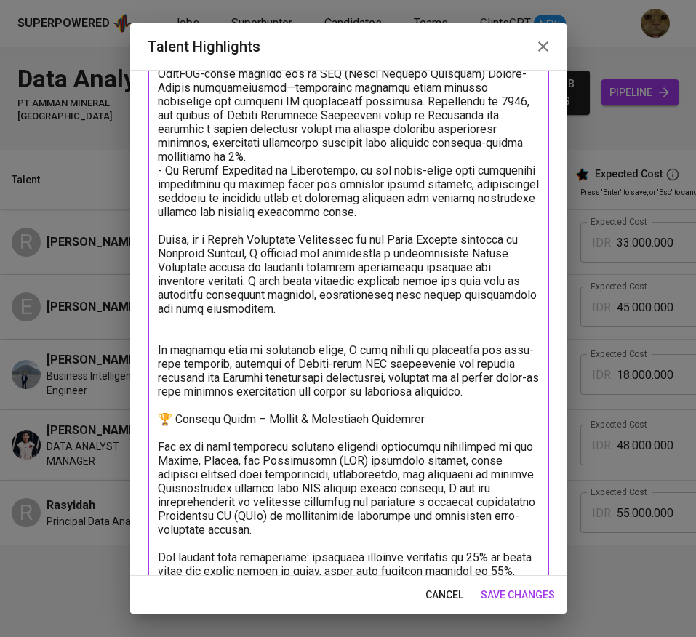
click at [466, 210] on textarea at bounding box center [348, 398] width 381 height 857
drag, startPoint x: 398, startPoint y: 315, endPoint x: 277, endPoint y: 305, distance: 121.2
click at [277, 305] on textarea at bounding box center [348, 398] width 381 height 857
drag, startPoint x: 373, startPoint y: 311, endPoint x: 139, endPoint y: 222, distance: 250.6
click at [139, 222] on div "Enhance the Talent's profile by adding highlights relevant to this job - accomp…" at bounding box center [348, 323] width 437 height 506
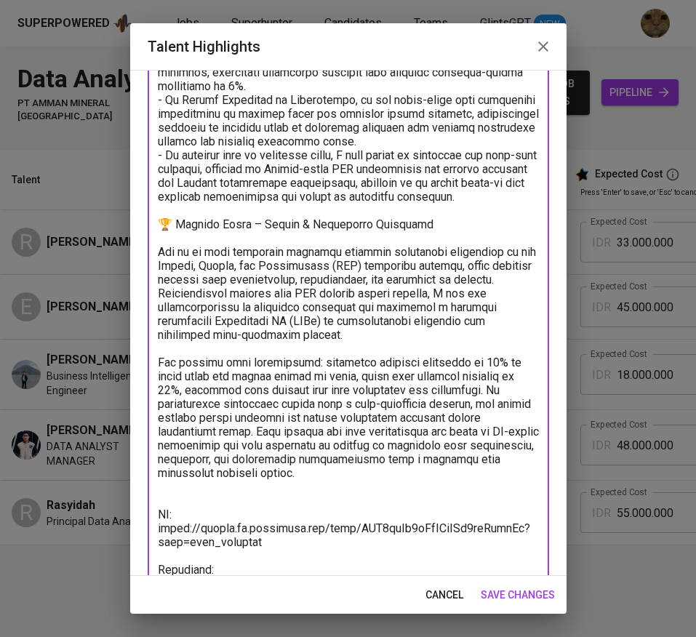
scroll to position [311, 0]
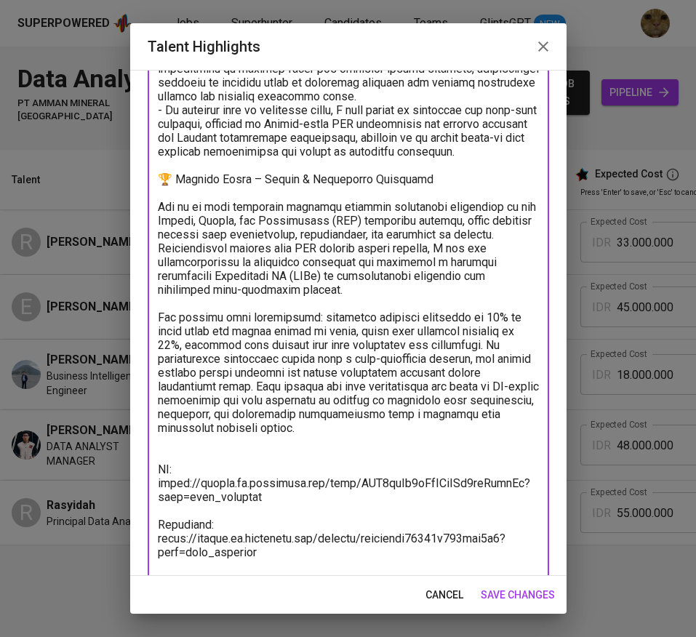
drag, startPoint x: 337, startPoint y: 448, endPoint x: 176, endPoint y: 257, distance: 250.0
click at [176, 257] on textarea at bounding box center [348, 220] width 381 height 733
click at [312, 363] on textarea at bounding box center [348, 220] width 381 height 733
drag, startPoint x: 347, startPoint y: 441, endPoint x: 148, endPoint y: 218, distance: 298.9
click at [148, 218] on div "x Talent Highlights" at bounding box center [349, 221] width 402 height 760
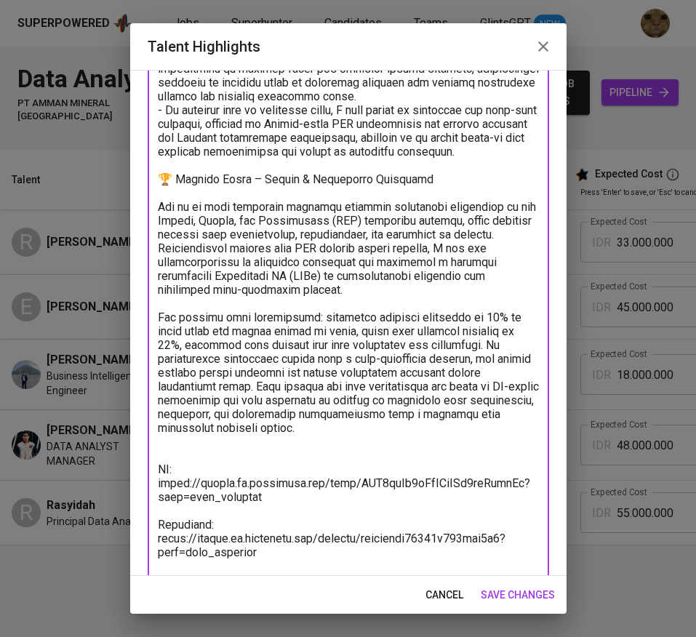
scroll to position [0, 0]
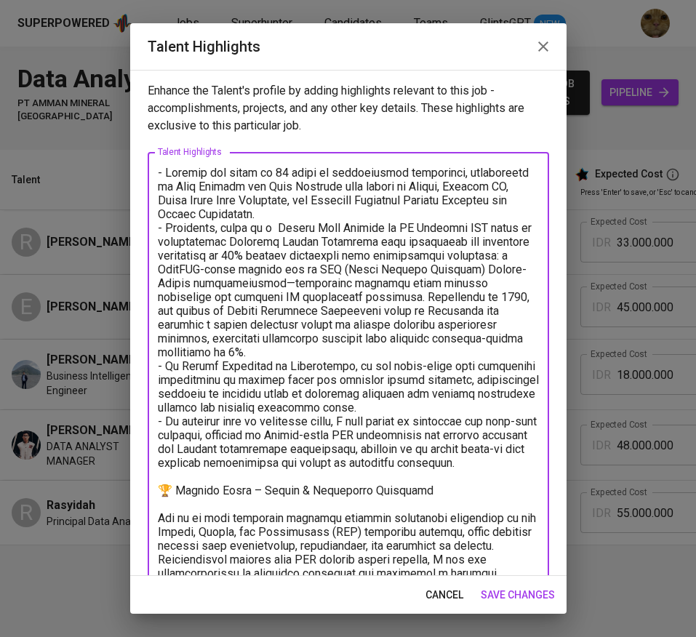
click at [445, 400] on textarea at bounding box center [348, 532] width 381 height 733
click at [451, 405] on textarea at bounding box center [348, 532] width 381 height 733
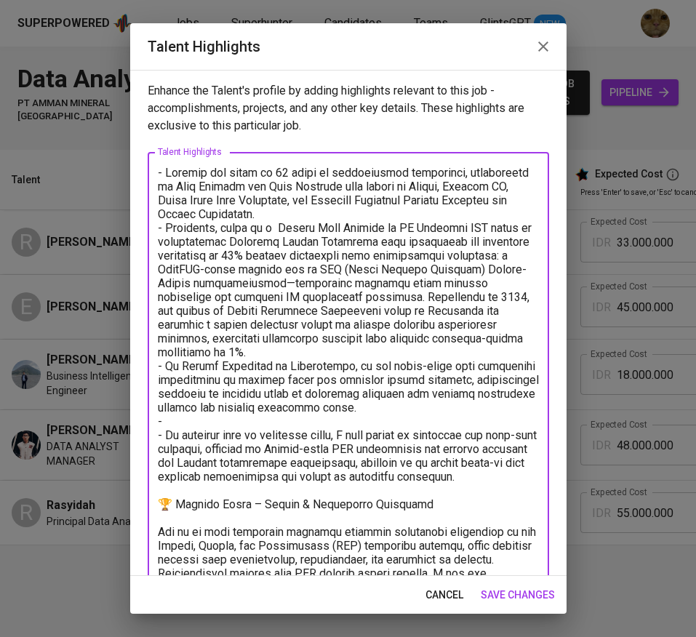
drag, startPoint x: 274, startPoint y: 493, endPoint x: 152, endPoint y: 437, distance: 134.5
click at [152, 437] on div "x Talent Highlights" at bounding box center [349, 539] width 402 height 774
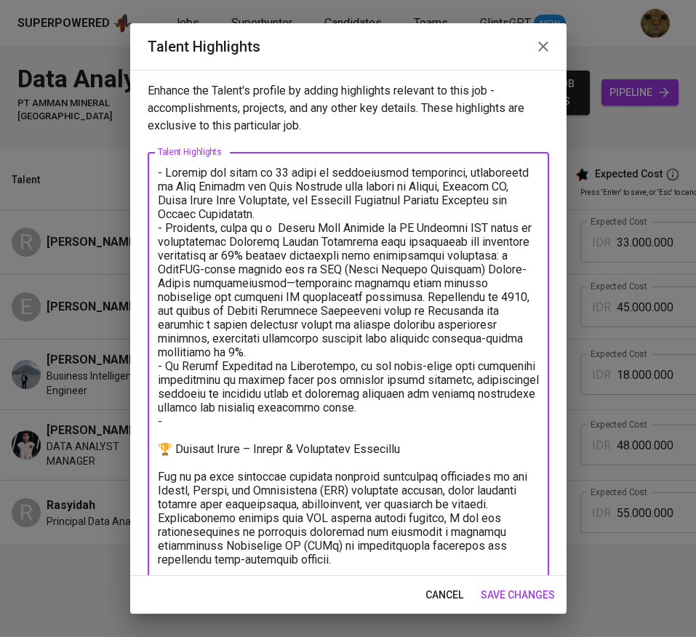
paste textarea "One of my most impactful projects involved addressing challenges in the Safety,…"
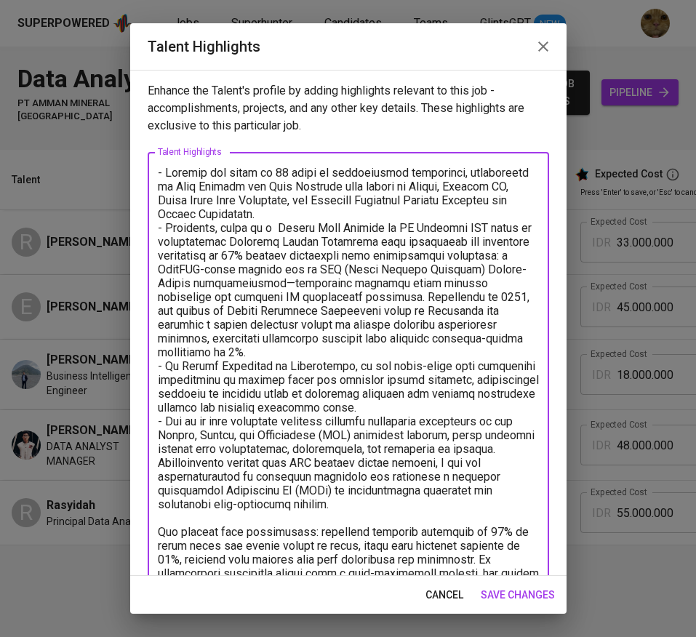
scroll to position [75, 0]
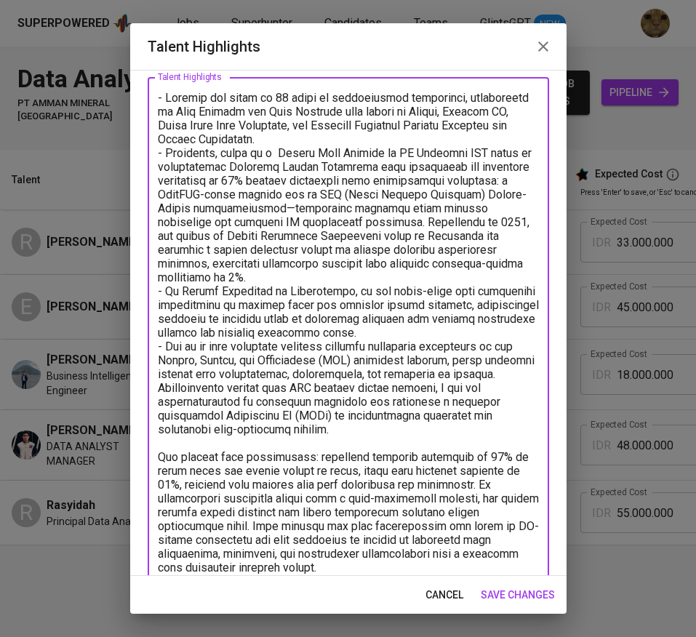
drag, startPoint x: 204, startPoint y: 346, endPoint x: 216, endPoint y: 346, distance: 12.4
click at [216, 346] on textarea at bounding box center [348, 540] width 381 height 899
drag, startPoint x: 487, startPoint y: 391, endPoint x: 199, endPoint y: 386, distance: 288.2
click at [199, 386] on textarea at bounding box center [348, 540] width 381 height 899
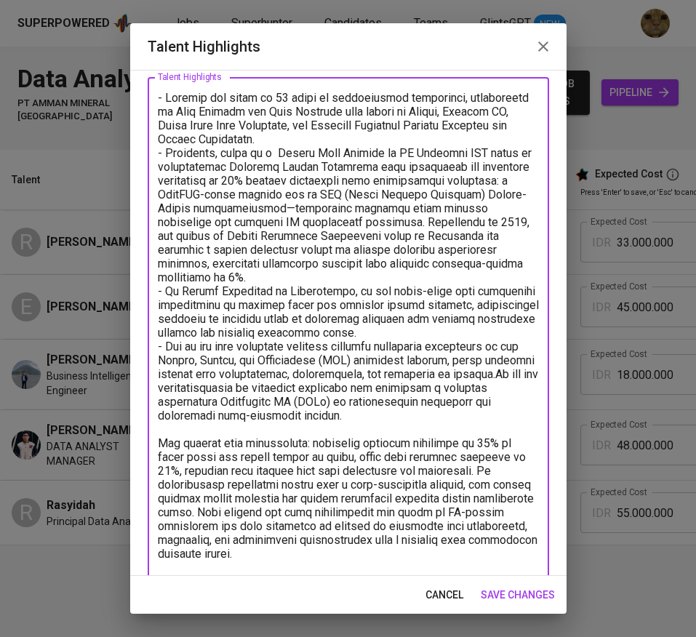
click at [443, 416] on textarea at bounding box center [348, 533] width 381 height 885
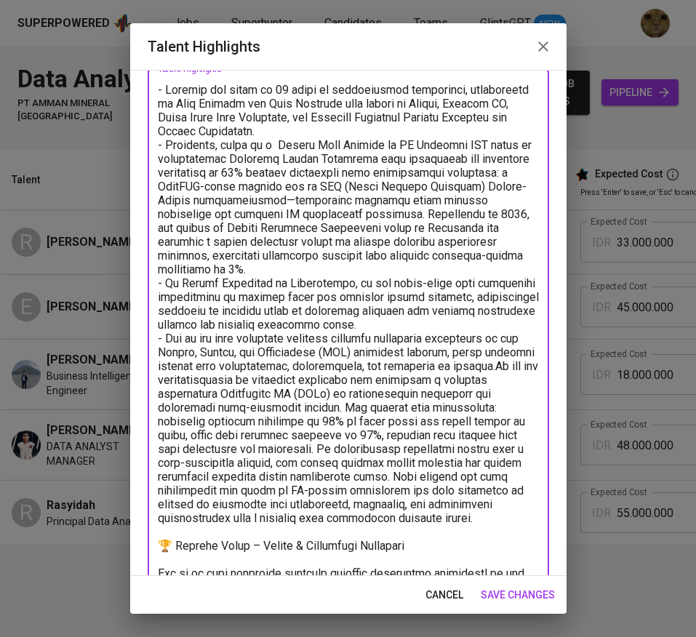
scroll to position [99, 0]
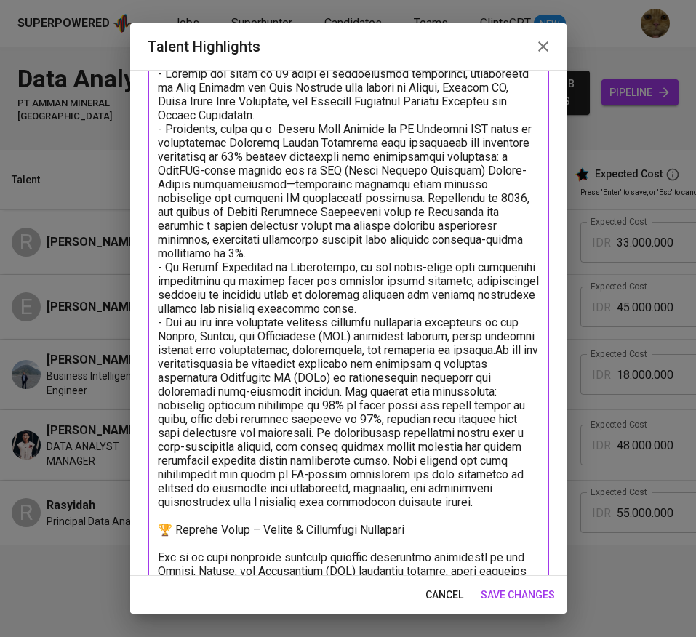
click at [204, 364] on textarea at bounding box center [348, 502] width 381 height 871
drag, startPoint x: 464, startPoint y: 433, endPoint x: 365, endPoint y: 522, distance: 134.0
click at [365, 522] on textarea at bounding box center [348, 502] width 381 height 871
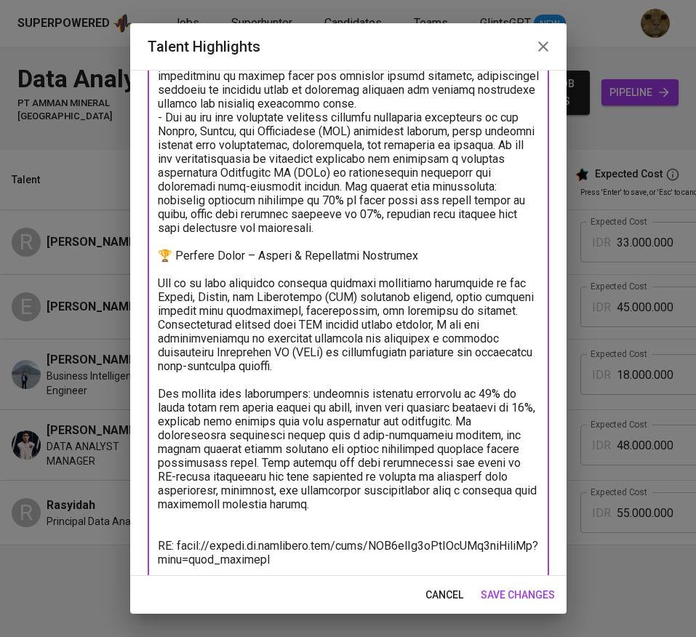
scroll to position [306, 0]
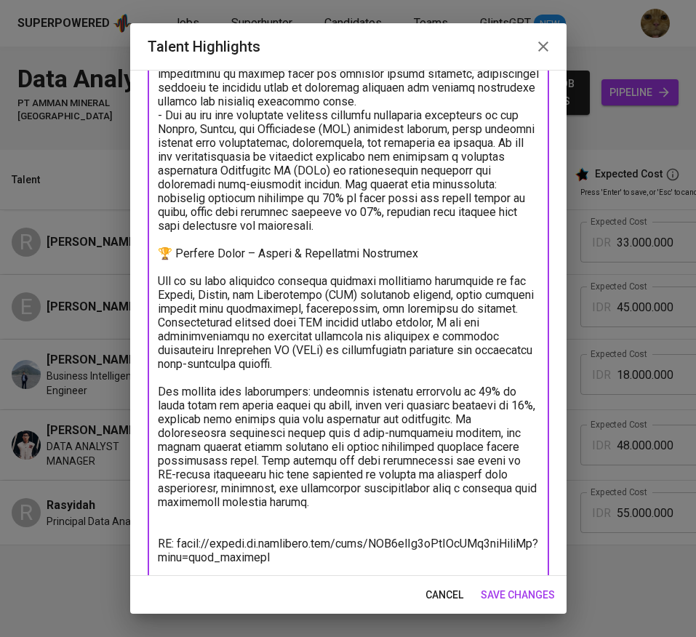
drag, startPoint x: 347, startPoint y: 505, endPoint x: 131, endPoint y: 252, distance: 332.9
click at [131, 252] on div "Enhance the Talent's profile by adding highlights relevant to this job - accomp…" at bounding box center [348, 323] width 437 height 506
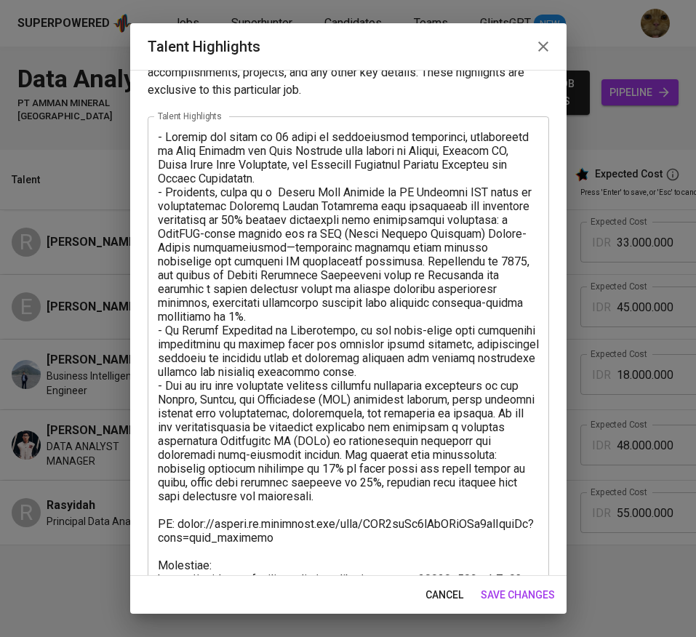
scroll to position [113, 0]
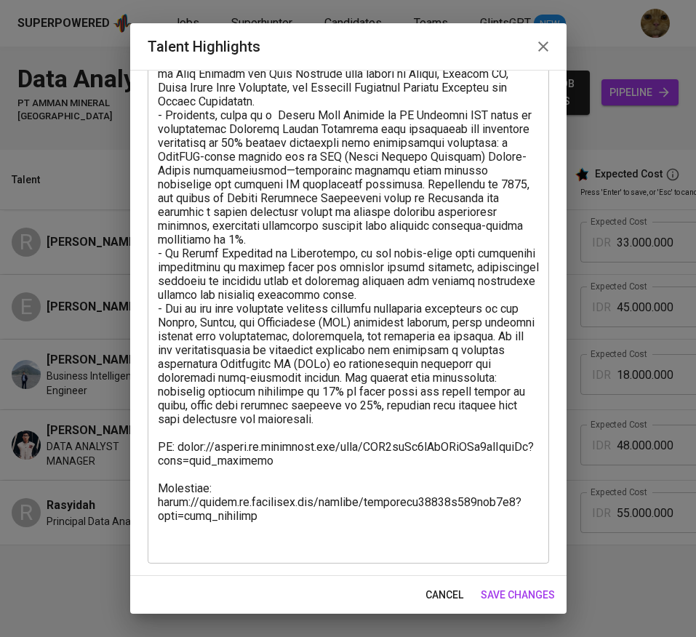
click at [241, 542] on textarea at bounding box center [348, 302] width 381 height 498
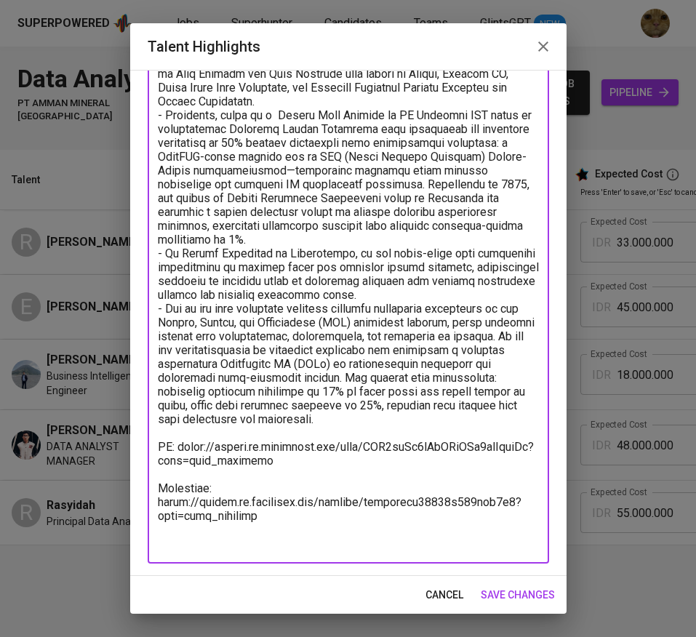
scroll to position [99, 0]
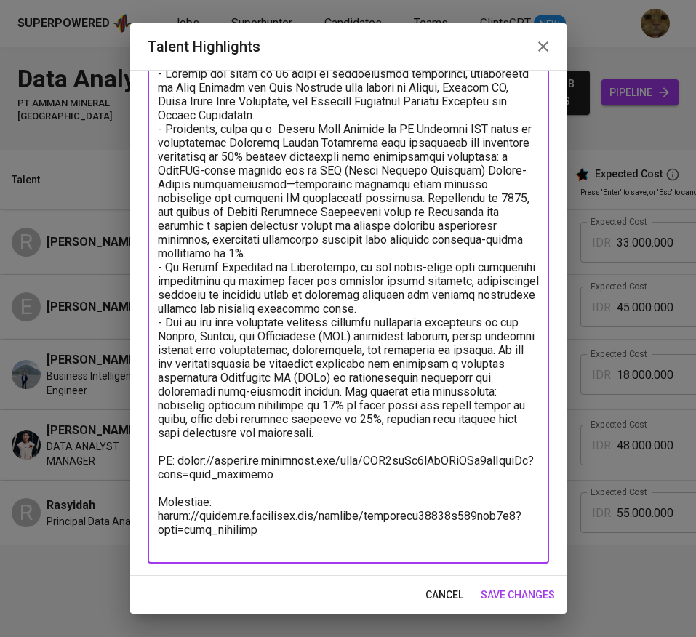
type textarea "- Reynald has total of 11 years of professional experience, experienced in Data…"
click at [536, 599] on span "save changes" at bounding box center [518, 596] width 74 height 18
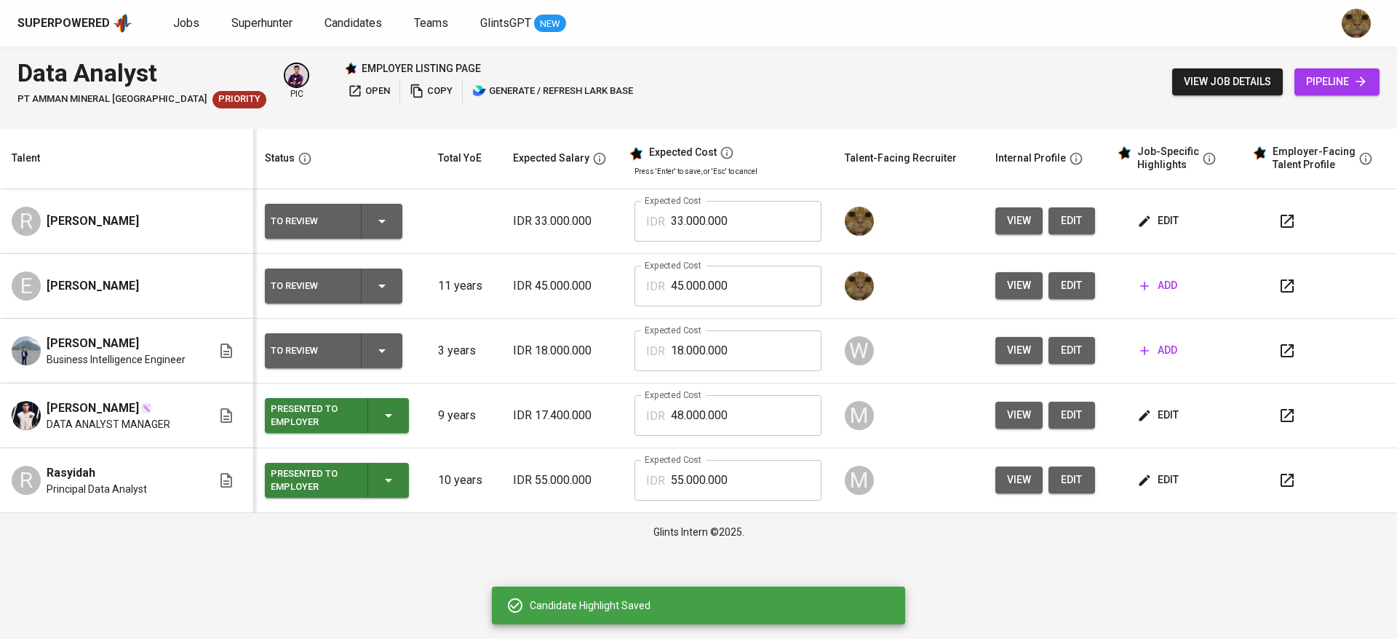
scroll to position [0, 0]
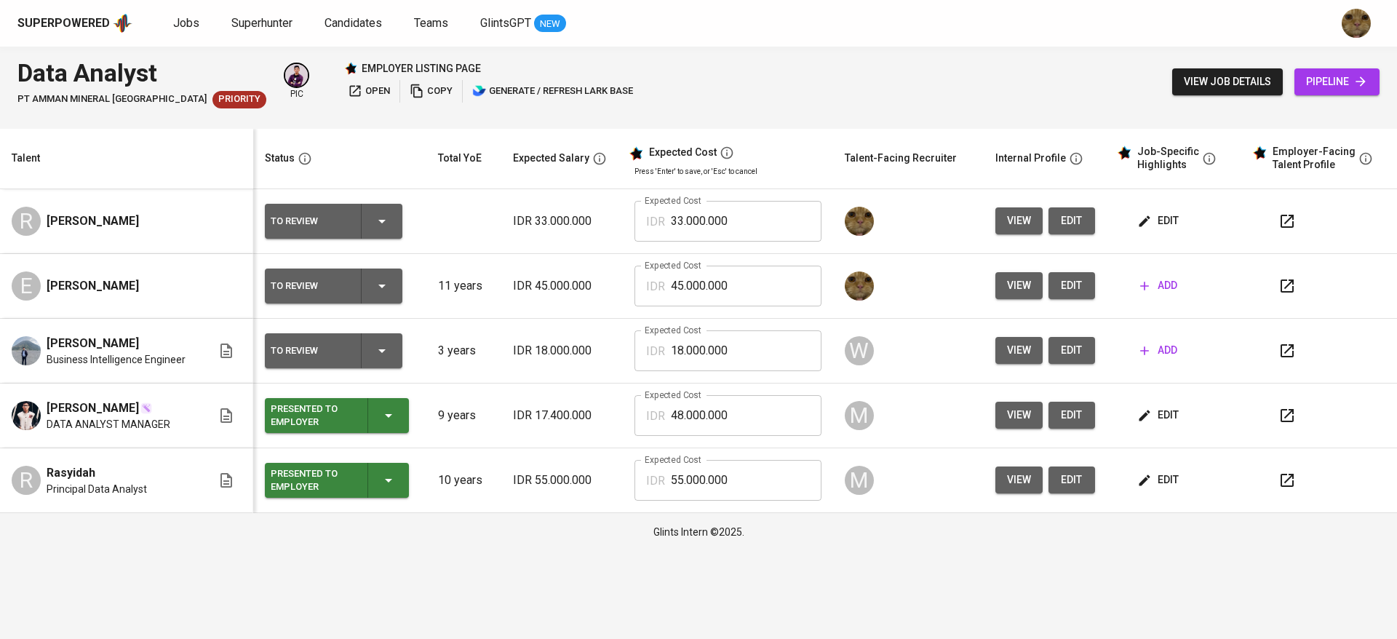
click at [696, 205] on td "view edit" at bounding box center [1047, 221] width 127 height 65
click at [696, 210] on button "edit" at bounding box center [1072, 220] width 47 height 27
drag, startPoint x: 747, startPoint y: 212, endPoint x: 648, endPoint y: 211, distance: 99.0
click at [648, 211] on div "IDR 33.000.000 Expected Cost" at bounding box center [728, 221] width 187 height 41
type input "35.000.000"
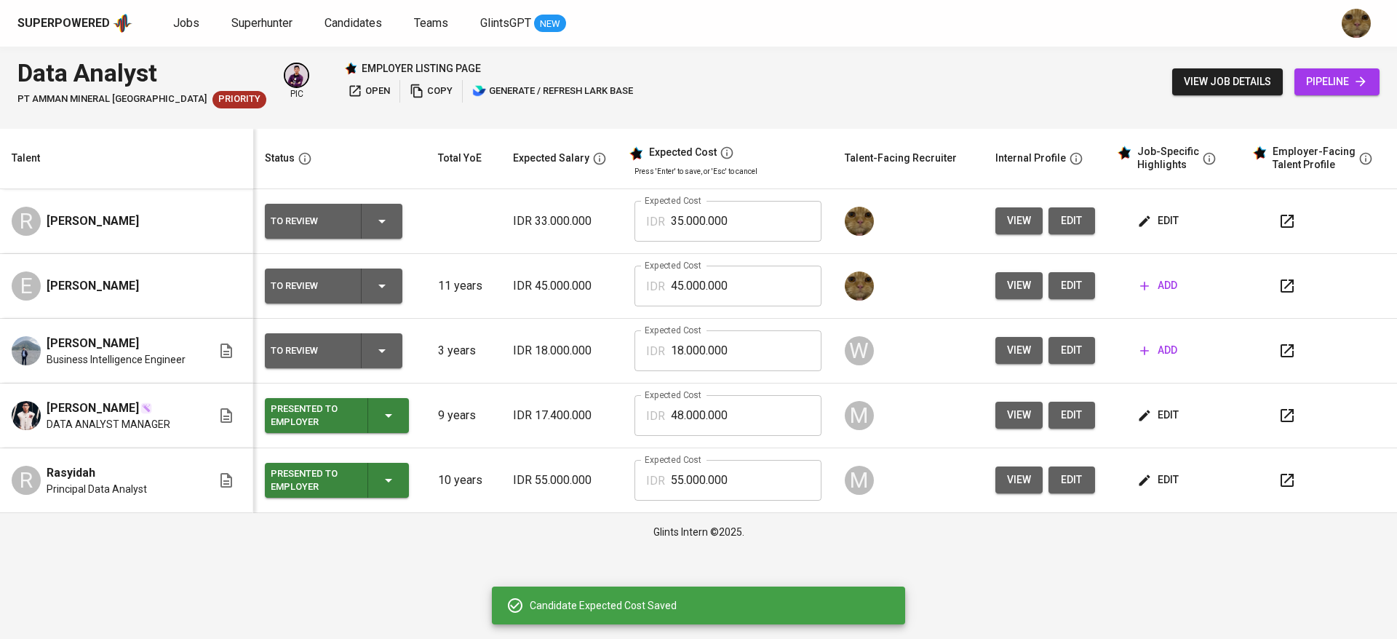
click at [378, 216] on div "To Review" at bounding box center [334, 221] width 126 height 35
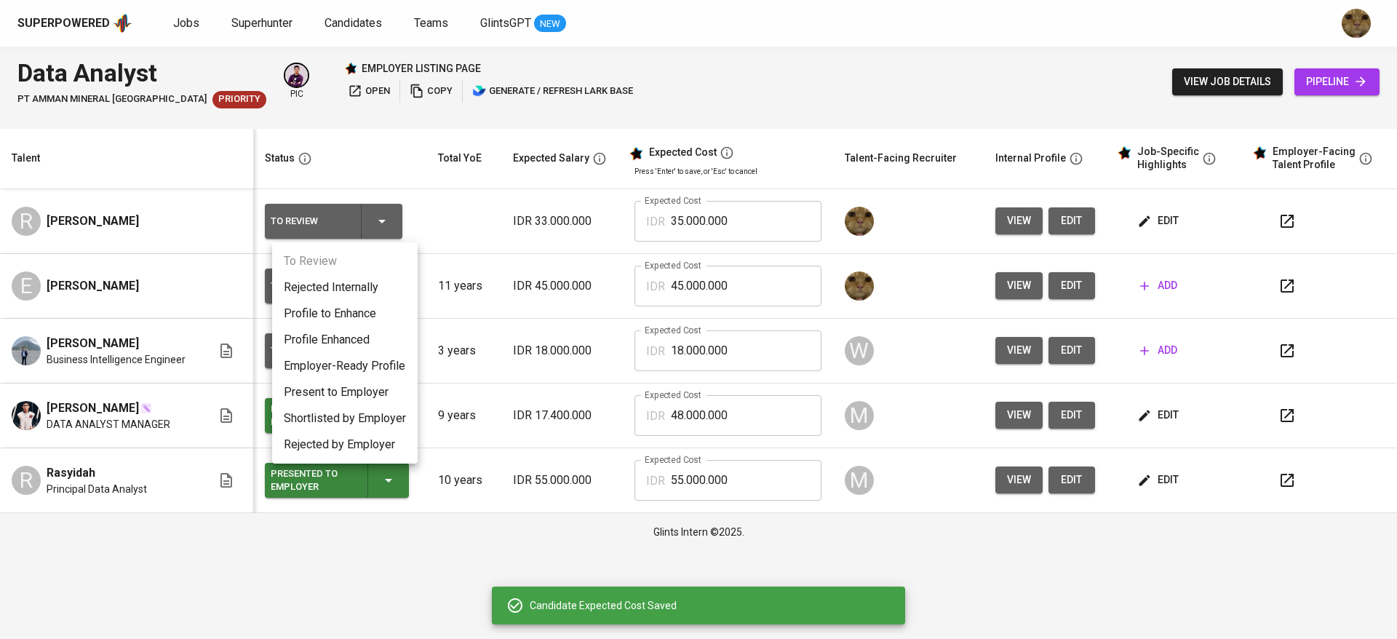
click at [311, 334] on li "Profile Enhanced" at bounding box center [345, 340] width 146 height 26
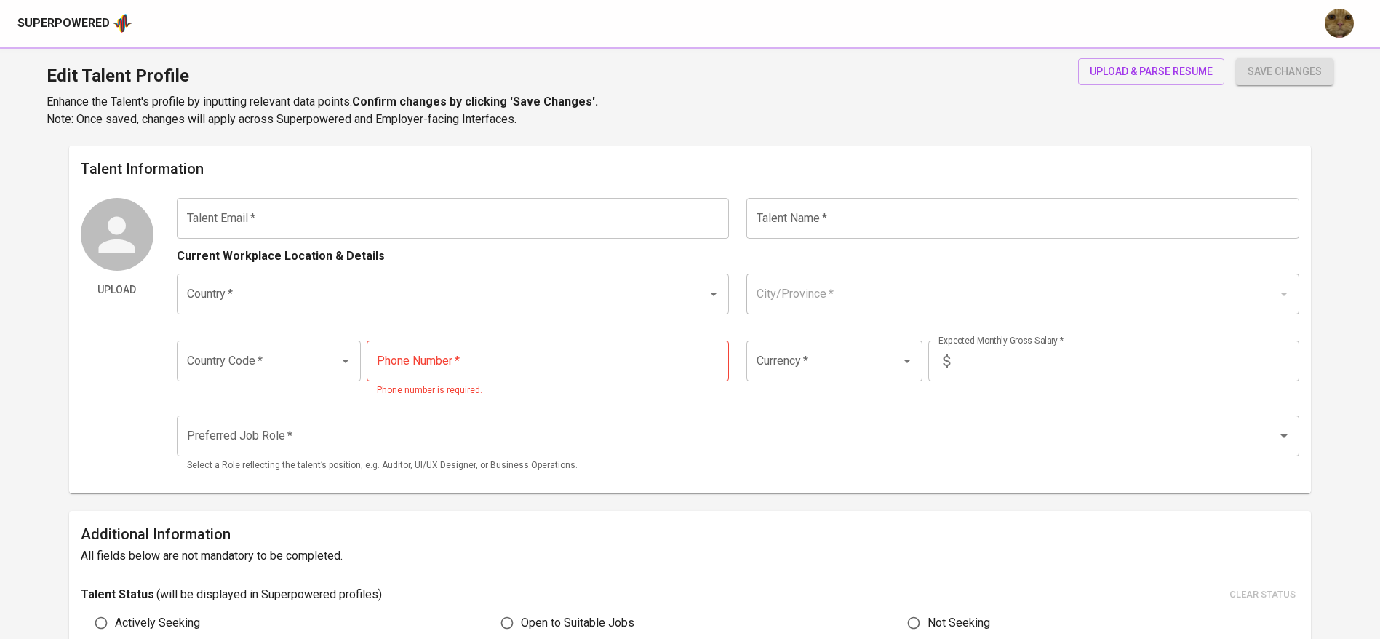
type input "reynald.guntjoro@gmail.com"
type input "Reynald Alexander Guntjoro"
type input "Indonesia"
type input "Tangerang Selatan, Banten"
type input "+62"
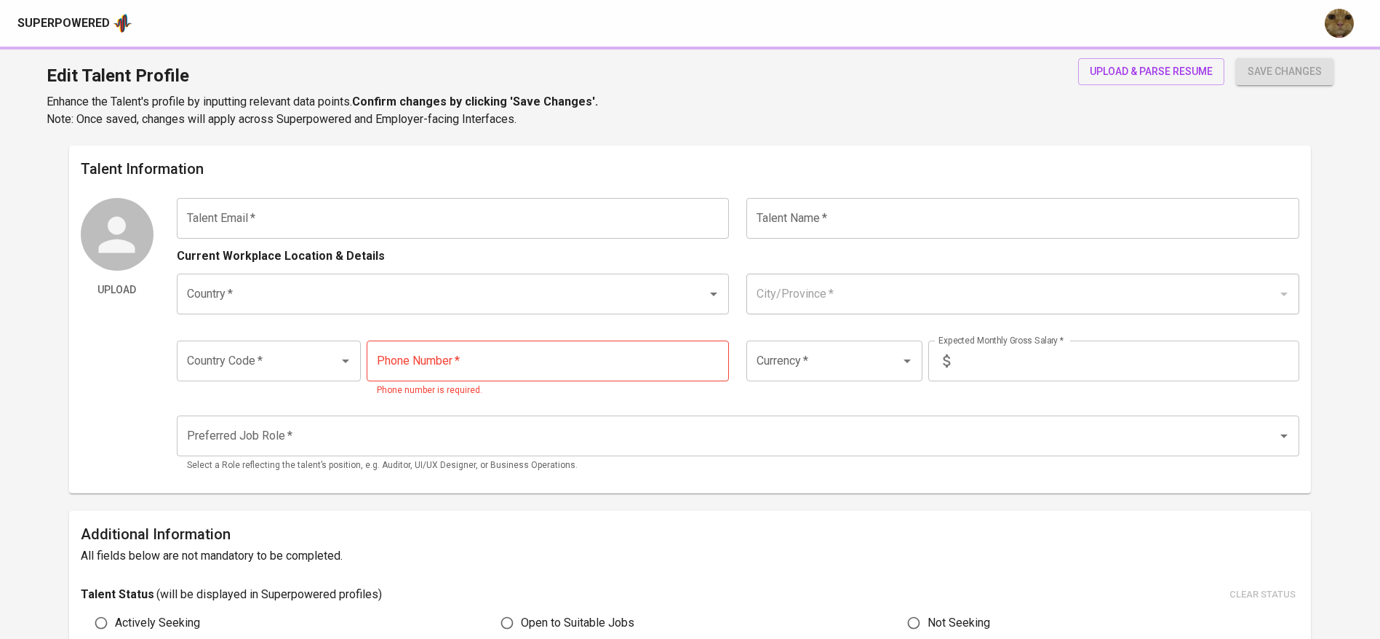
type input "817-0500-864"
type input "IDR"
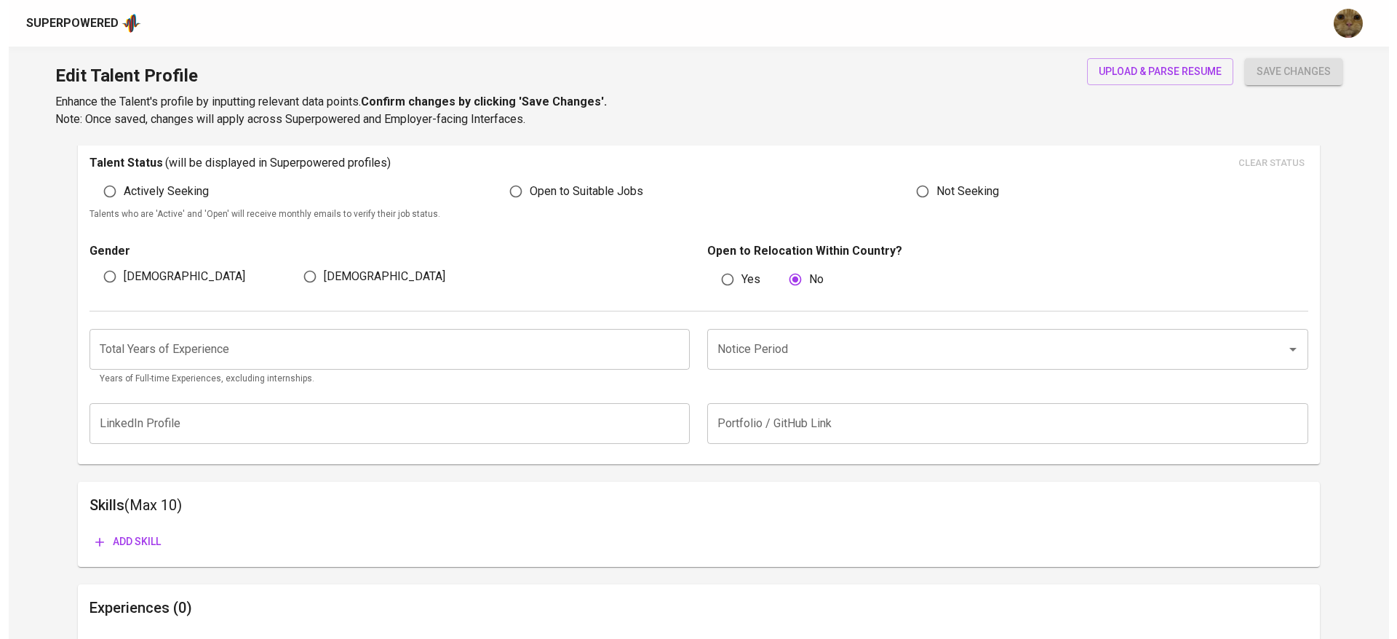
scroll to position [417, 0]
click at [1110, 54] on div "Edit Talent Profile Enhance the Talent's profile by inputting relevant data poi…" at bounding box center [690, 96] width 1380 height 99
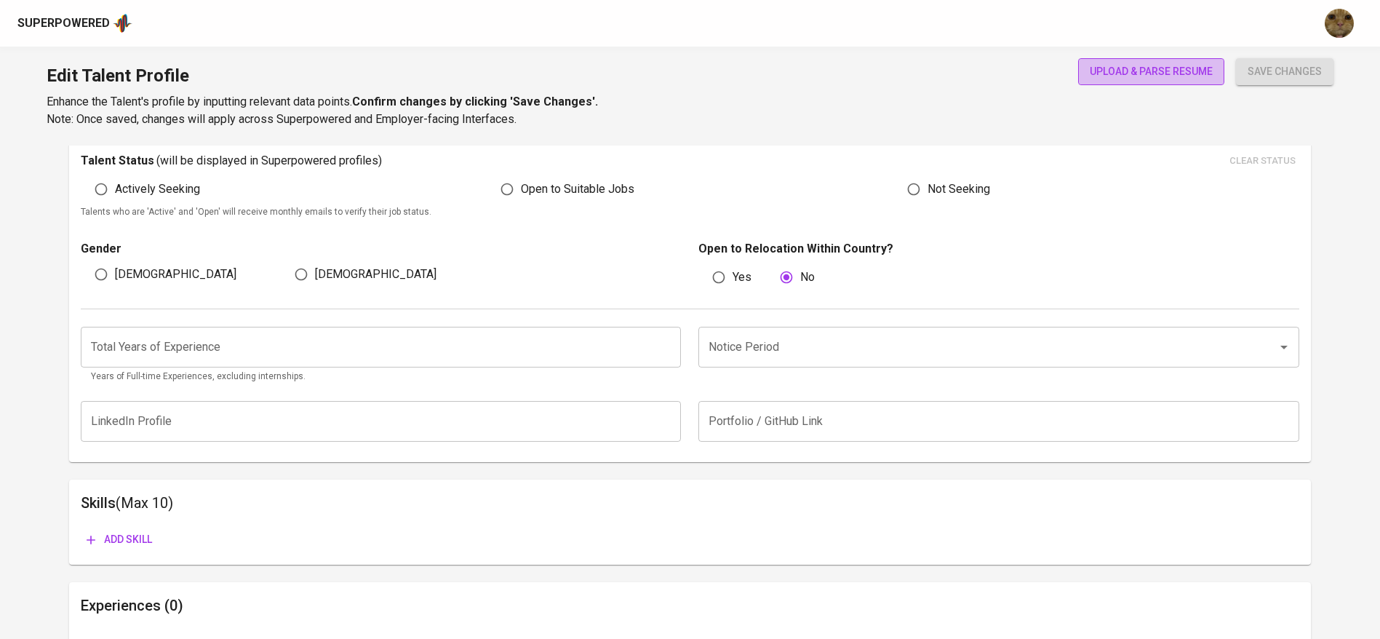
click at [1105, 59] on button "upload & parse resume" at bounding box center [1151, 71] width 146 height 27
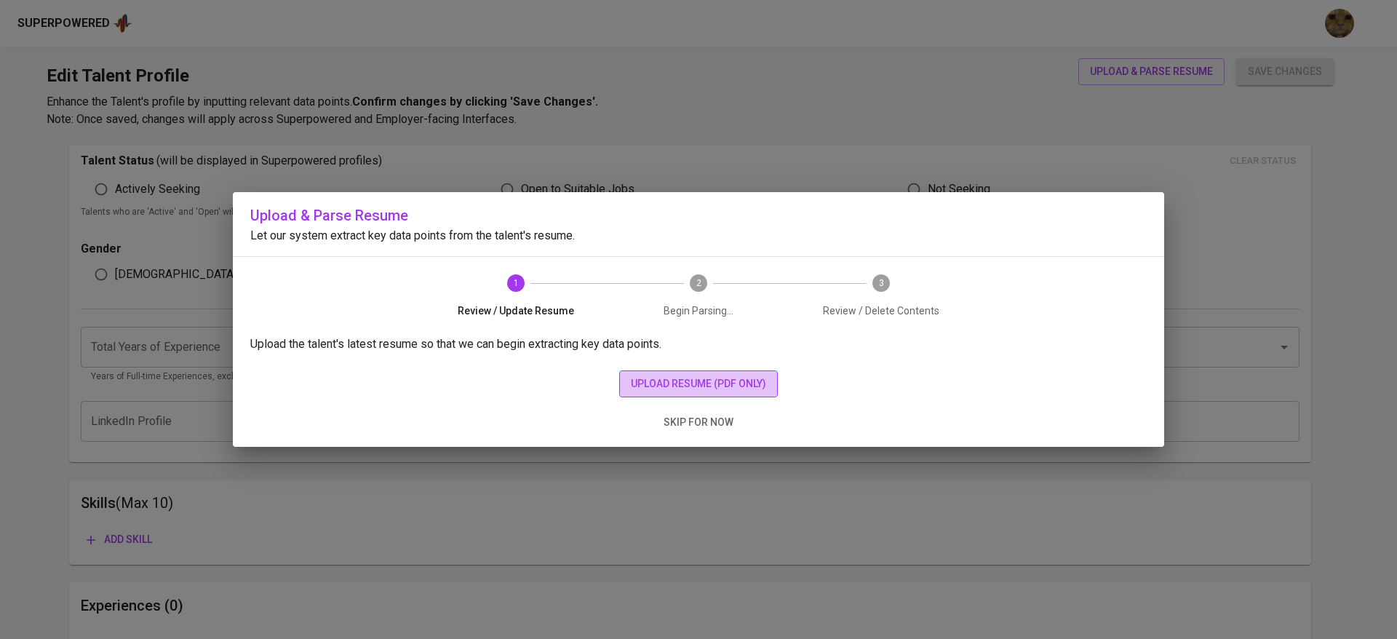
click at [648, 390] on span "upload resume (pdf only)" at bounding box center [698, 384] width 135 height 18
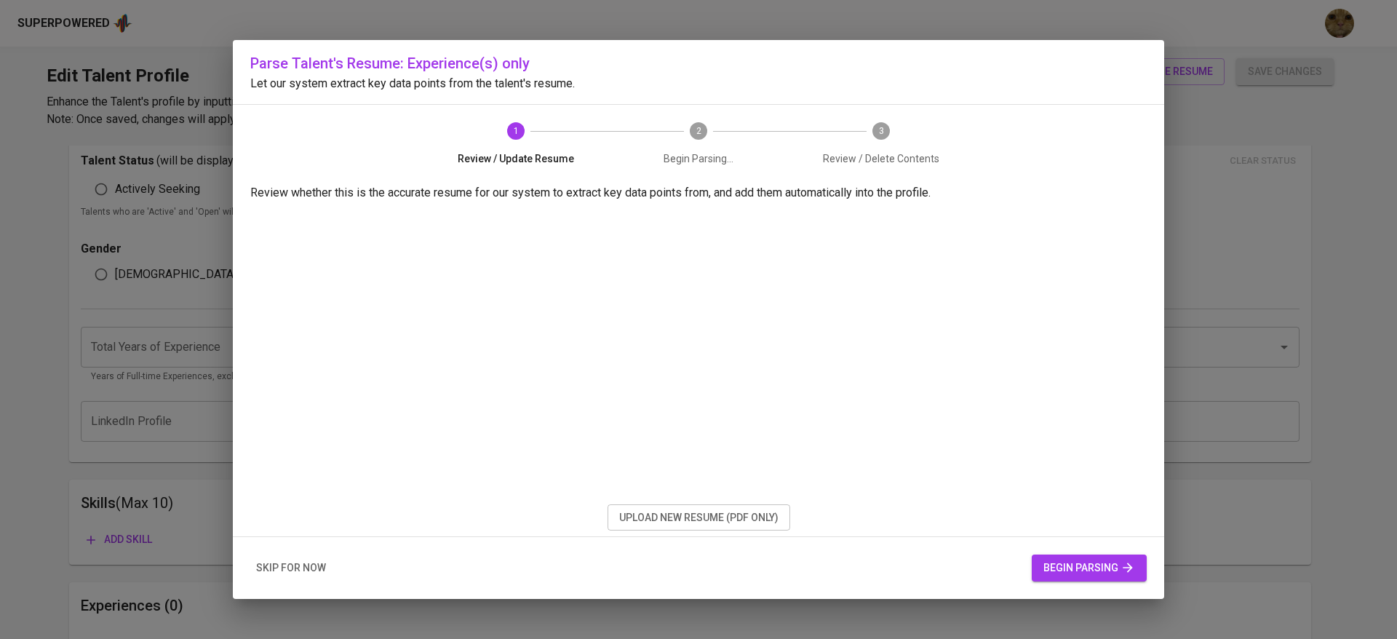
click at [1083, 568] on span "begin parsing" at bounding box center [1090, 568] width 92 height 18
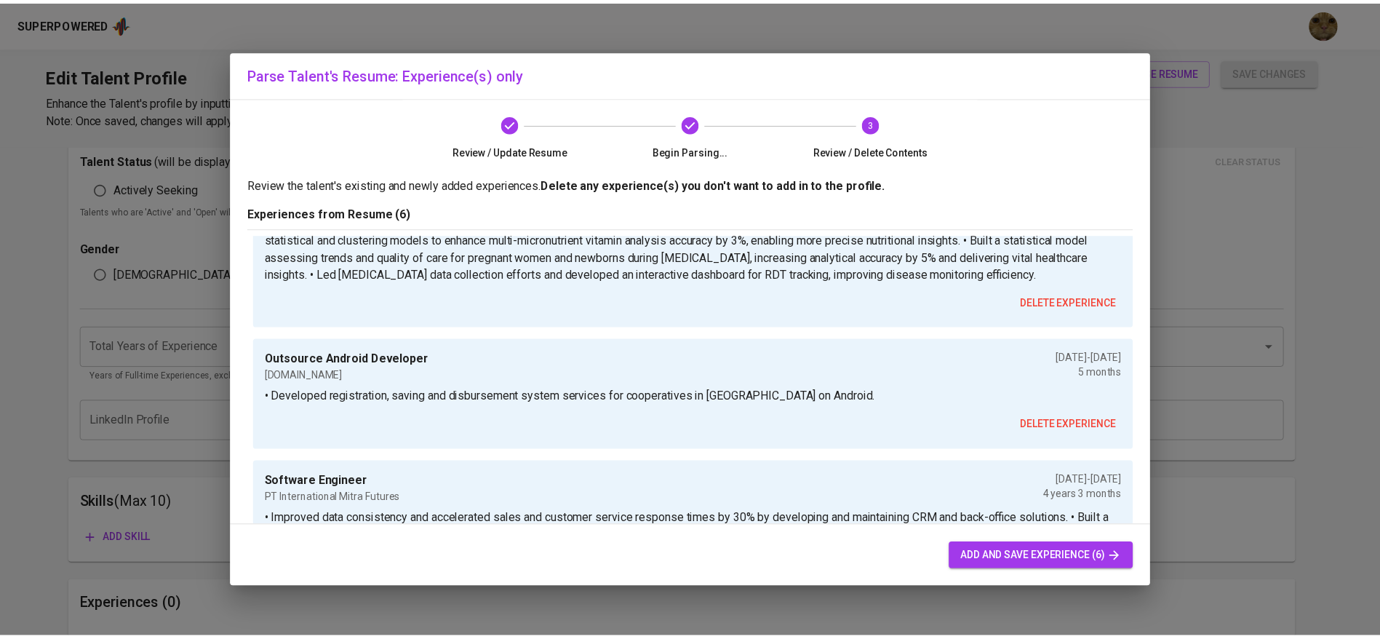
scroll to position [721, 0]
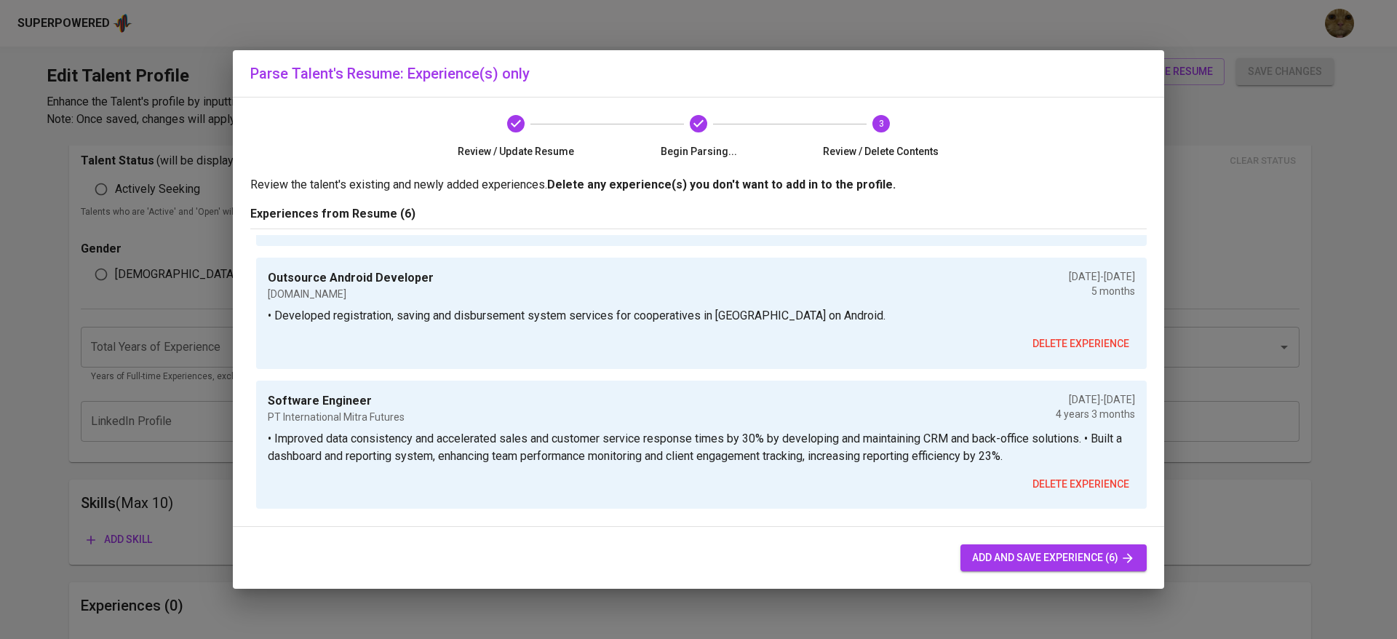
click at [988, 541] on div "add and save experience (6)" at bounding box center [698, 558] width 931 height 62
click at [994, 546] on button "add and save experience (6)" at bounding box center [1054, 557] width 186 height 27
click at [1058, 549] on span "add and save experience (6)" at bounding box center [1053, 558] width 163 height 18
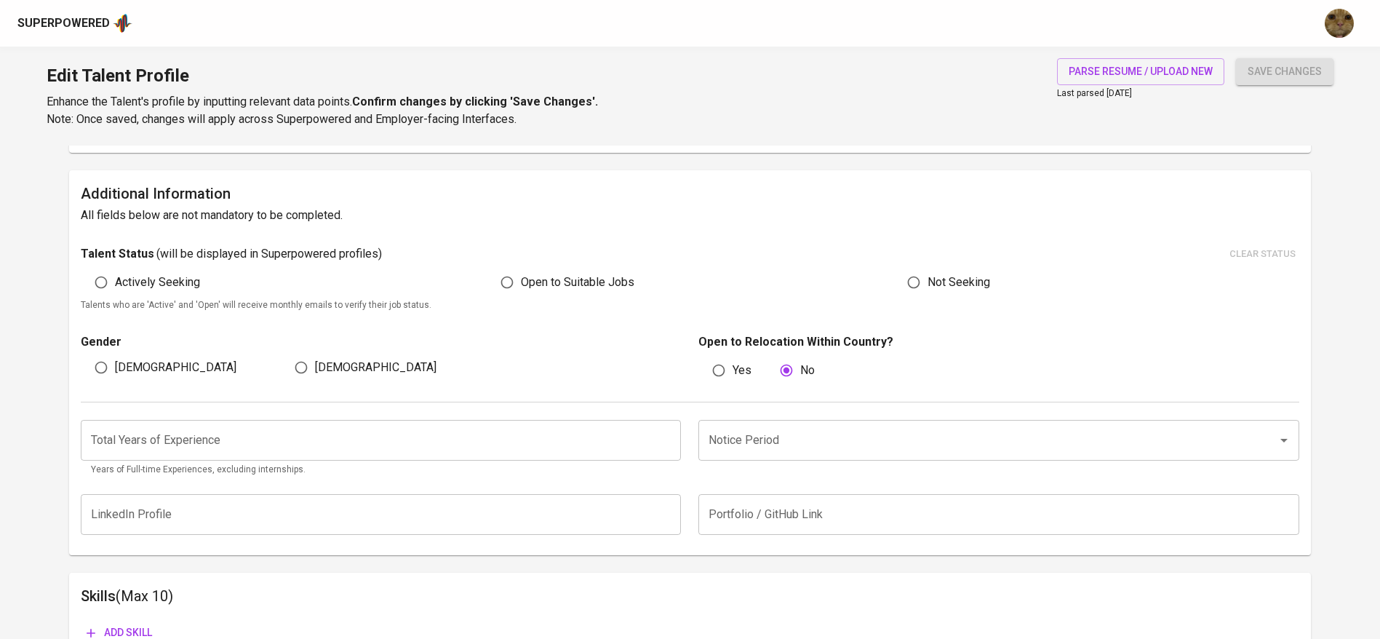
scroll to position [327, 0]
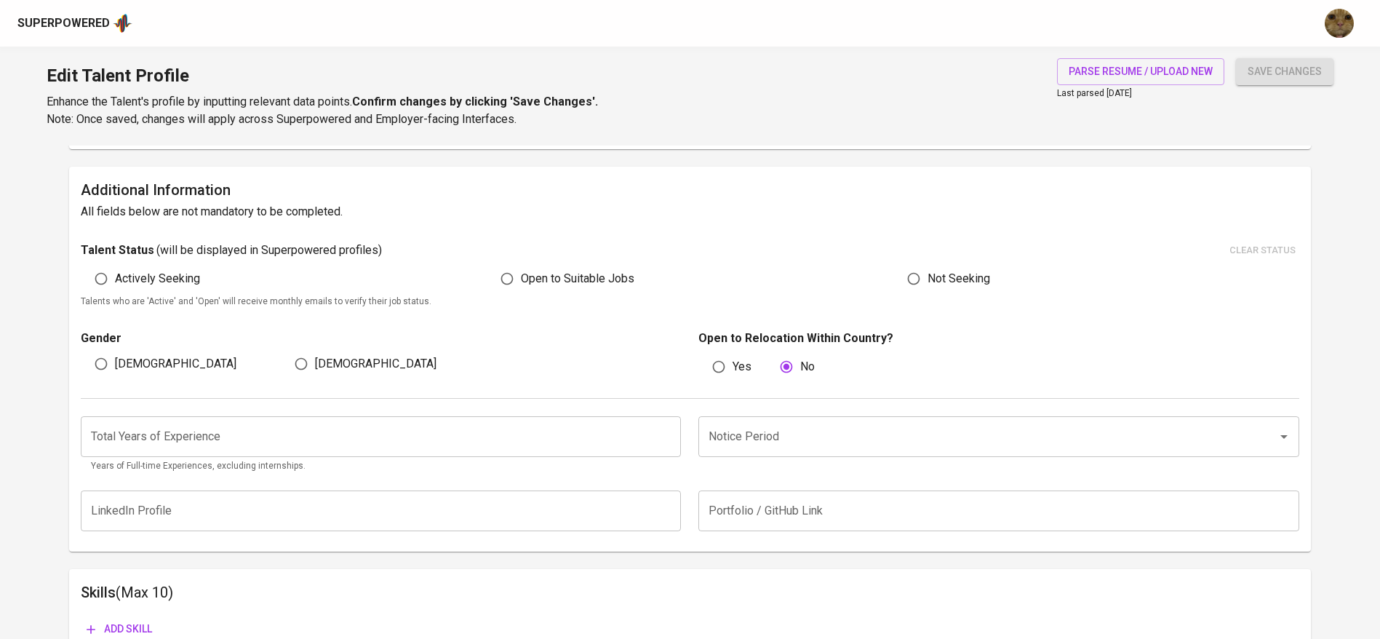
click at [133, 454] on input "number" at bounding box center [381, 436] width 601 height 41
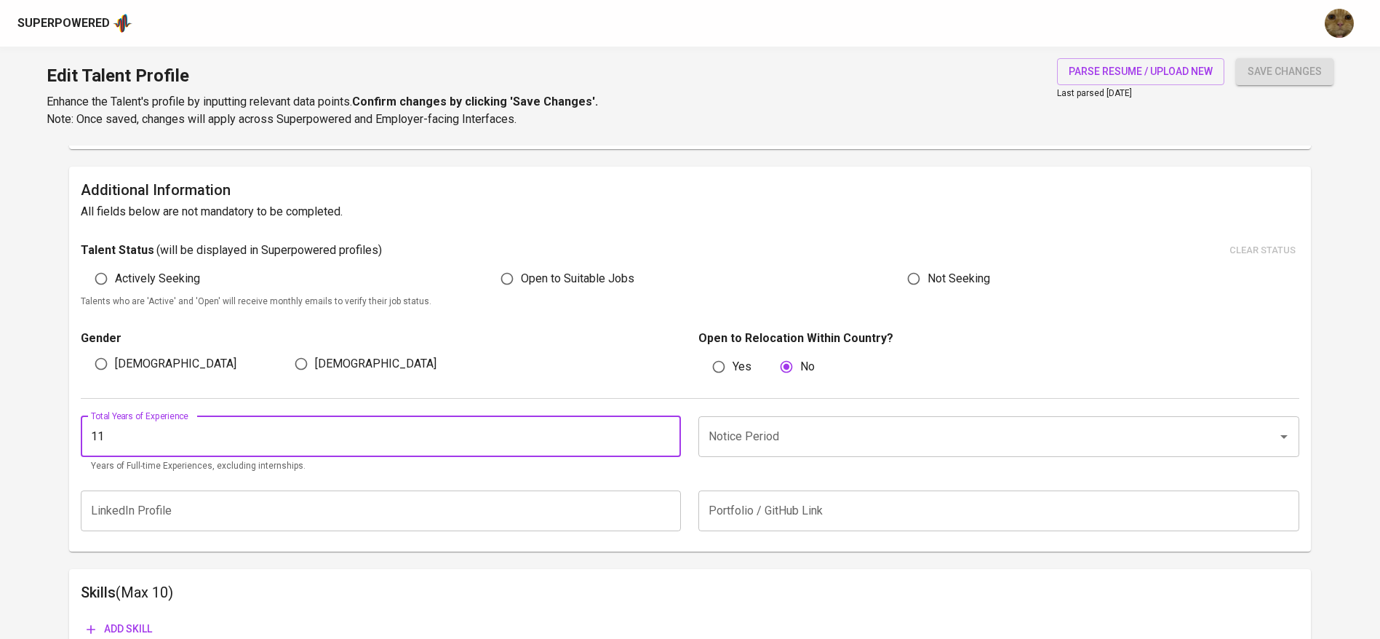
type input "11"
click at [1236, 58] on button "save changes" at bounding box center [1285, 71] width 98 height 27
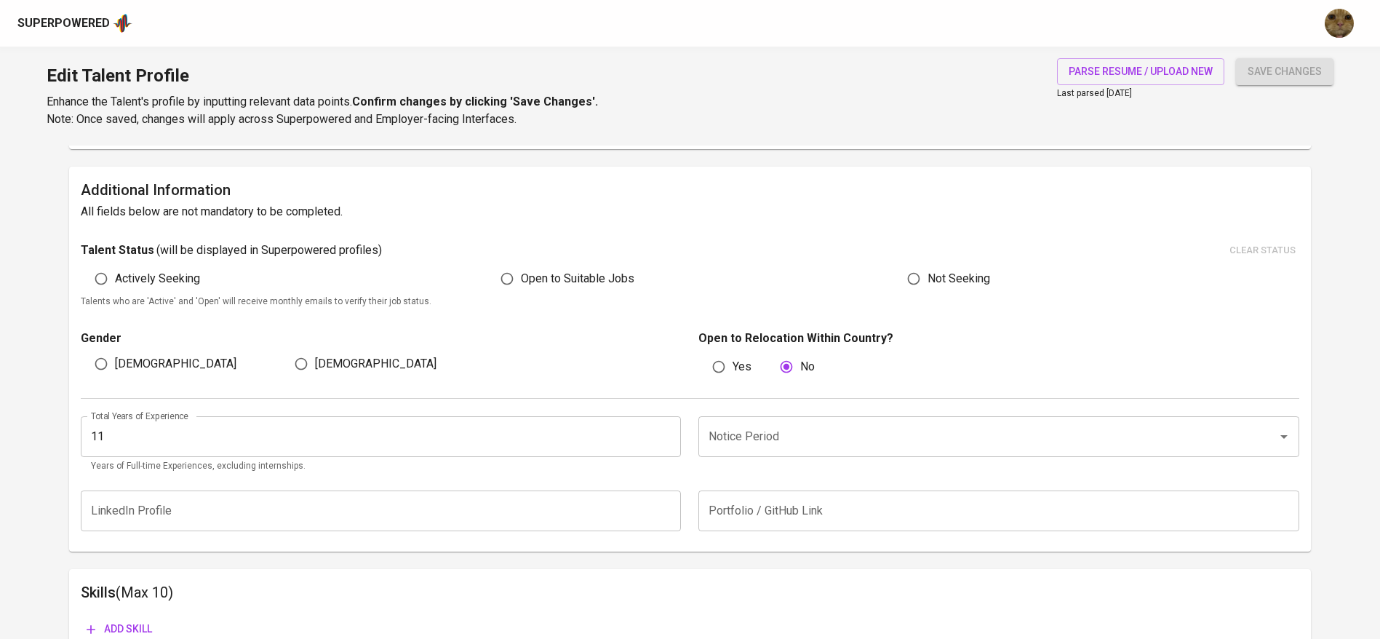
click at [764, 430] on input "Notice Period" at bounding box center [978, 437] width 547 height 28
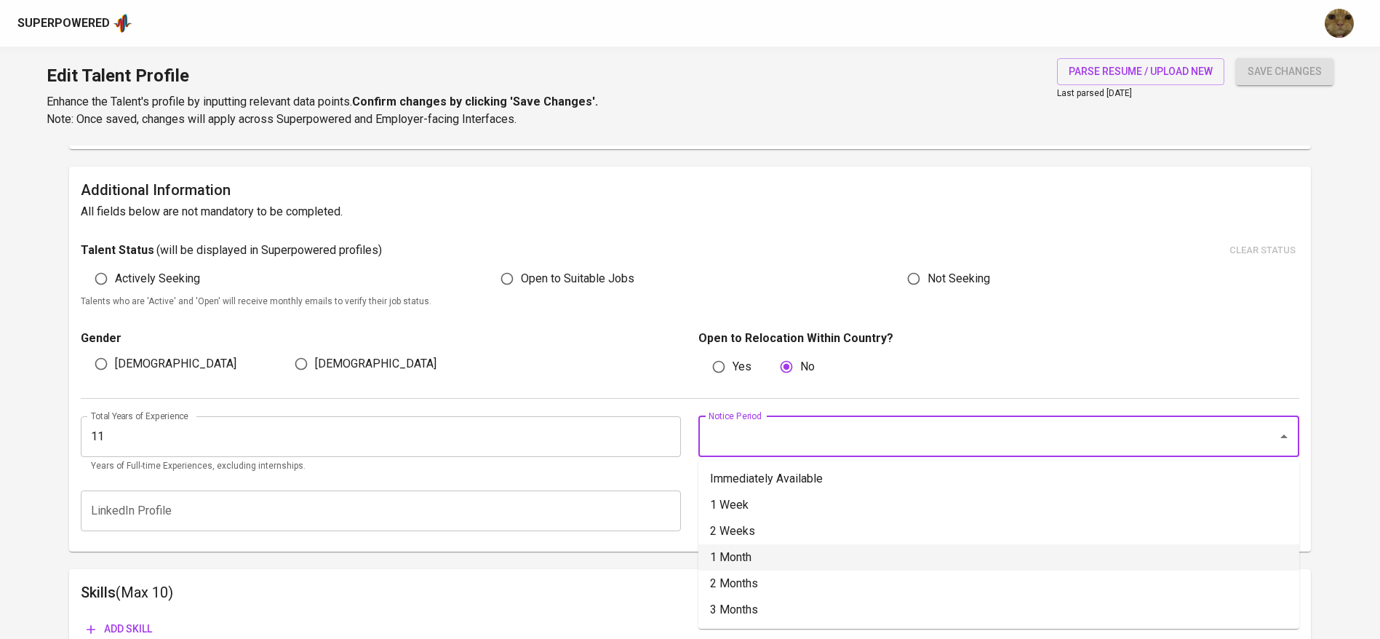
click at [745, 548] on li "1 Month" at bounding box center [999, 557] width 601 height 26
type input "1 Month"
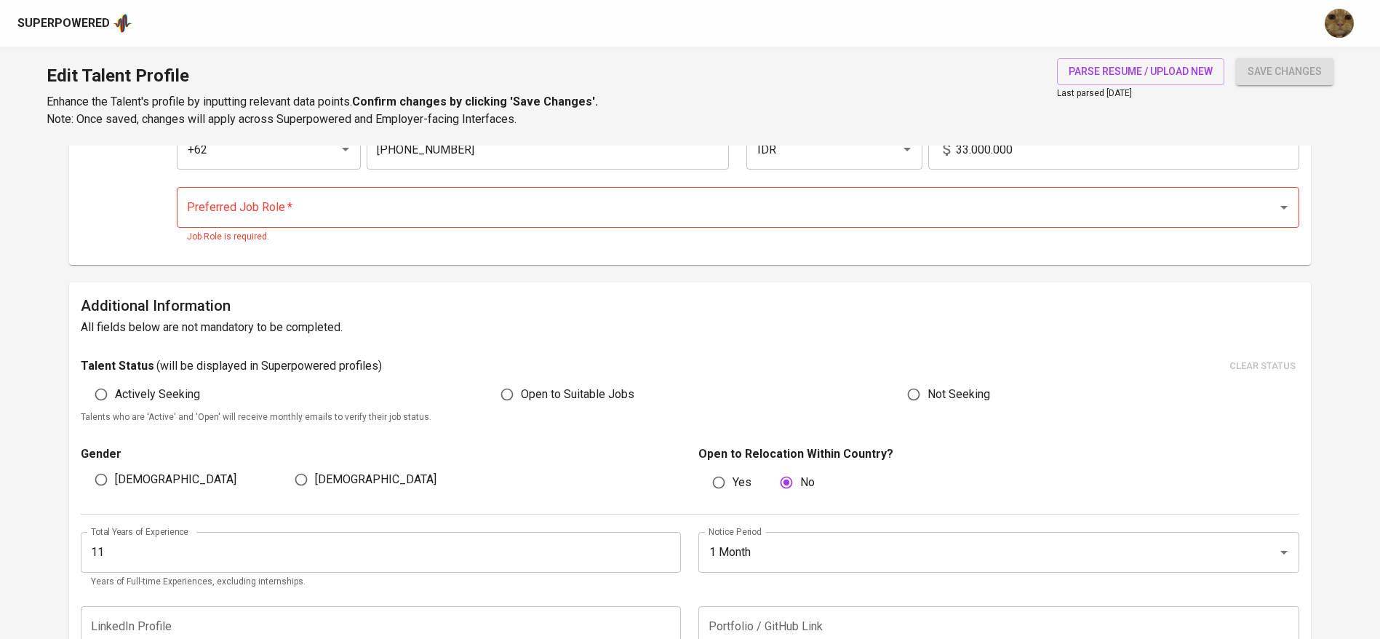
scroll to position [0, 0]
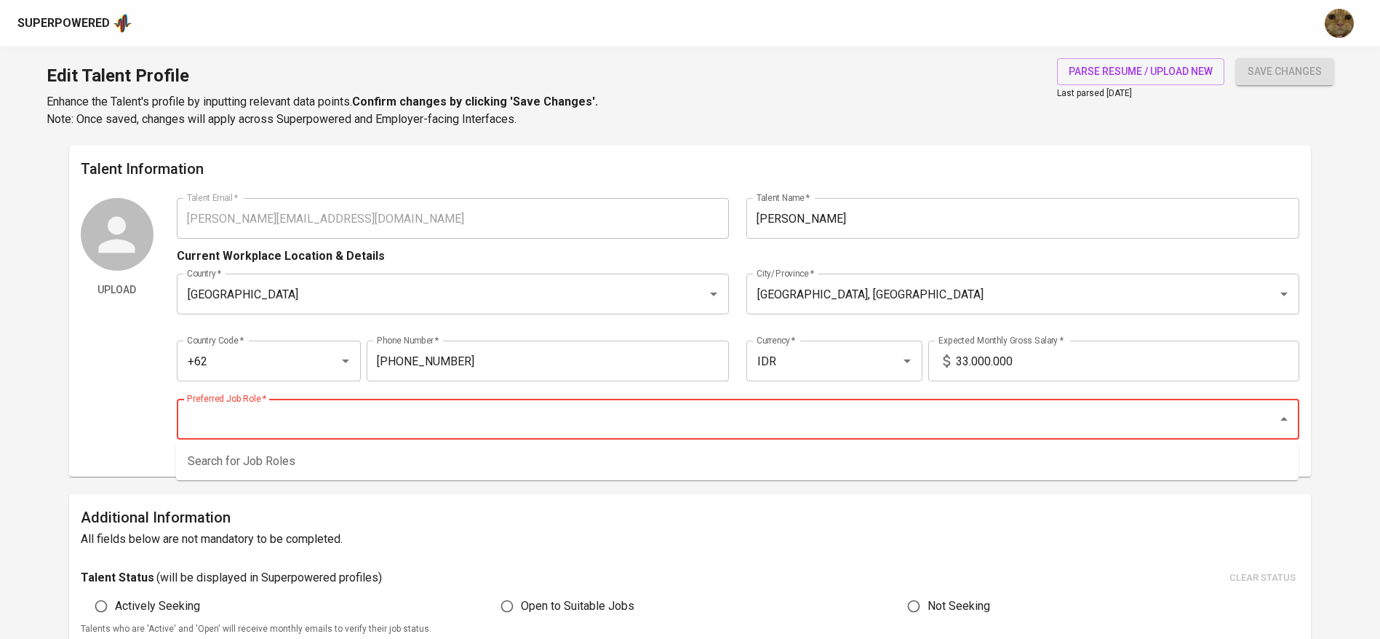
click at [331, 413] on input "Preferred Job Role   *" at bounding box center [717, 419] width 1069 height 28
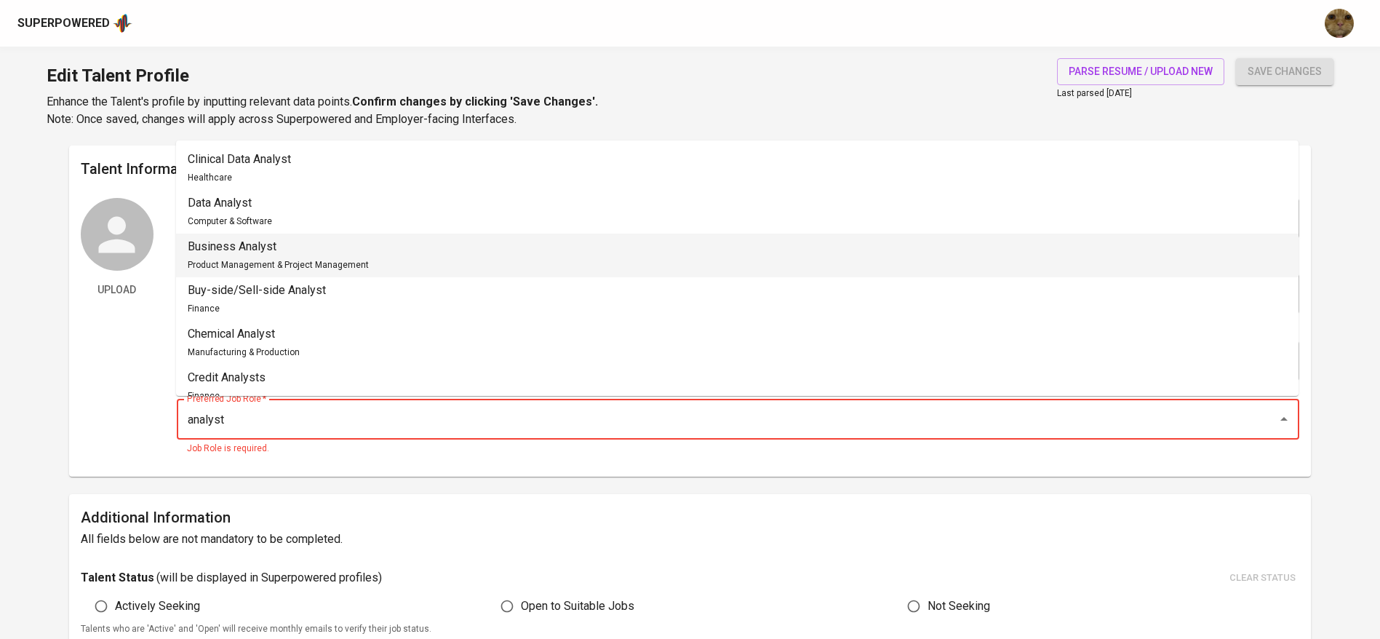
click at [608, 239] on li "Business Analyst Product Management & Project Management" at bounding box center [737, 256] width 1123 height 44
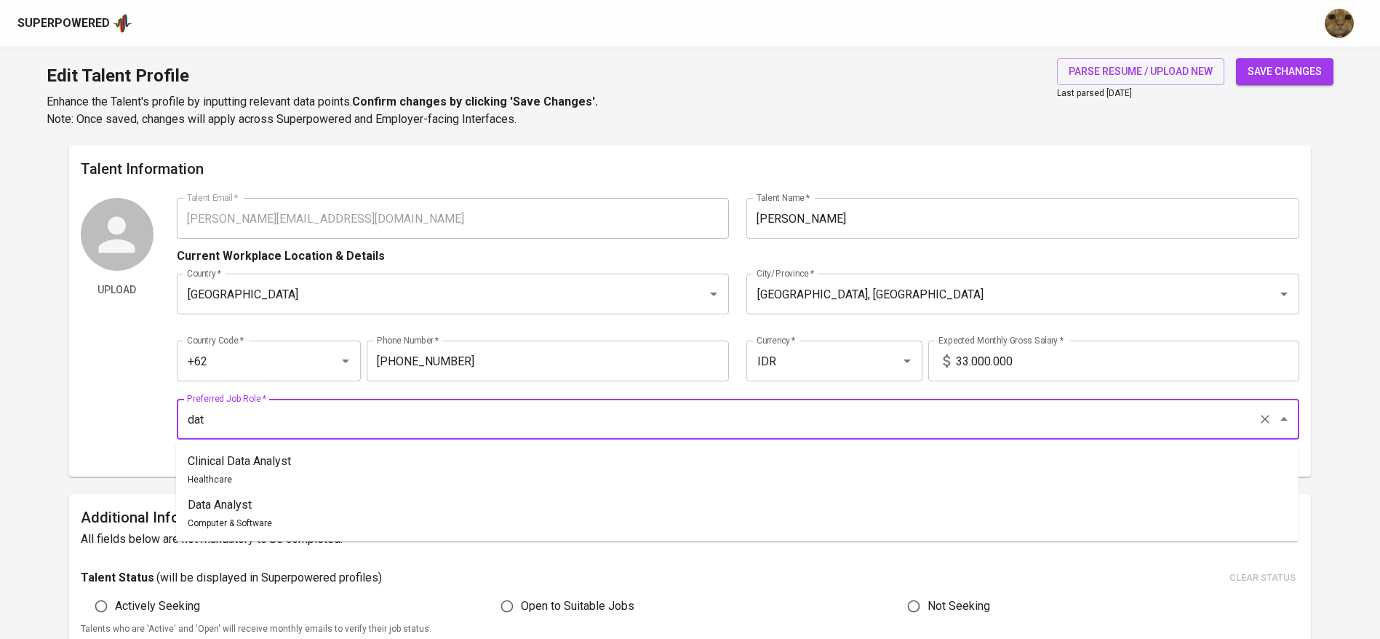
type input "data"
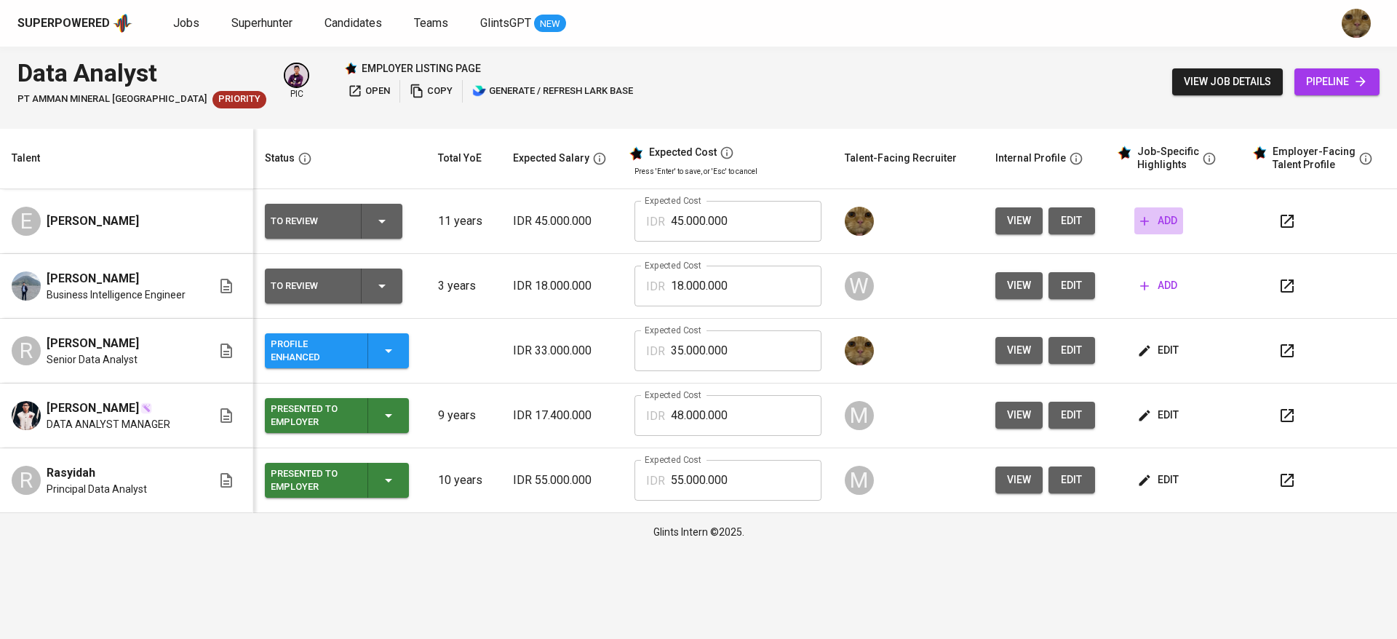
click at [1158, 224] on span "add" at bounding box center [1158, 221] width 37 height 18
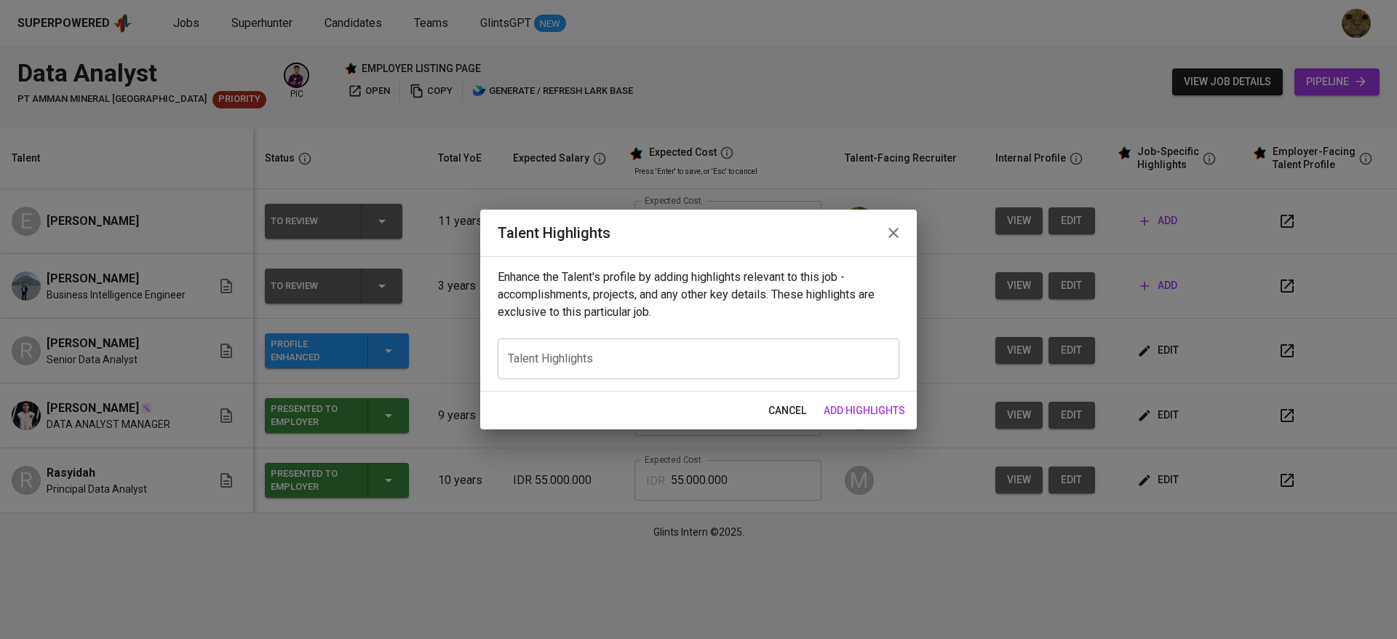
drag, startPoint x: 612, startPoint y: 322, endPoint x: 616, endPoint y: 362, distance: 40.9
click at [611, 351] on div "Enhance the Talent's profile by adding highlights relevant to this job - accomp…" at bounding box center [698, 323] width 437 height 135
click at [616, 362] on textarea at bounding box center [698, 358] width 381 height 14
type textarea "CV:"
type textarea "r"
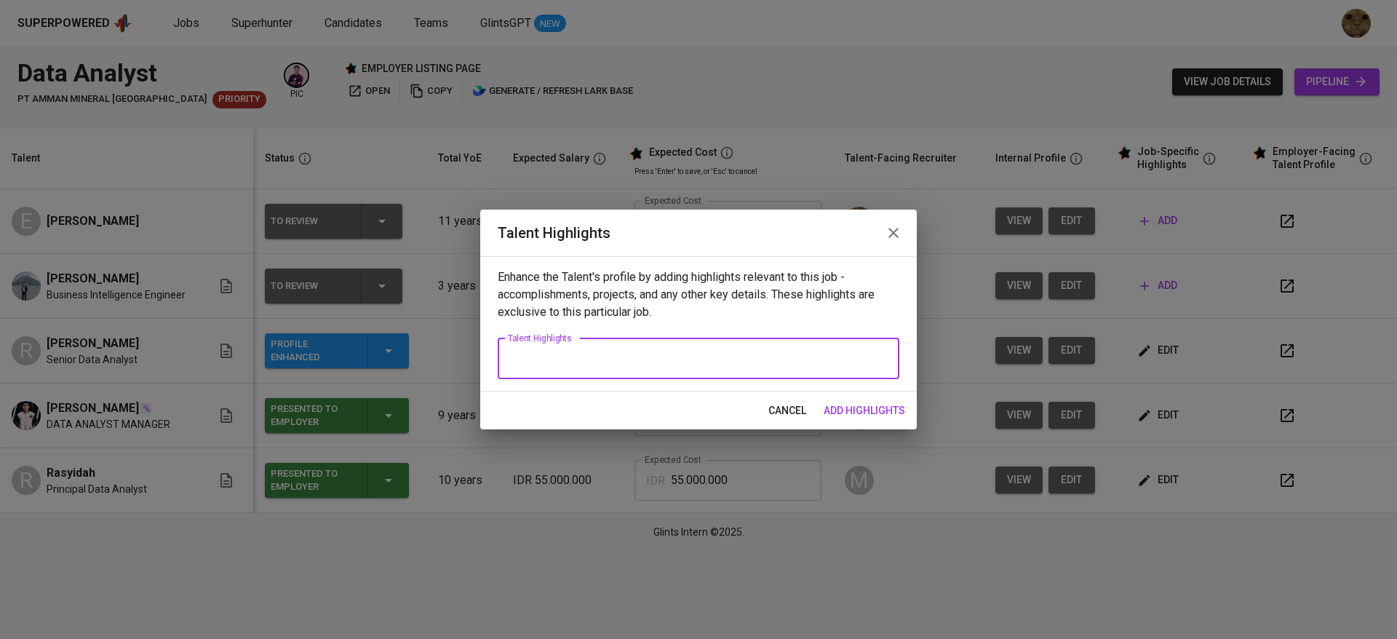
type textarea "r"
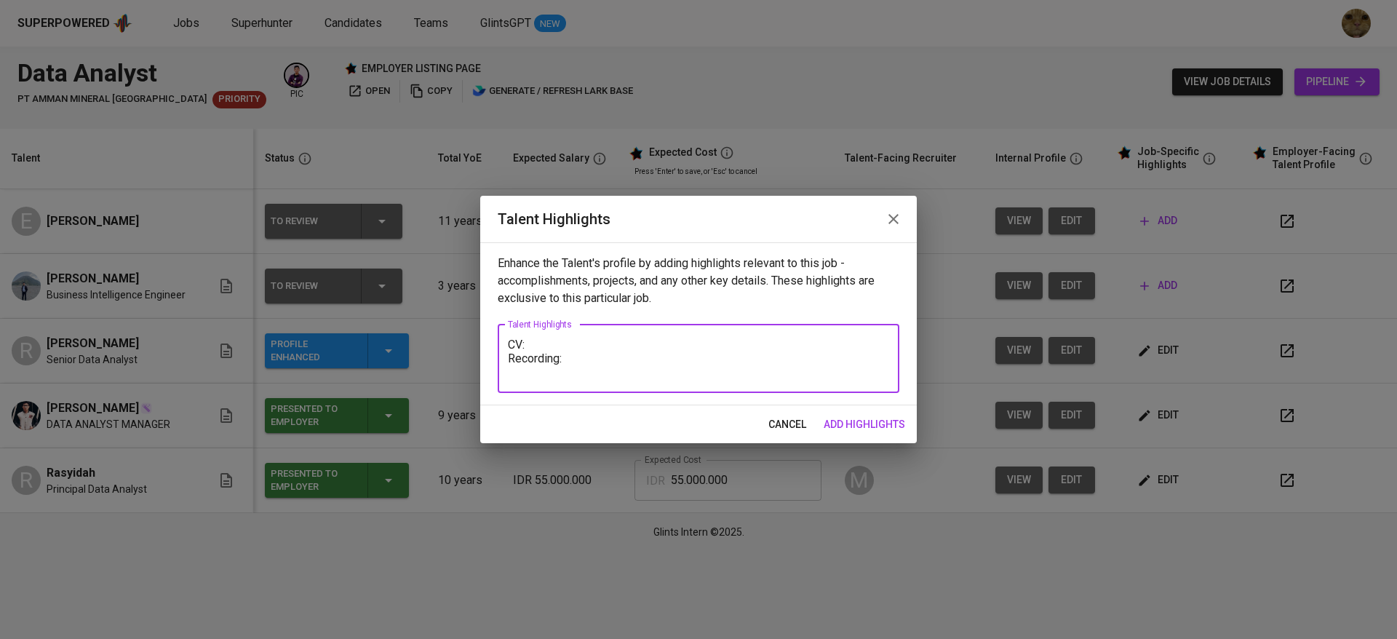
click at [561, 341] on textarea "CV: Recording:" at bounding box center [698, 358] width 381 height 41
click at [555, 369] on textarea "CV: TBA Recording:" at bounding box center [698, 358] width 381 height 41
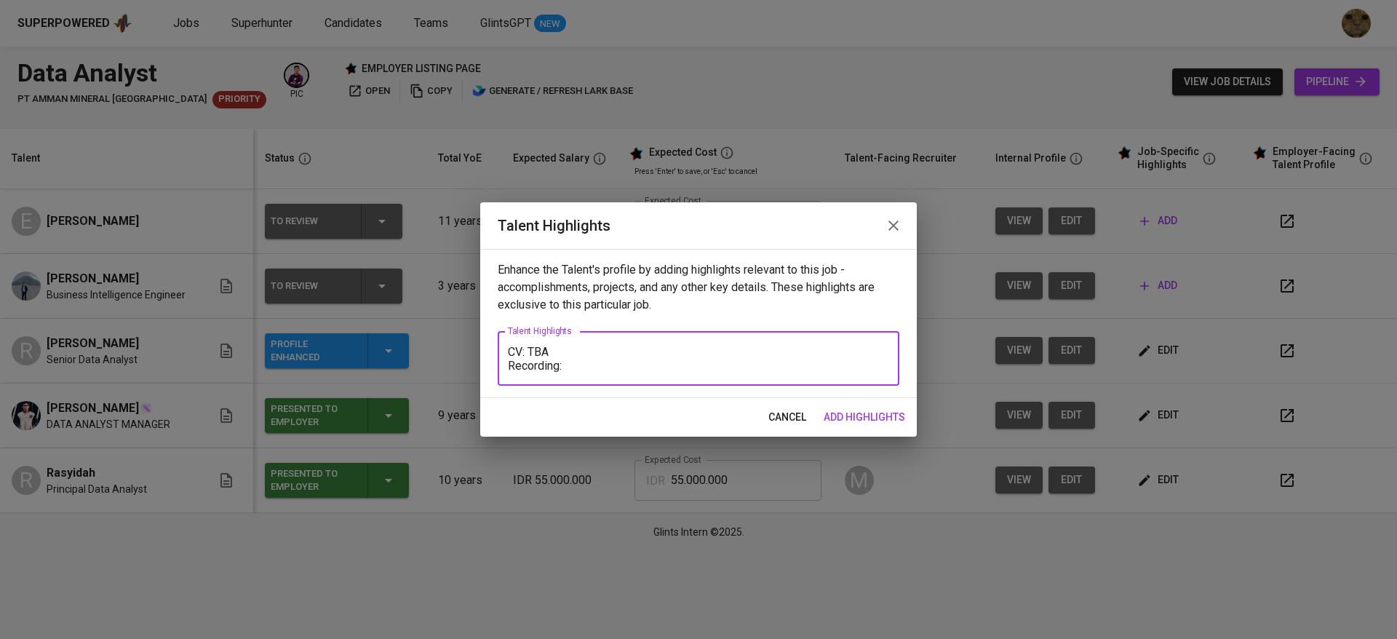
paste textarea "https://glints.sg.larksuite.com/minutes/obsgwm5hj6x6136a5o8353a3?from=from_copy…"
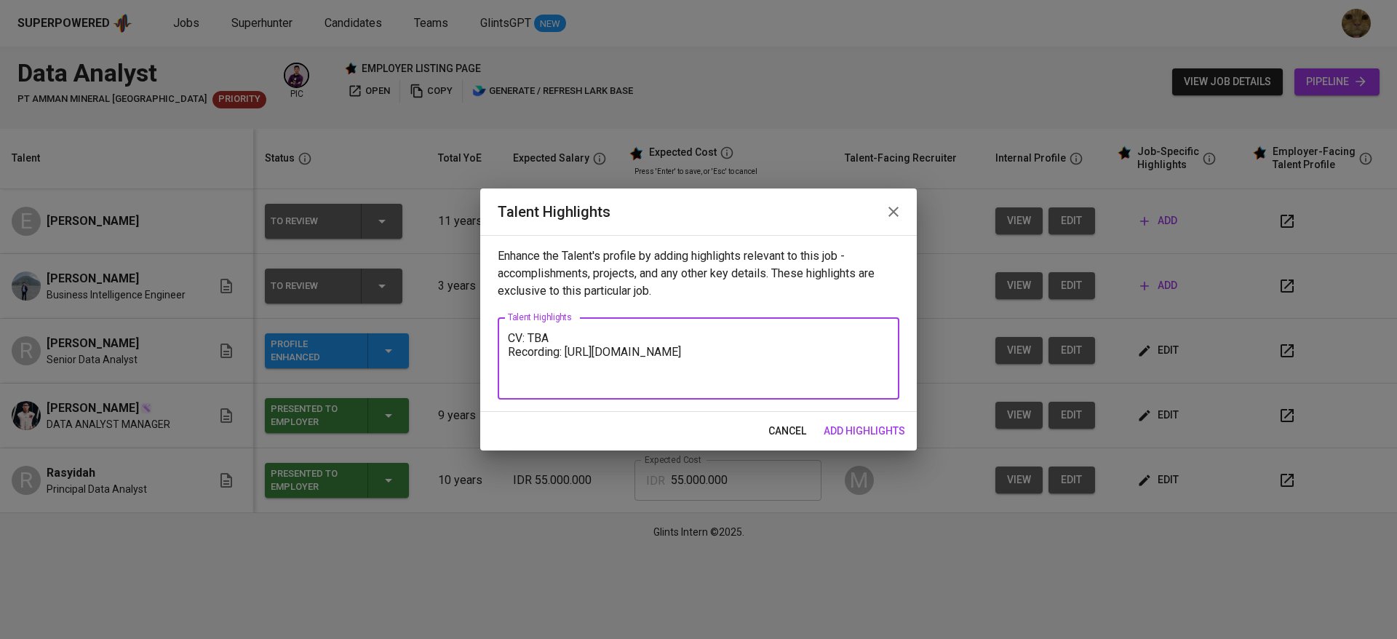
type textarea "CV: TBA Recording: https://glints.sg.larksuite.com/minutes/obsgwm5hj6x6136a5o83…"
click at [867, 421] on button "add highlights" at bounding box center [864, 431] width 93 height 27
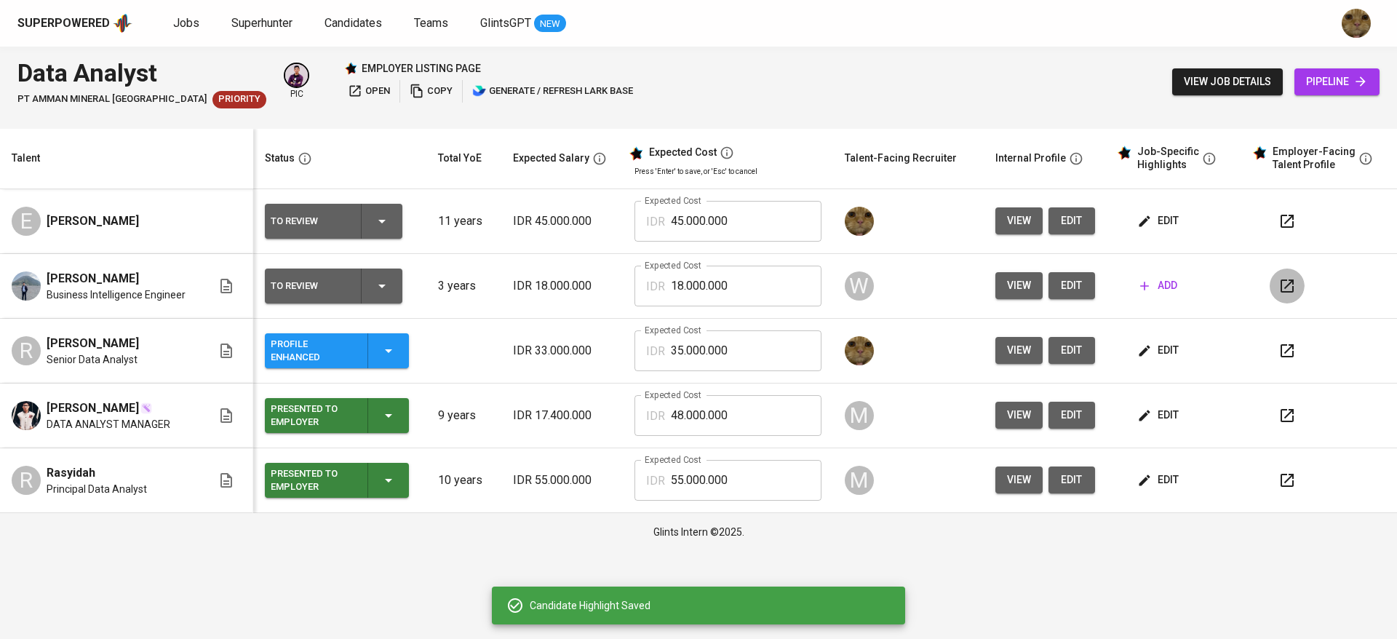
click at [1291, 280] on icon "button" at bounding box center [1287, 285] width 13 height 13
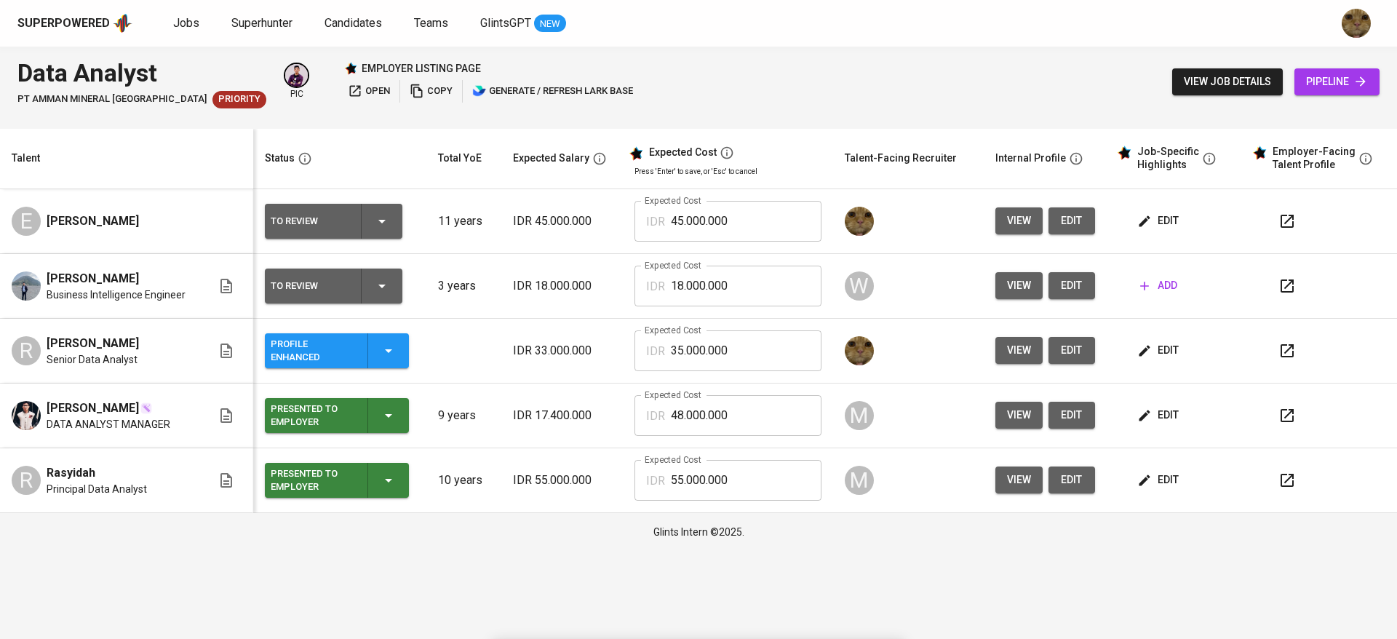
click at [1287, 343] on icon "button" at bounding box center [1287, 350] width 17 height 17
click at [1179, 224] on button "edit" at bounding box center [1159, 220] width 50 height 27
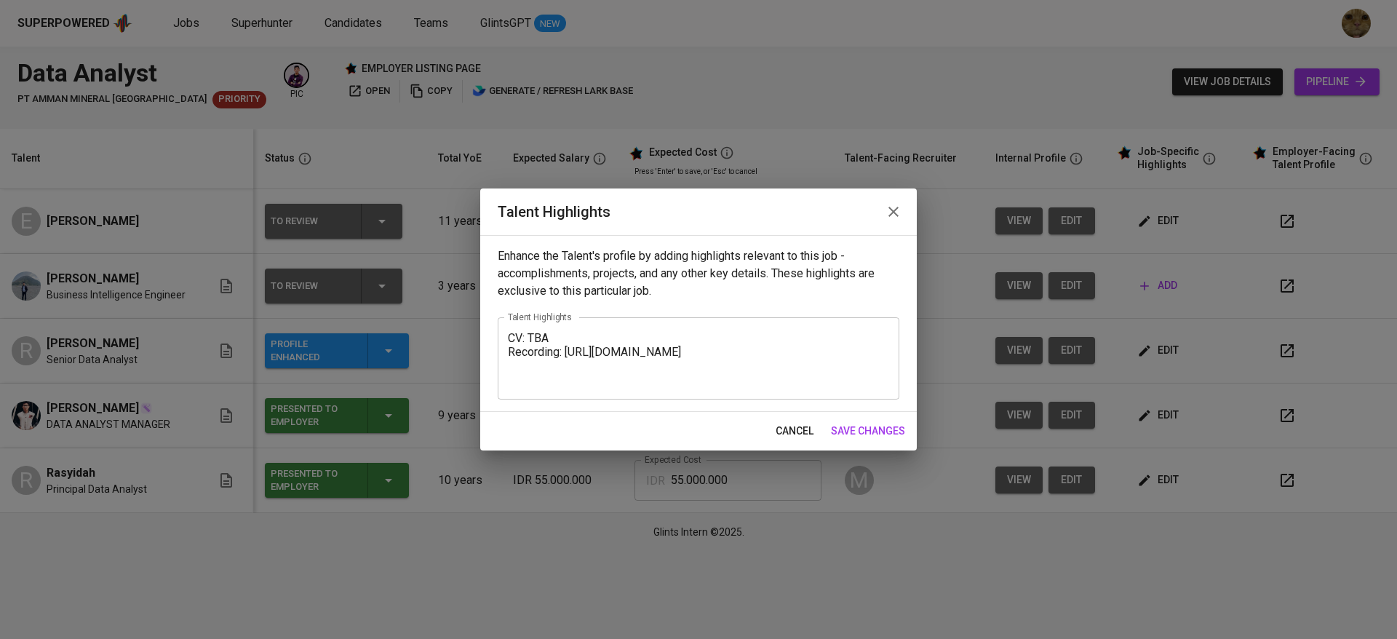
click at [792, 436] on span "cancel" at bounding box center [795, 431] width 38 height 18
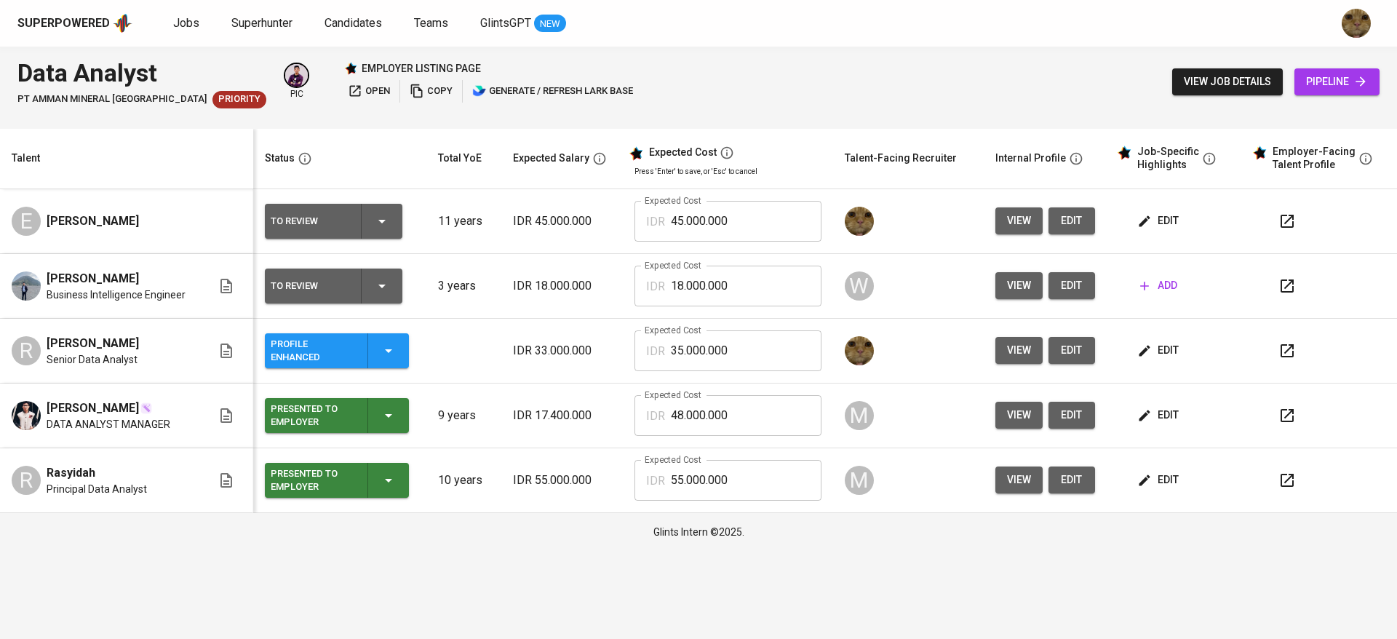
click at [1073, 221] on span "edit" at bounding box center [1071, 221] width 23 height 18
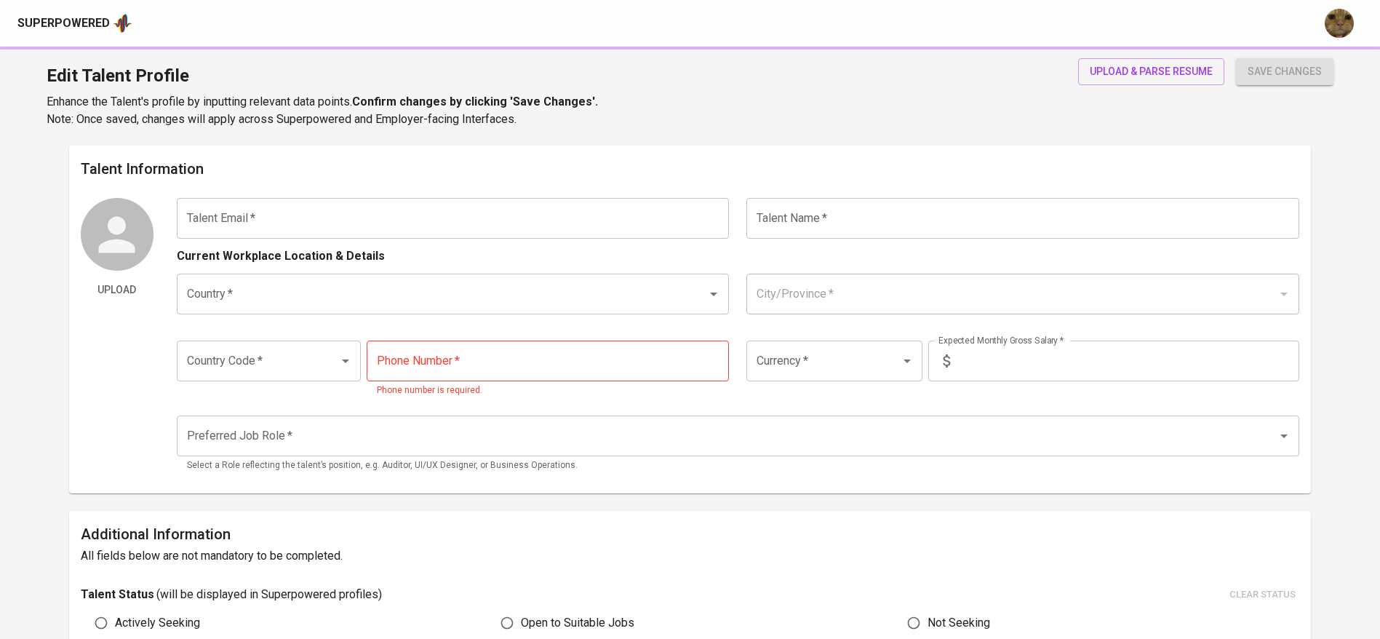
type input "[EMAIL_ADDRESS][DOMAIN_NAME]"
type input "[PERSON_NAME]"
type input "Indonesia"
type input "Jakarta Selatan, DKI Jakarta"
type input "+62"
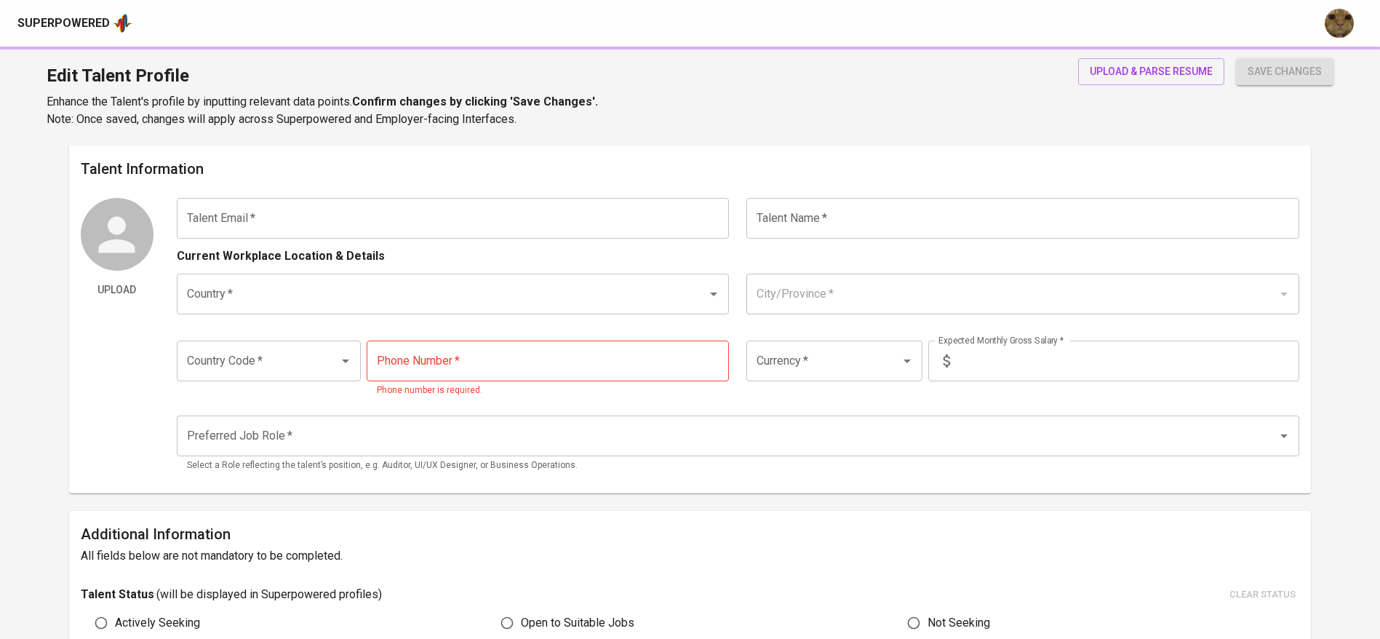
type input "853-2152-4790"
type input "IDR"
type input "Data Analyst"
type input "11"
type input "2 Weeks"
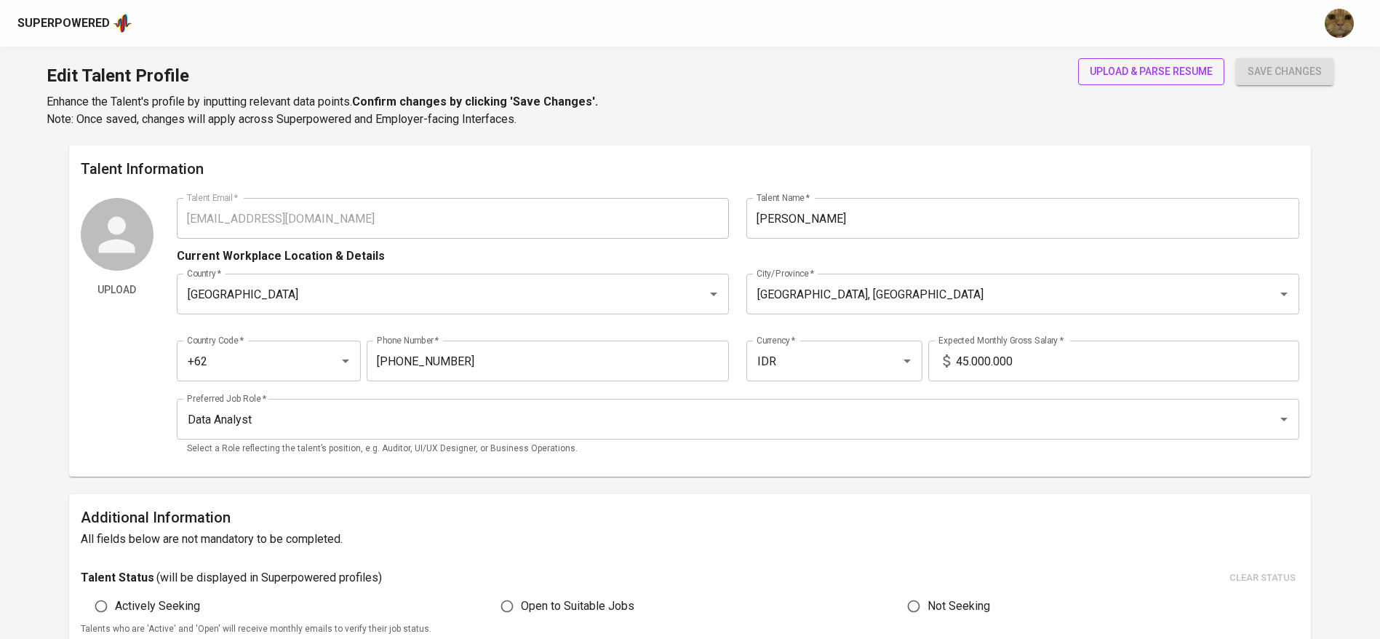
click at [1107, 74] on span "upload & parse resume" at bounding box center [1151, 72] width 123 height 18
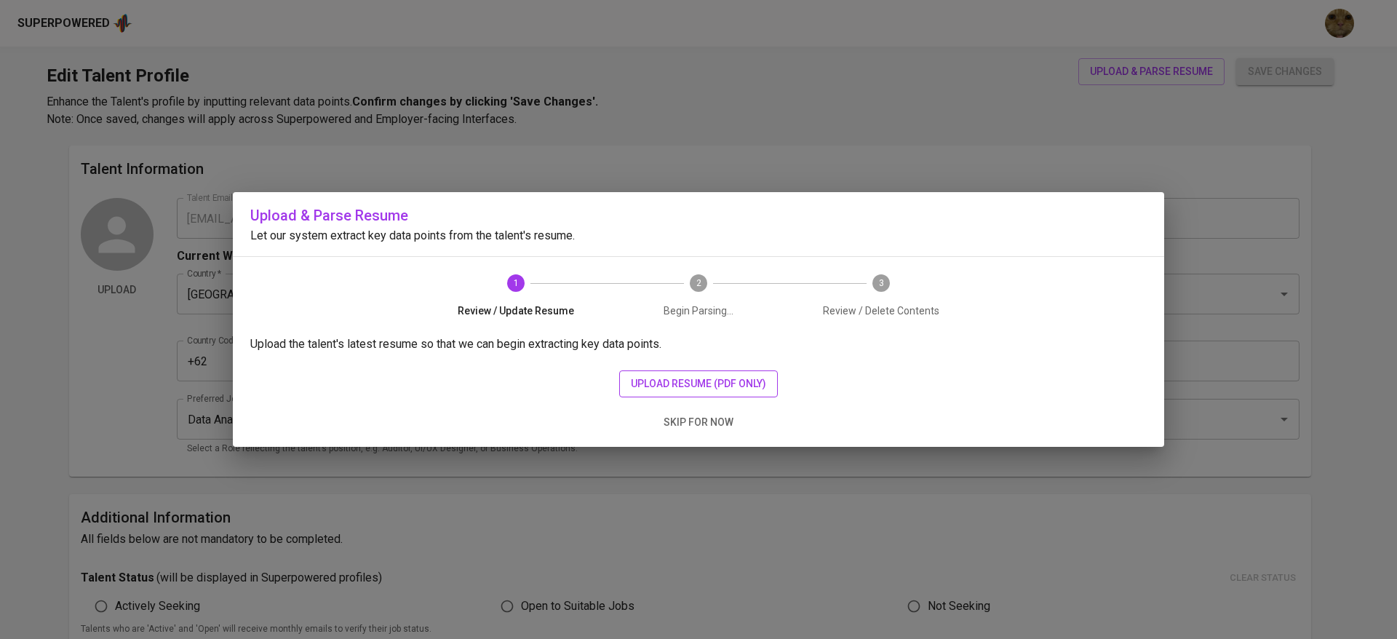
click at [660, 382] on span "upload resume (pdf only)" at bounding box center [698, 384] width 135 height 18
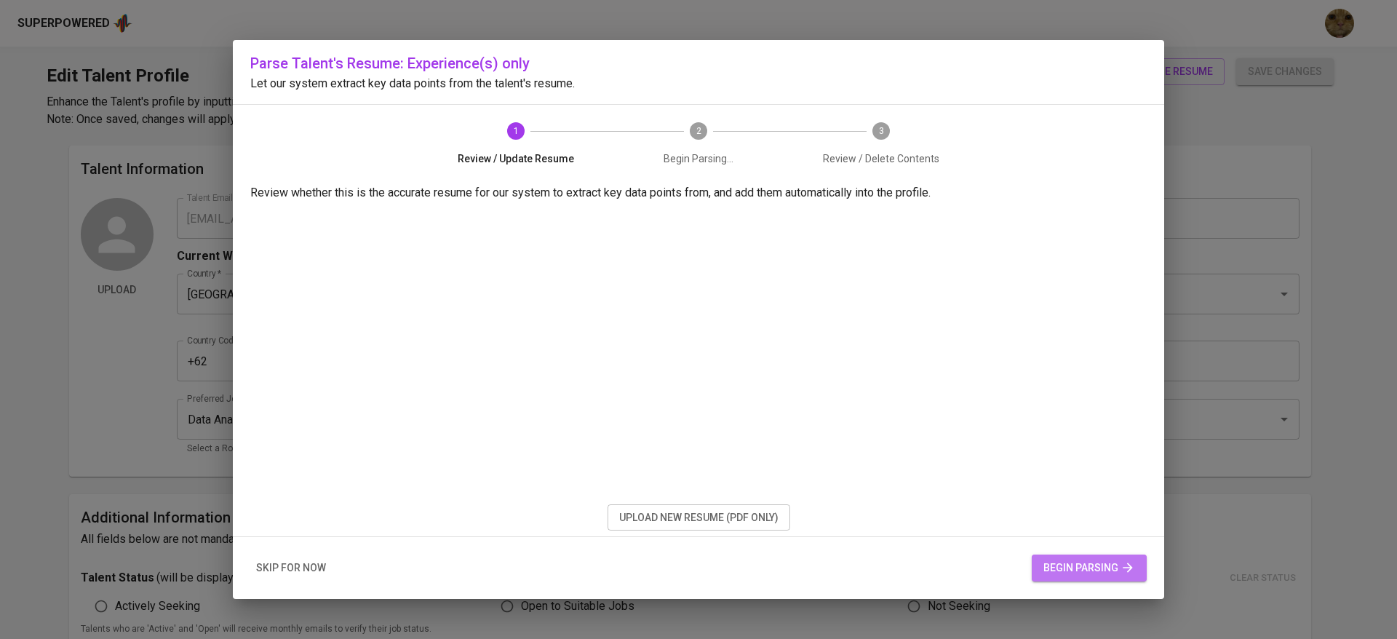
click at [1077, 571] on span "begin parsing" at bounding box center [1090, 568] width 92 height 18
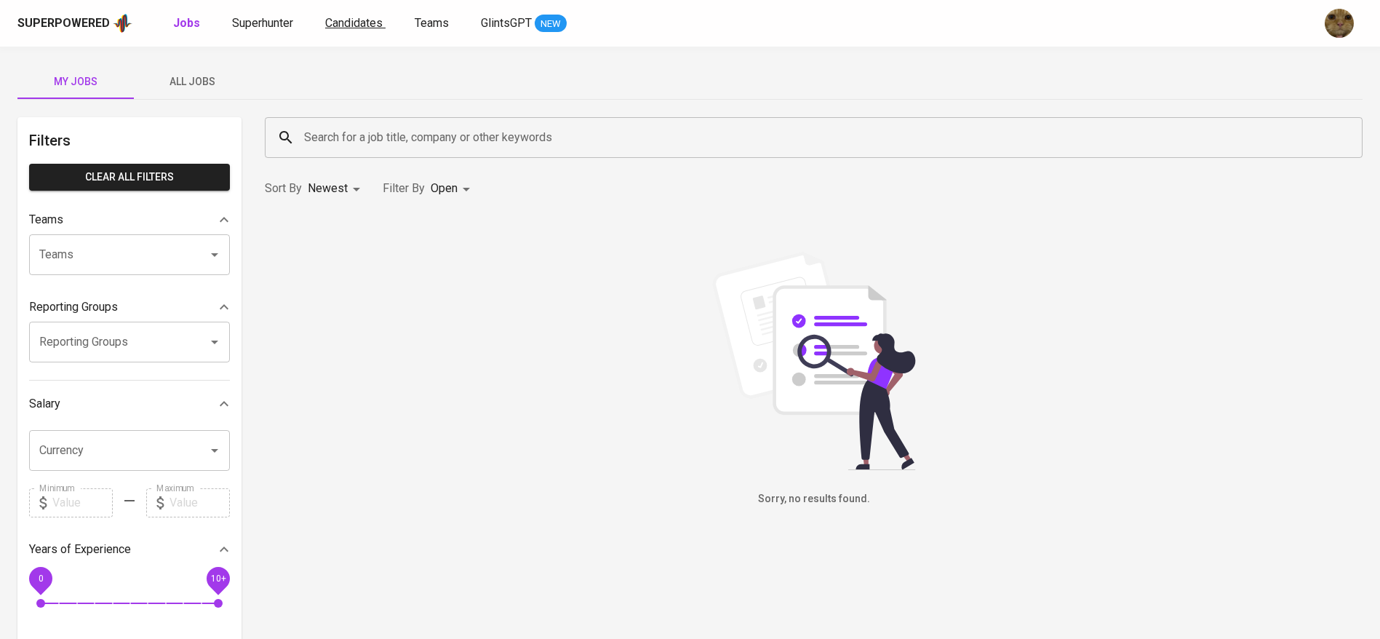
click at [354, 26] on span "Candidates" at bounding box center [353, 23] width 57 height 14
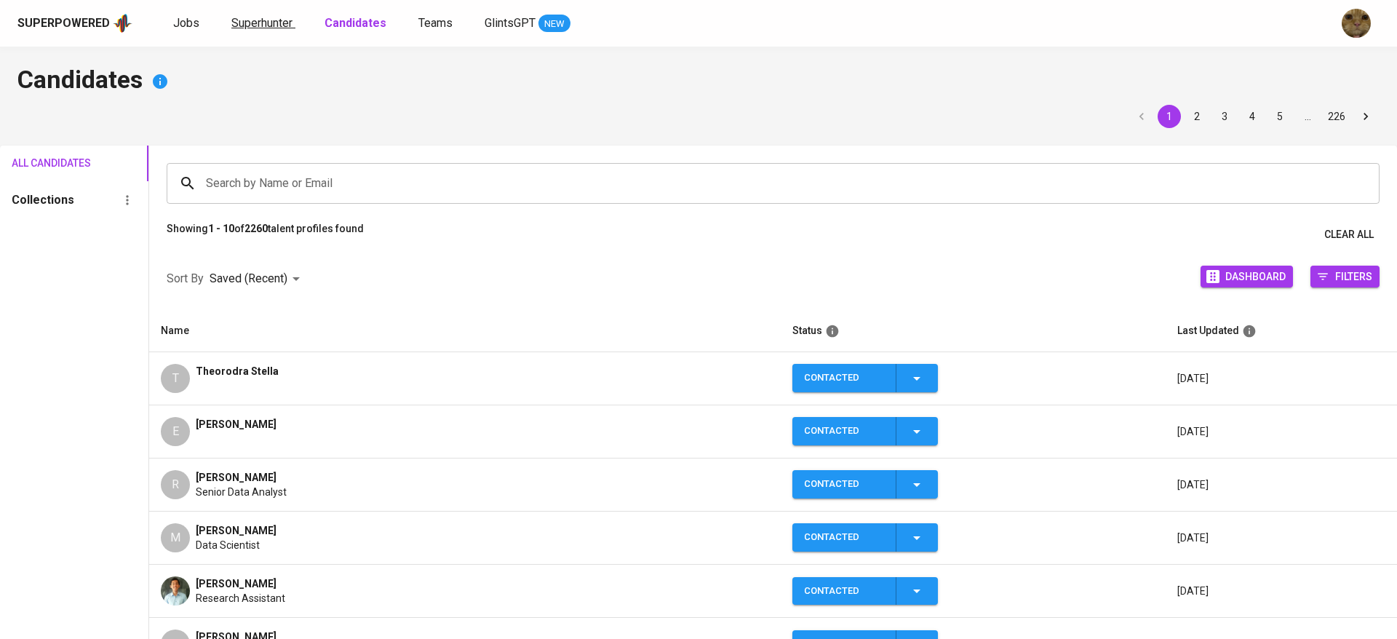
click at [261, 26] on span "Superhunter" at bounding box center [261, 23] width 61 height 14
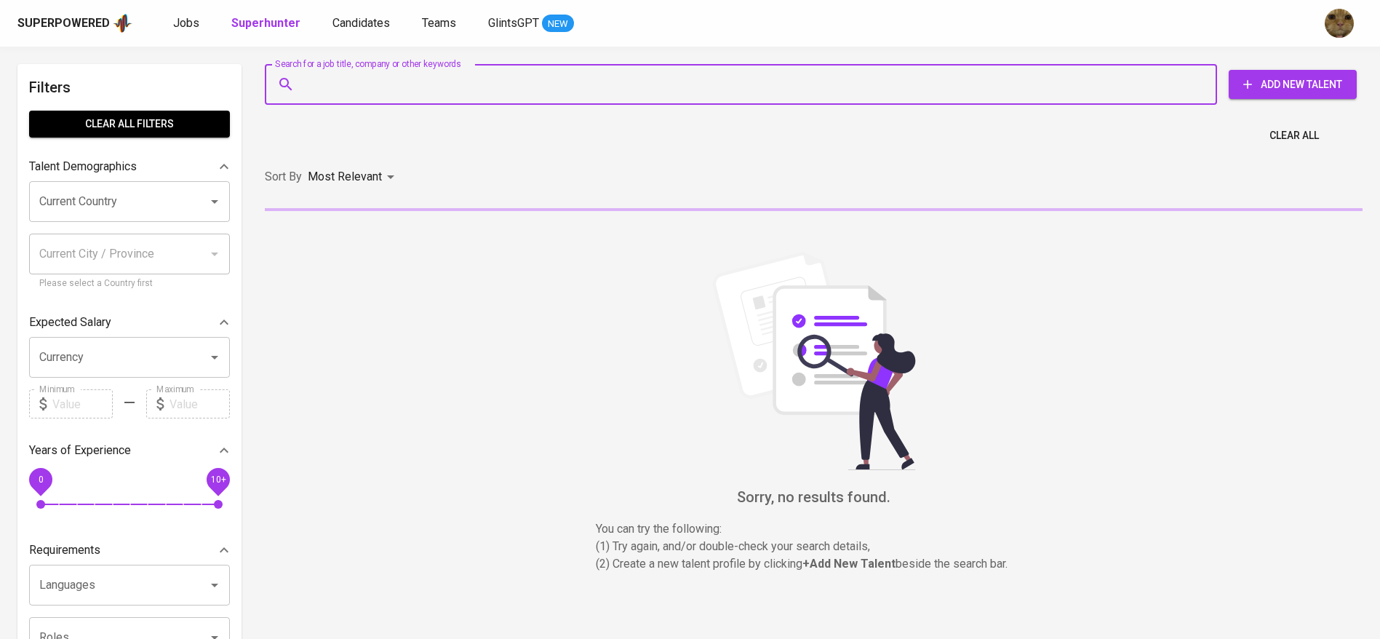
click at [354, 78] on input "Search for a job title, company or other keywords" at bounding box center [745, 85] width 889 height 28
paste input "[EMAIL_ADDRESS][DOMAIN_NAME]"
type input "[EMAIL_ADDRESS][DOMAIN_NAME]"
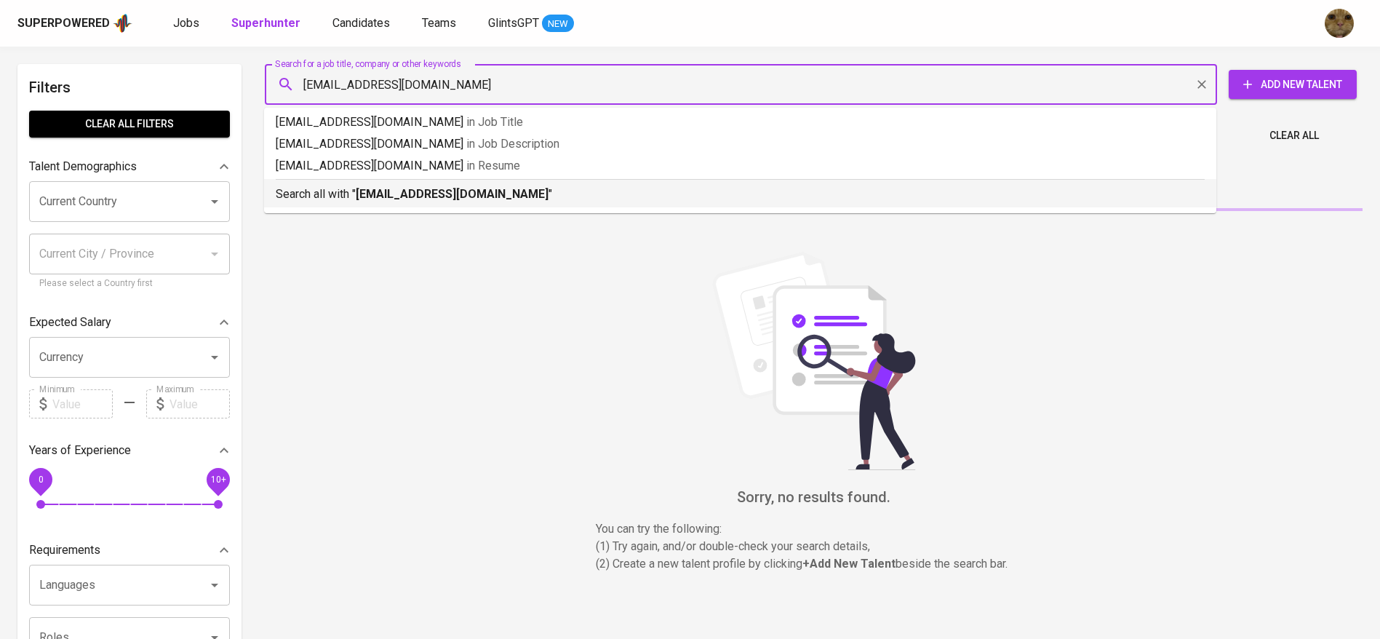
click at [295, 202] on p "Search all with " [EMAIL_ADDRESS][DOMAIN_NAME] "" at bounding box center [740, 194] width 929 height 17
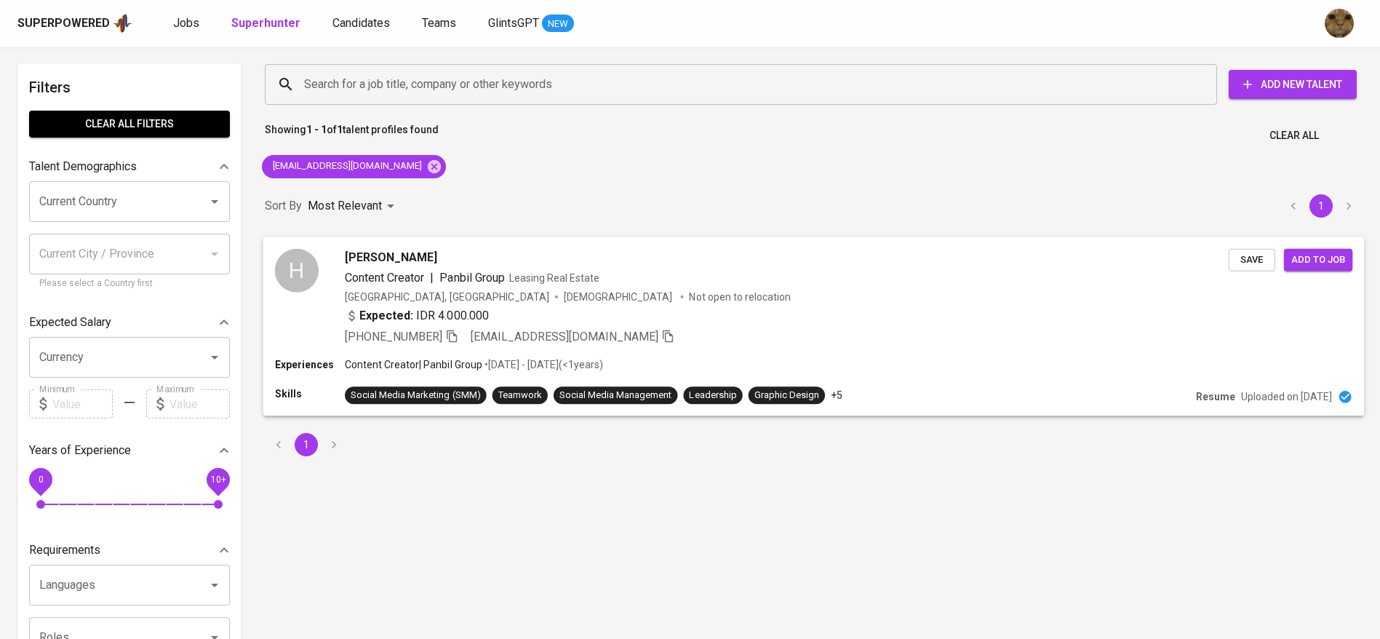
click at [911, 313] on div "Expected: IDR 4.000.000" at bounding box center [787, 316] width 884 height 21
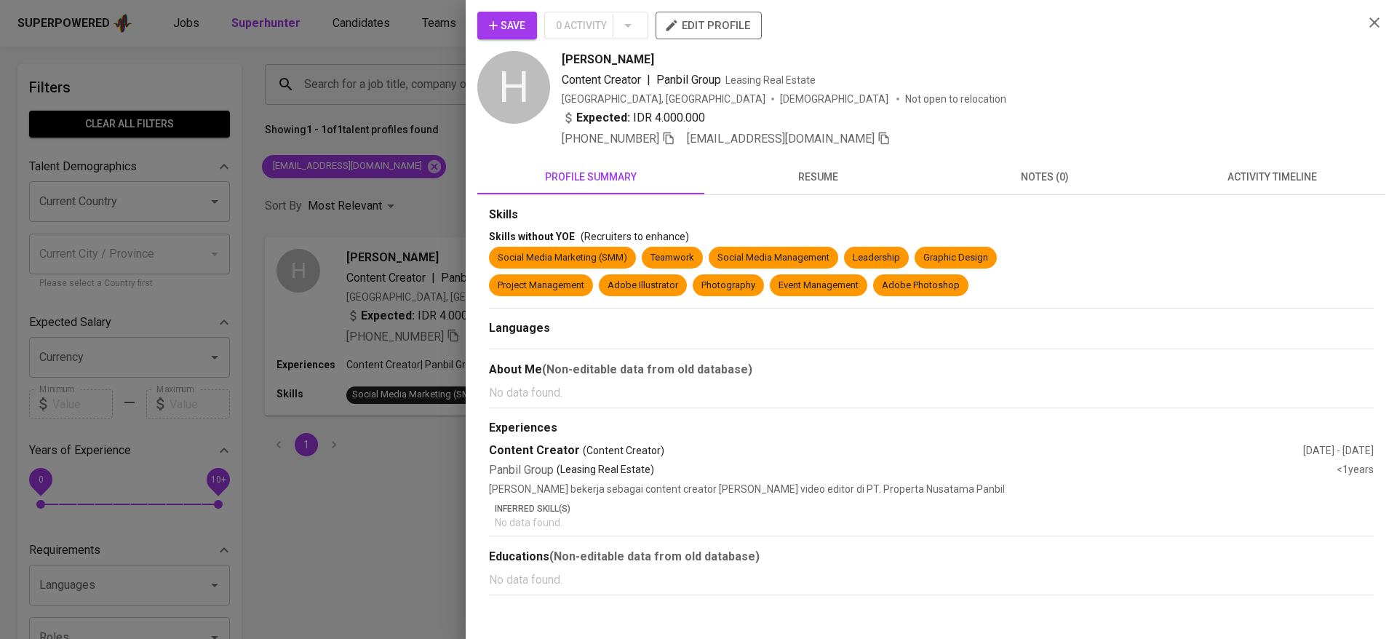
click at [1276, 186] on span "activity timeline" at bounding box center [1272, 177] width 210 height 18
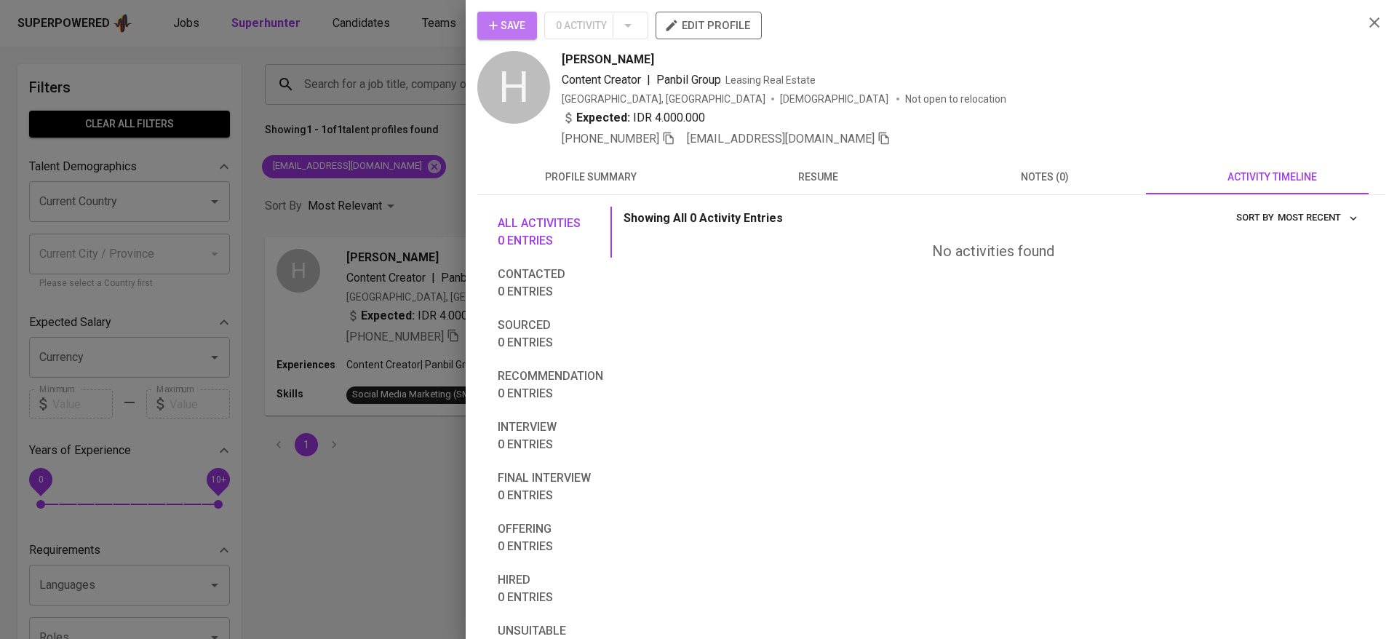
click at [517, 31] on span "Save" at bounding box center [507, 26] width 36 height 18
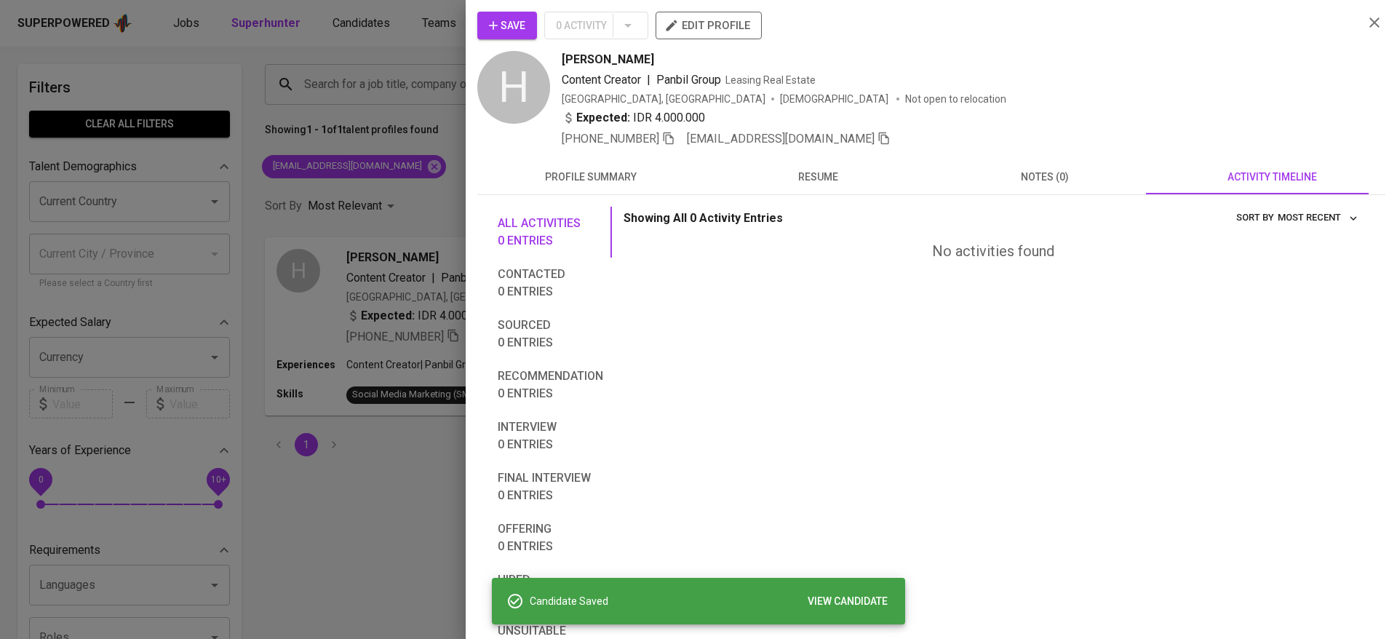
click at [403, 34] on div at bounding box center [698, 319] width 1397 height 639
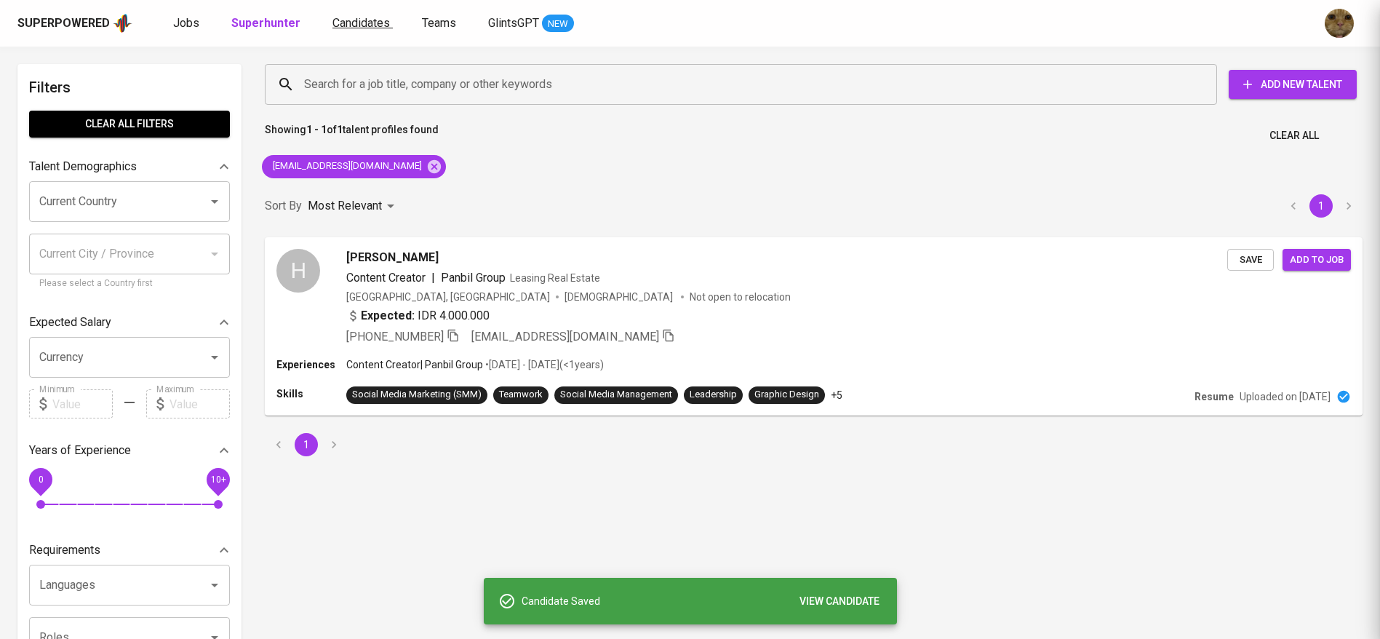
click at [351, 23] on span "Candidates" at bounding box center [361, 23] width 57 height 14
